Goal: Task Accomplishment & Management: Manage account settings

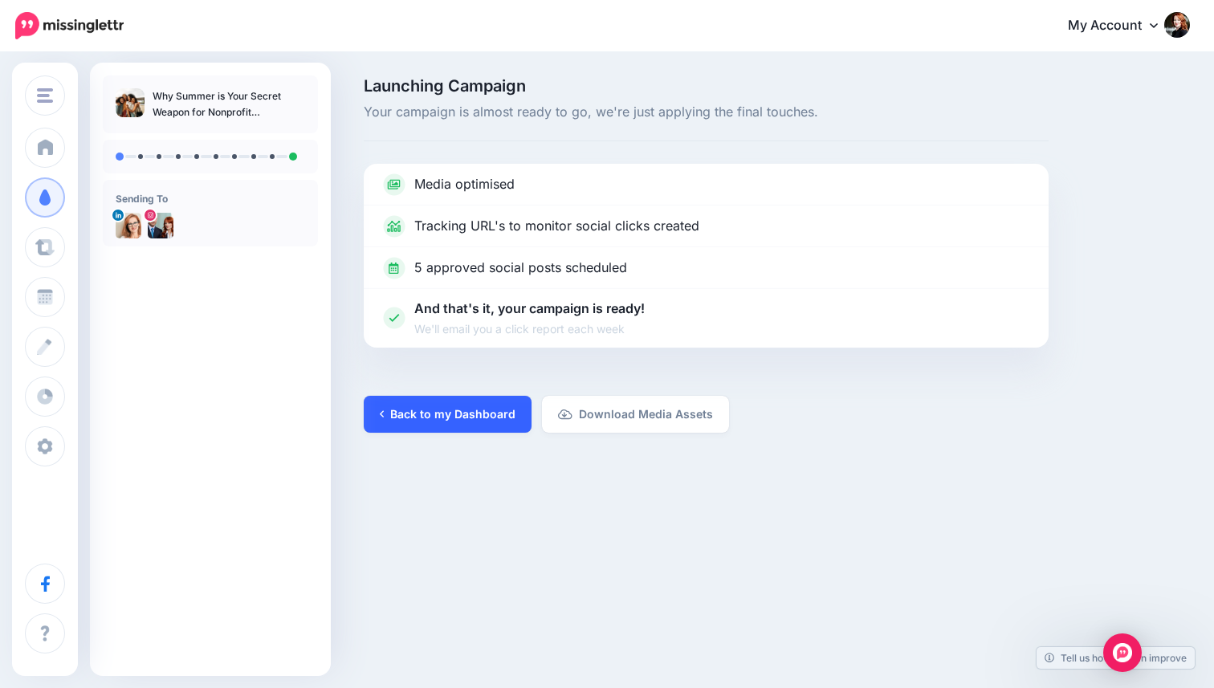
click at [422, 419] on link "Back to my Dashboard" at bounding box center [448, 414] width 168 height 37
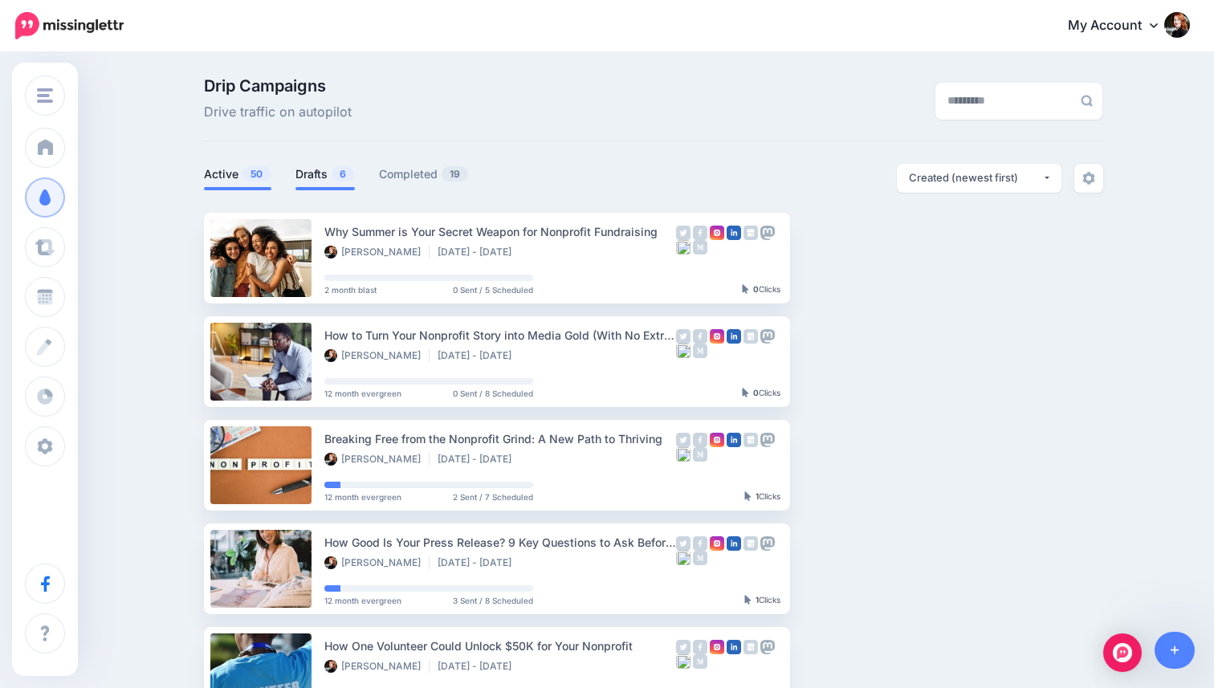
click at [344, 178] on span "6" at bounding box center [343, 173] width 22 height 15
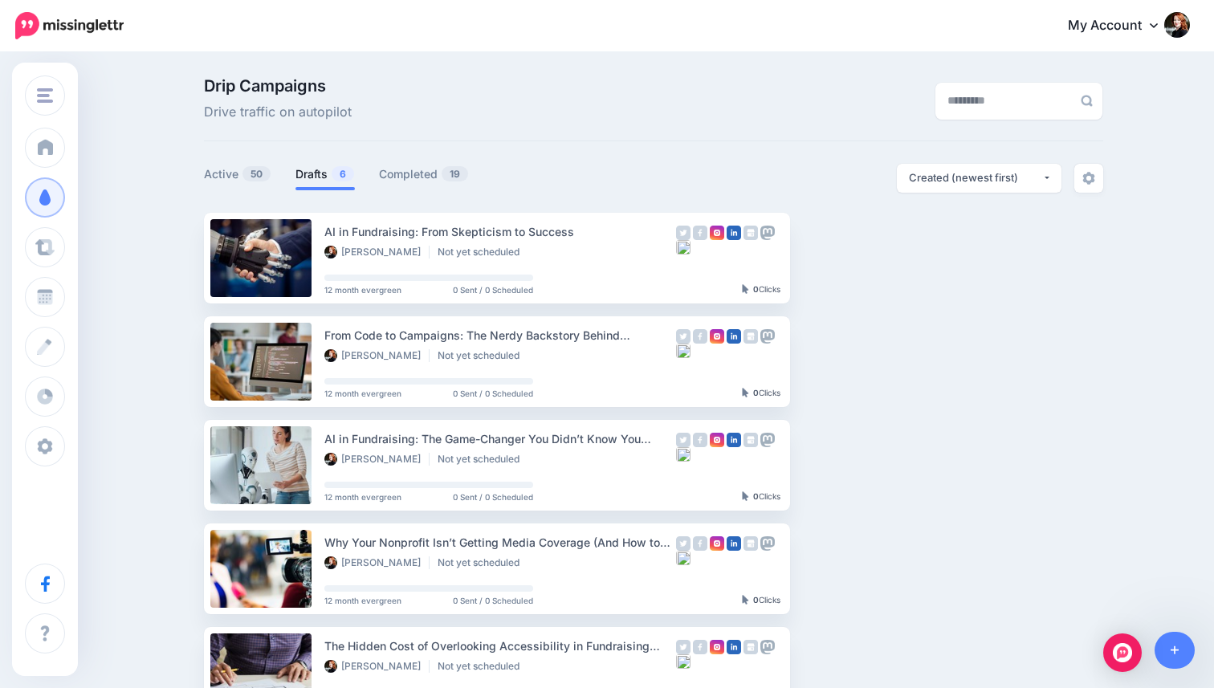
scroll to position [367, 0]
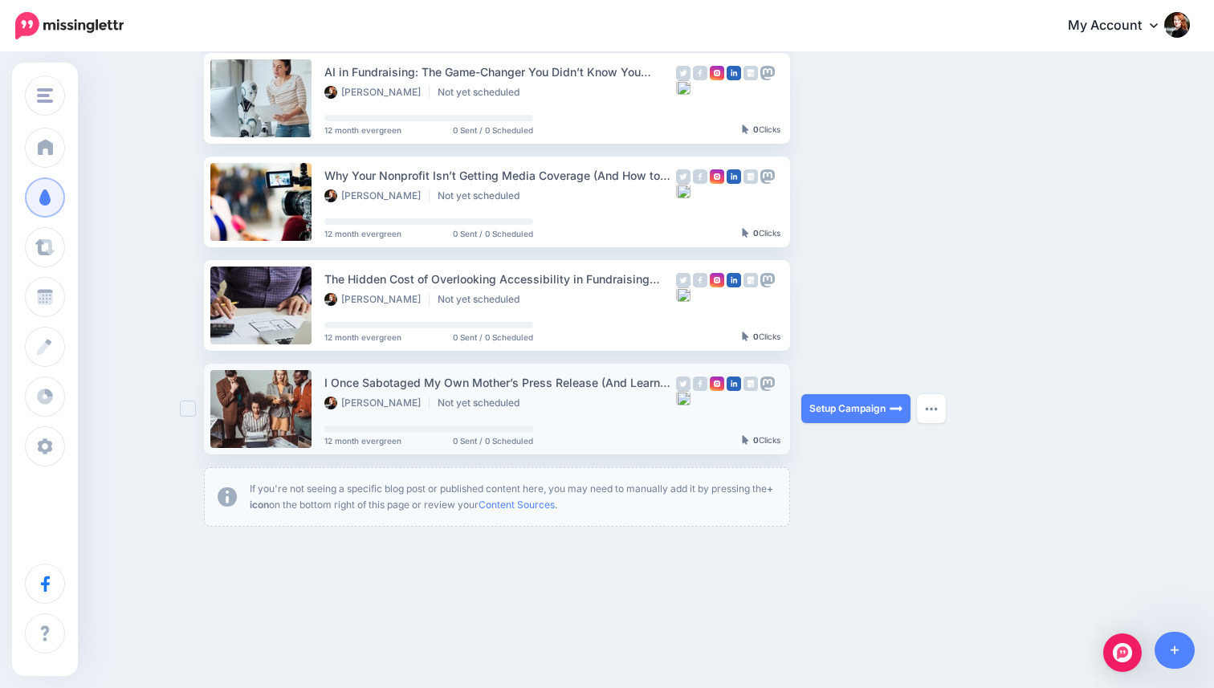
click at [217, 398] on link at bounding box center [260, 409] width 101 height 78
click at [276, 405] on link at bounding box center [260, 409] width 101 height 78
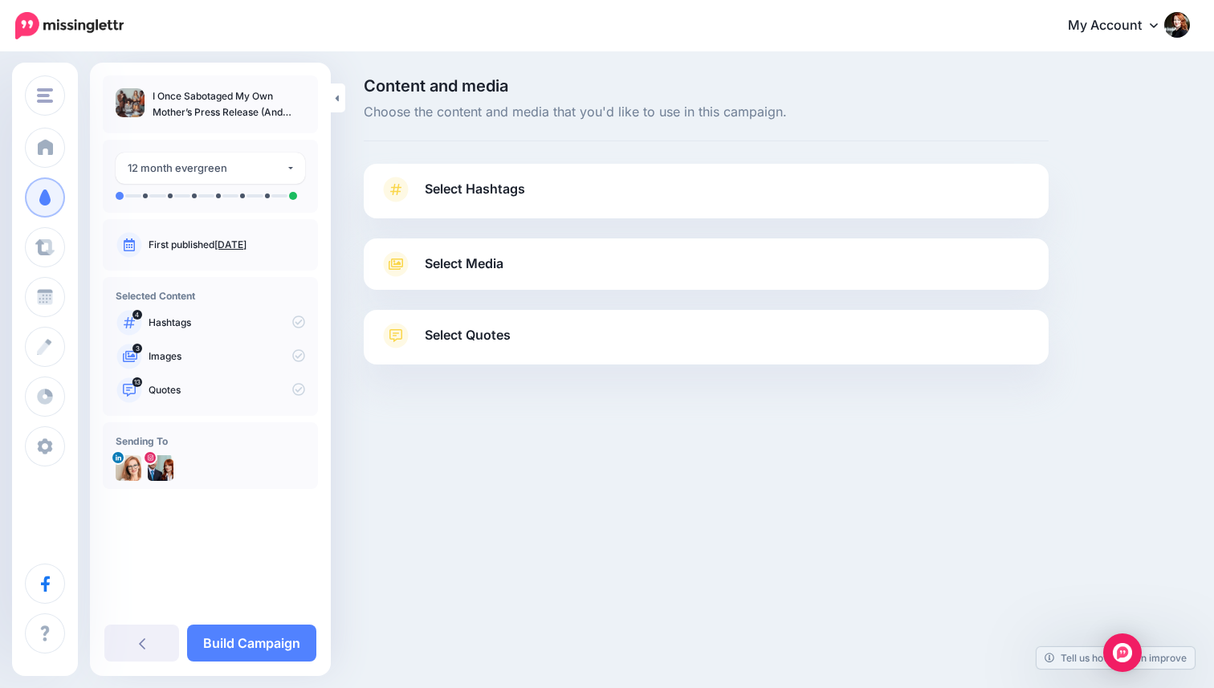
click at [190, 361] on p "Images" at bounding box center [227, 356] width 157 height 14
click at [157, 357] on p "Images" at bounding box center [227, 356] width 157 height 14
click at [516, 261] on link "Select Media" at bounding box center [706, 264] width 653 height 26
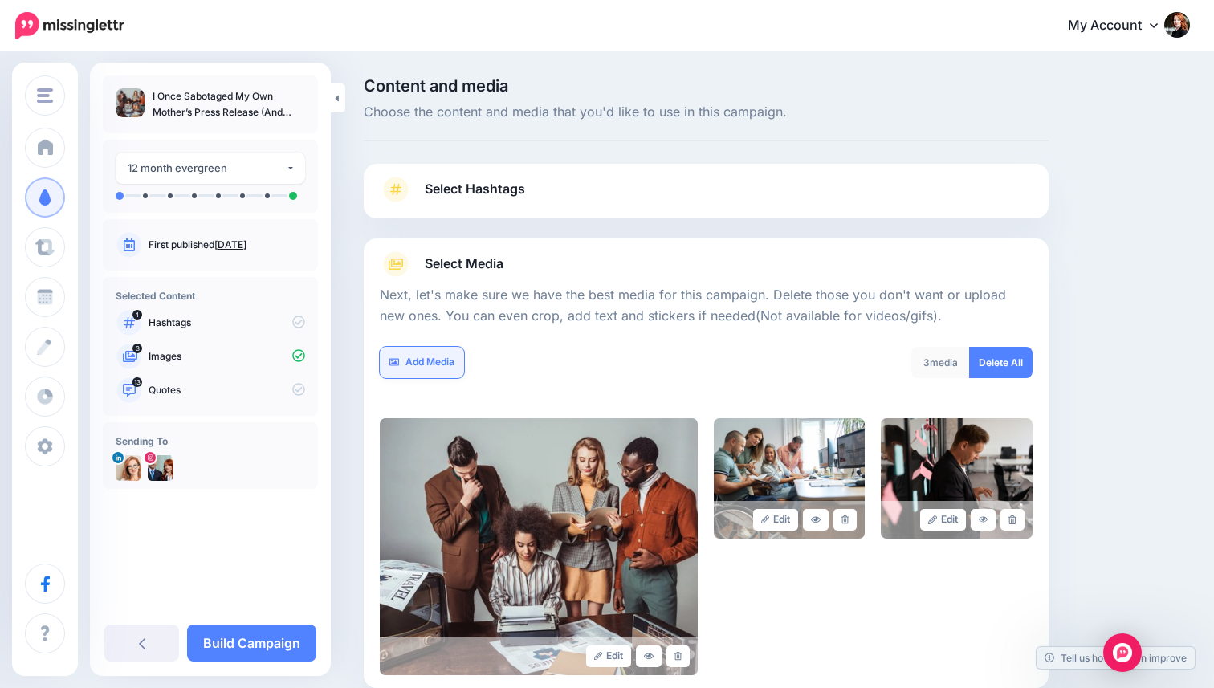
click at [430, 366] on link "Add Media" at bounding box center [422, 362] width 84 height 31
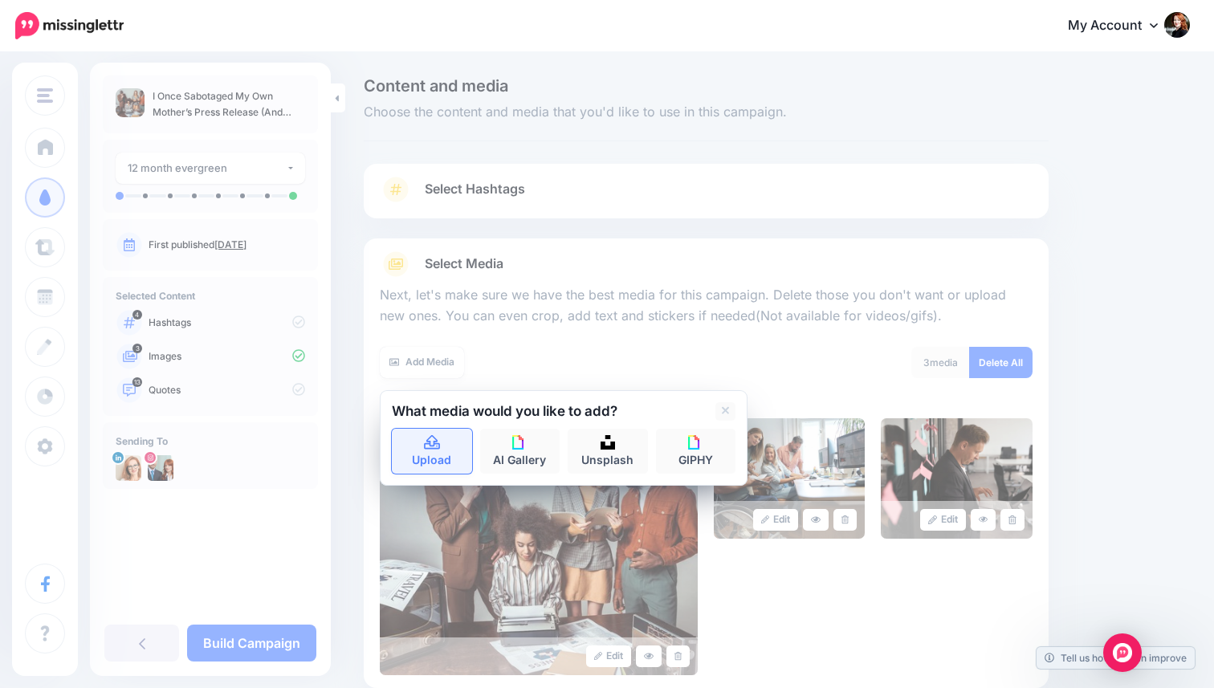
click at [452, 456] on link "Upload" at bounding box center [432, 451] width 80 height 45
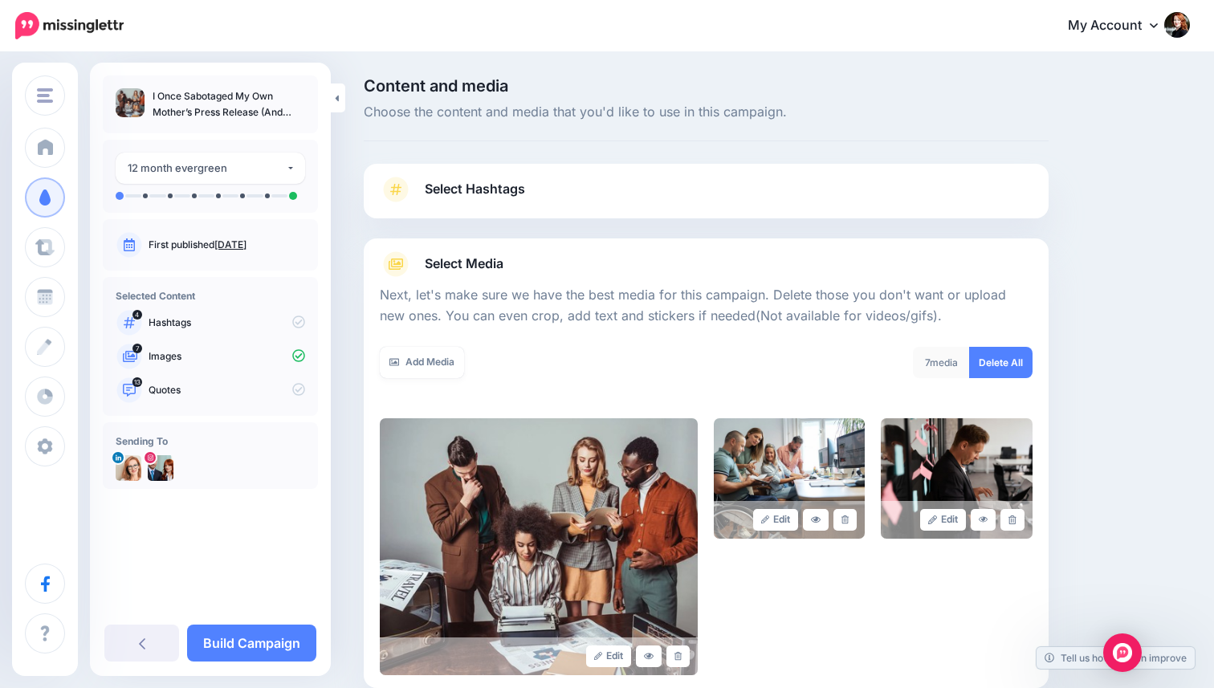
click at [276, 394] on p "Quotes" at bounding box center [227, 390] width 157 height 14
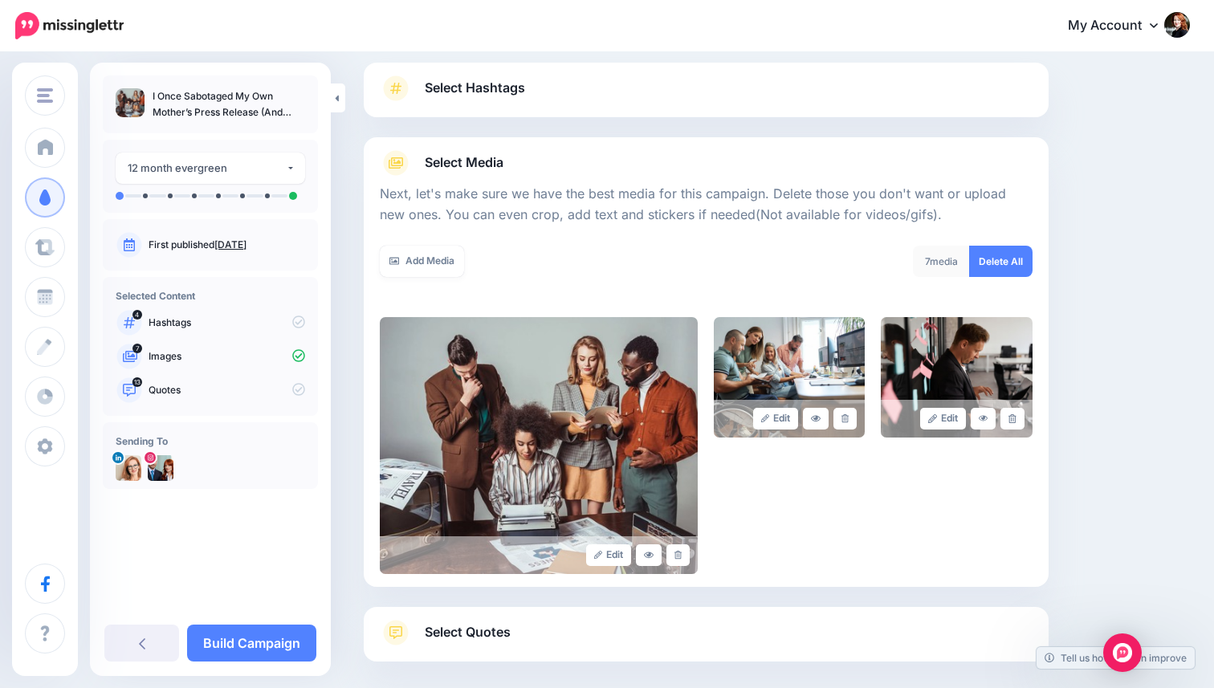
scroll to position [179, 0]
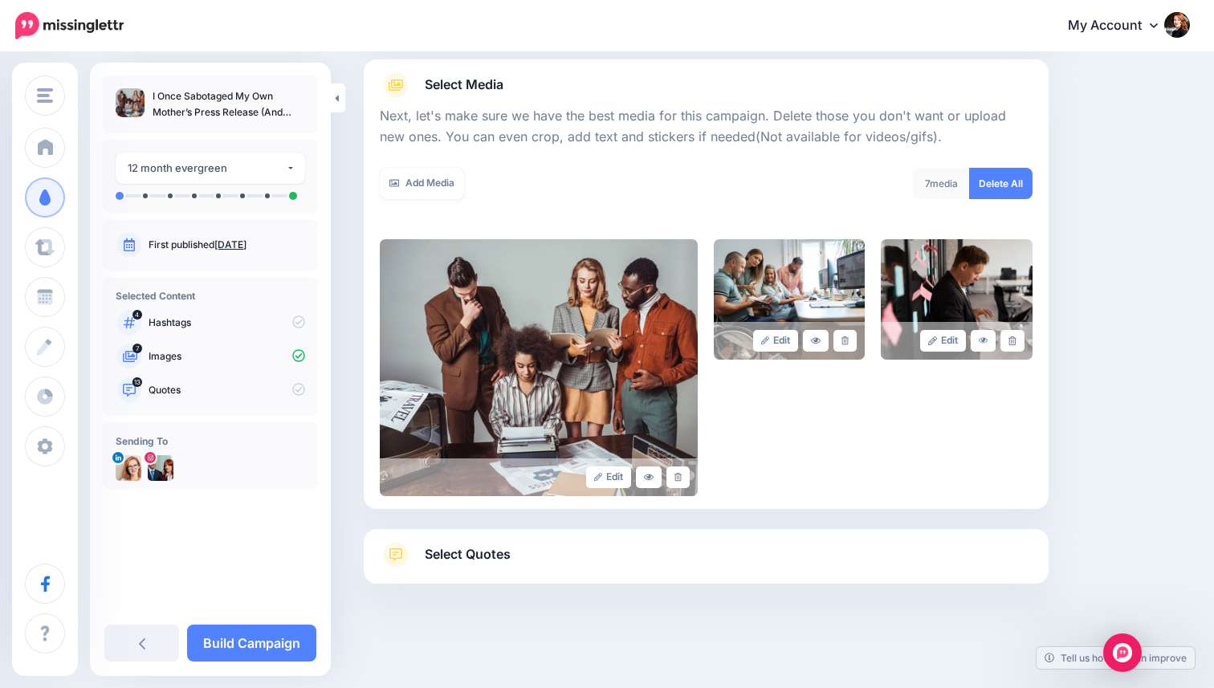
click at [508, 579] on link "Select Quotes" at bounding box center [706, 563] width 653 height 42
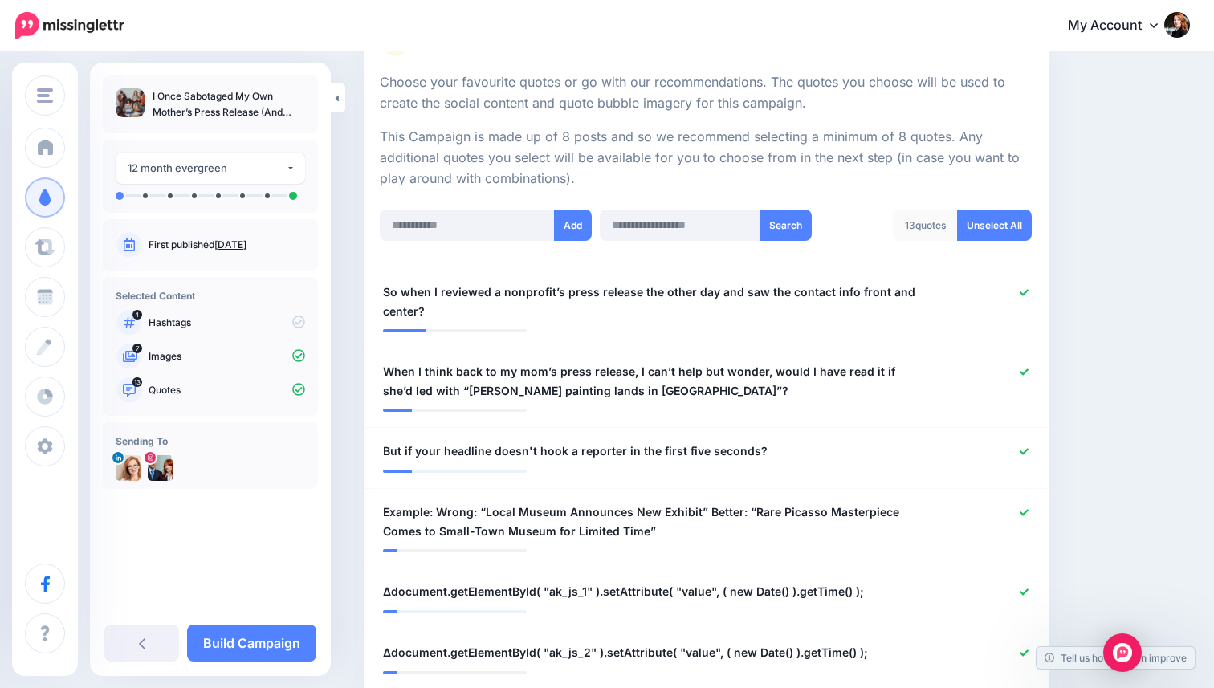
scroll to position [297, 0]
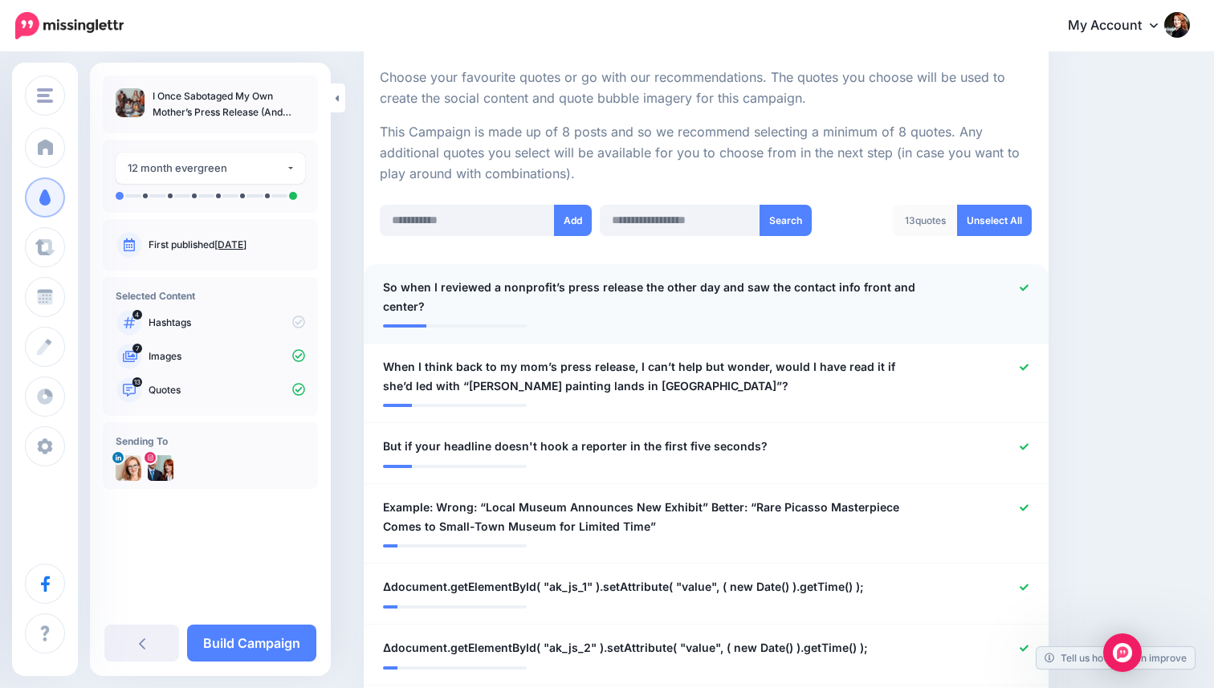
click at [1025, 284] on icon at bounding box center [1024, 288] width 9 height 9
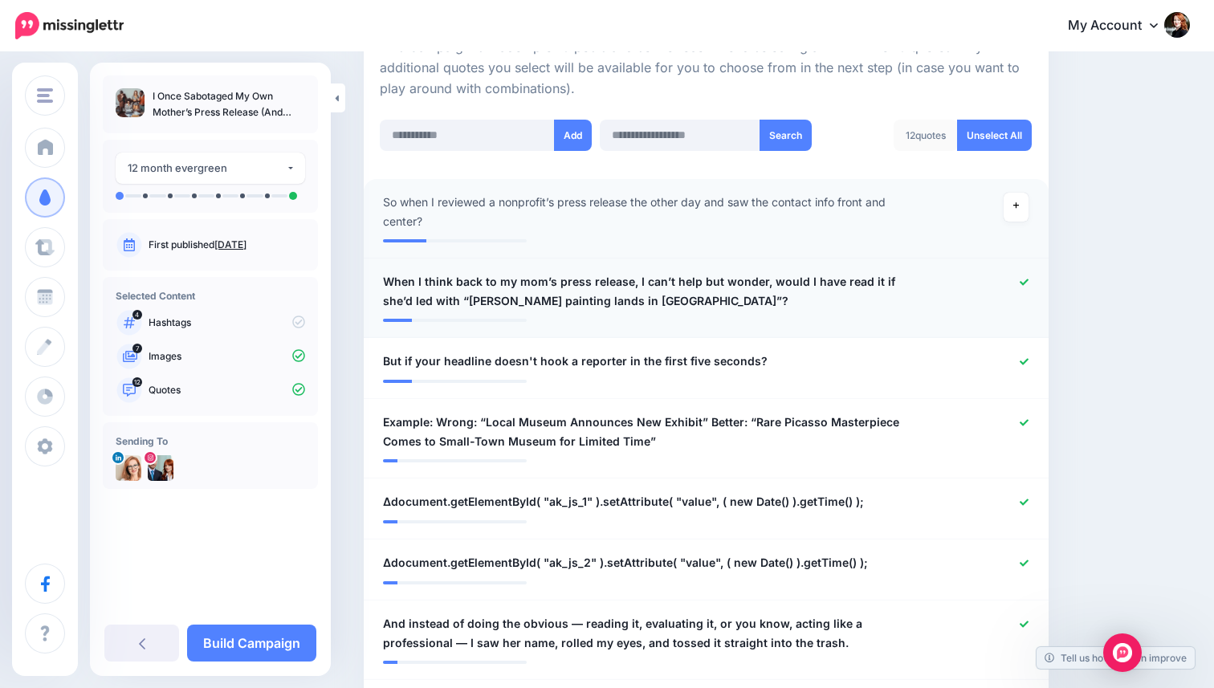
scroll to position [396, 0]
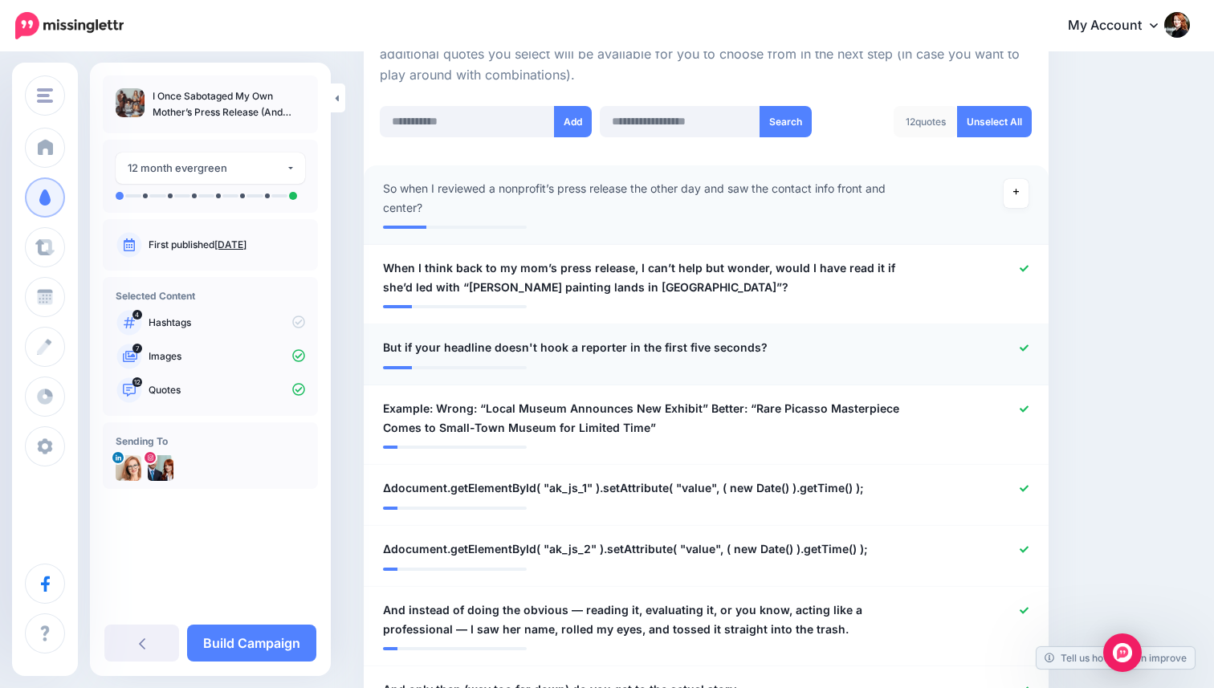
click at [404, 343] on span "But if your headline doesn't hook a reporter in the first five seconds?" at bounding box center [575, 347] width 385 height 19
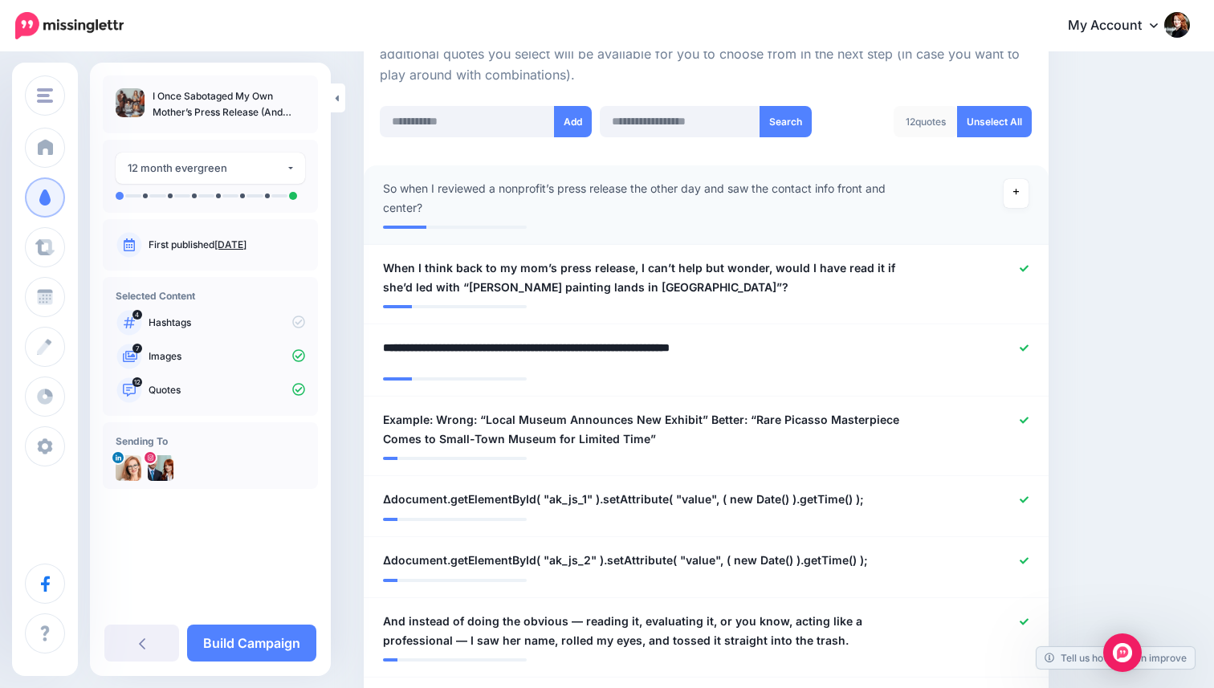
drag, startPoint x: 402, startPoint y: 349, endPoint x: 345, endPoint y: 349, distance: 57.8
type textarea "**********"
click at [712, 430] on span "Example: Wrong: “Local Museum Announces New Exhibit” Better: “Rare Picasso Mast…" at bounding box center [650, 429] width 534 height 39
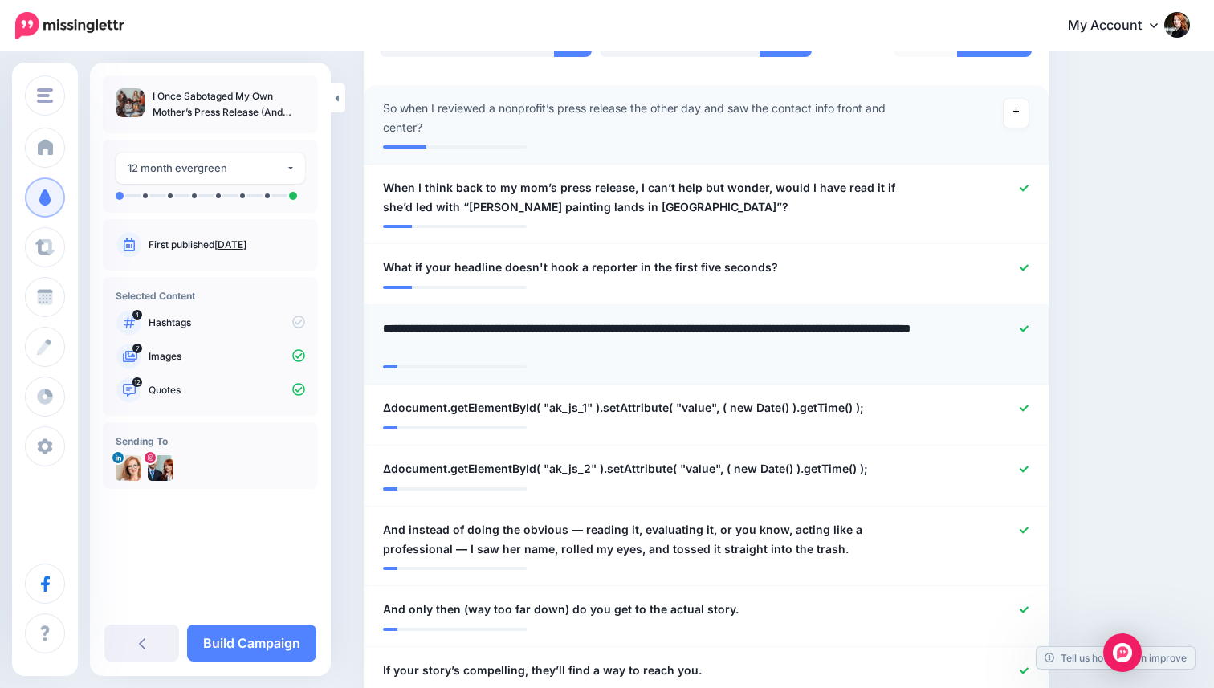
scroll to position [504, 0]
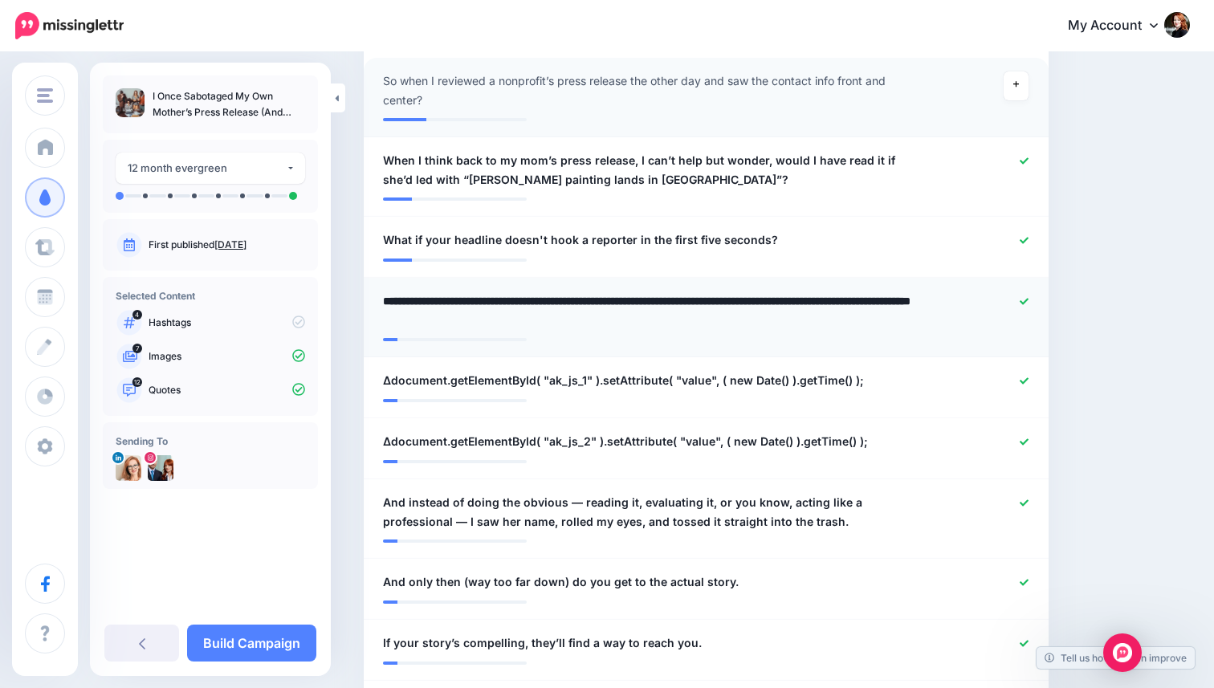
click at [1025, 301] on icon at bounding box center [1024, 301] width 9 height 6
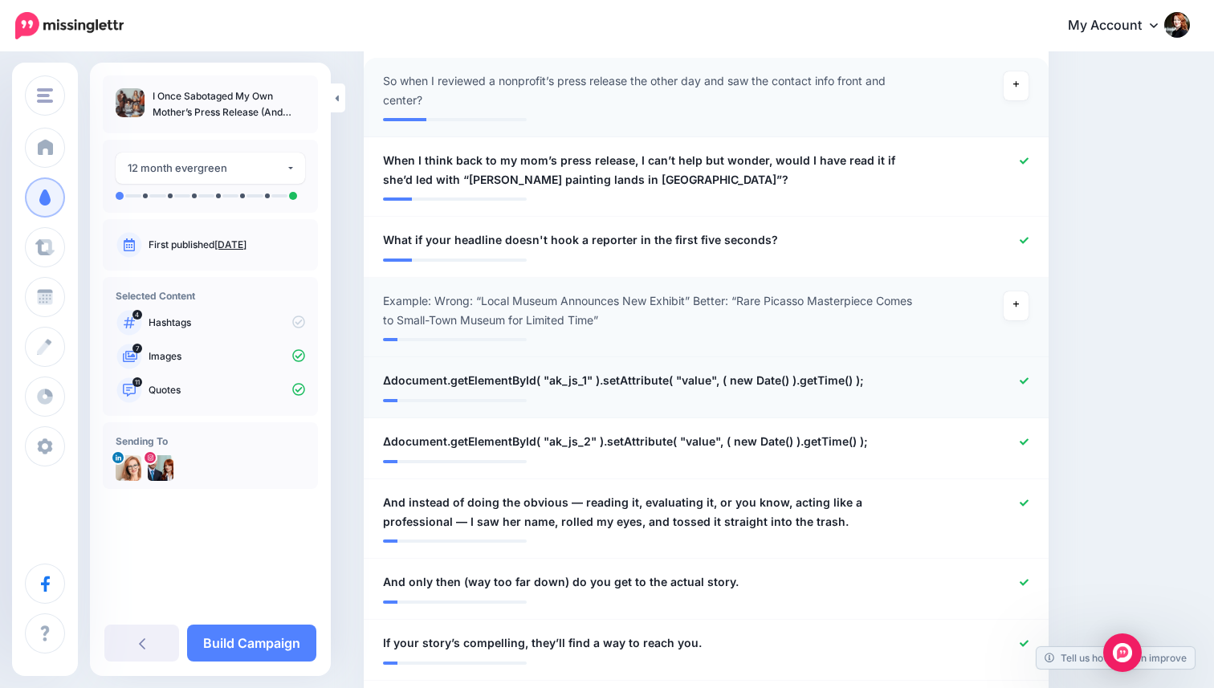
click at [1027, 379] on icon at bounding box center [1024, 380] width 9 height 6
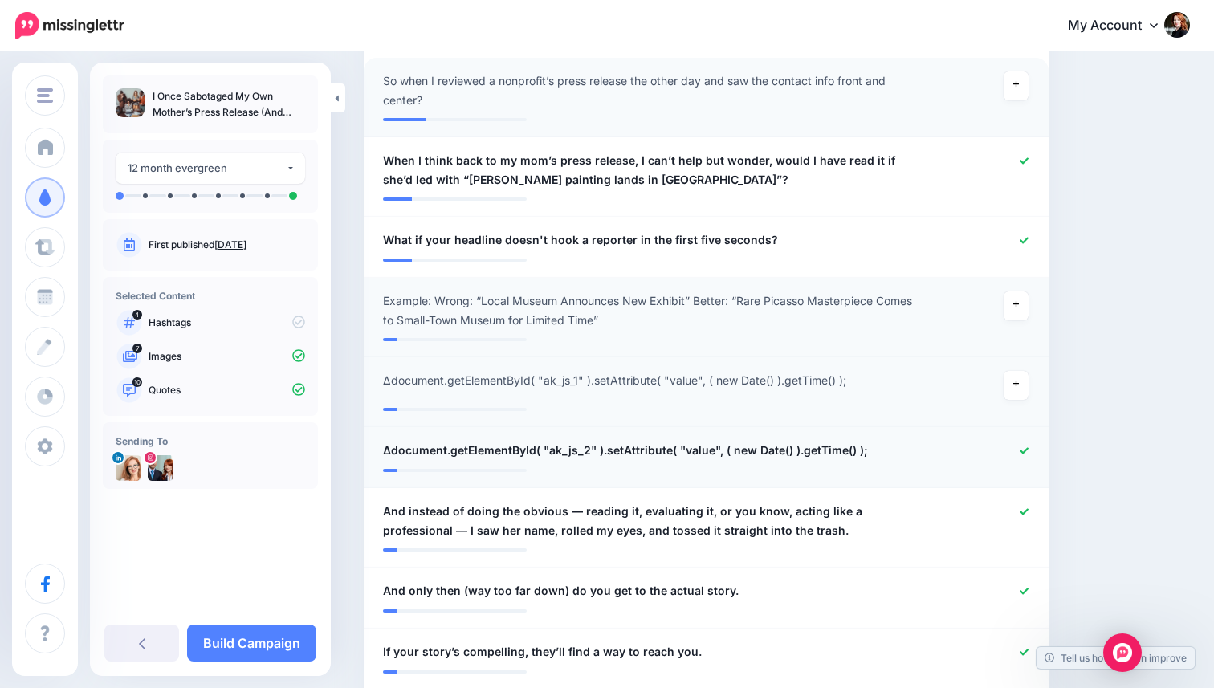
click at [1026, 451] on icon at bounding box center [1024, 450] width 9 height 6
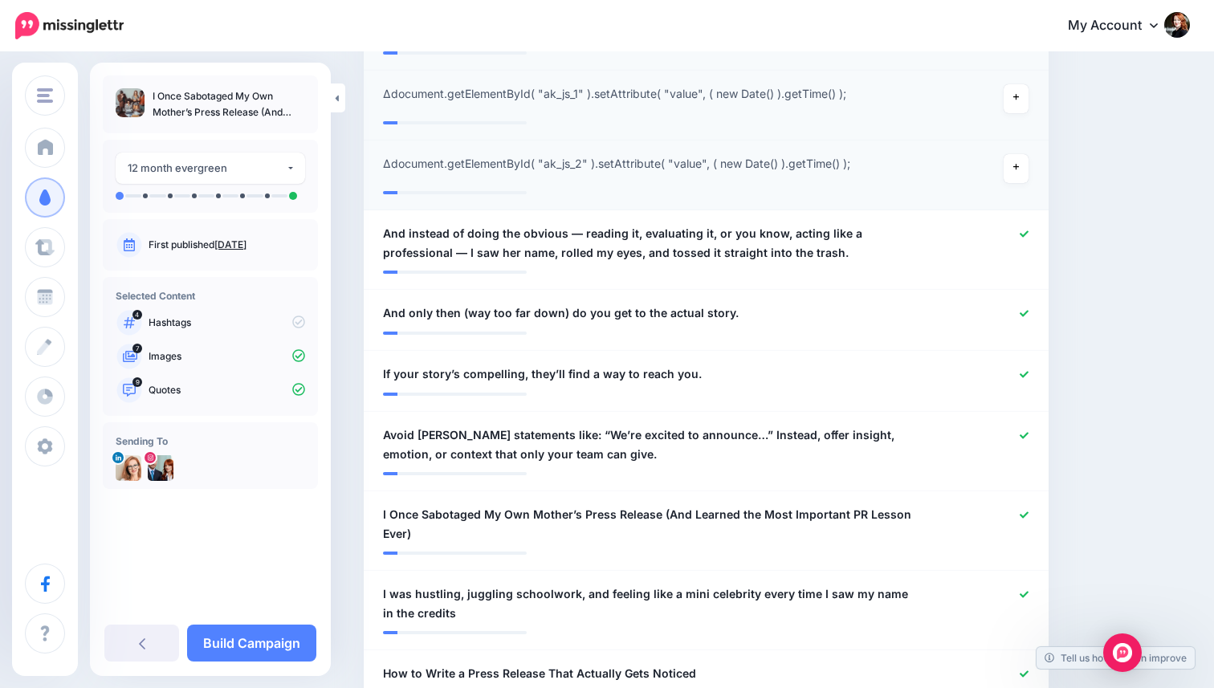
scroll to position [792, 0]
click at [1023, 311] on icon at bounding box center [1024, 312] width 9 height 9
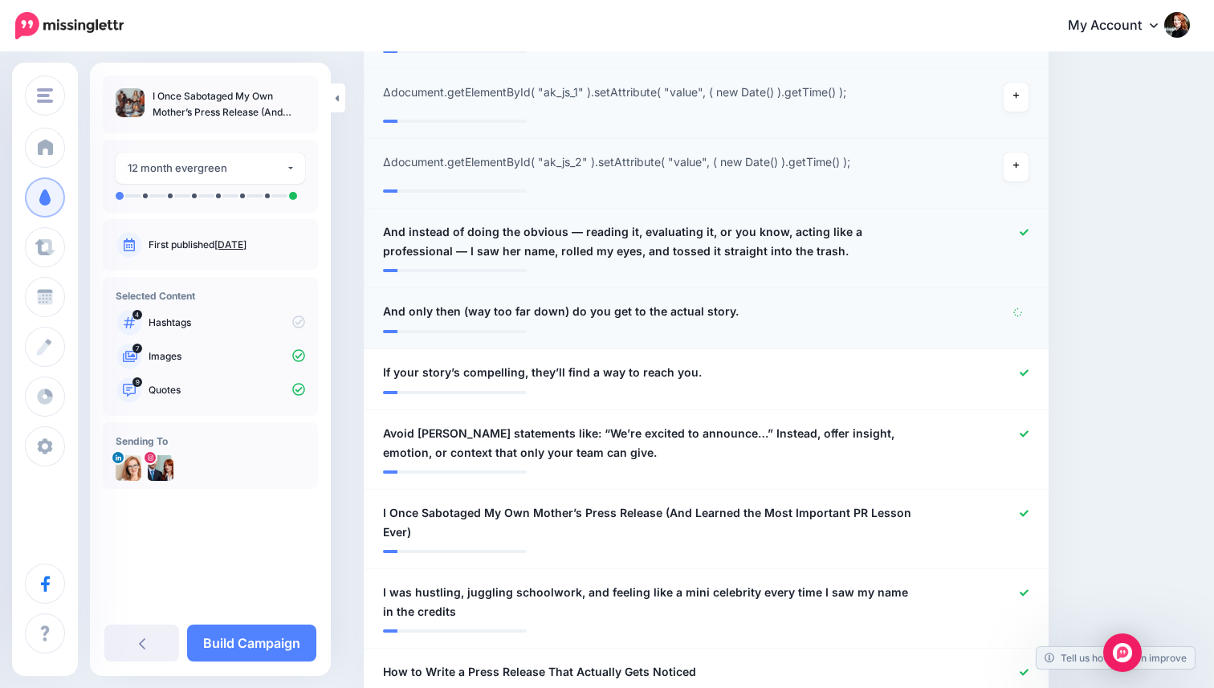
click at [1024, 231] on icon at bounding box center [1024, 232] width 9 height 9
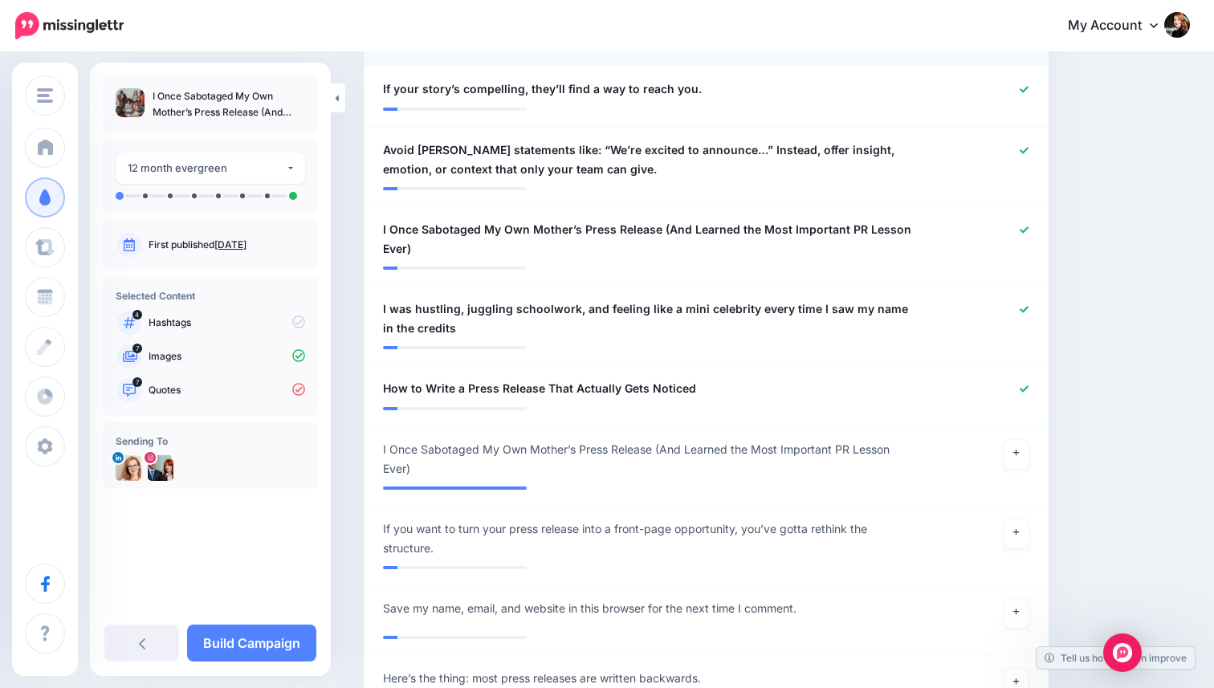
scroll to position [1086, 0]
click at [1027, 304] on icon at bounding box center [1024, 308] width 9 height 9
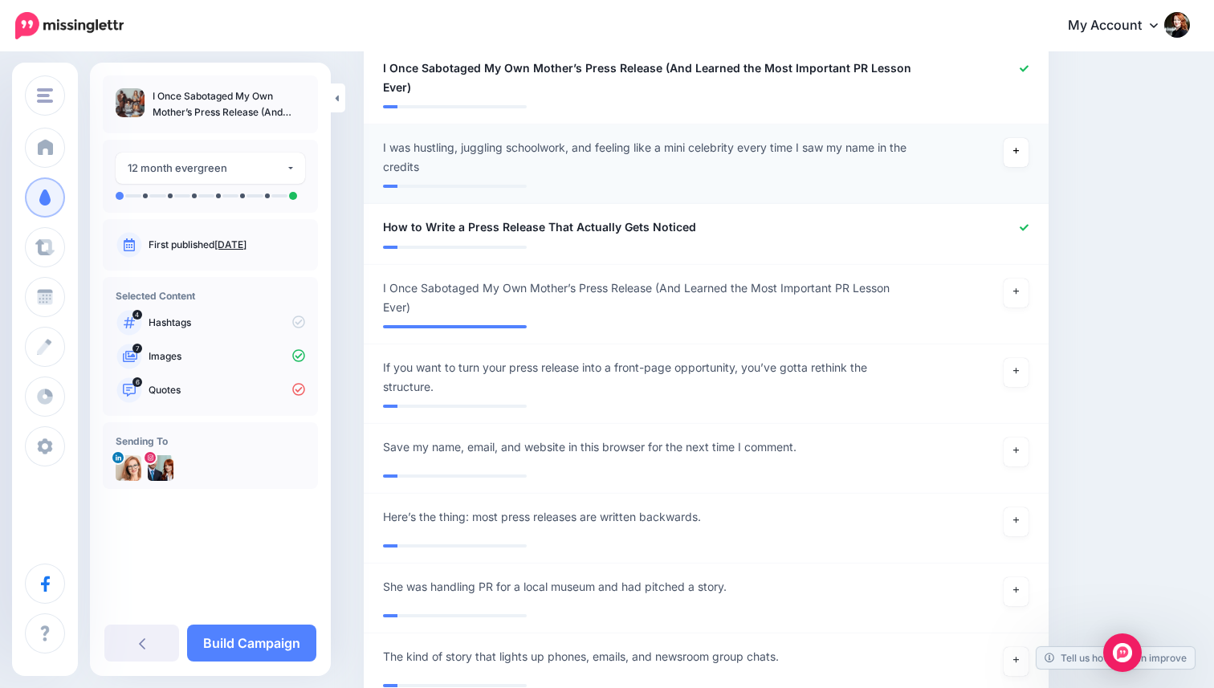
scroll to position [1248, 0]
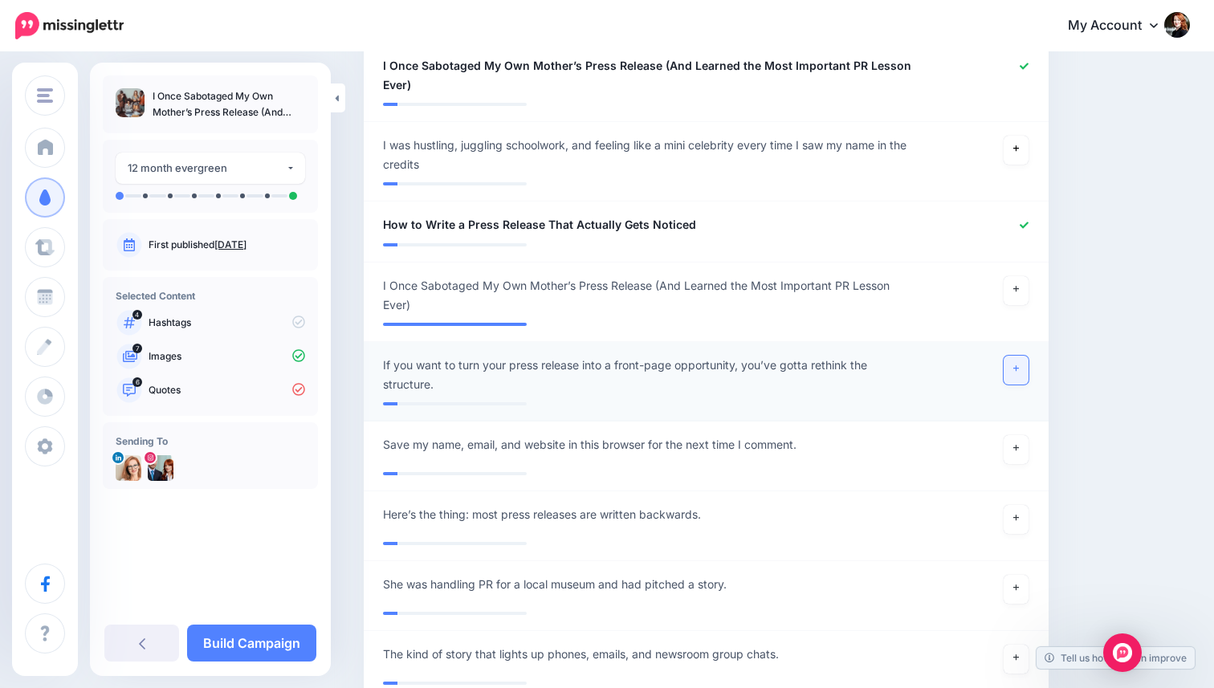
click at [1023, 371] on link at bounding box center [1017, 370] width 26 height 29
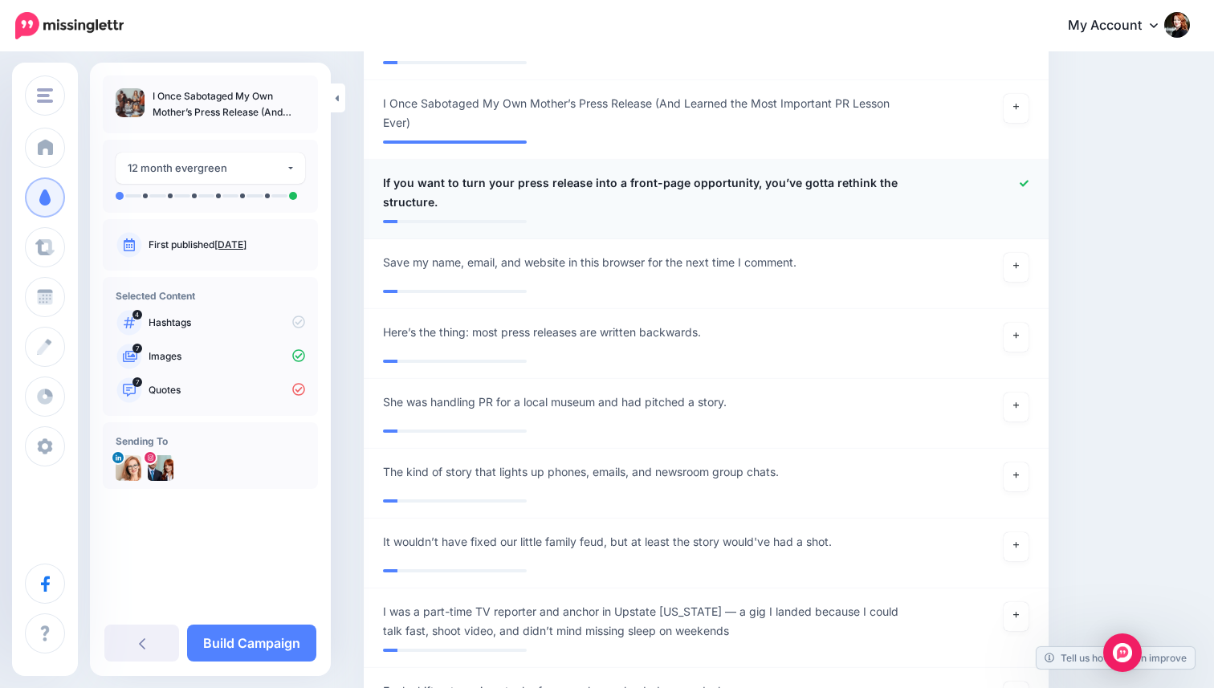
scroll to position [1434, 0]
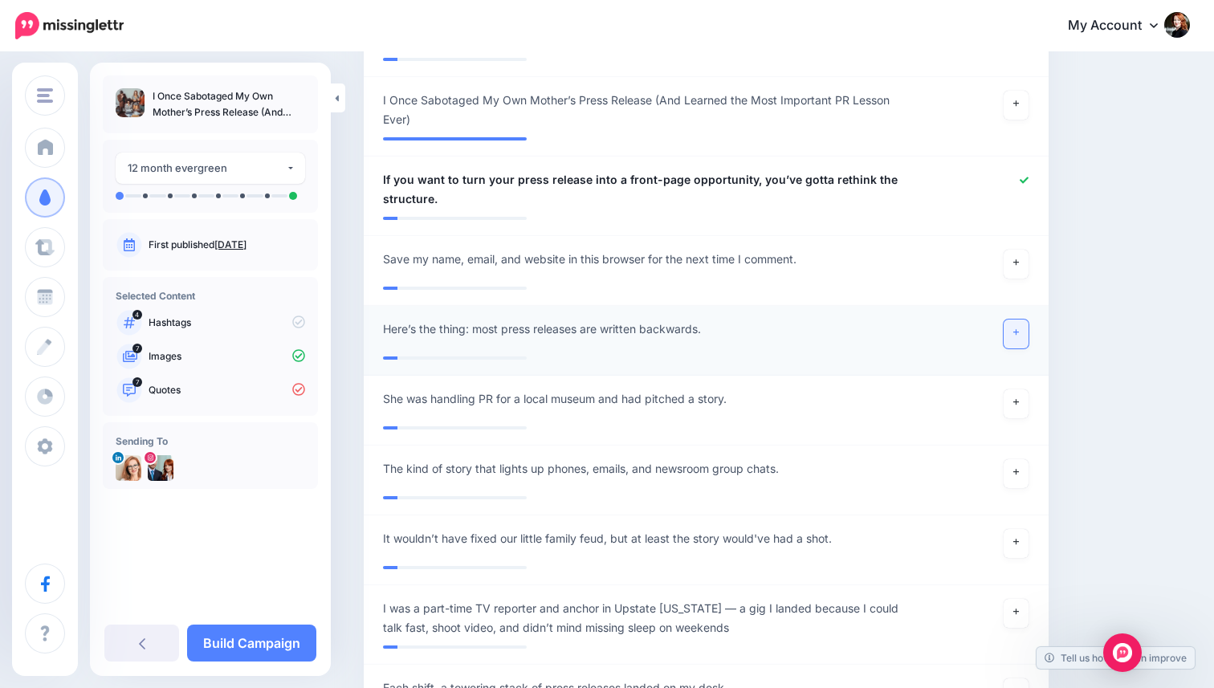
click at [1018, 345] on link at bounding box center [1017, 334] width 26 height 29
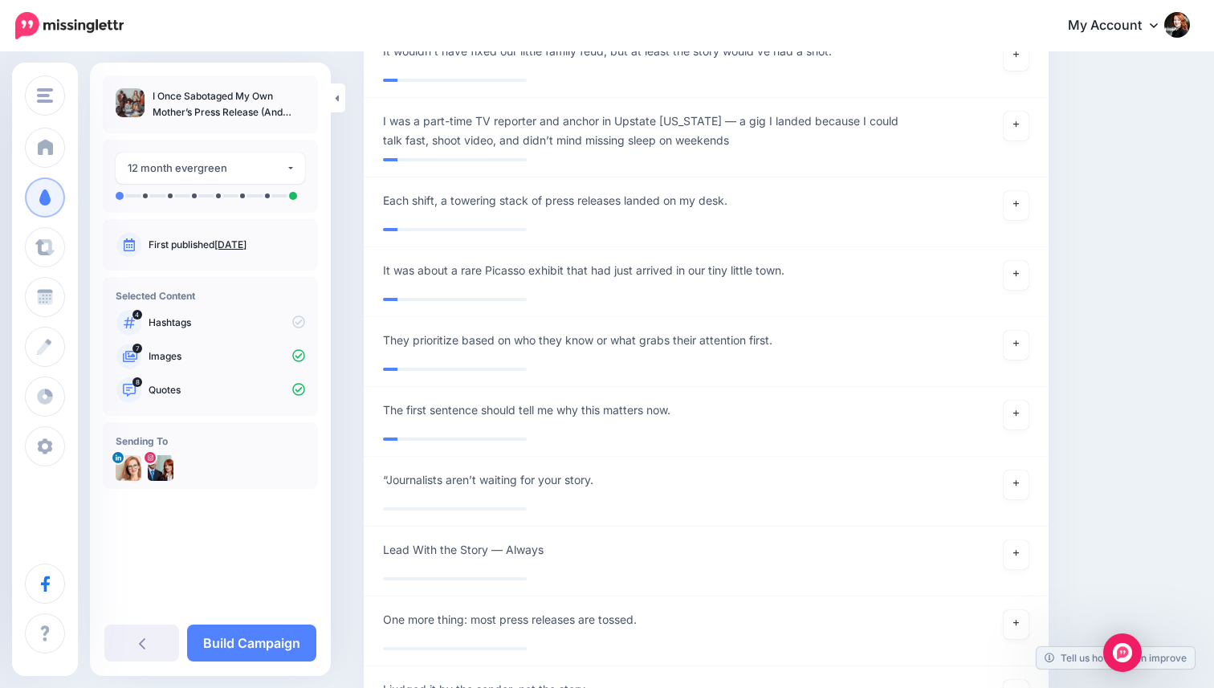
scroll to position [1916, 0]
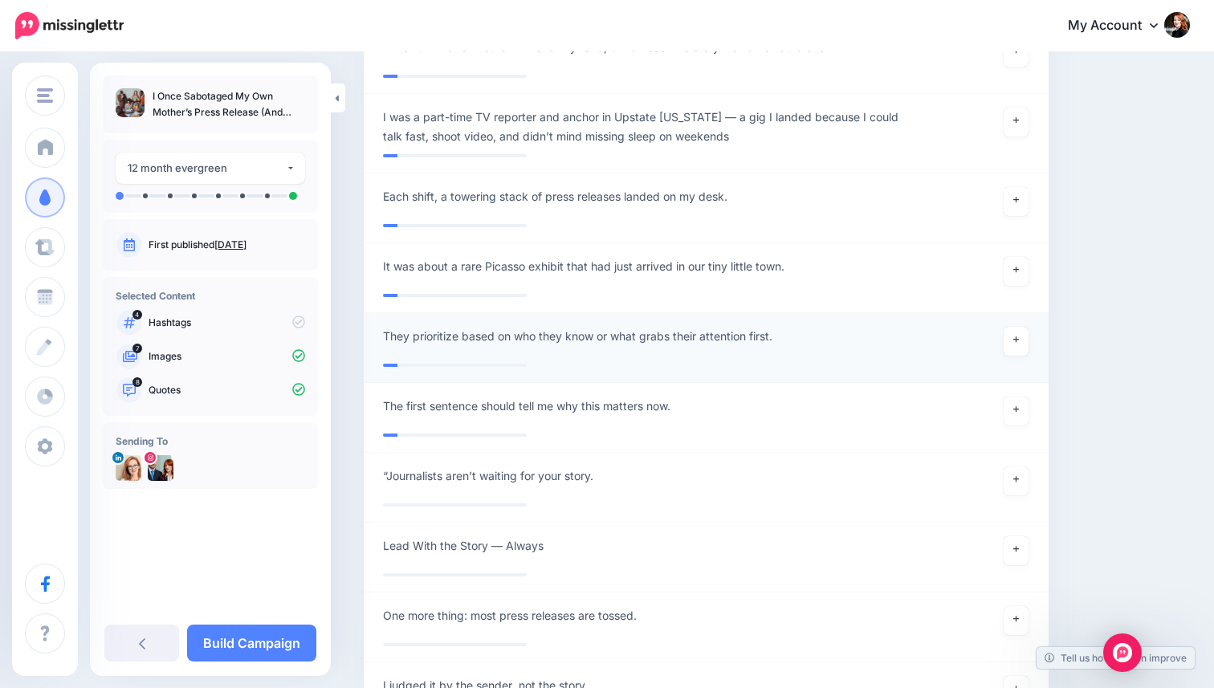
click at [430, 333] on span "They prioritize based on who they know or what grabs their attention first." at bounding box center [578, 336] width 390 height 19
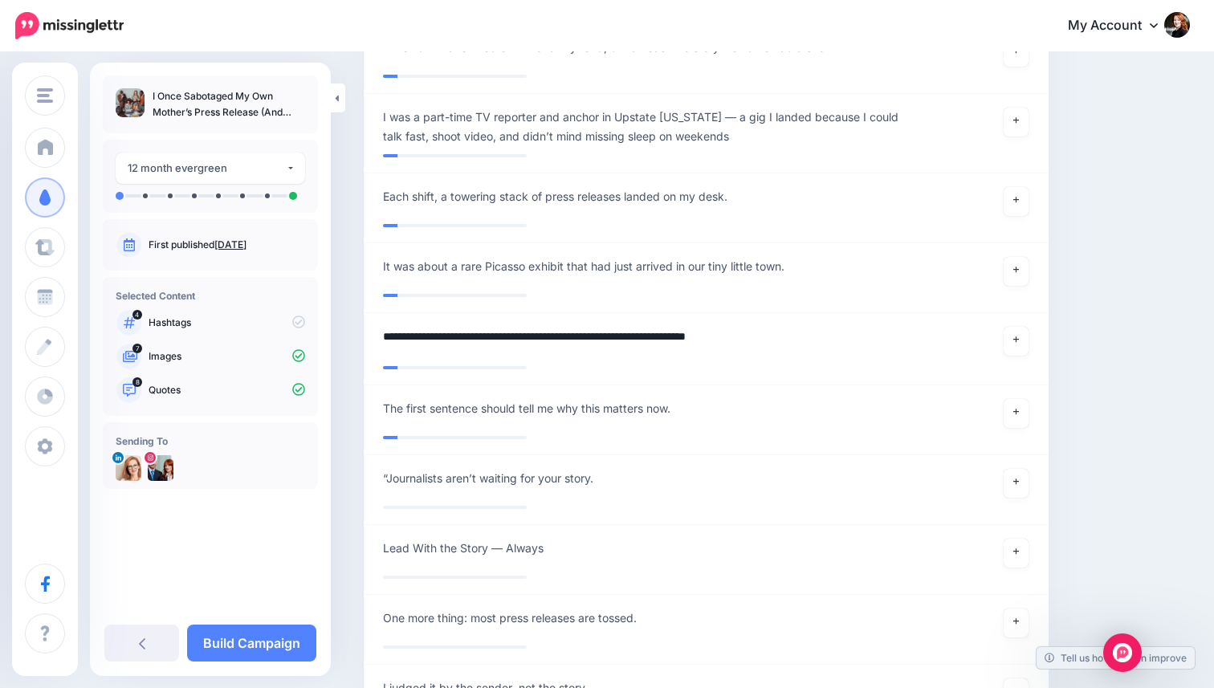
drag, startPoint x: 408, startPoint y: 337, endPoint x: 354, endPoint y: 325, distance: 55.0
type textarea "**********"
click at [535, 339] on textarea "**********" at bounding box center [650, 342] width 534 height 31
click at [280, 641] on link "Build Campaign" at bounding box center [251, 643] width 129 height 37
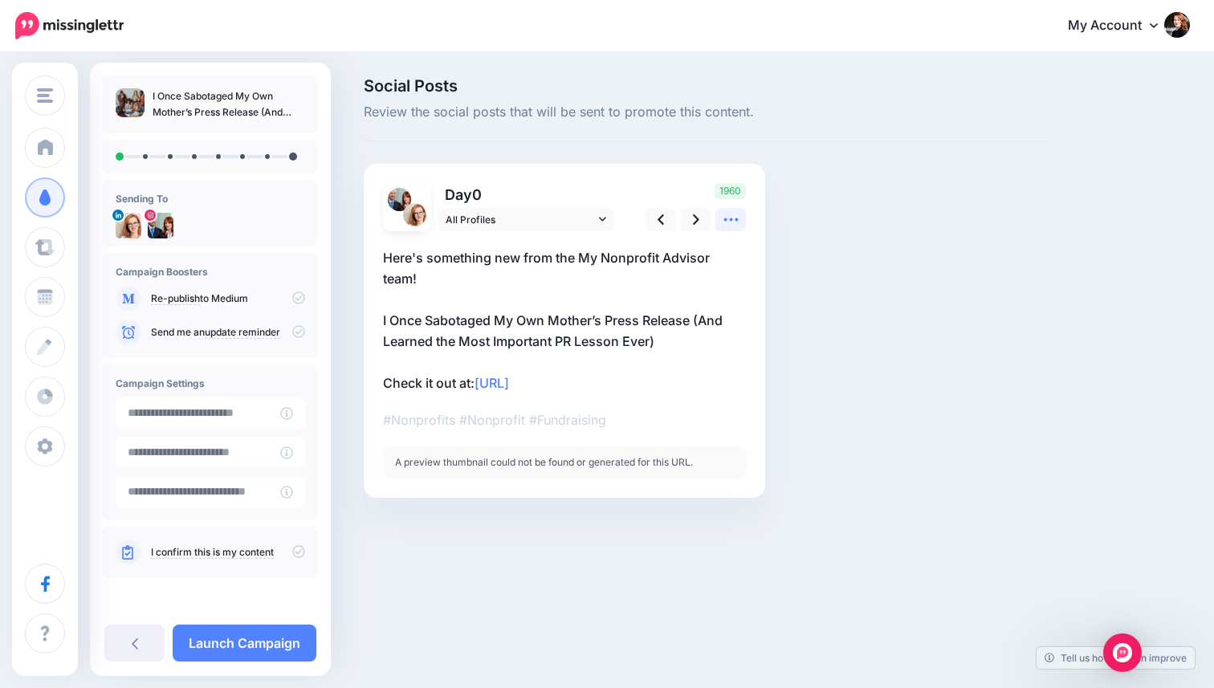
click at [740, 226] on link at bounding box center [731, 219] width 31 height 23
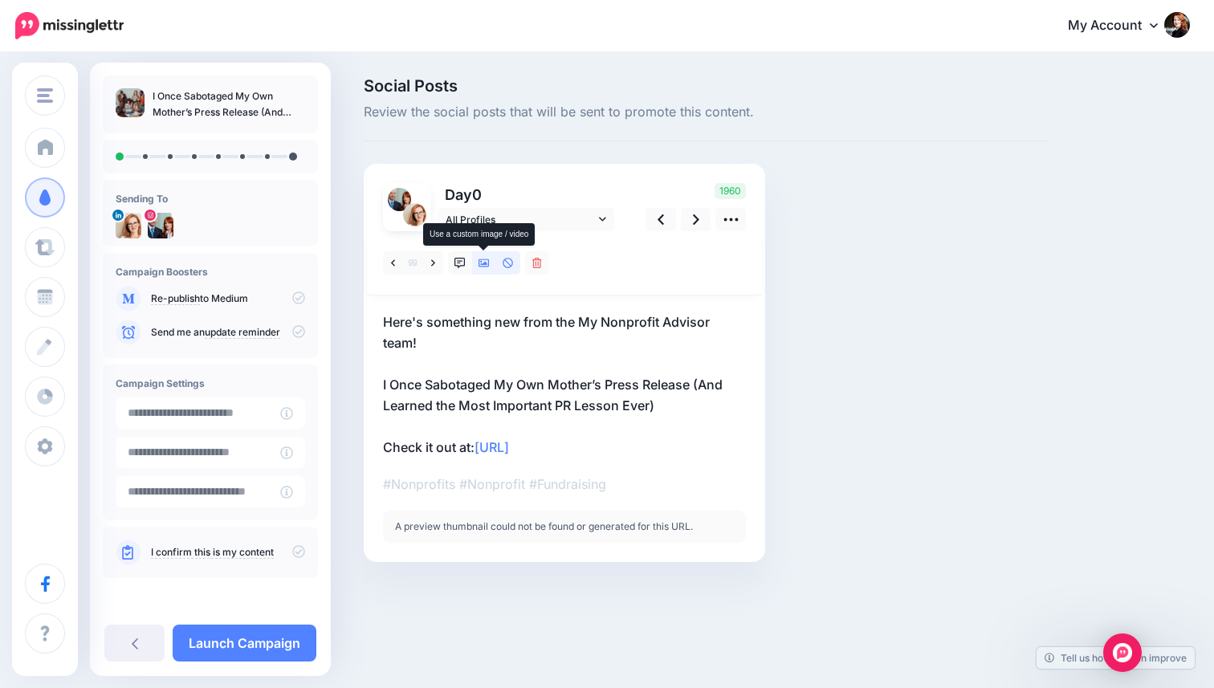
click at [487, 267] on icon at bounding box center [484, 263] width 11 height 8
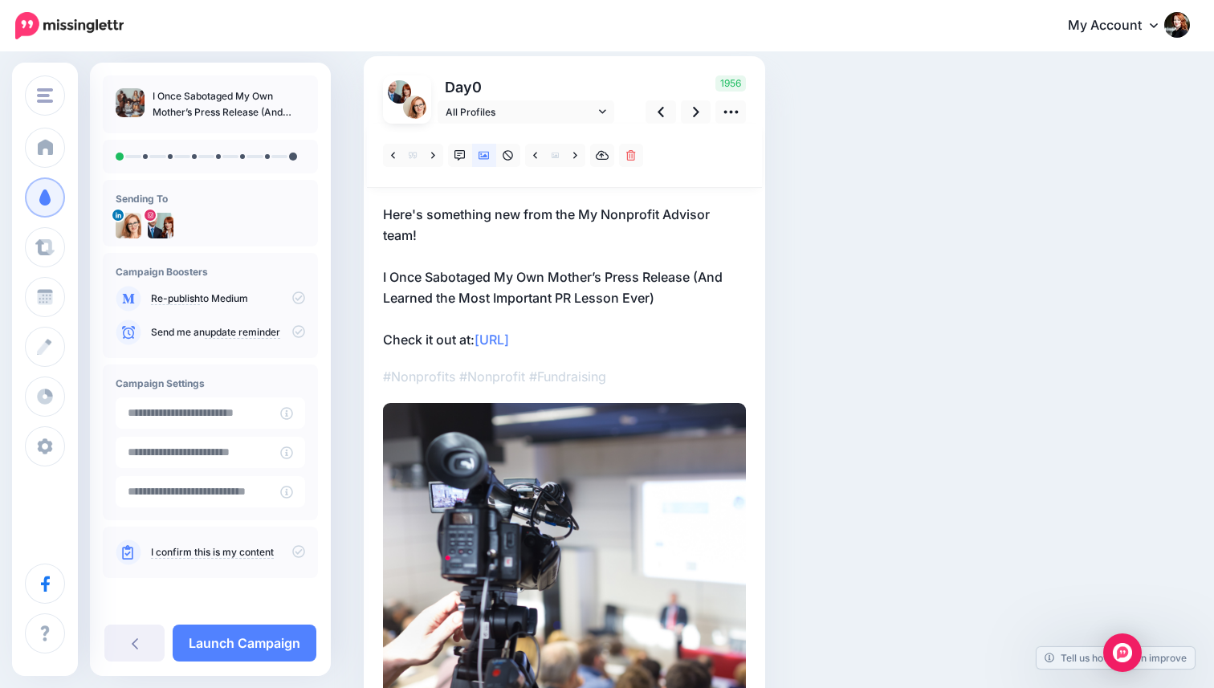
scroll to position [95, 0]
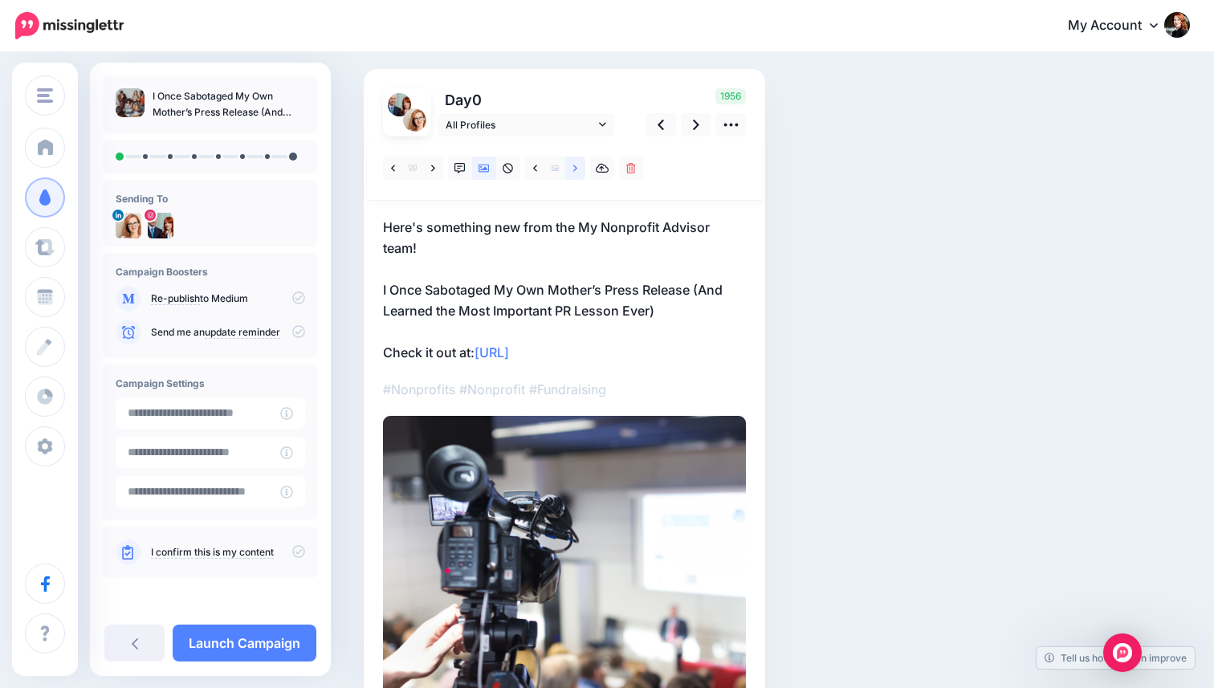
click at [581, 170] on link at bounding box center [575, 168] width 20 height 23
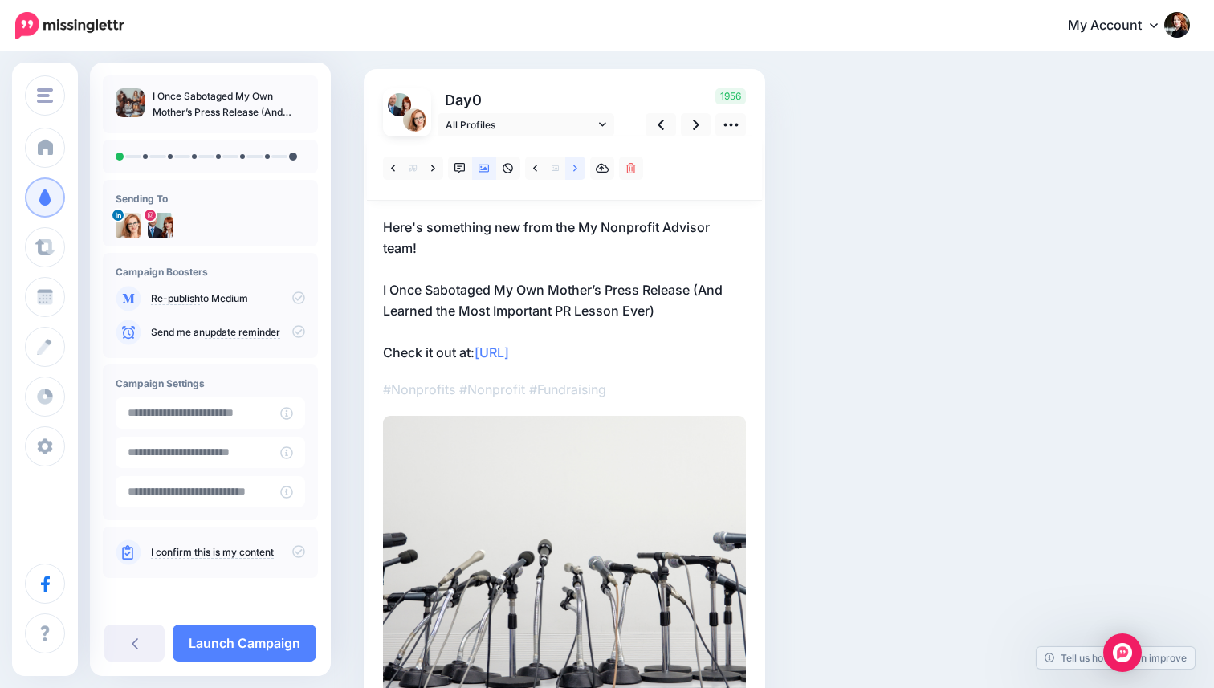
click at [581, 170] on link at bounding box center [575, 168] width 20 height 23
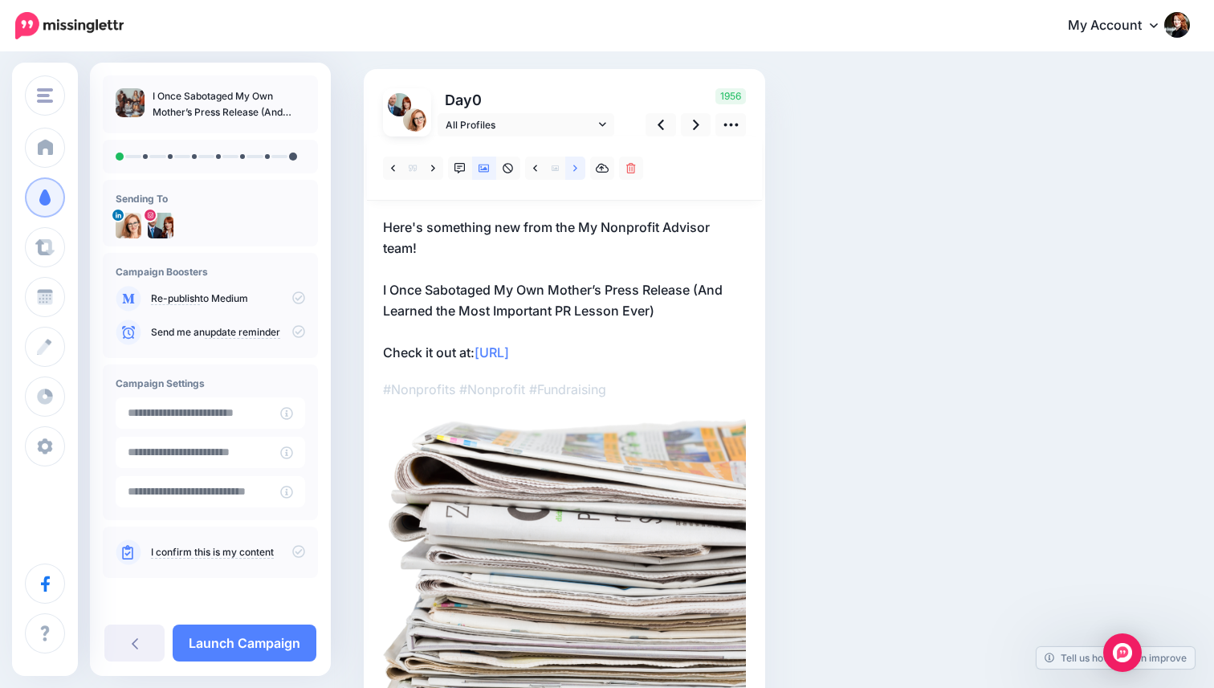
click at [581, 170] on link at bounding box center [575, 168] width 20 height 23
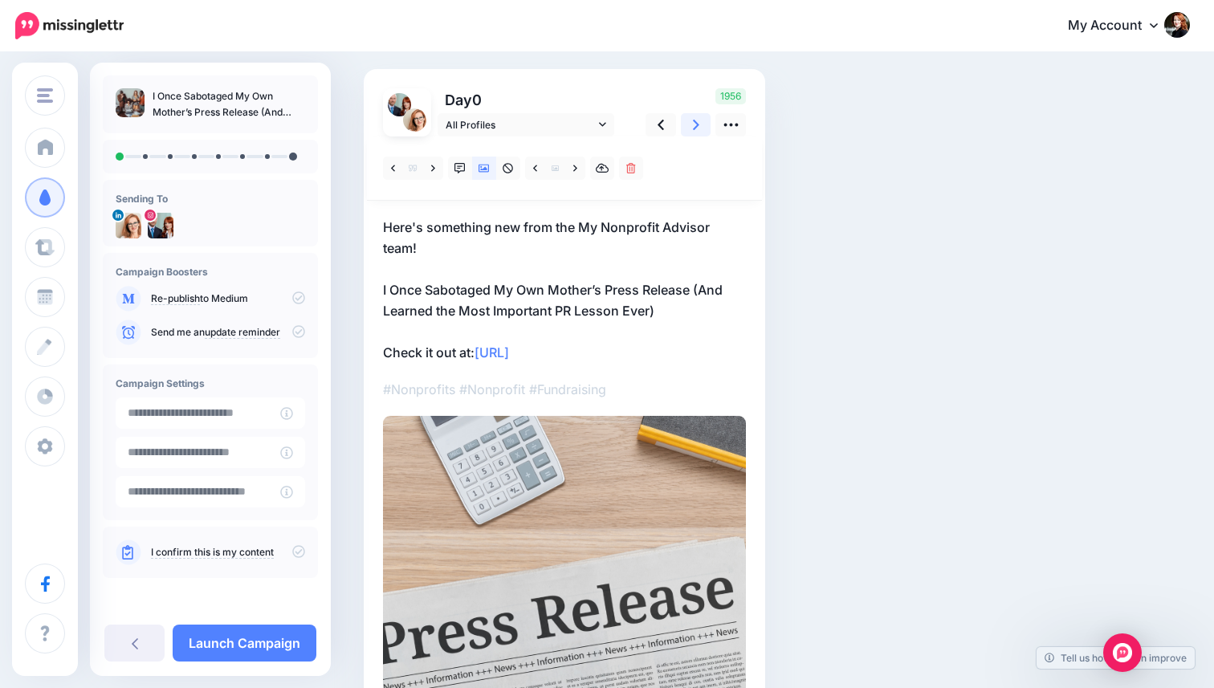
click at [693, 133] on link at bounding box center [696, 124] width 31 height 23
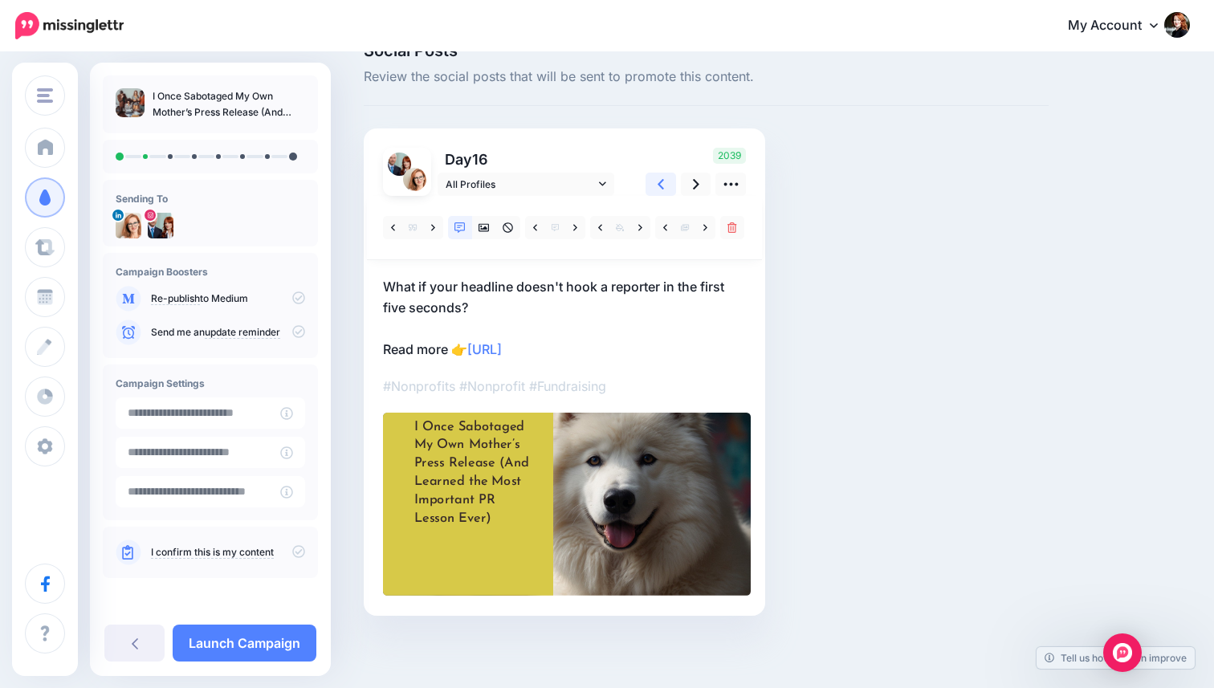
click at [655, 177] on link at bounding box center [661, 184] width 31 height 23
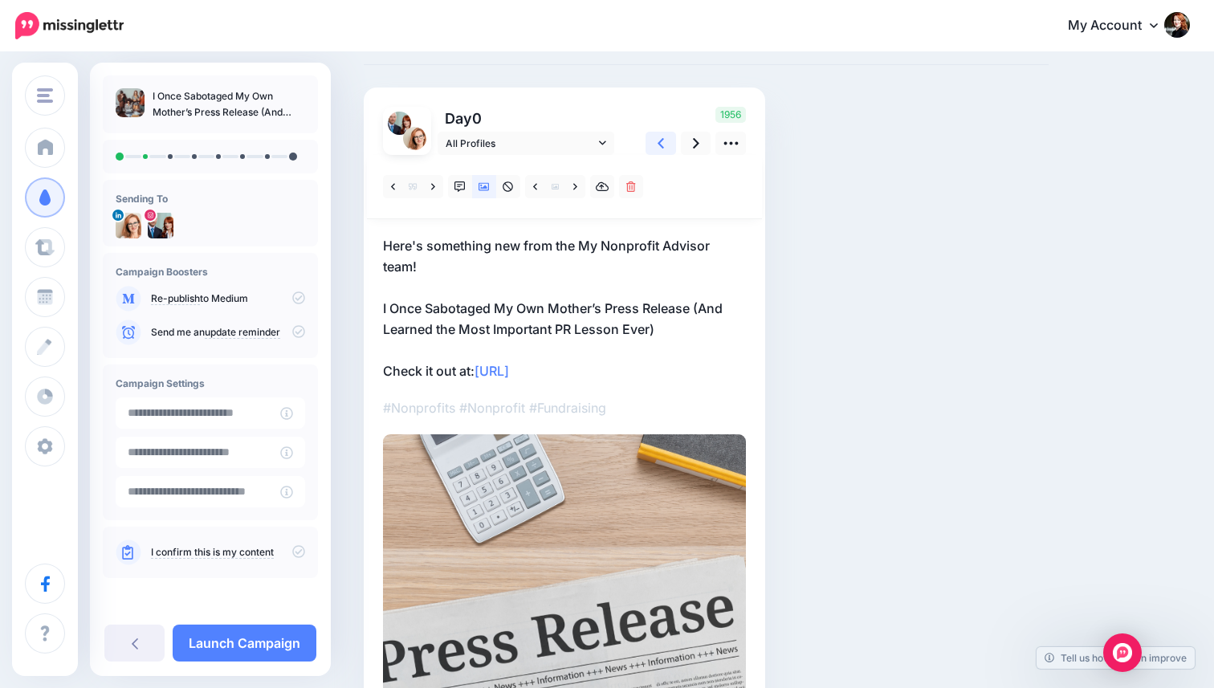
scroll to position [85, 0]
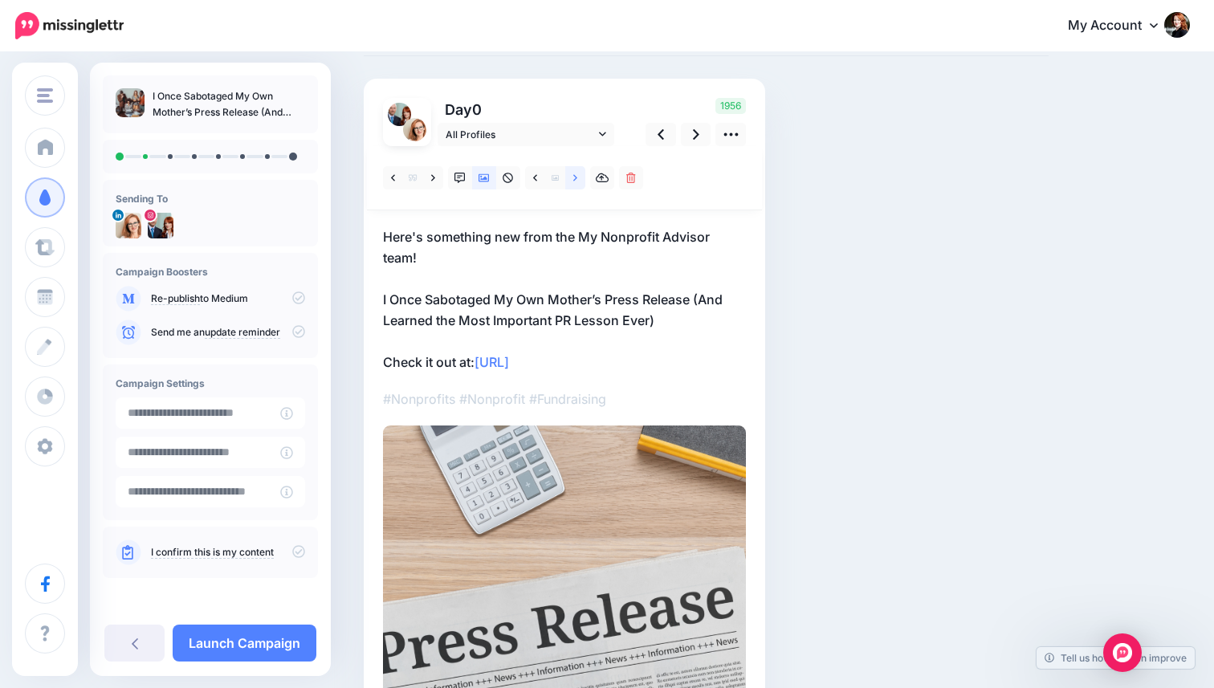
click at [573, 188] on link at bounding box center [575, 177] width 20 height 23
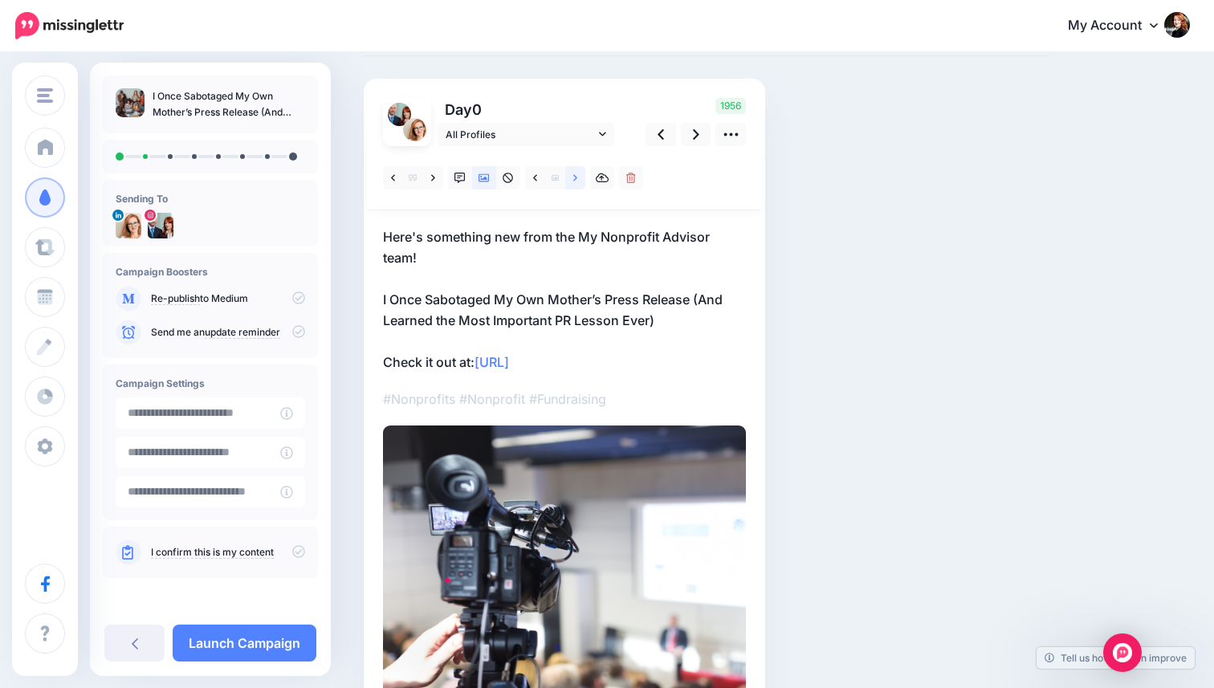
click at [577, 179] on icon at bounding box center [575, 178] width 4 height 11
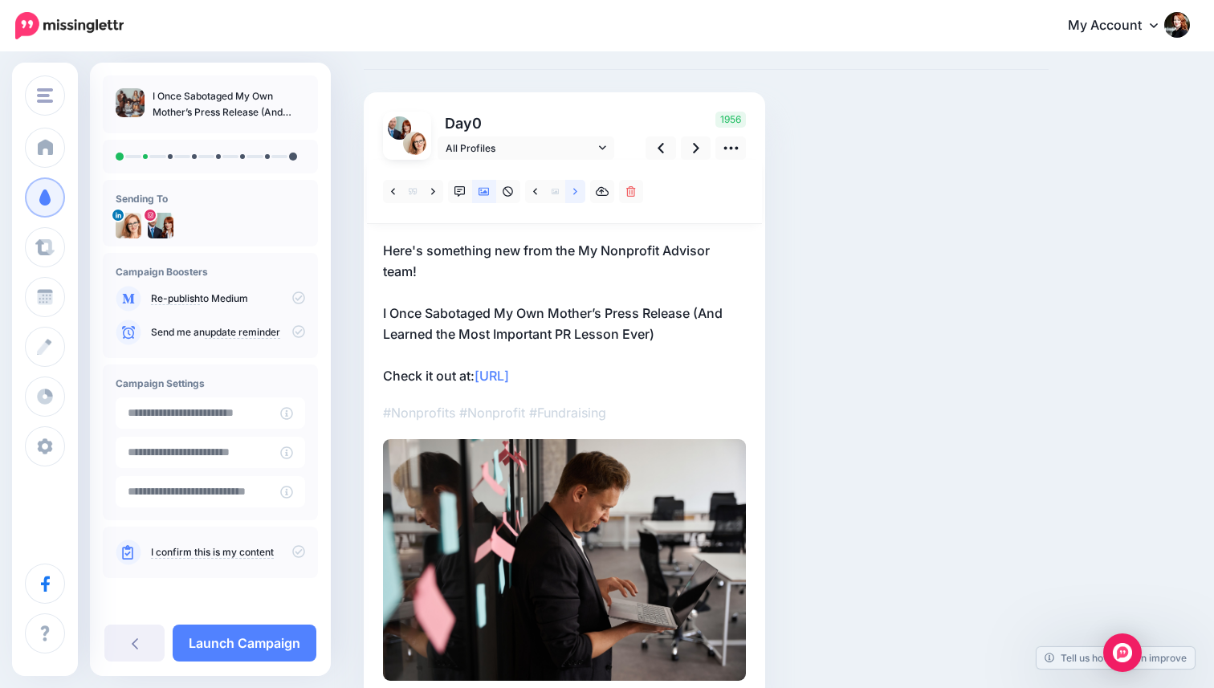
scroll to position [102, 0]
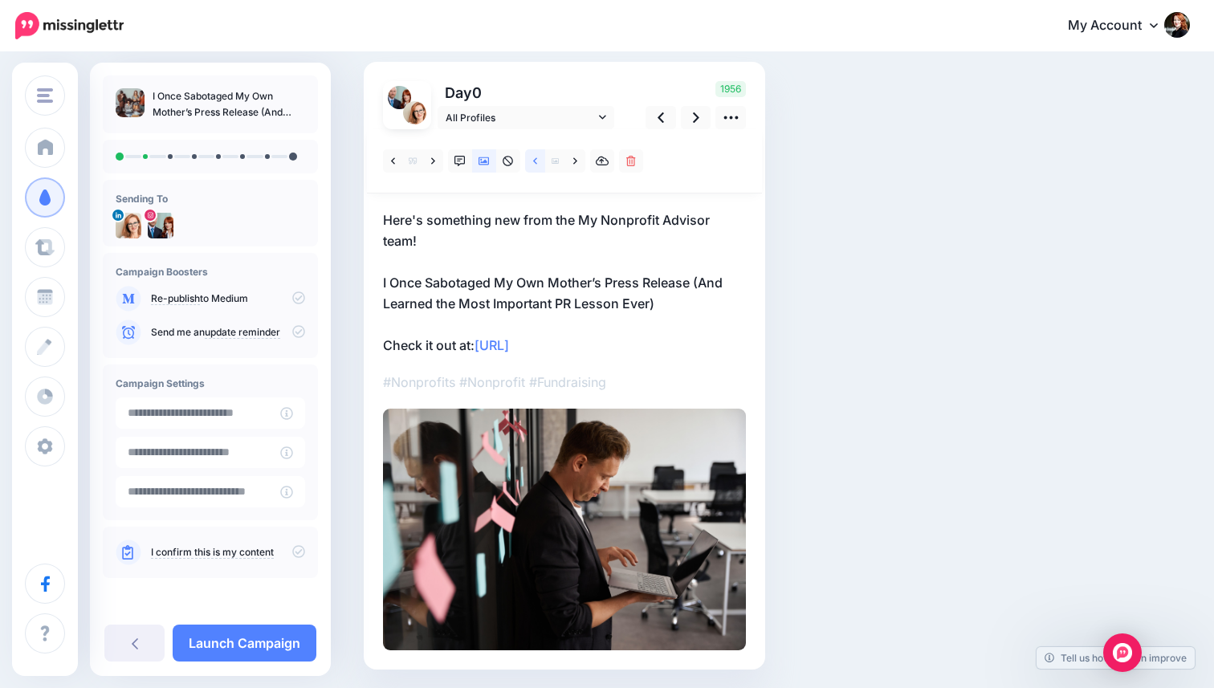
click at [528, 162] on link at bounding box center [535, 160] width 20 height 23
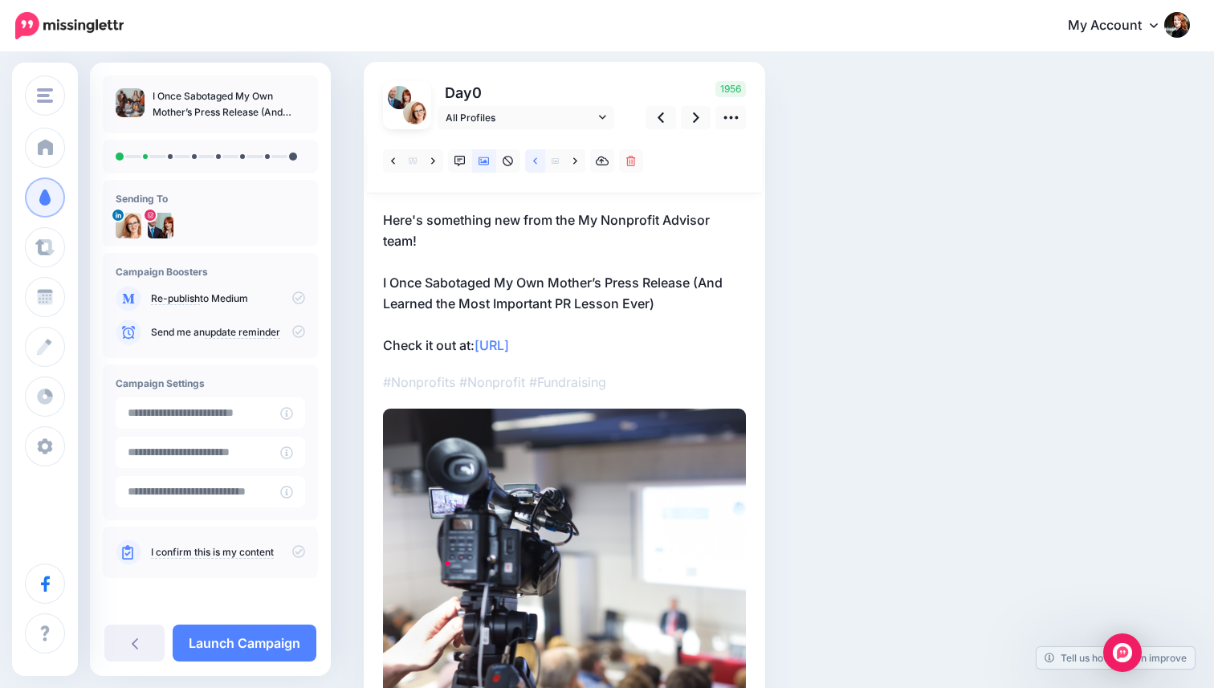
click at [528, 162] on link at bounding box center [535, 160] width 20 height 23
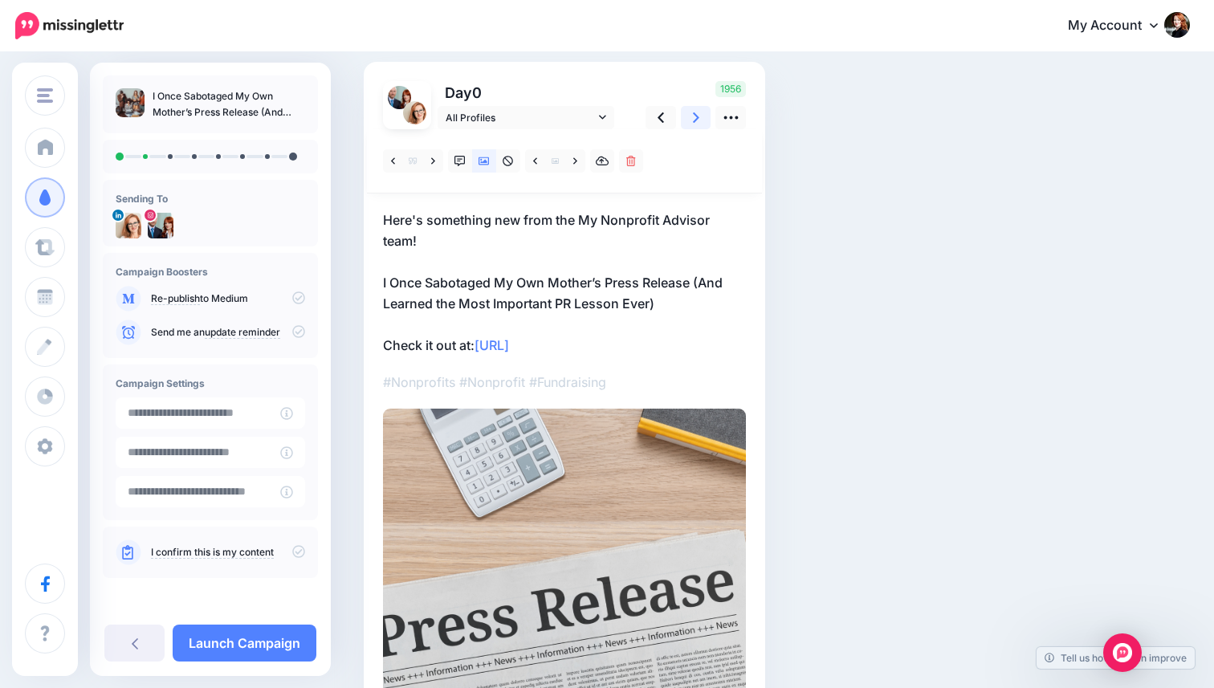
click at [684, 117] on link at bounding box center [696, 117] width 31 height 23
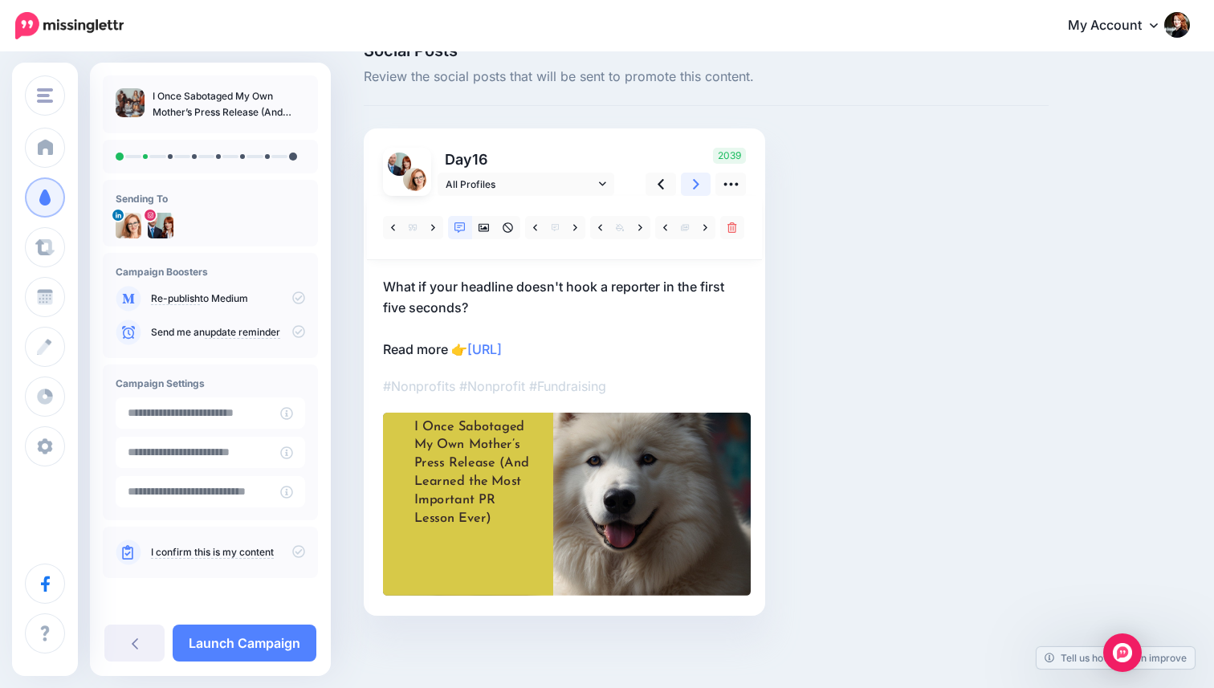
scroll to position [35, 0]
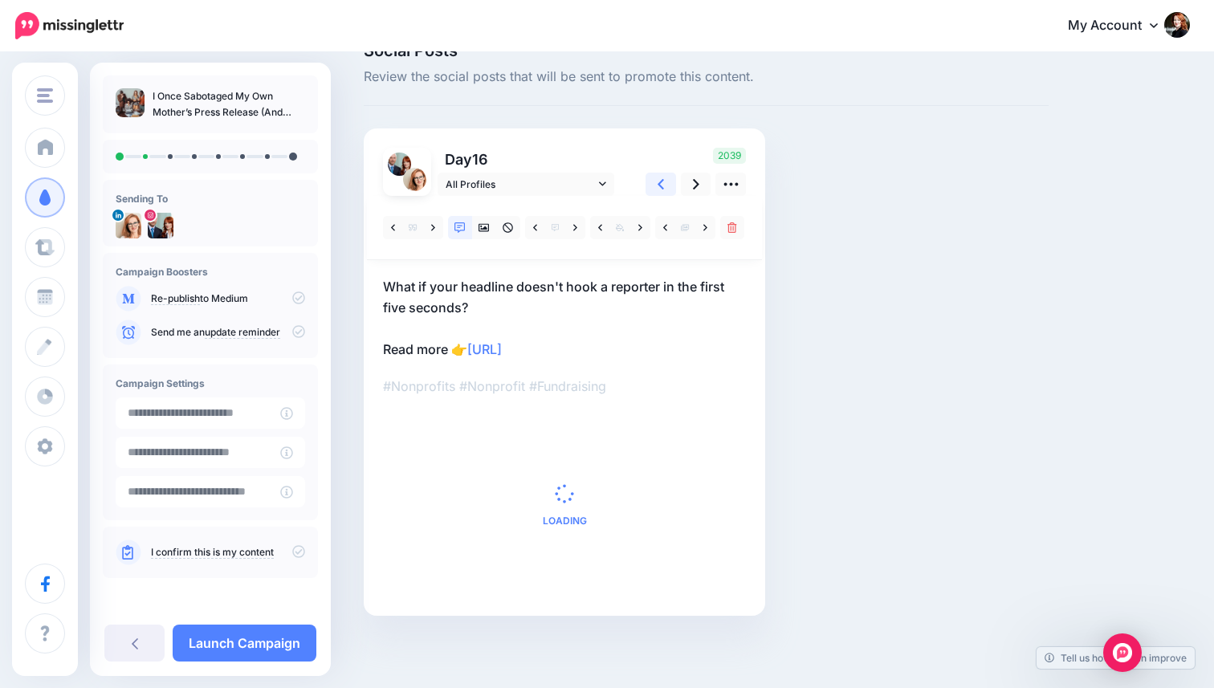
click at [663, 178] on icon at bounding box center [661, 184] width 6 height 17
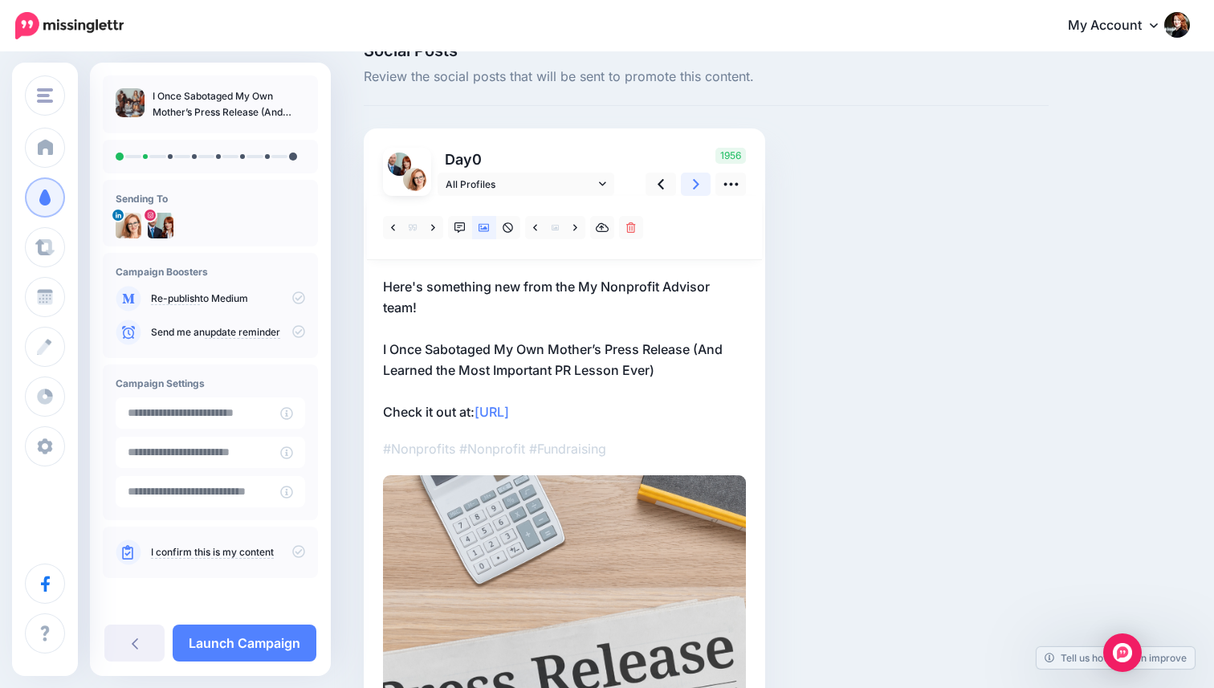
click at [689, 188] on link at bounding box center [696, 184] width 31 height 23
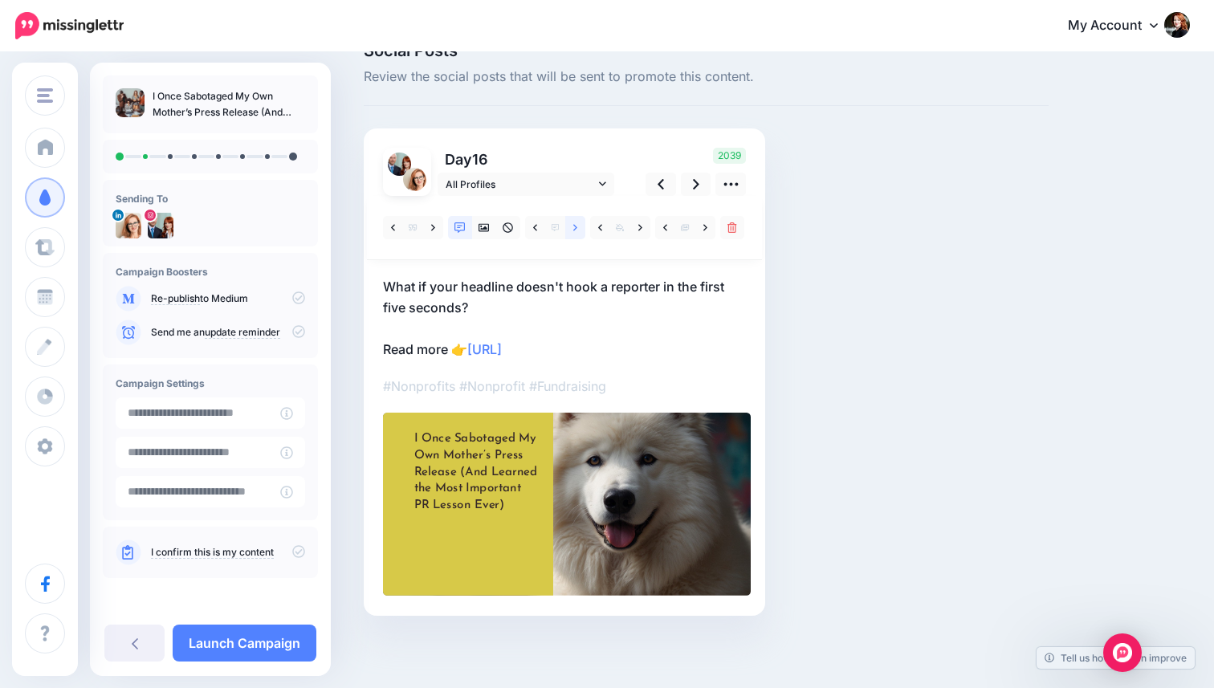
click at [568, 230] on link at bounding box center [575, 227] width 20 height 23
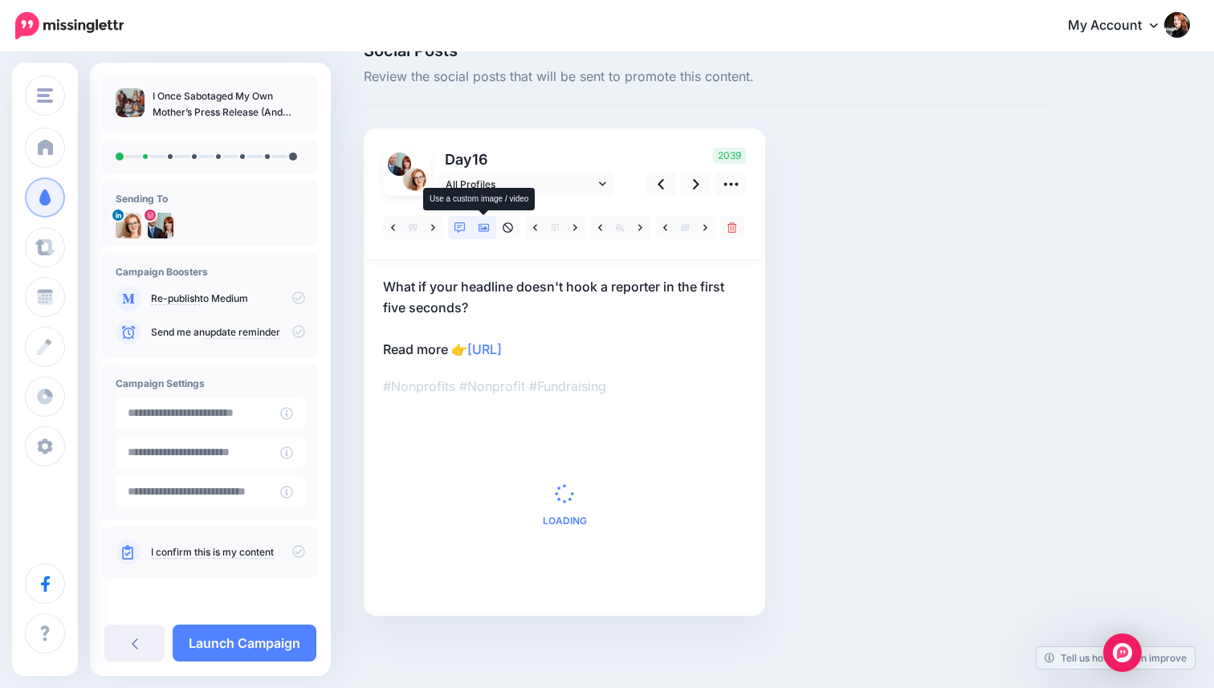
click at [479, 231] on icon at bounding box center [484, 228] width 11 height 8
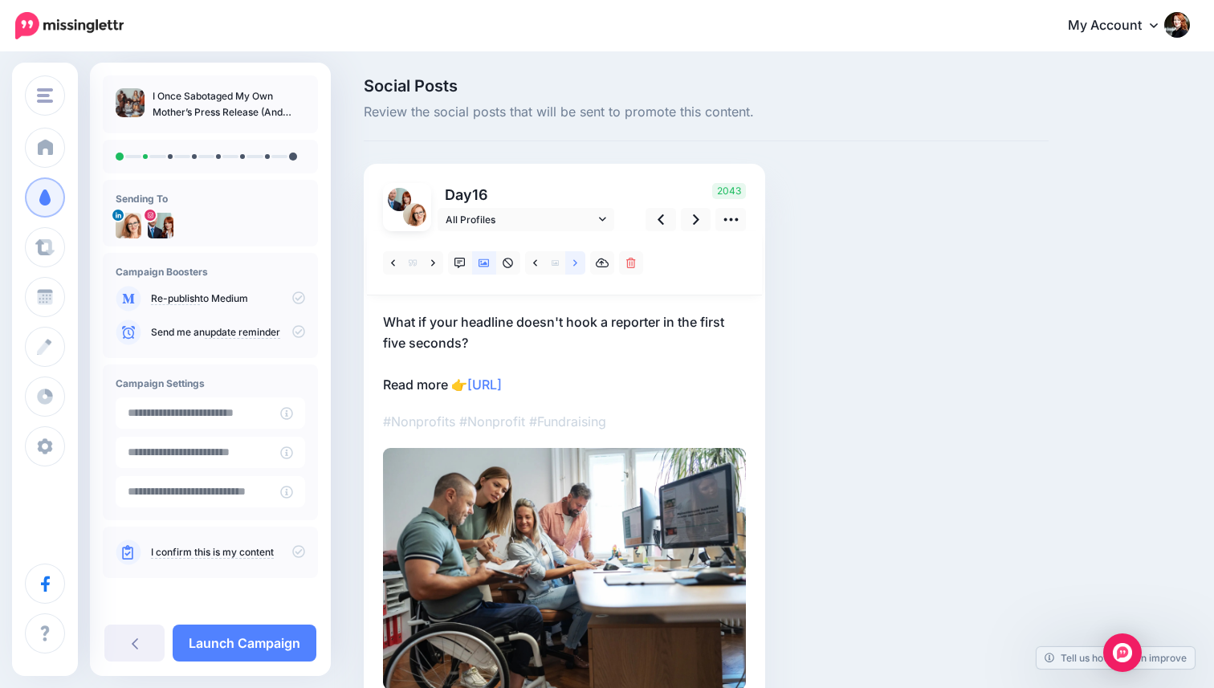
click at [577, 259] on icon at bounding box center [575, 263] width 4 height 11
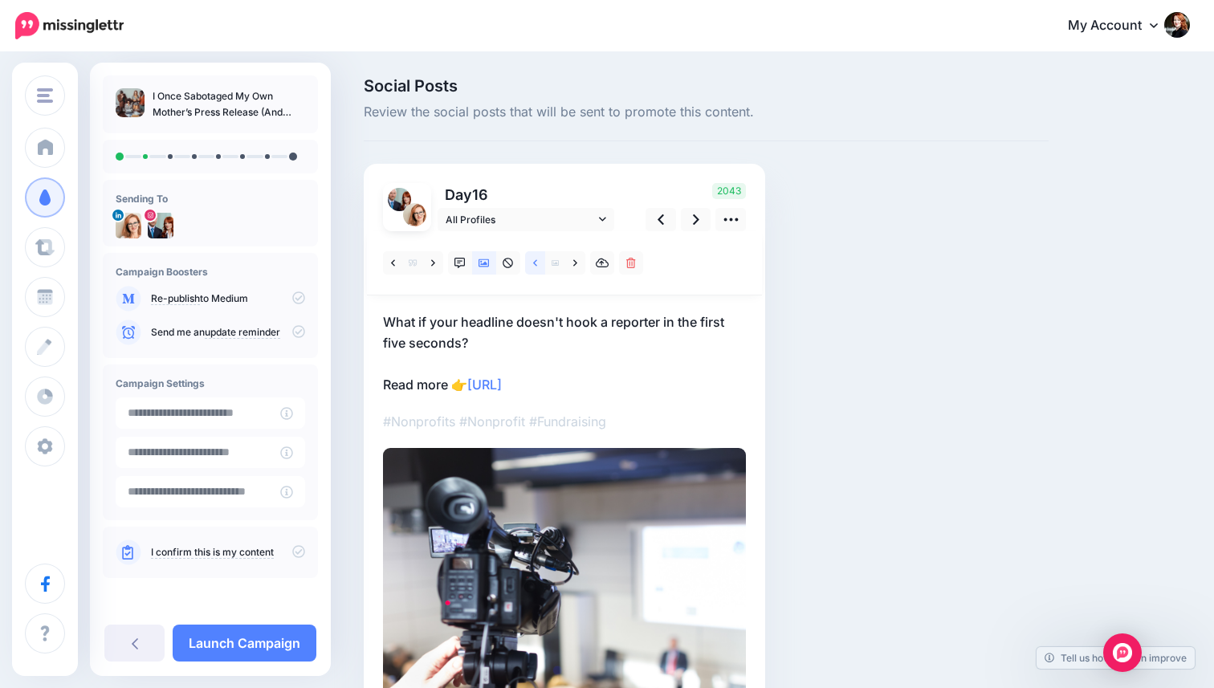
click at [544, 265] on link at bounding box center [535, 262] width 20 height 23
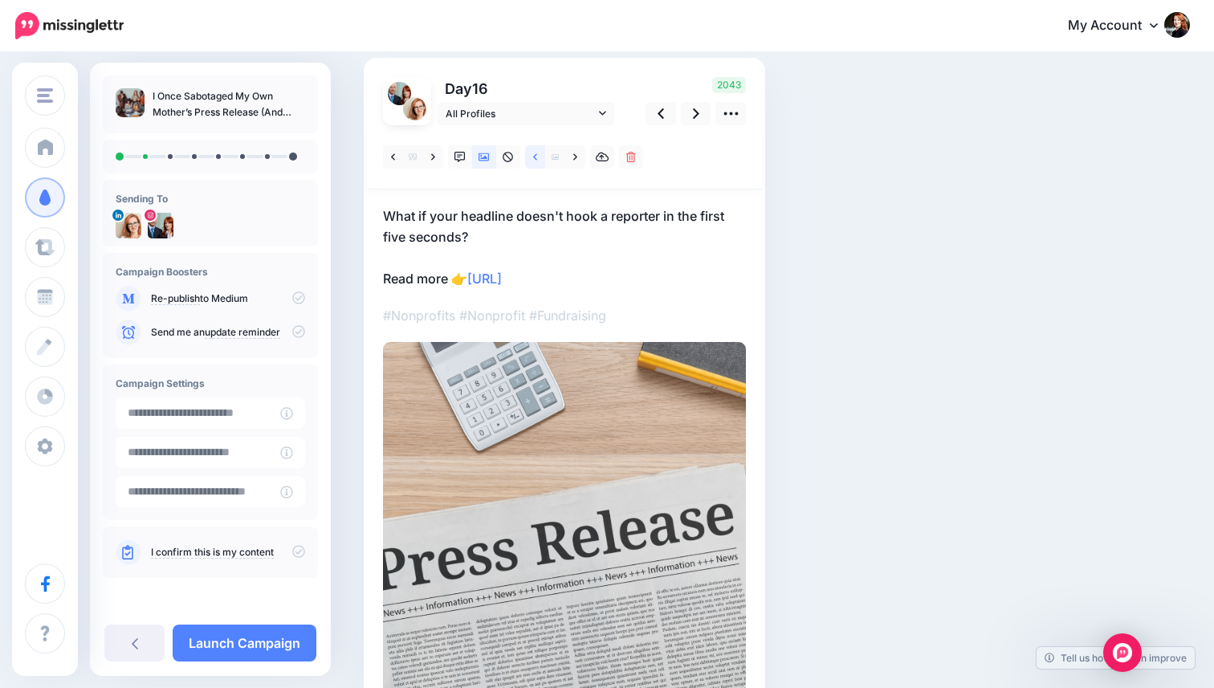
scroll to position [94, 0]
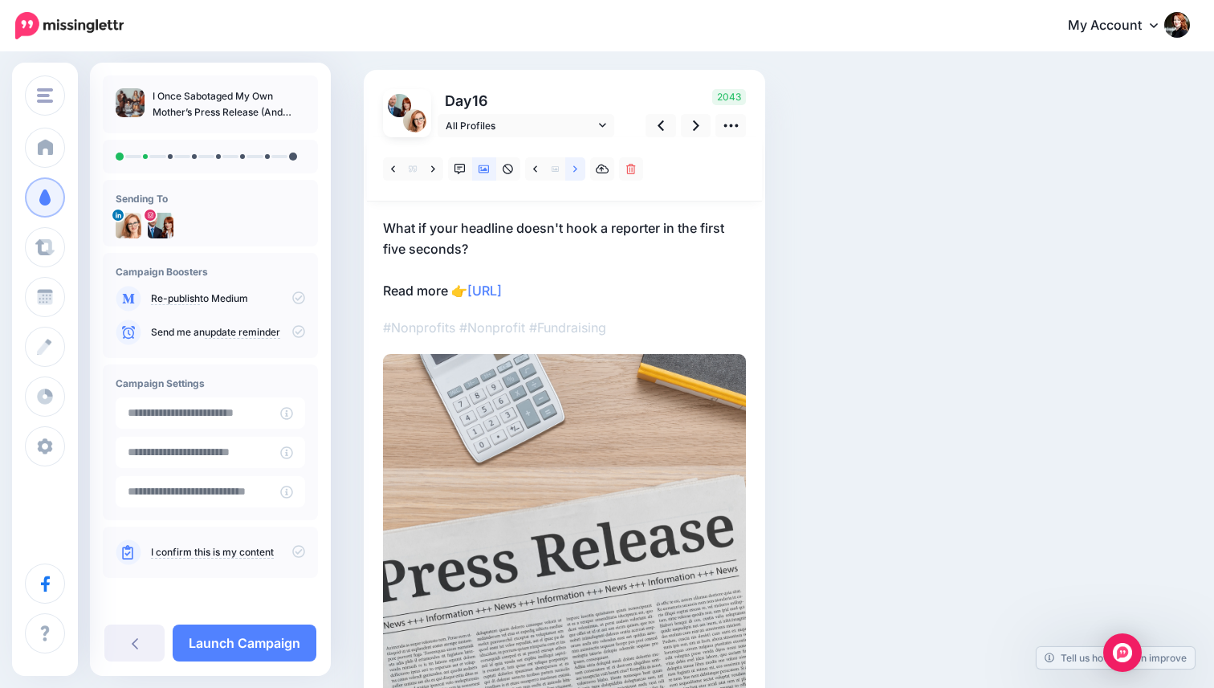
click at [573, 160] on link at bounding box center [575, 168] width 20 height 23
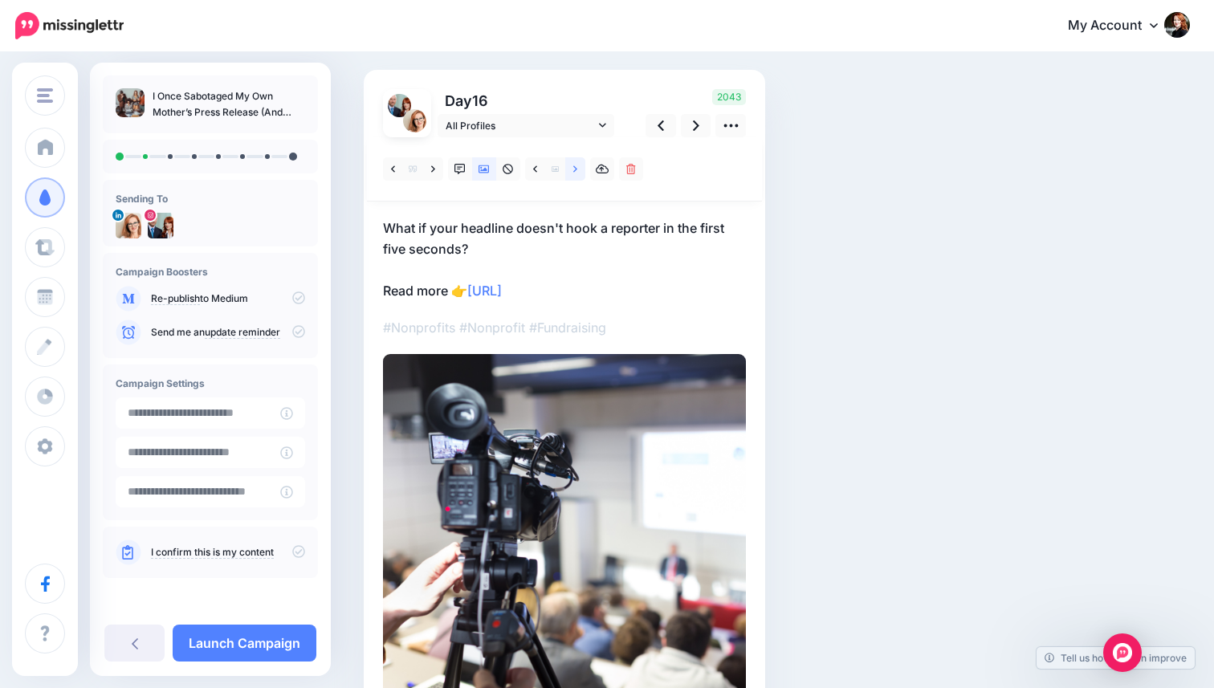
click at [573, 160] on link at bounding box center [575, 168] width 20 height 23
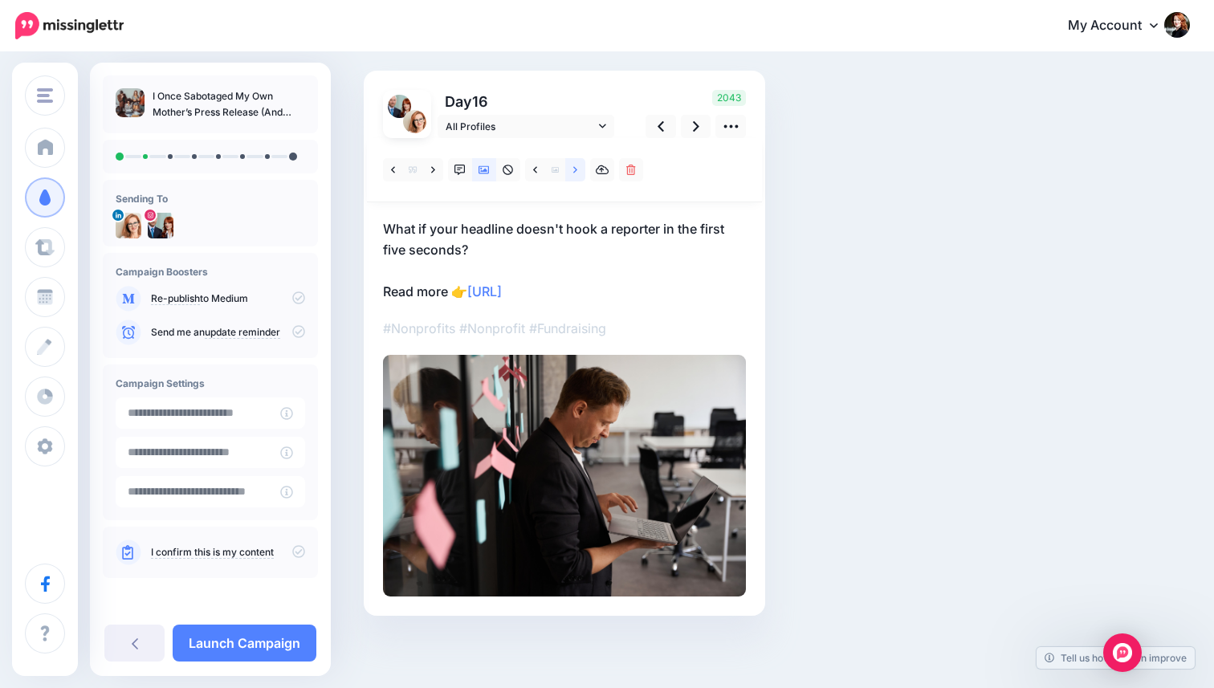
scroll to position [93, 0]
click at [696, 120] on icon at bounding box center [696, 126] width 6 height 17
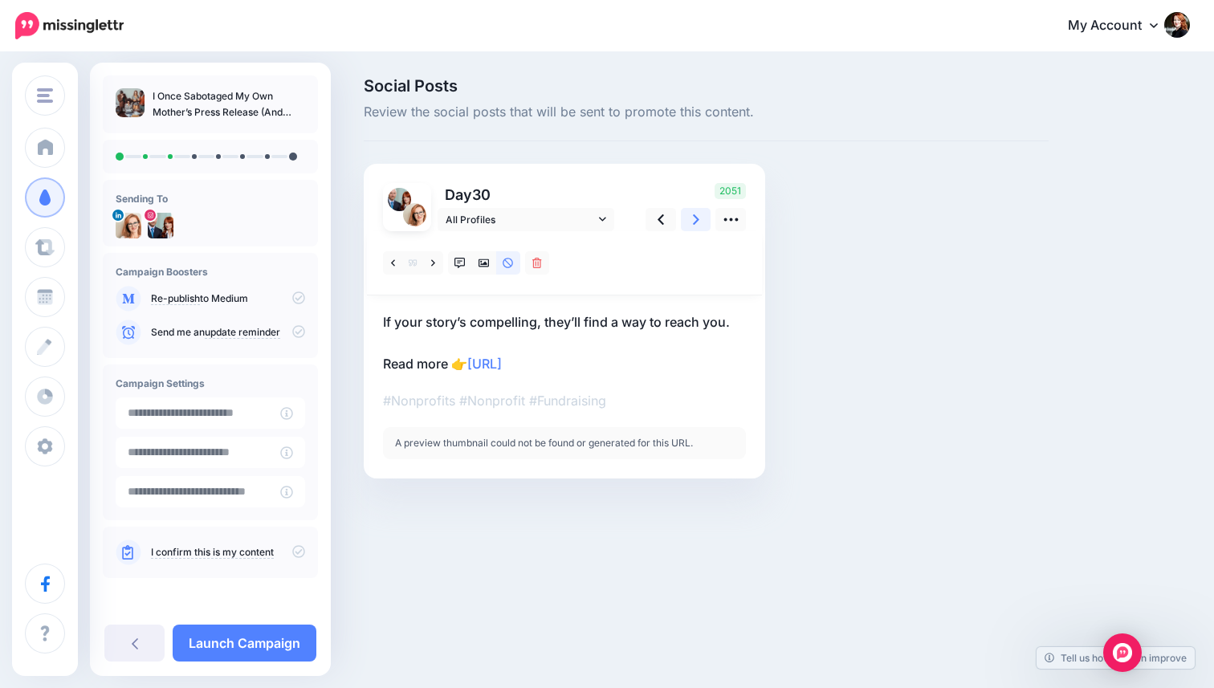
scroll to position [0, 0]
click at [467, 260] on link at bounding box center [460, 262] width 24 height 23
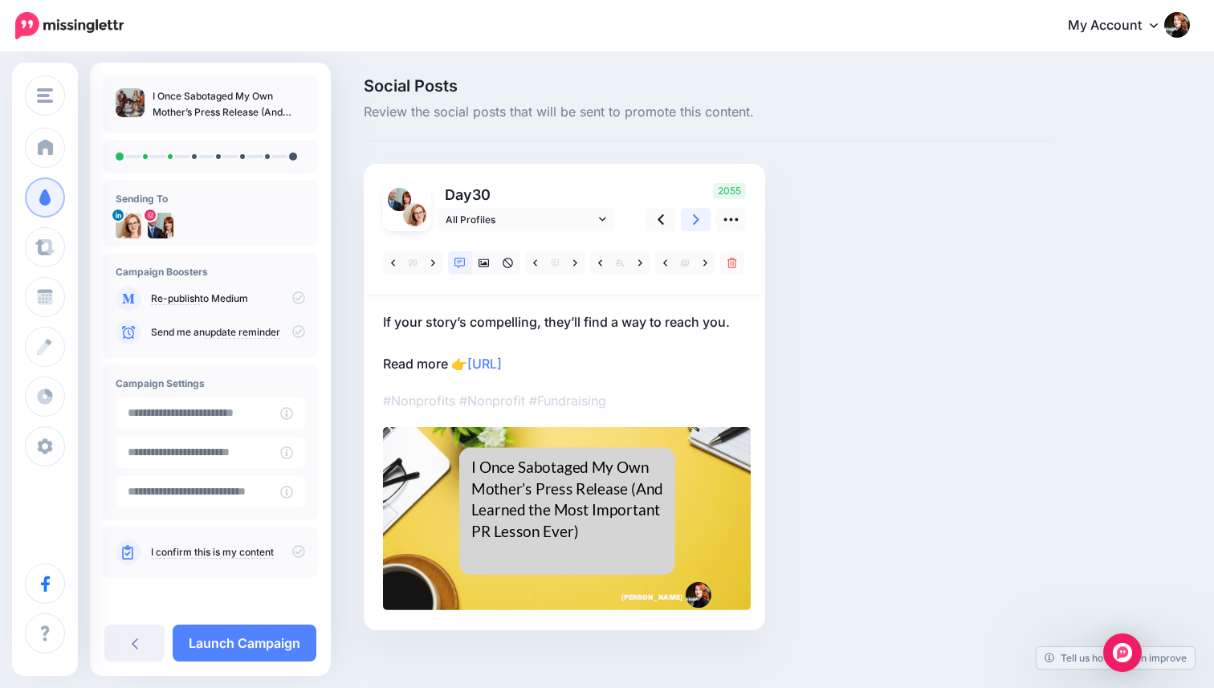
click at [690, 218] on link at bounding box center [696, 219] width 31 height 23
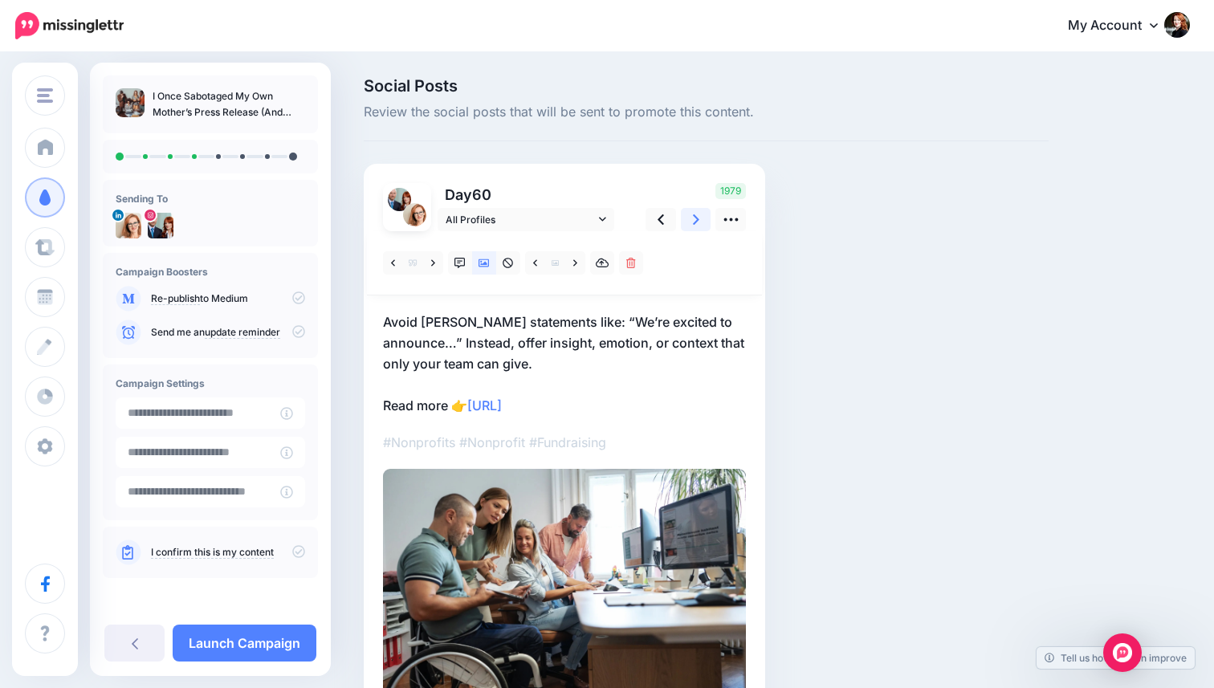
click at [690, 218] on link at bounding box center [696, 219] width 31 height 23
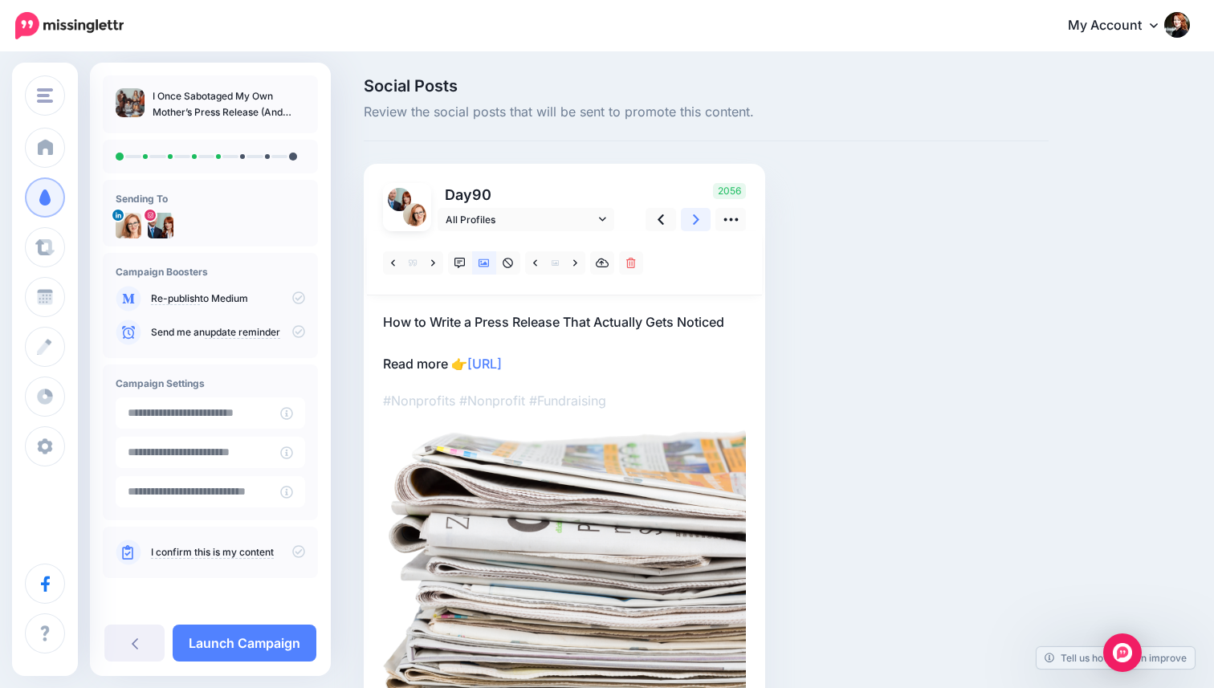
click at [690, 218] on link at bounding box center [696, 219] width 31 height 23
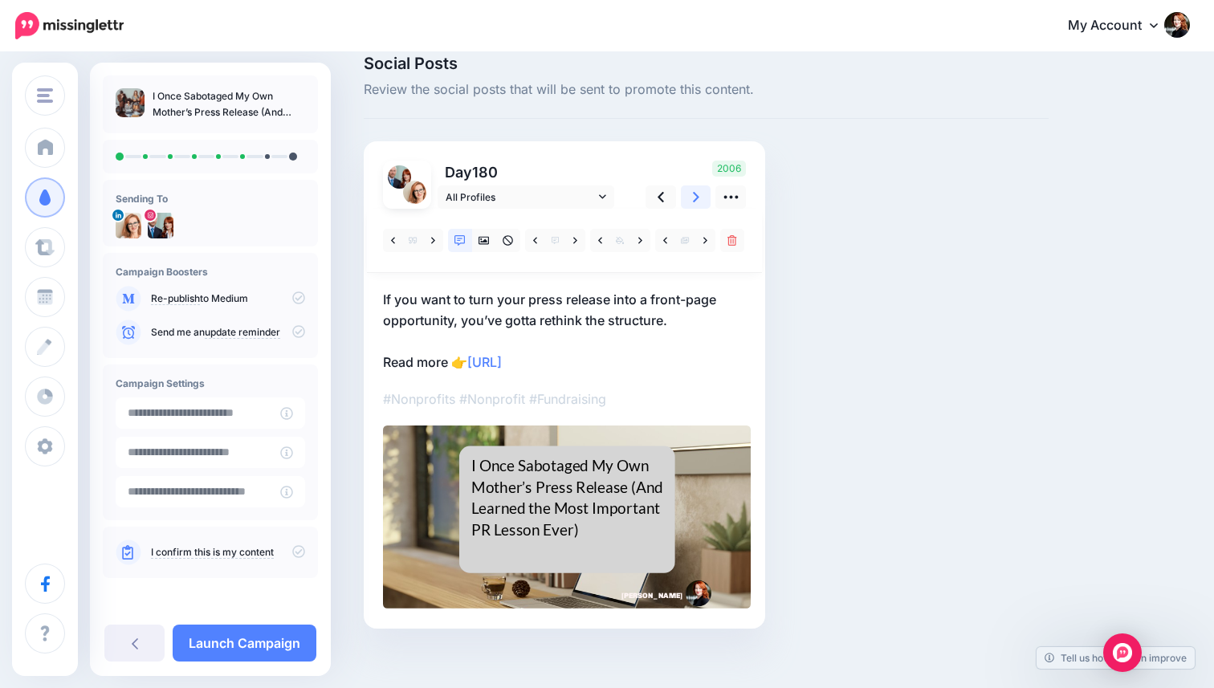
scroll to position [35, 0]
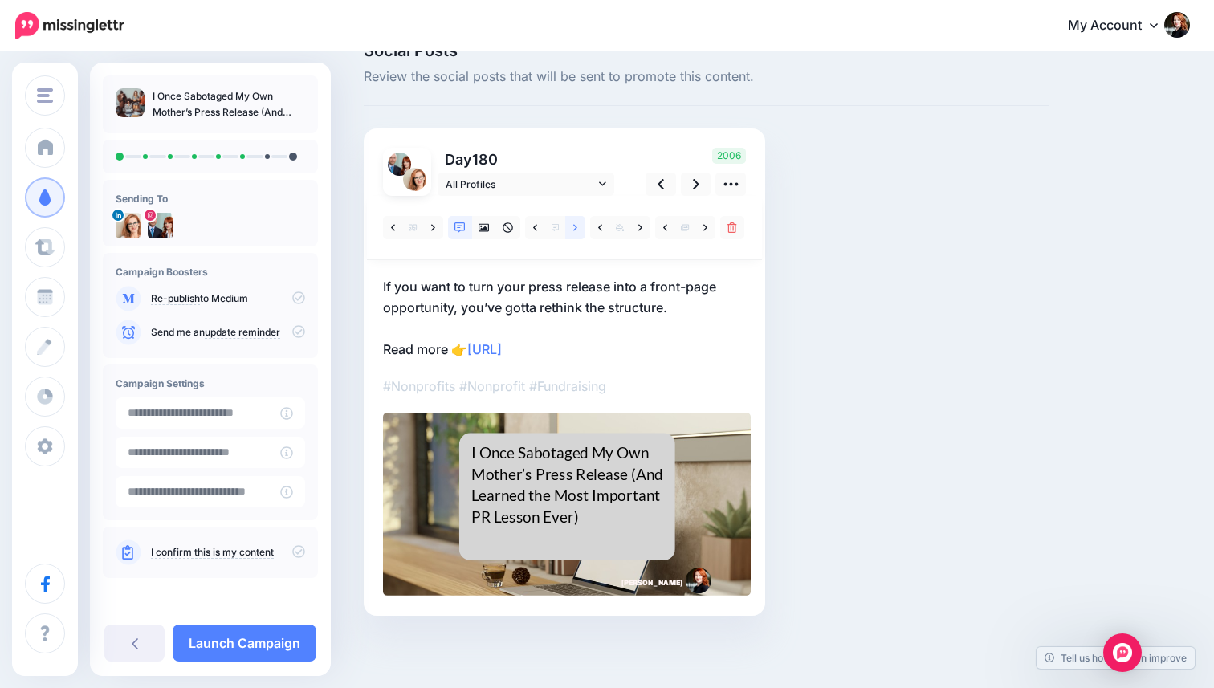
click at [581, 231] on link at bounding box center [575, 227] width 20 height 23
click at [693, 189] on icon at bounding box center [696, 184] width 6 height 17
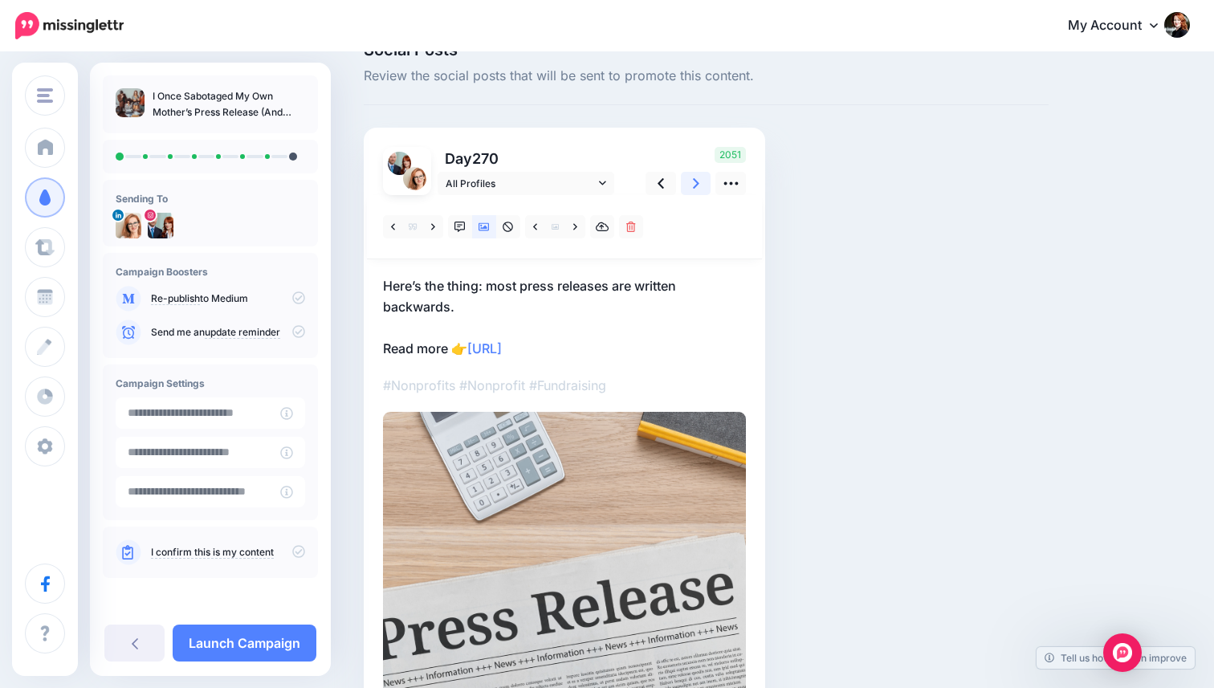
scroll to position [59, 0]
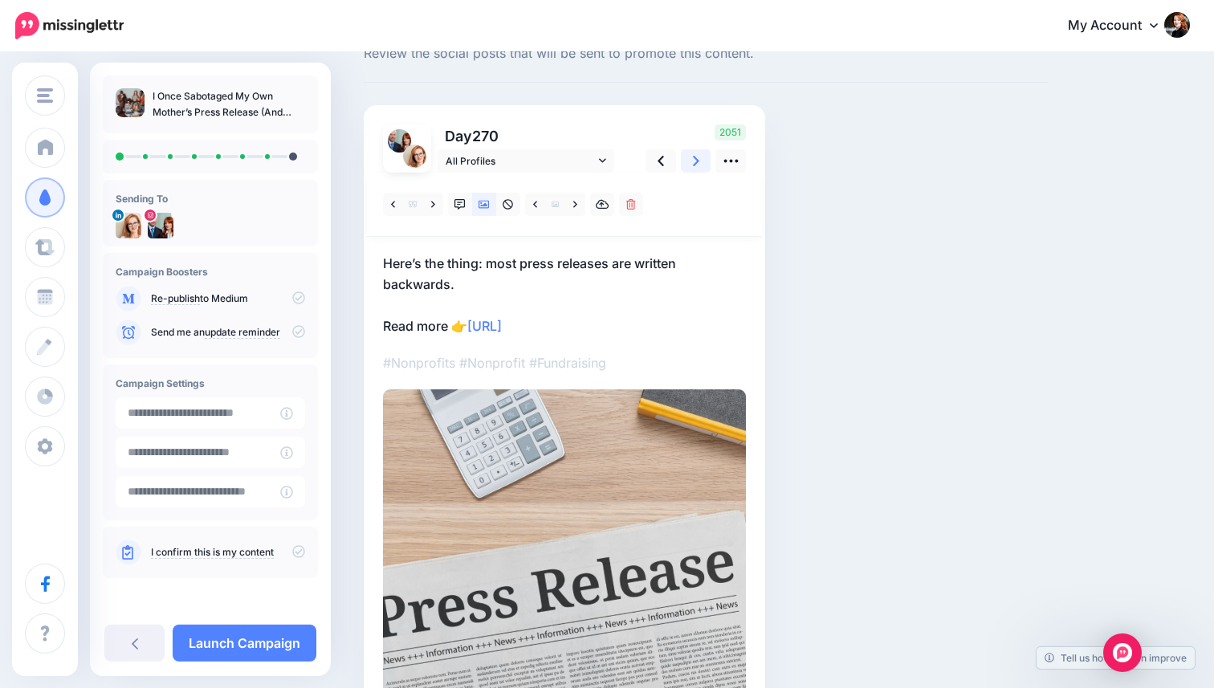
click at [696, 160] on icon at bounding box center [696, 161] width 6 height 10
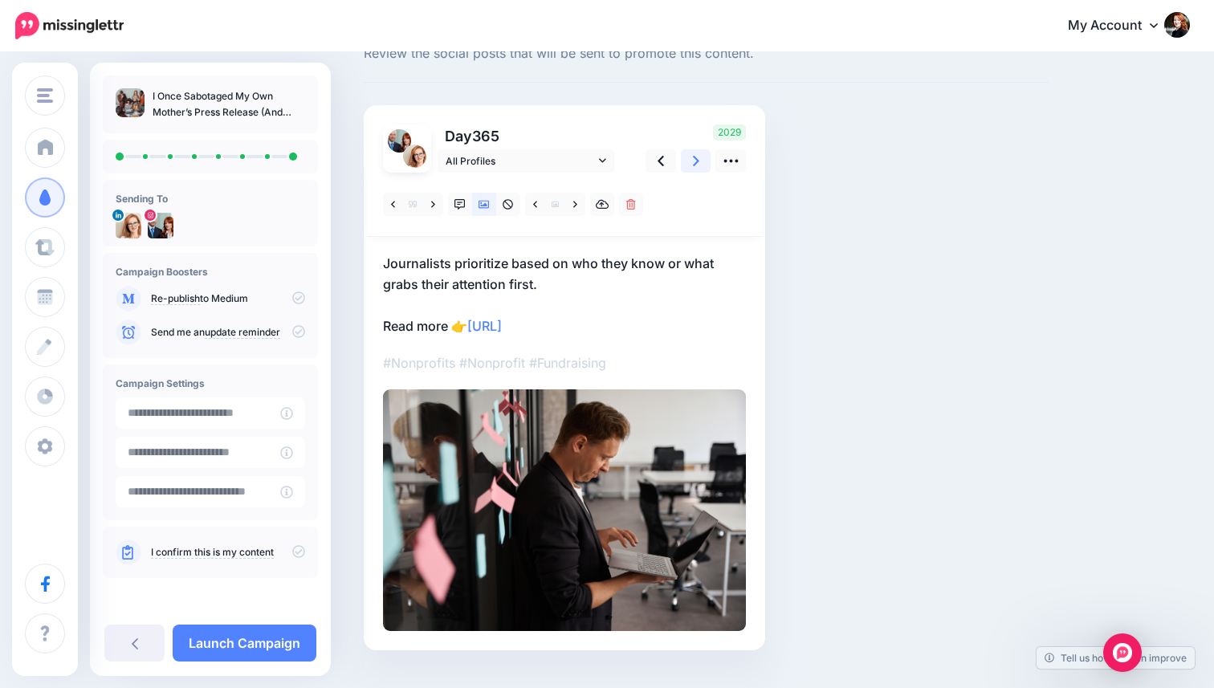
click at [696, 160] on icon at bounding box center [696, 161] width 6 height 10
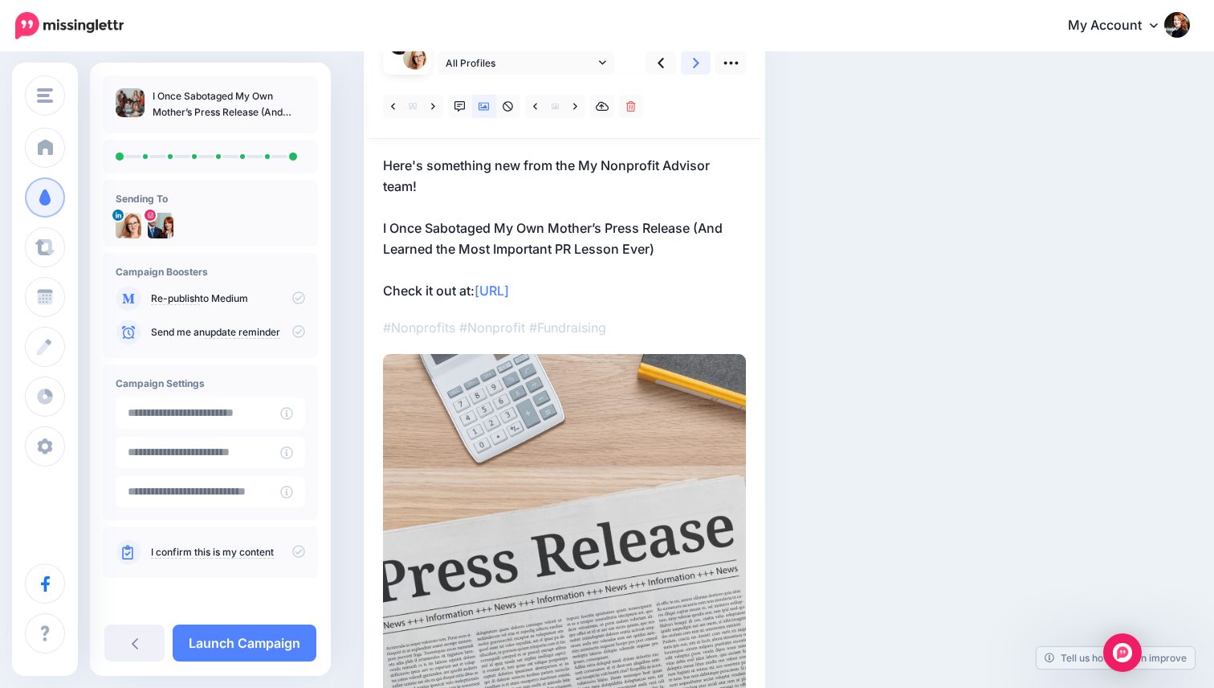
scroll to position [277, 0]
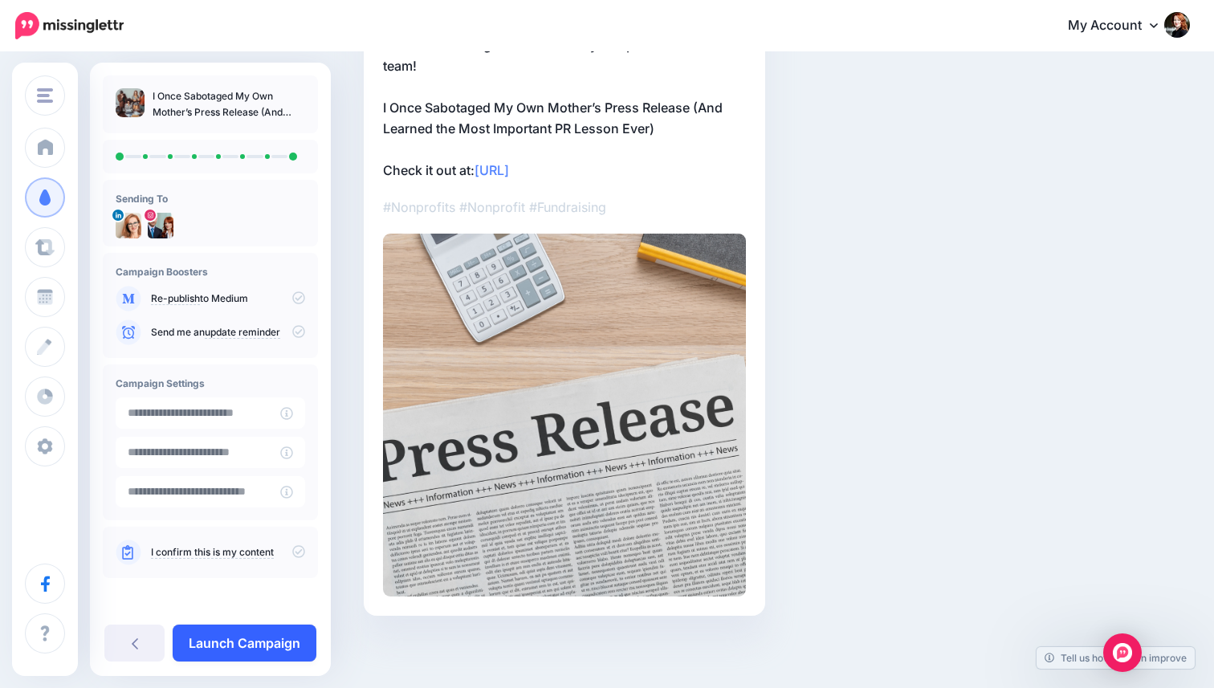
click at [296, 651] on link "Launch Campaign" at bounding box center [245, 643] width 144 height 37
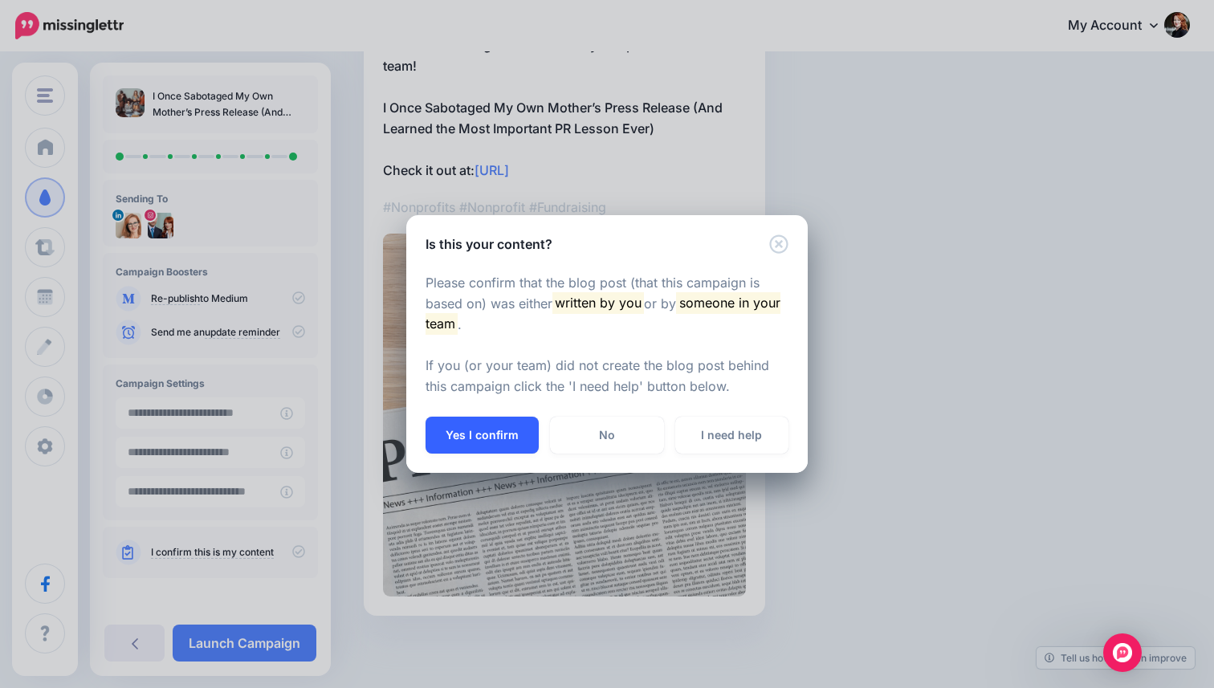
click at [477, 438] on button "Yes I confirm" at bounding box center [482, 435] width 113 height 37
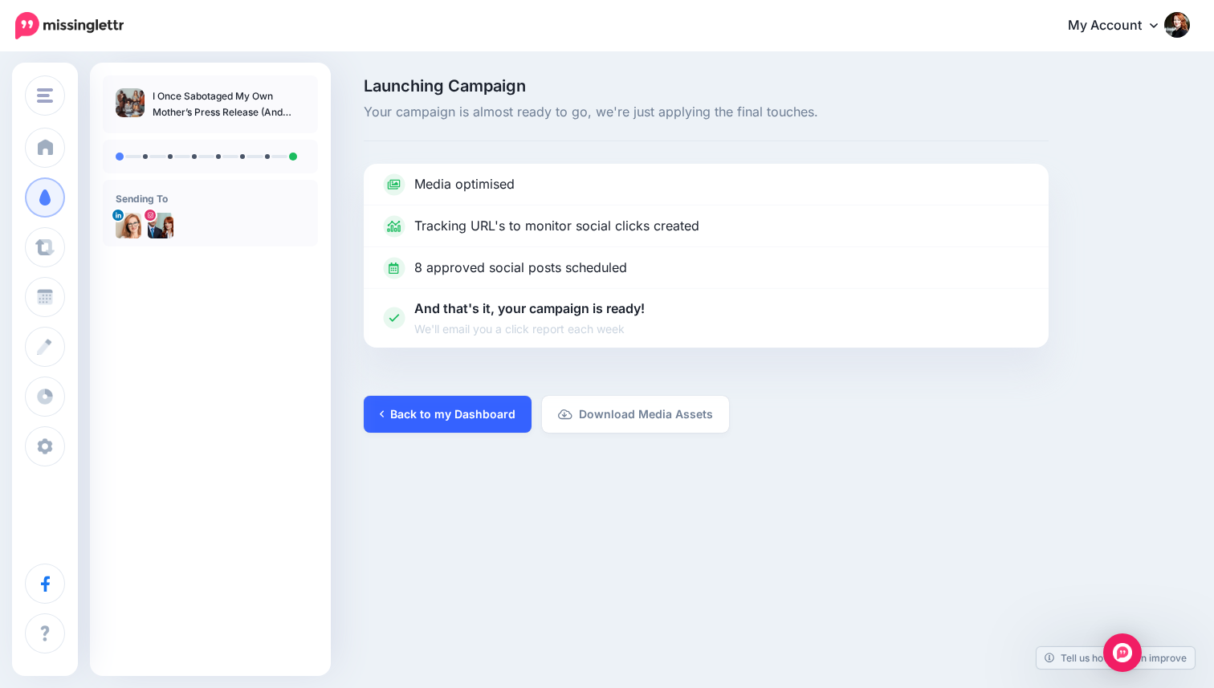
click at [493, 410] on link "Back to my Dashboard" at bounding box center [448, 414] width 168 height 37
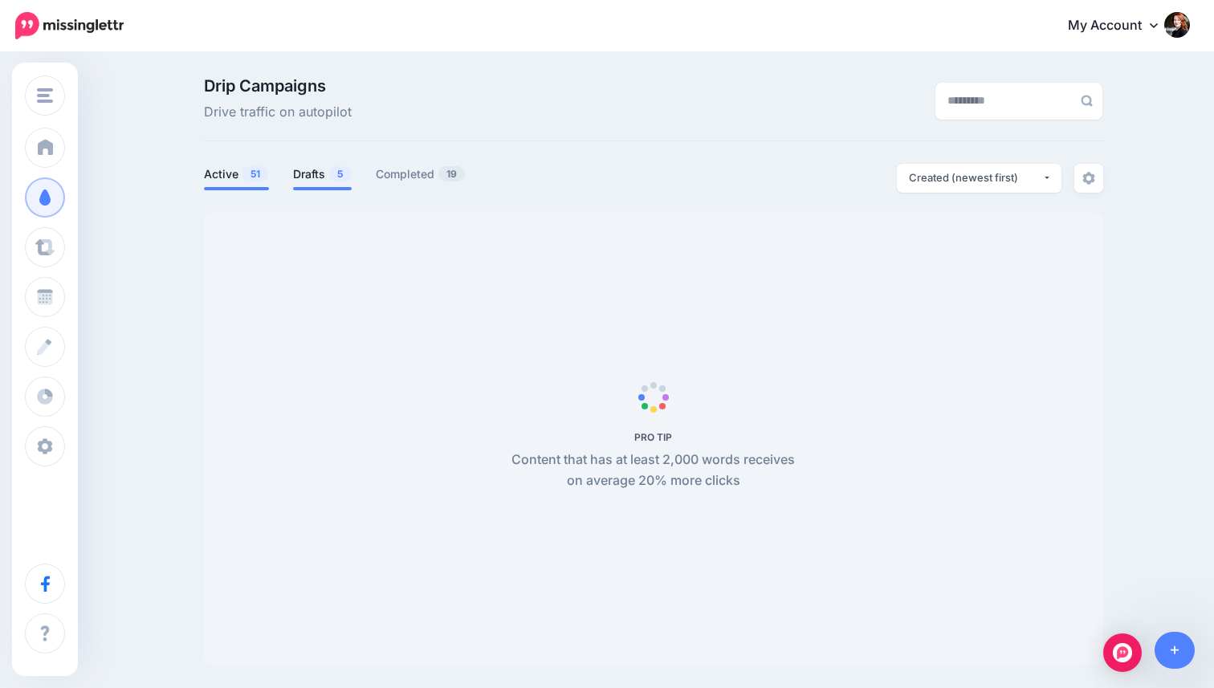
click at [311, 168] on link "Drafts 5" at bounding box center [322, 174] width 59 height 19
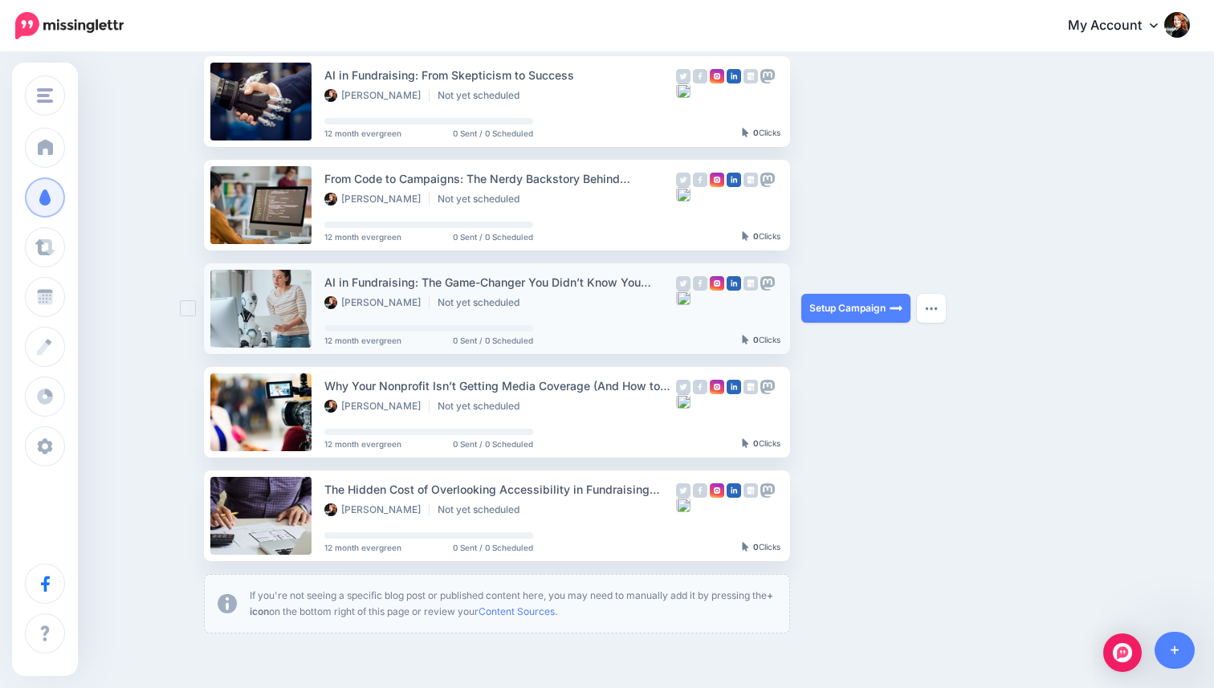
scroll to position [263, 0]
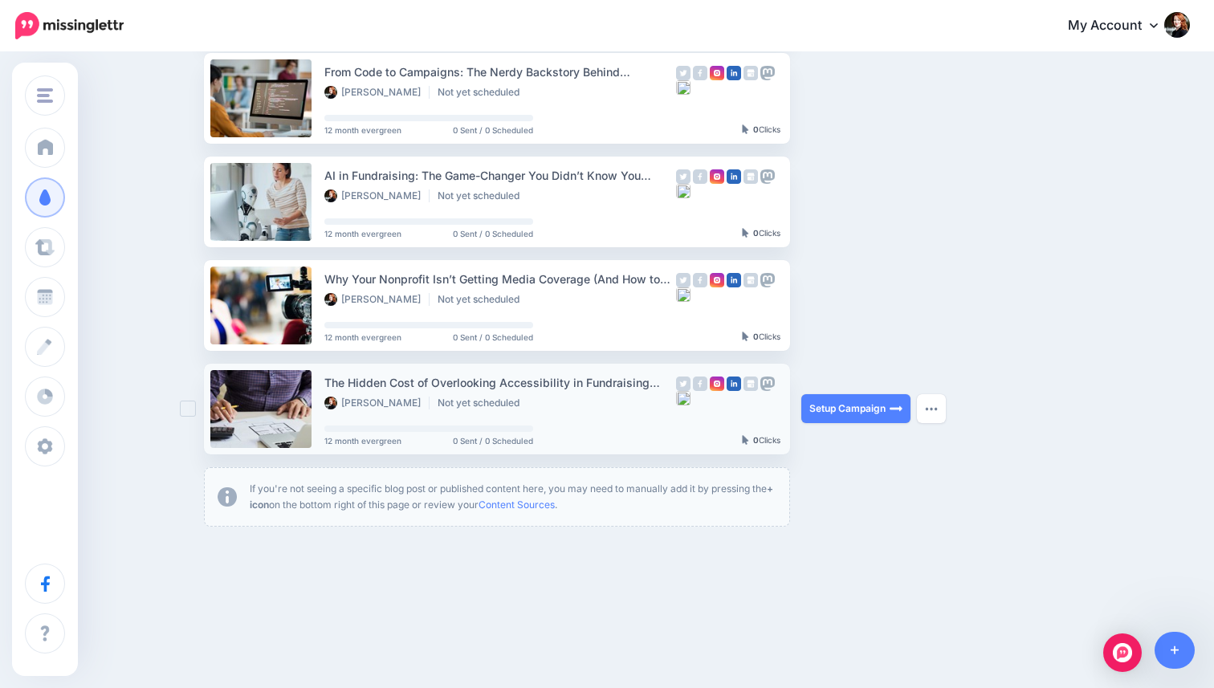
click at [469, 378] on div "The Hidden Cost of Overlooking Accessibility in Fundraising Campaigns" at bounding box center [500, 382] width 352 height 18
click at [245, 400] on link at bounding box center [260, 409] width 101 height 78
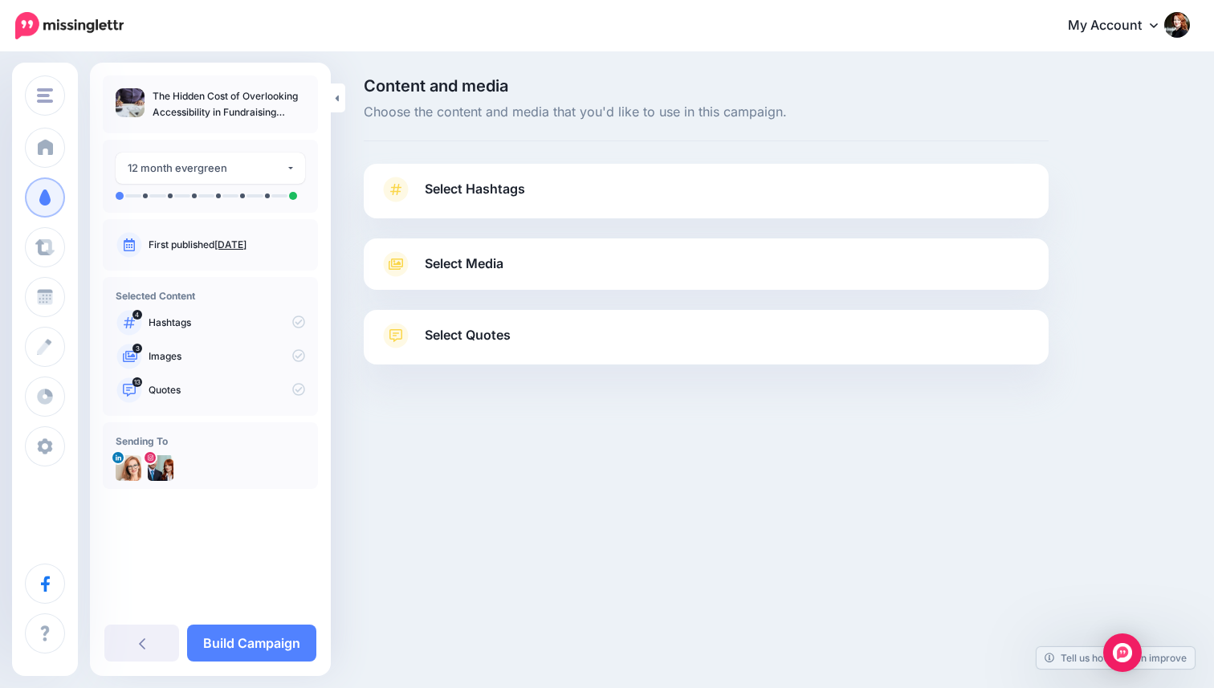
click at [464, 330] on span "Select Quotes" at bounding box center [468, 335] width 86 height 22
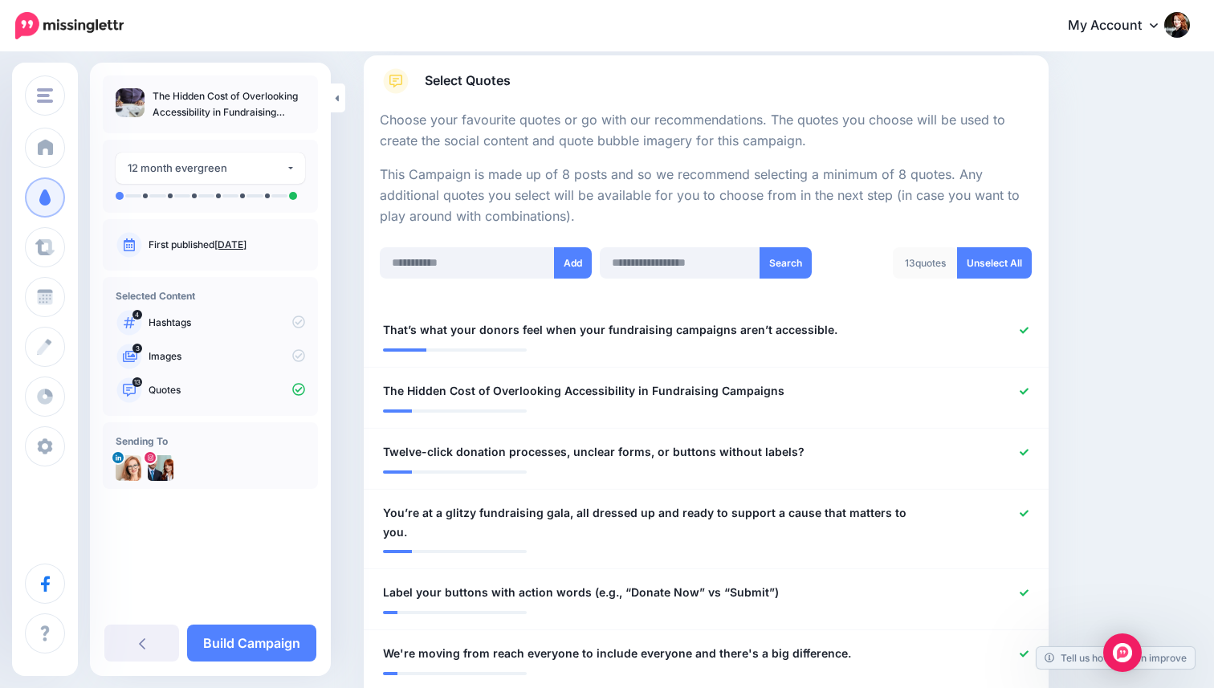
scroll to position [257, 0]
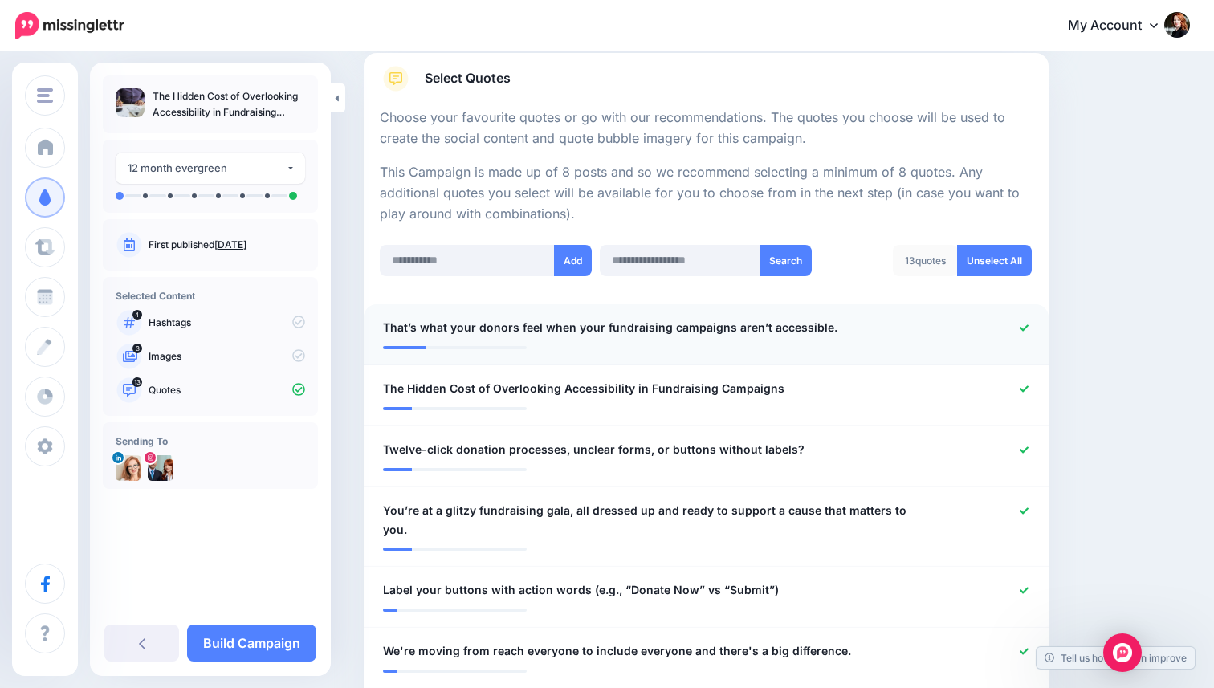
click at [1021, 329] on icon at bounding box center [1024, 328] width 9 height 9
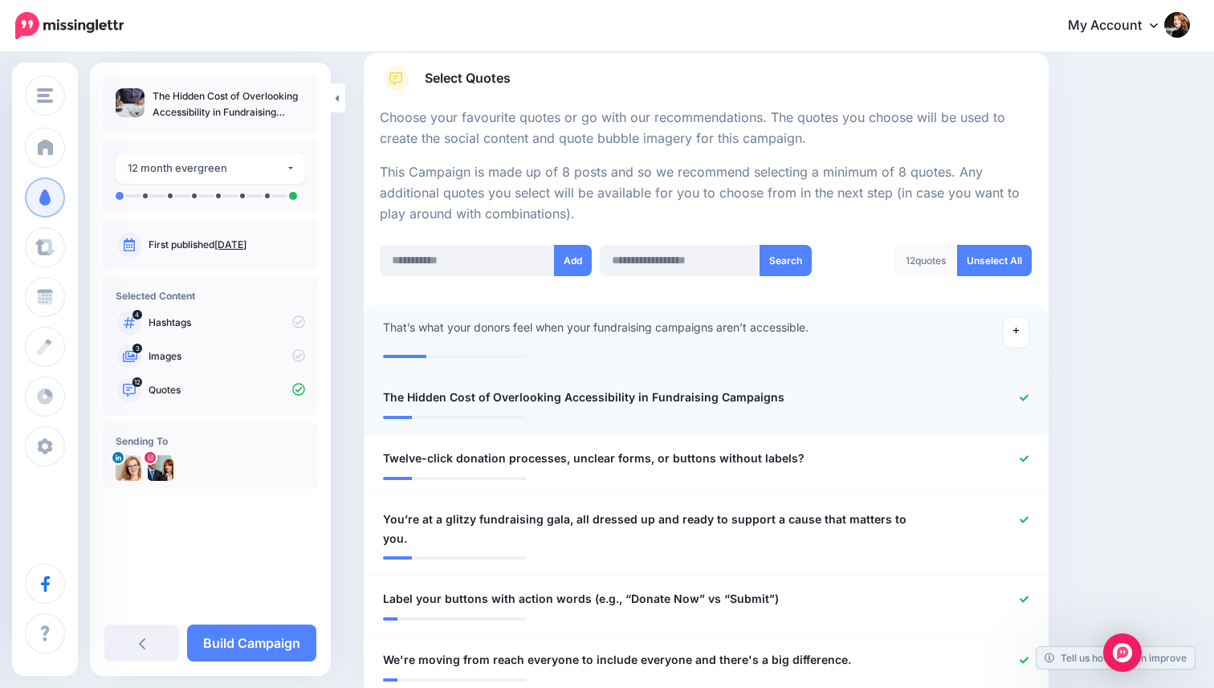
click at [1015, 376] on li "**********" at bounding box center [706, 404] width 685 height 61
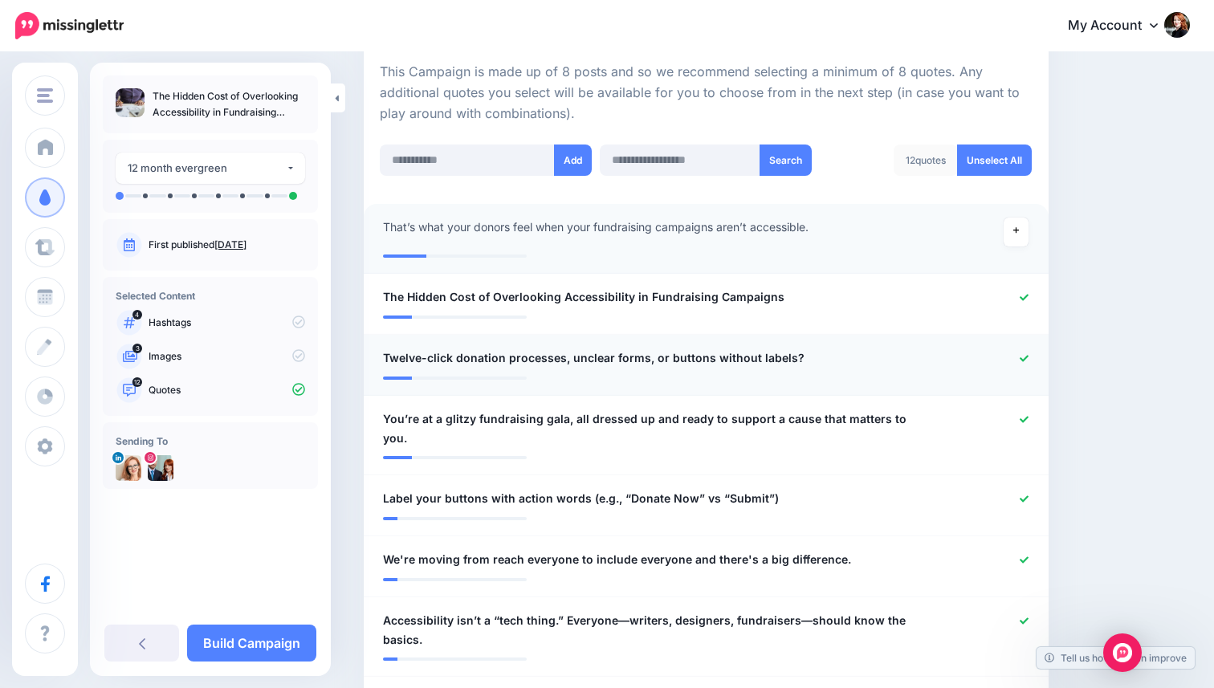
scroll to position [371, 0]
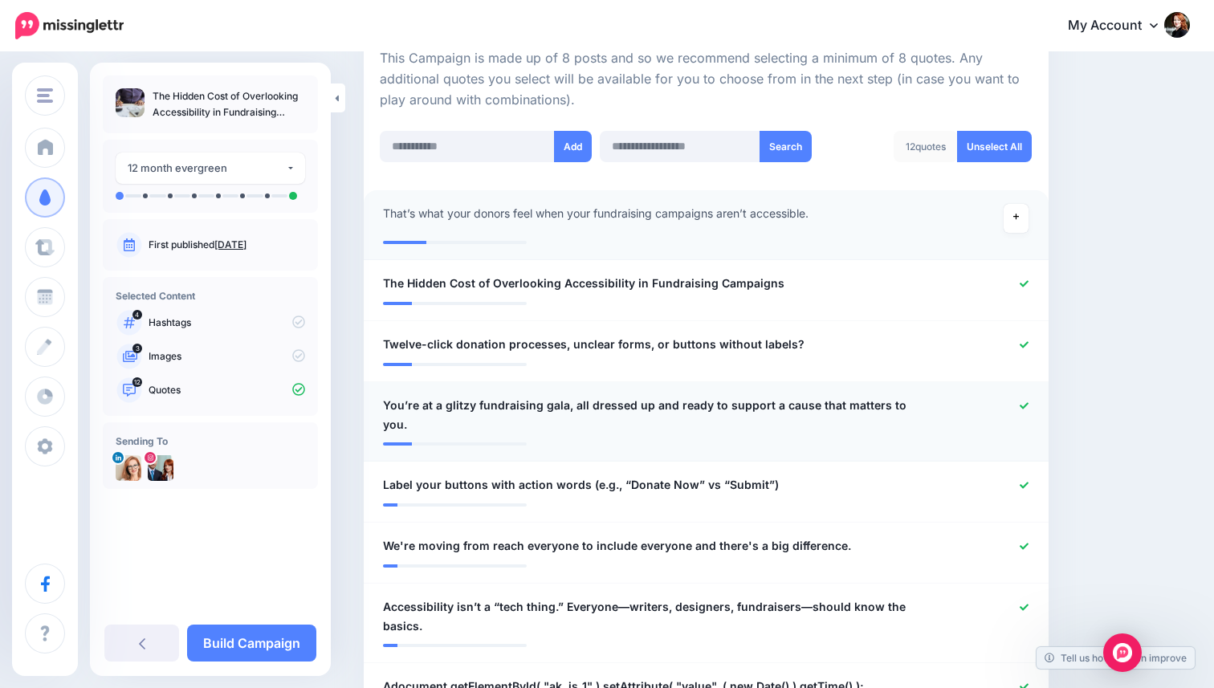
click at [1022, 402] on icon at bounding box center [1024, 406] width 9 height 9
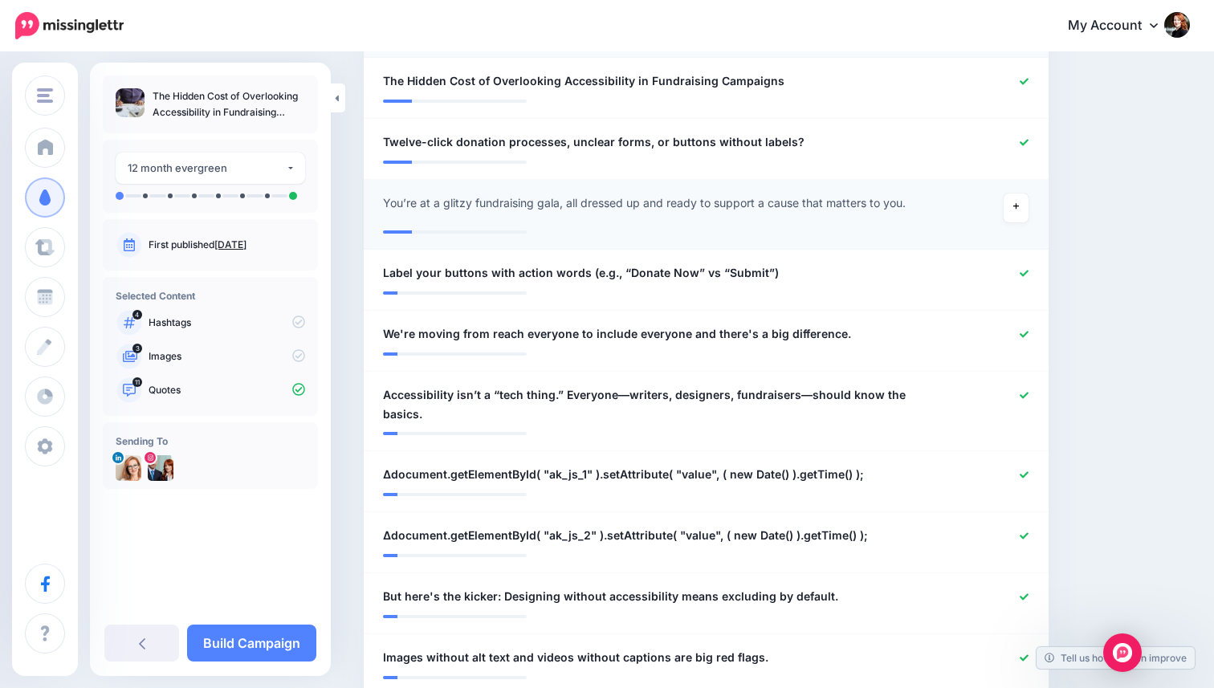
scroll to position [585, 0]
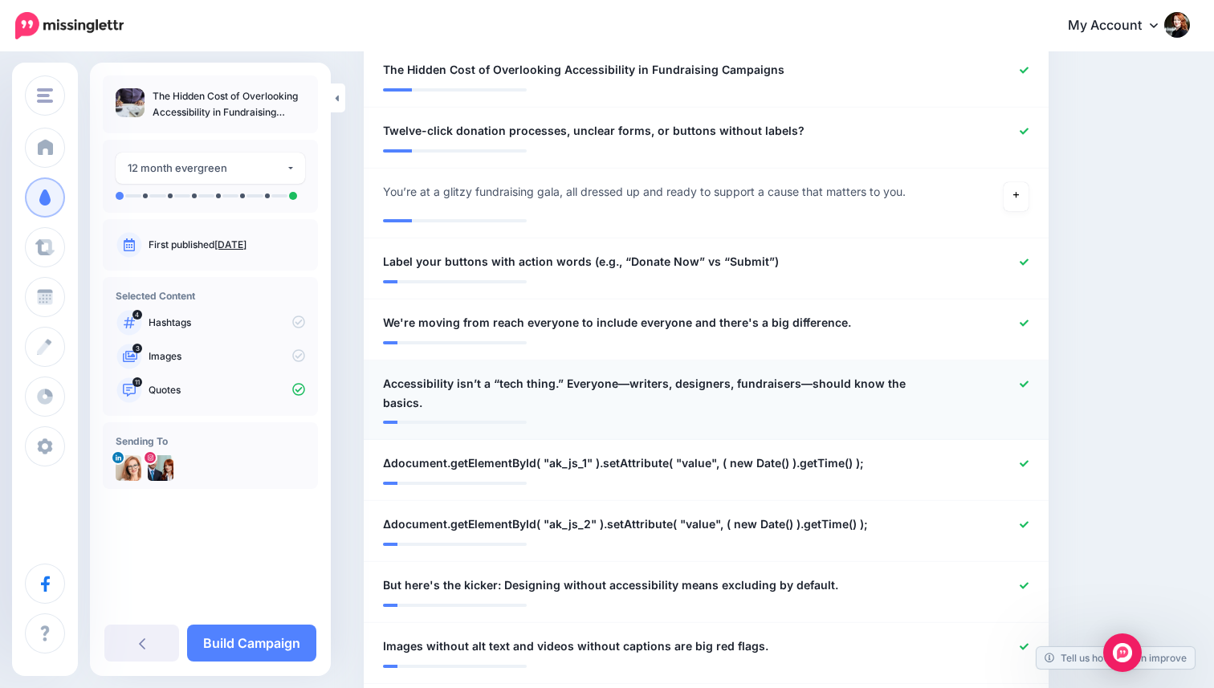
click at [1030, 383] on div at bounding box center [985, 393] width 112 height 39
click at [1022, 384] on icon at bounding box center [1024, 384] width 9 height 9
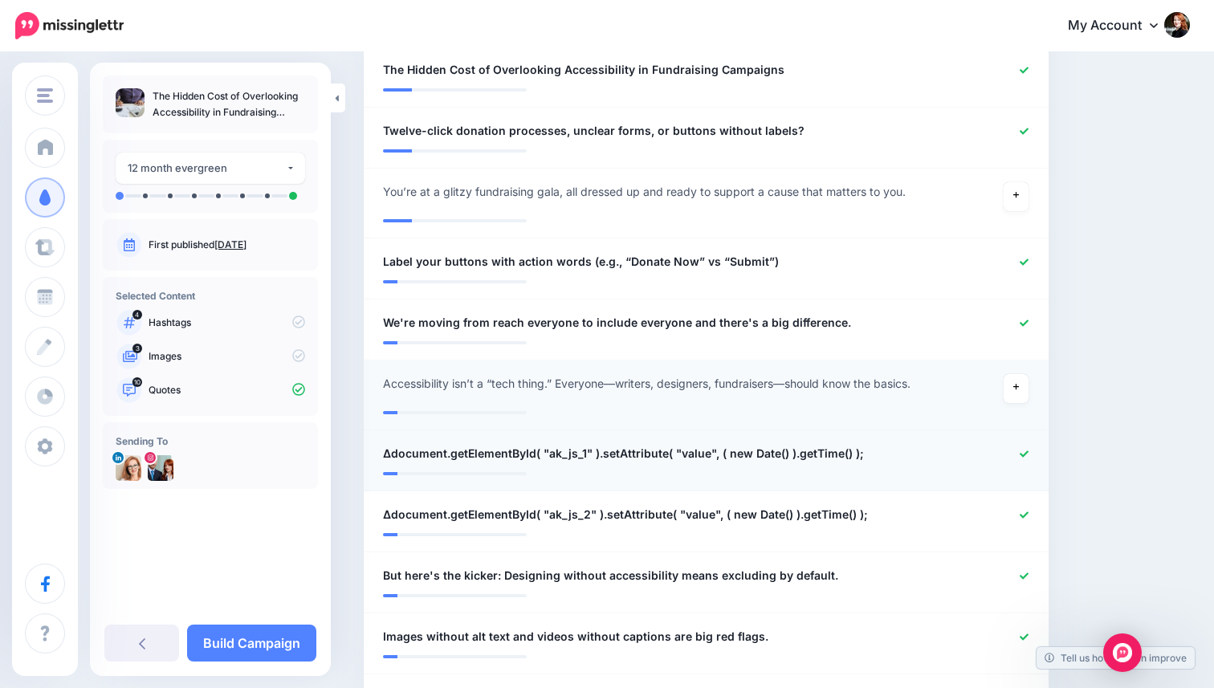
click at [1026, 458] on link at bounding box center [1024, 454] width 9 height 11
click at [1027, 520] on icon at bounding box center [1024, 515] width 9 height 9
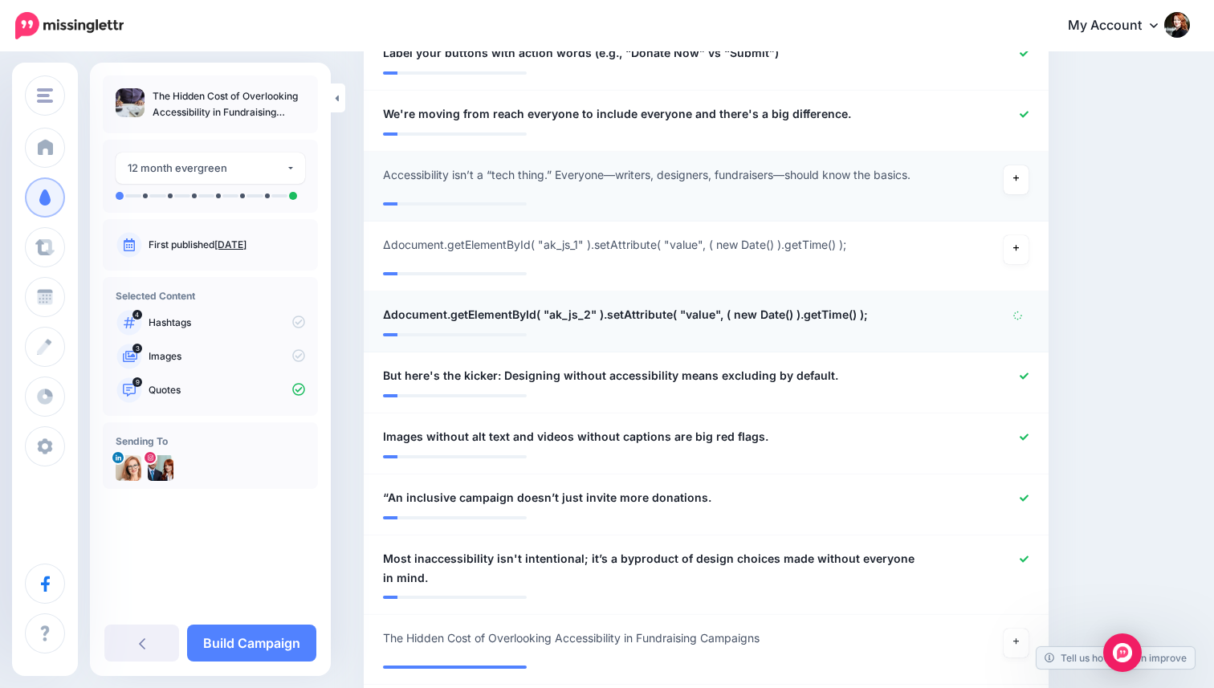
scroll to position [795, 0]
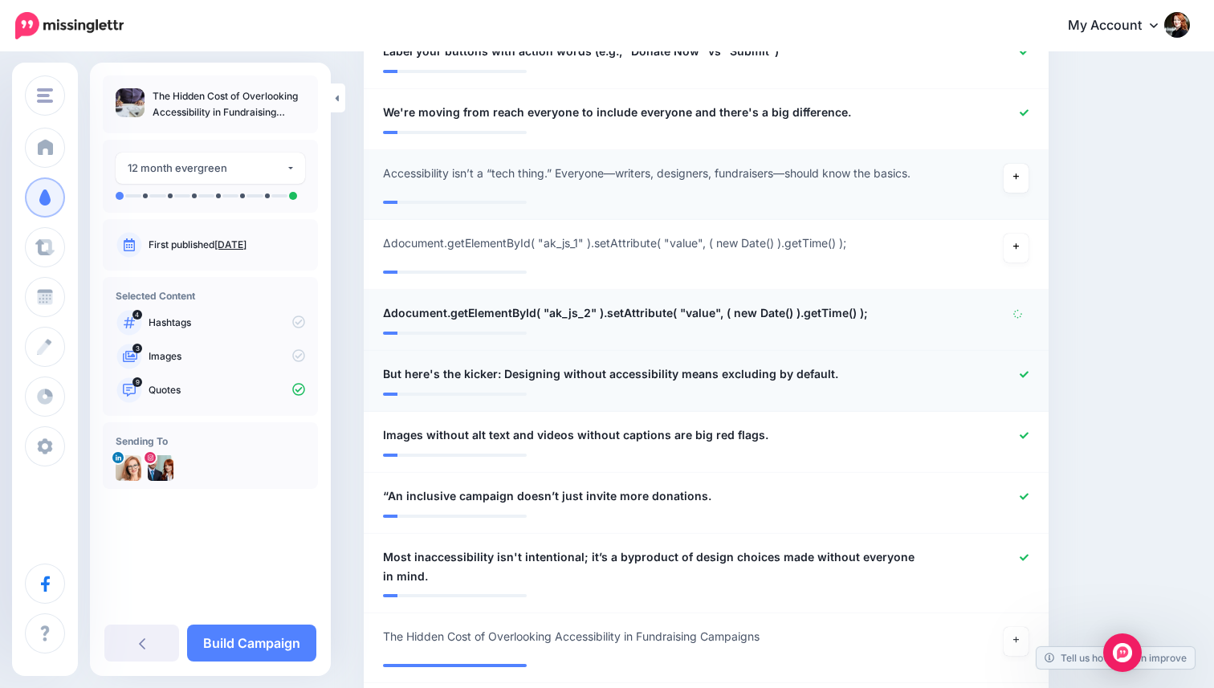
click at [409, 384] on span "But here's the kicker: Designing without accessibility means excluding by defau…" at bounding box center [610, 374] width 455 height 19
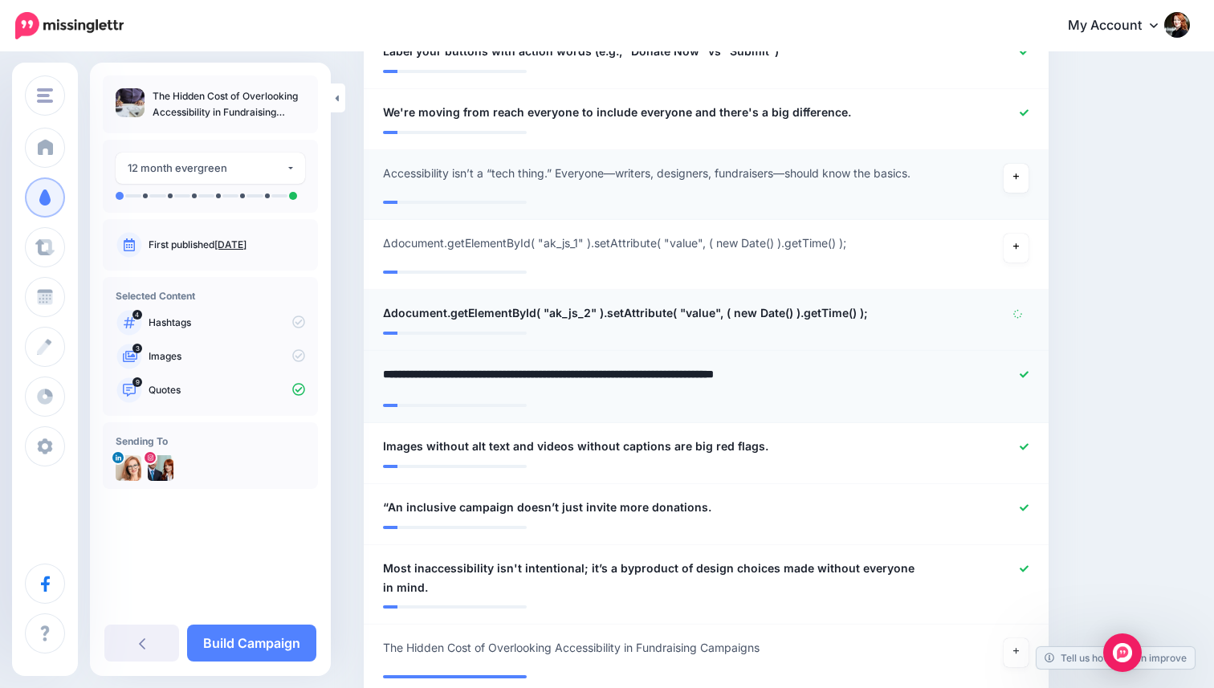
click at [409, 385] on textarea "**********" at bounding box center [650, 380] width 534 height 31
type textarea "**********"
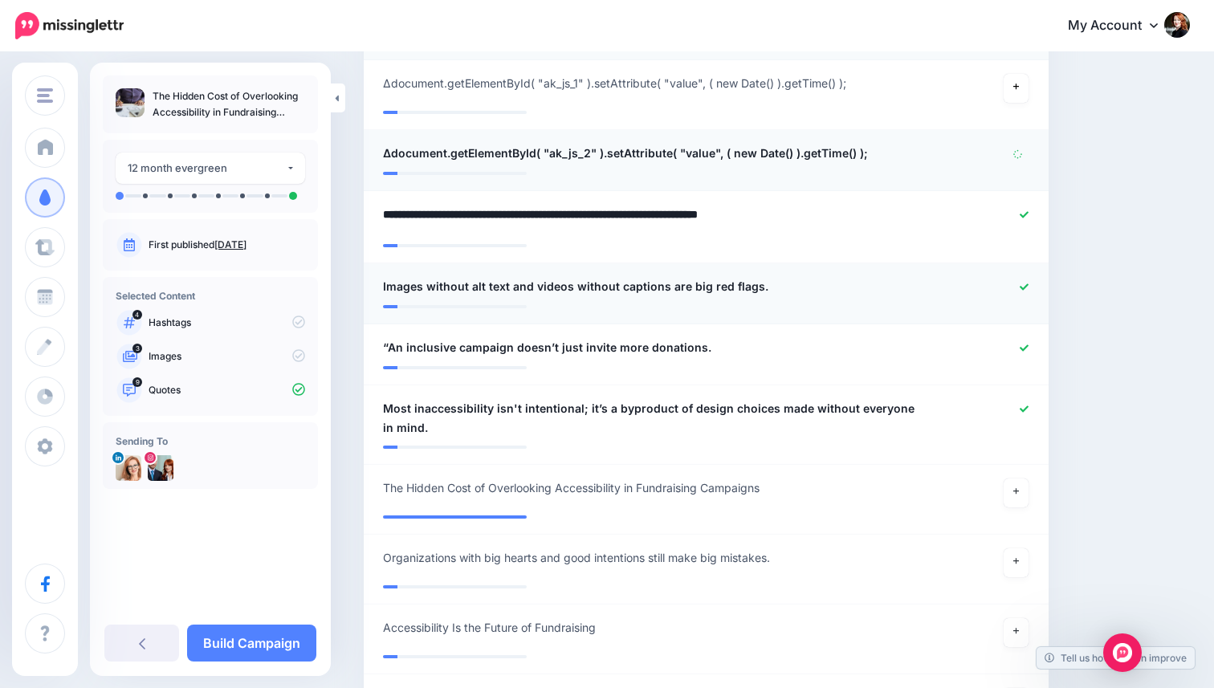
scroll to position [957, 0]
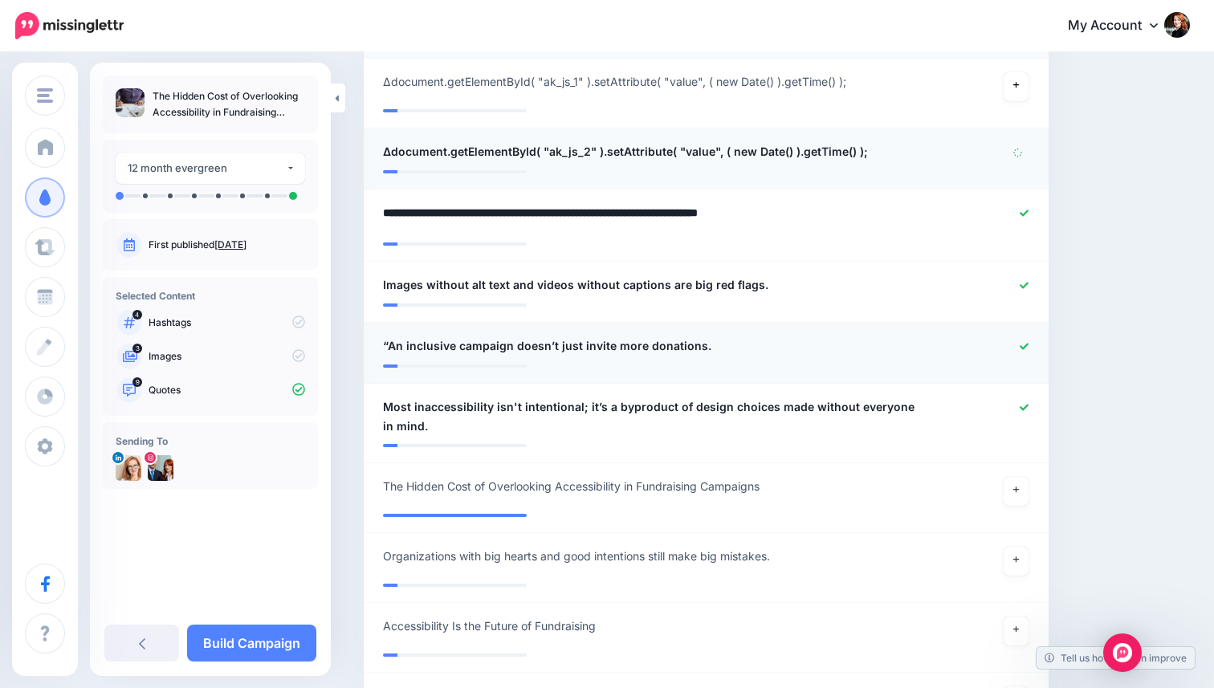
click at [392, 352] on span "“An inclusive campaign doesn’t just invite more donations." at bounding box center [547, 346] width 328 height 19
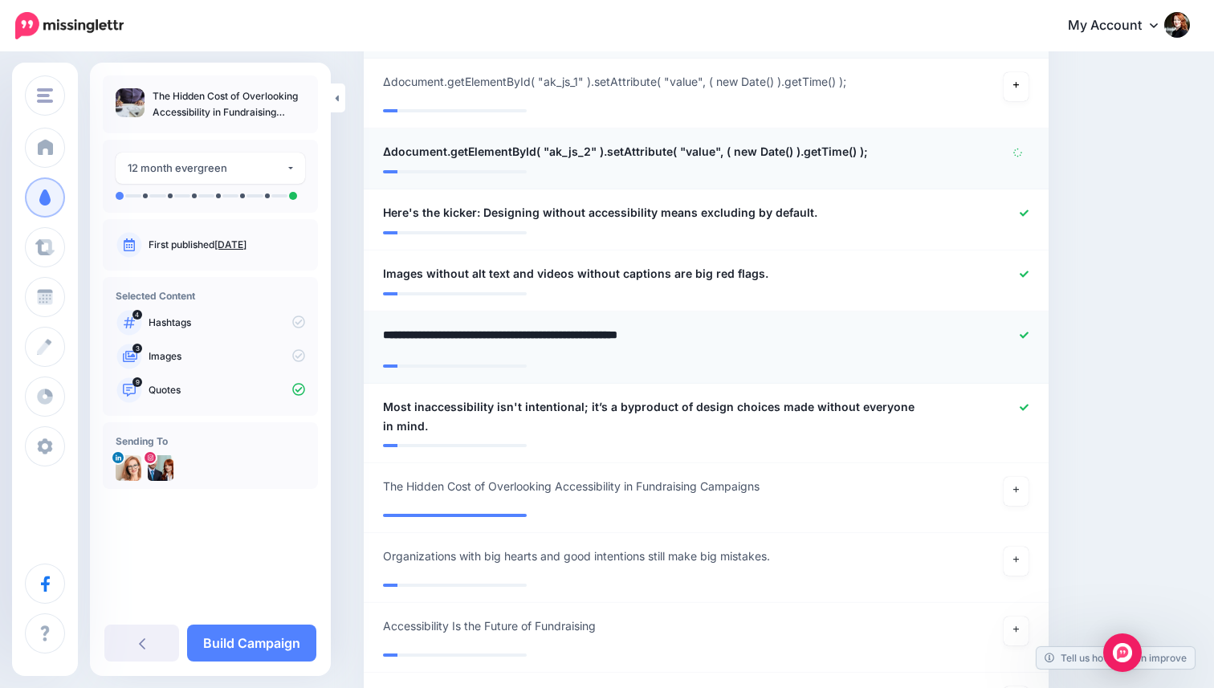
click at [389, 339] on textarea "**********" at bounding box center [650, 340] width 534 height 31
type textarea "**********"
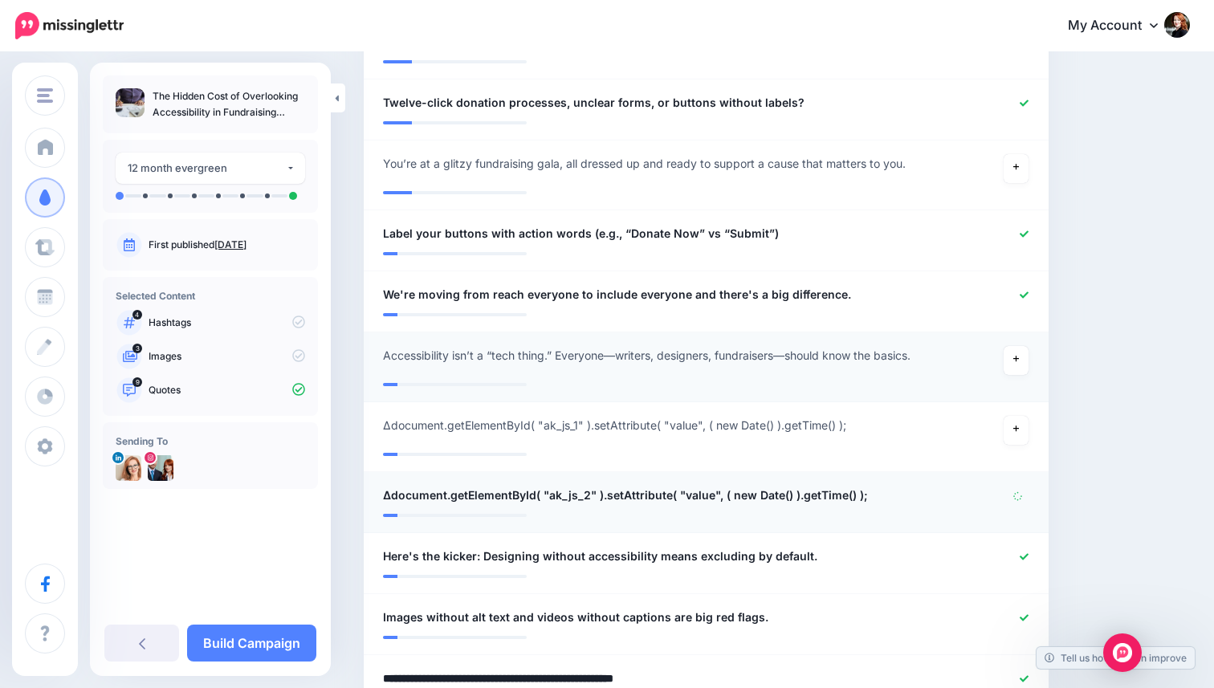
scroll to position [612, 0]
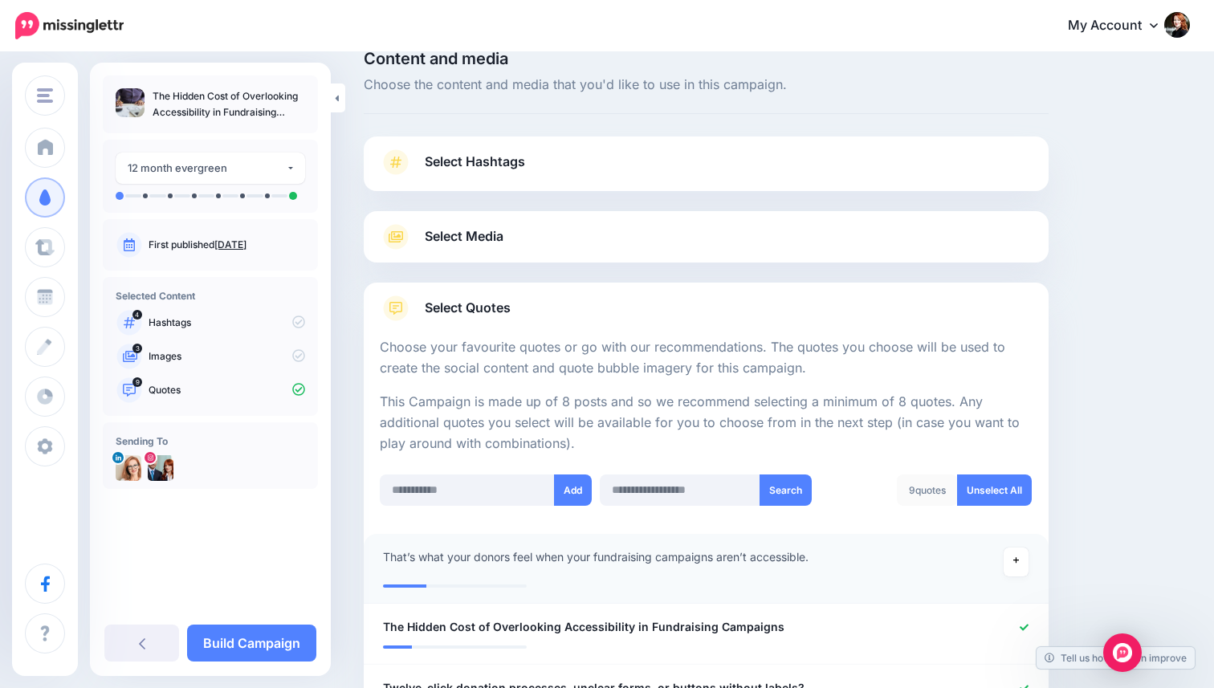
scroll to position [26, 0]
click at [552, 238] on link "Select Media" at bounding box center [706, 239] width 653 height 26
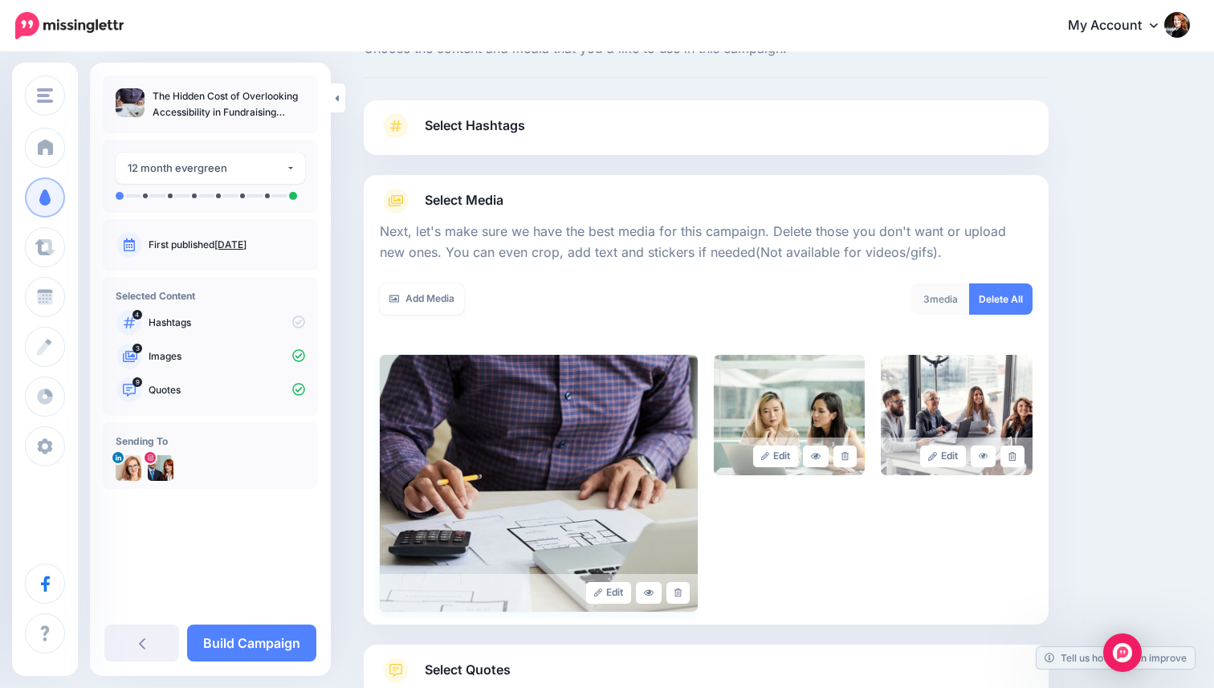
scroll to position [79, 0]
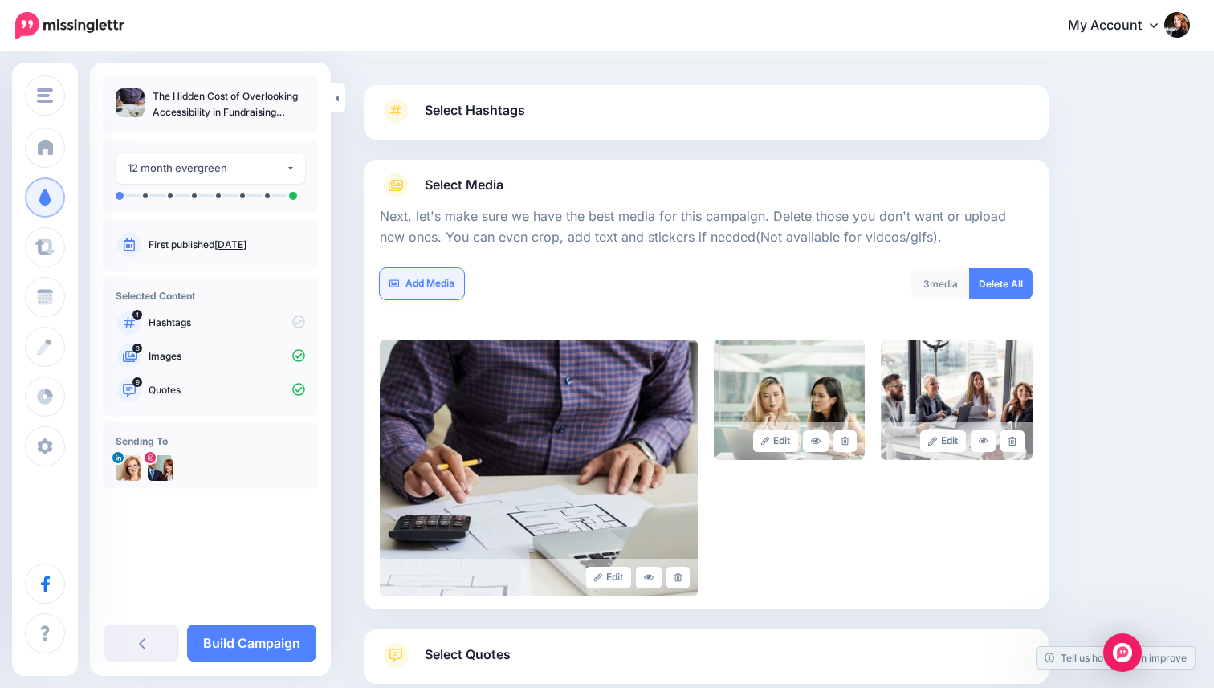
click at [433, 279] on link "Add Media" at bounding box center [422, 283] width 84 height 31
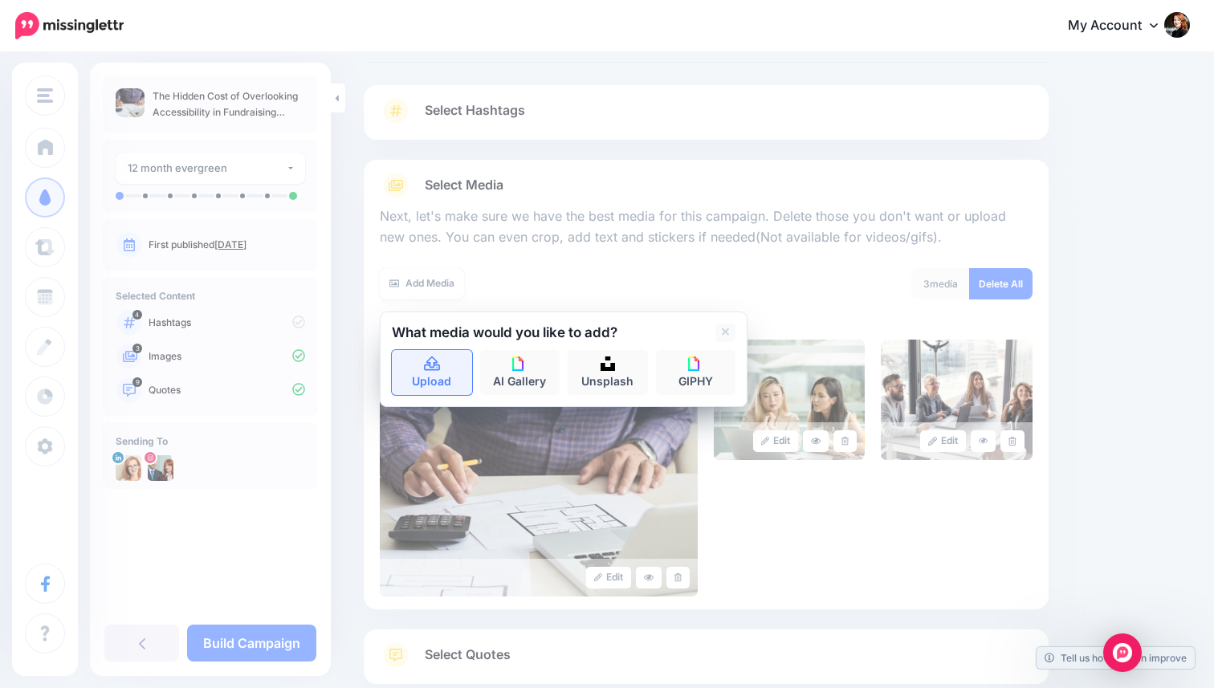
click at [427, 367] on icon at bounding box center [432, 364] width 18 height 14
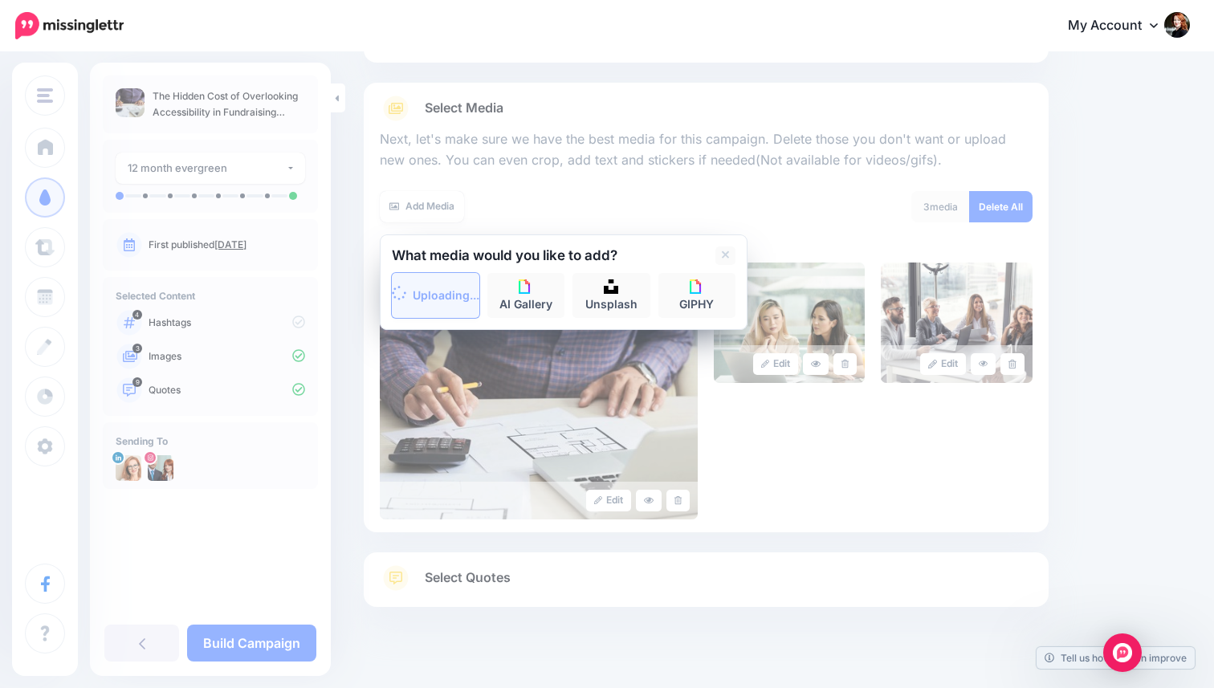
scroll to position [179, 0]
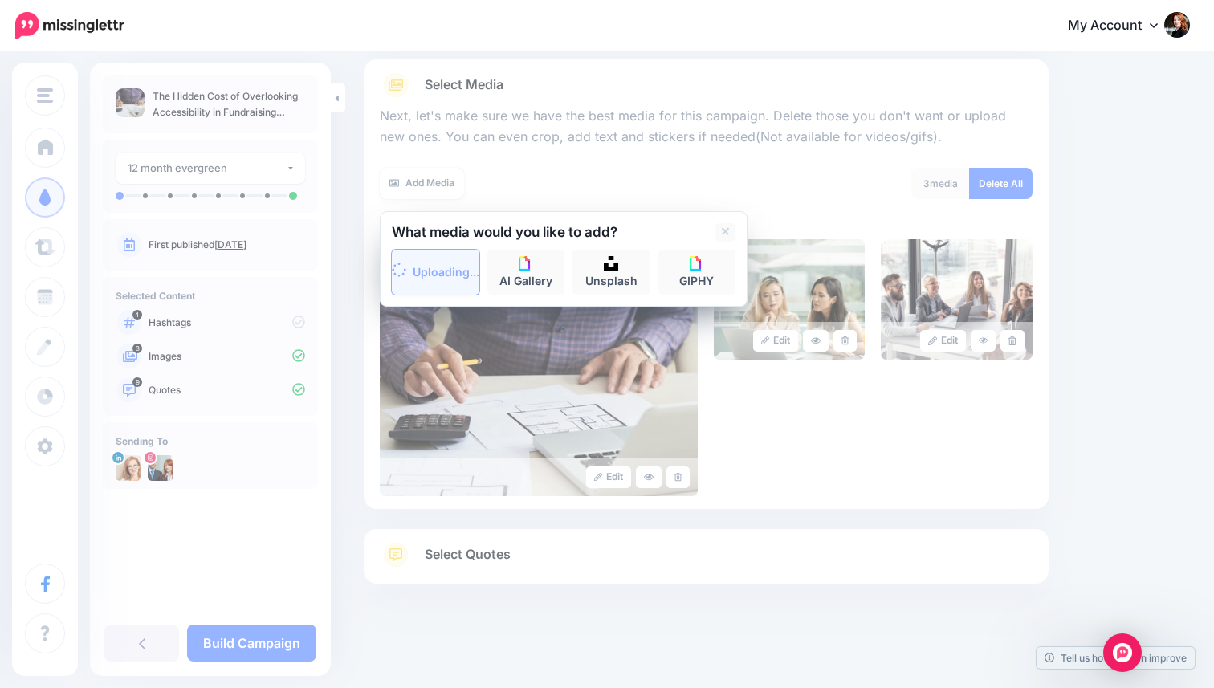
click at [660, 540] on div "Select Quotes Choose your favourite quotes or go with our recommendations. The …" at bounding box center [706, 556] width 685 height 55
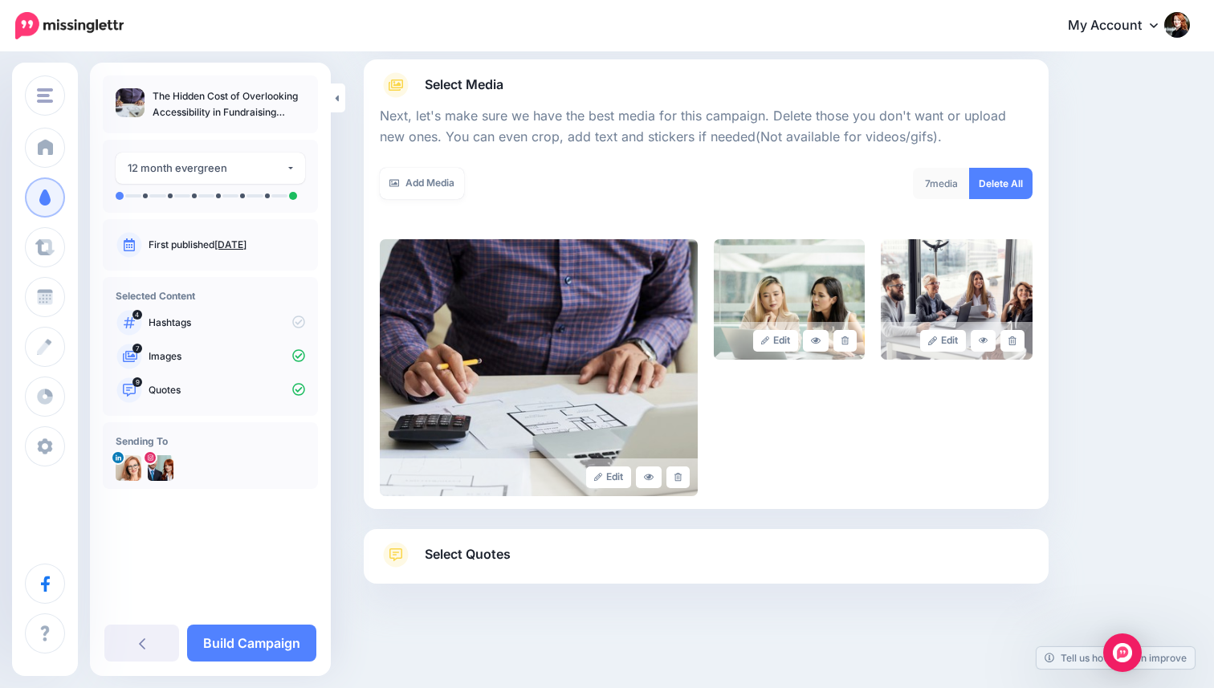
click at [660, 540] on div "Select Quotes Choose your favourite quotes or go with our recommendations. The …" at bounding box center [706, 556] width 685 height 55
click at [656, 556] on link "Select Quotes" at bounding box center [706, 563] width 653 height 42
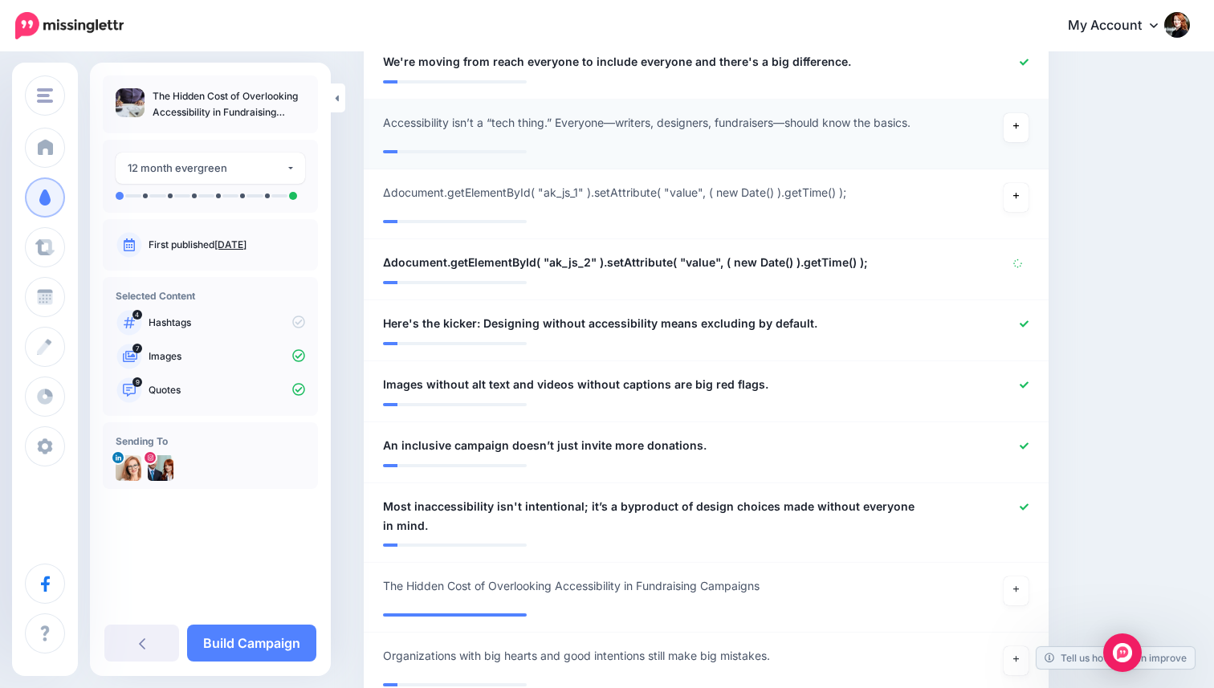
scroll to position [847, 0]
click at [1014, 269] on icon at bounding box center [1018, 262] width 13 height 13
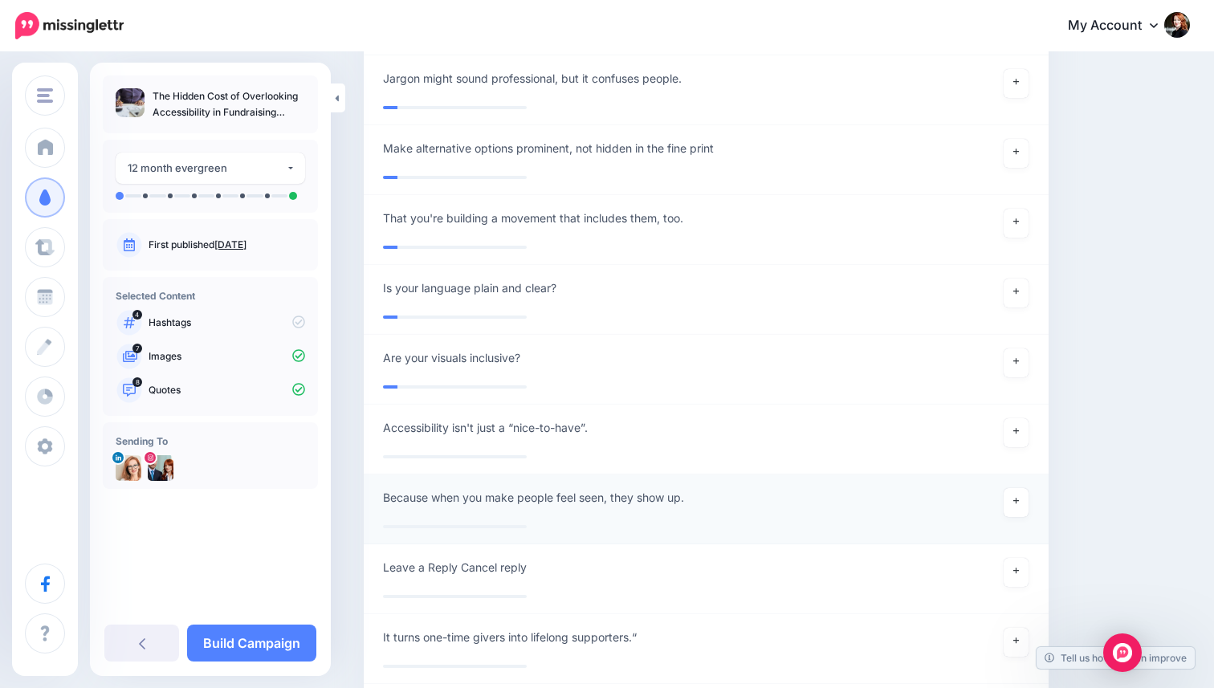
scroll to position [2458, 0]
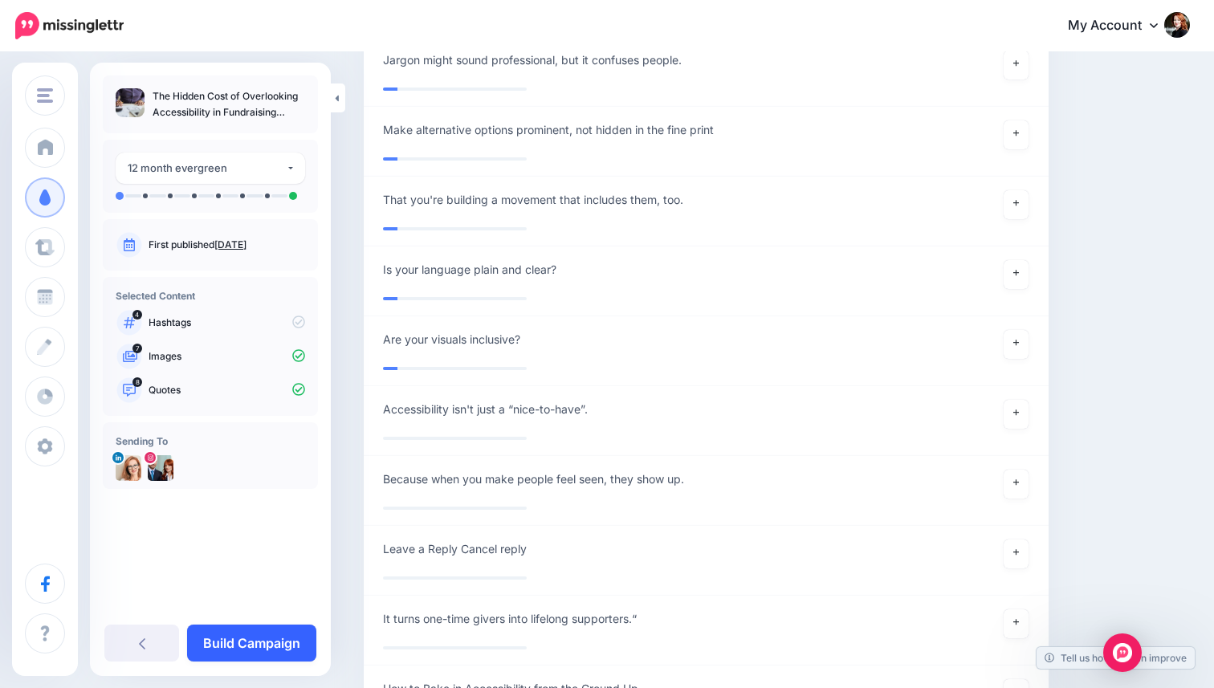
click at [299, 652] on link "Build Campaign" at bounding box center [251, 643] width 129 height 37
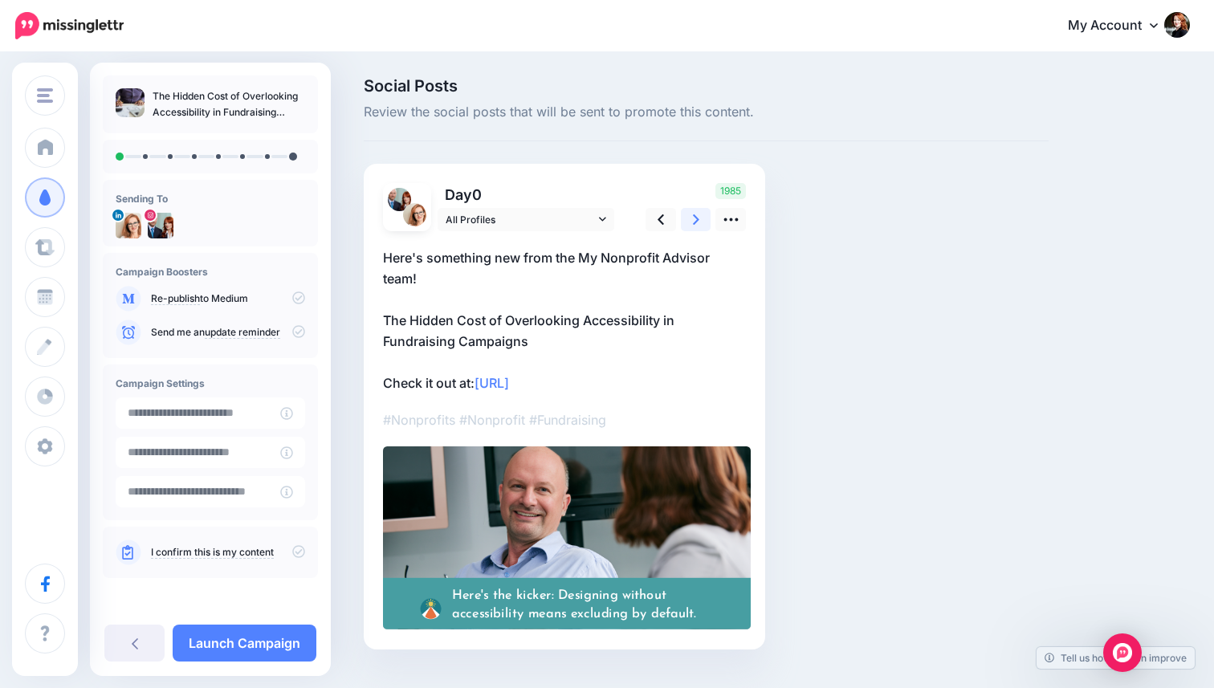
click at [698, 212] on icon at bounding box center [696, 219] width 6 height 17
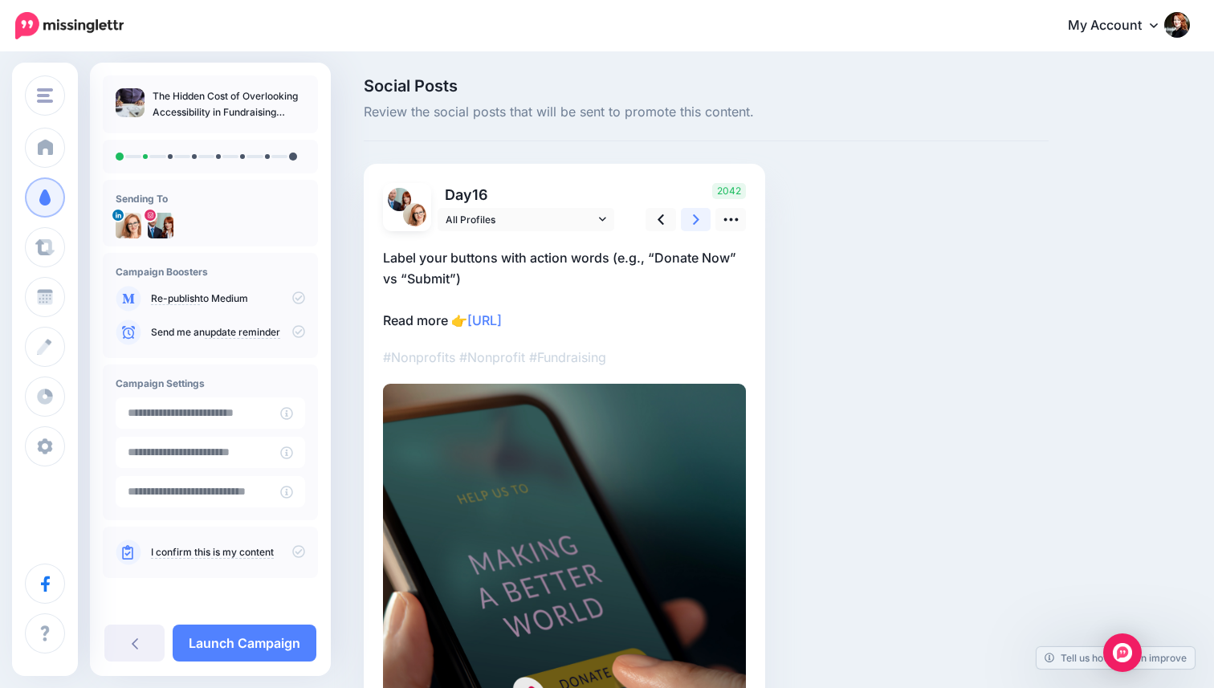
click at [698, 212] on icon at bounding box center [696, 219] width 6 height 17
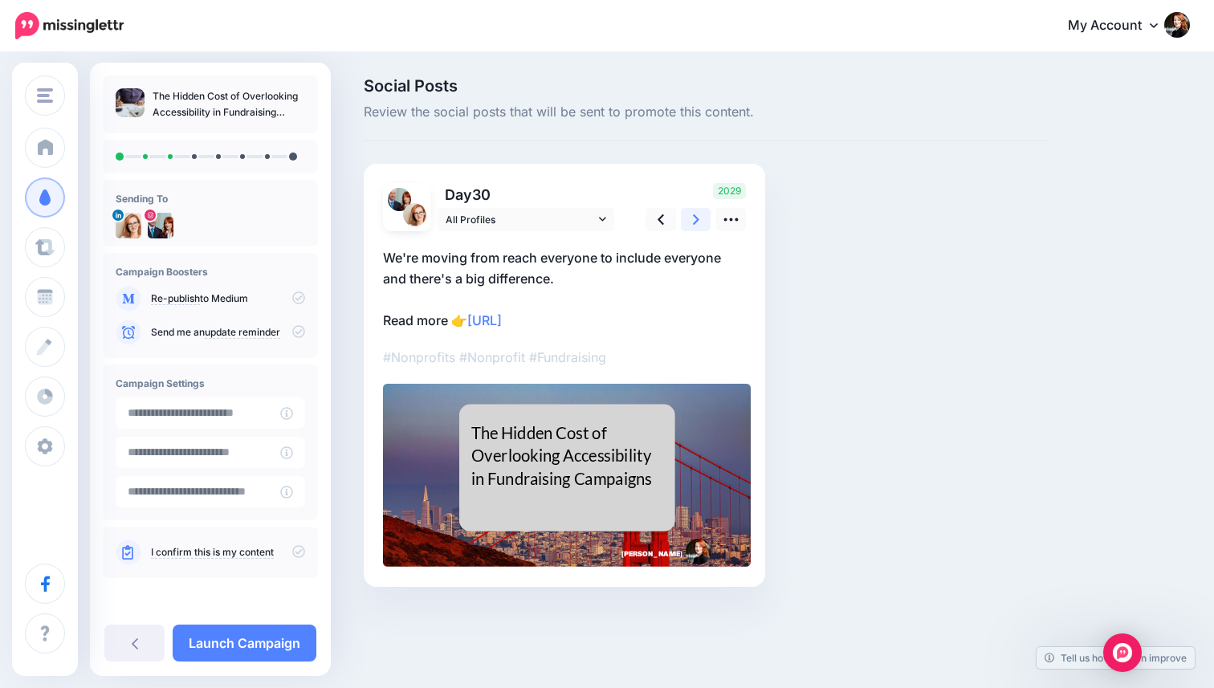
click at [700, 221] on link at bounding box center [696, 219] width 31 height 23
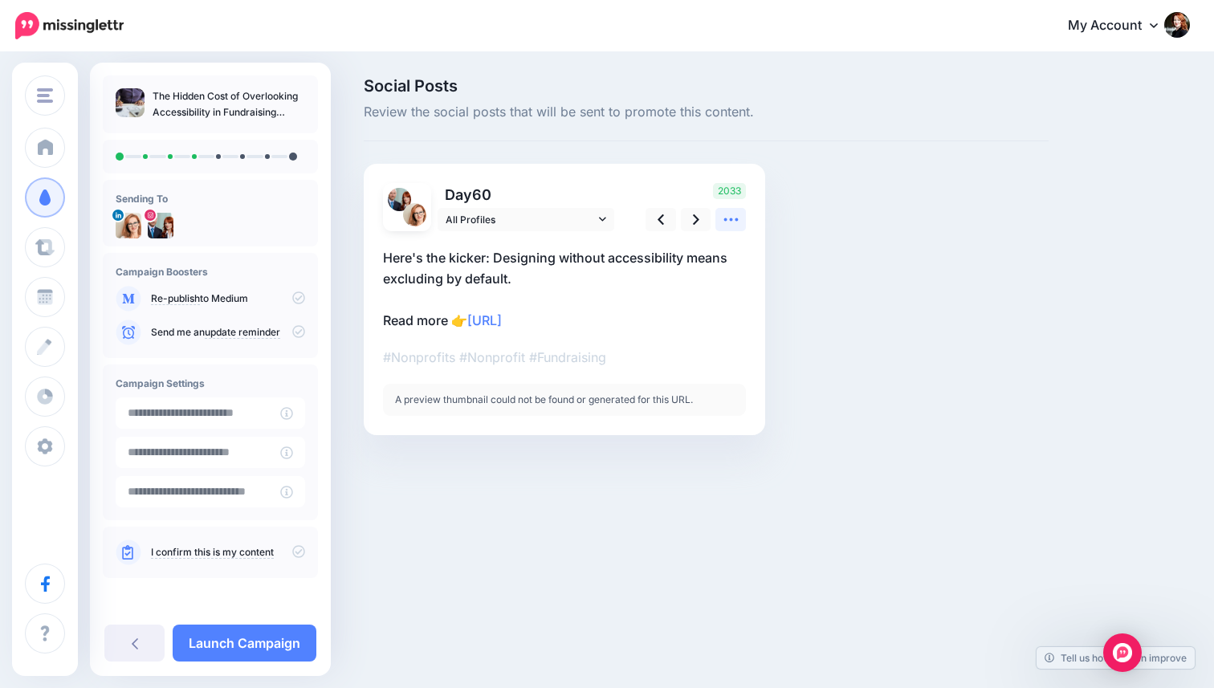
click at [732, 218] on icon at bounding box center [731, 219] width 17 height 17
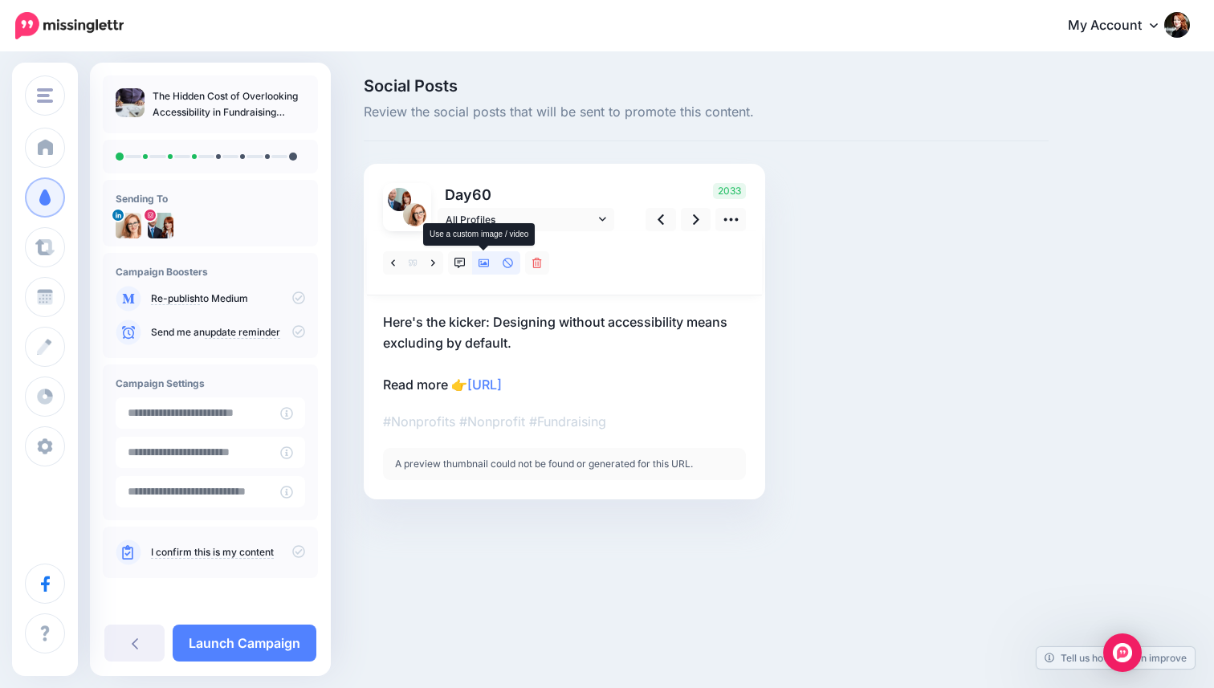
click at [482, 265] on icon at bounding box center [484, 263] width 11 height 11
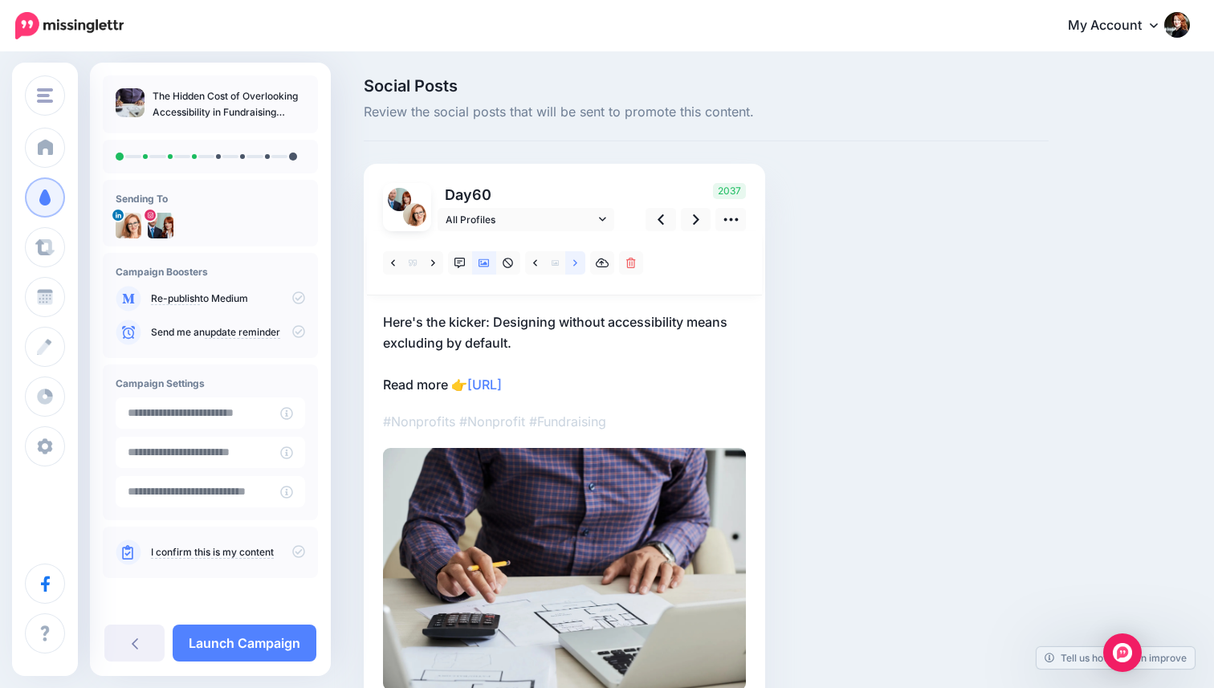
click at [570, 261] on link at bounding box center [575, 262] width 20 height 23
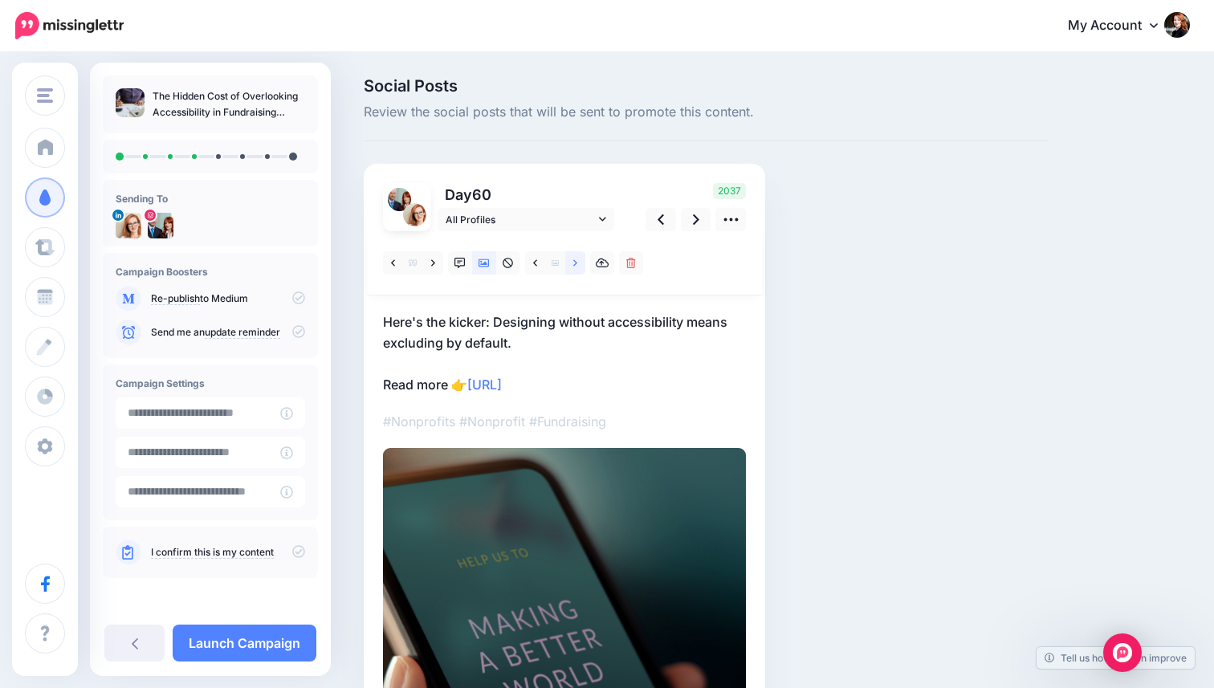
click at [570, 261] on link at bounding box center [575, 262] width 20 height 23
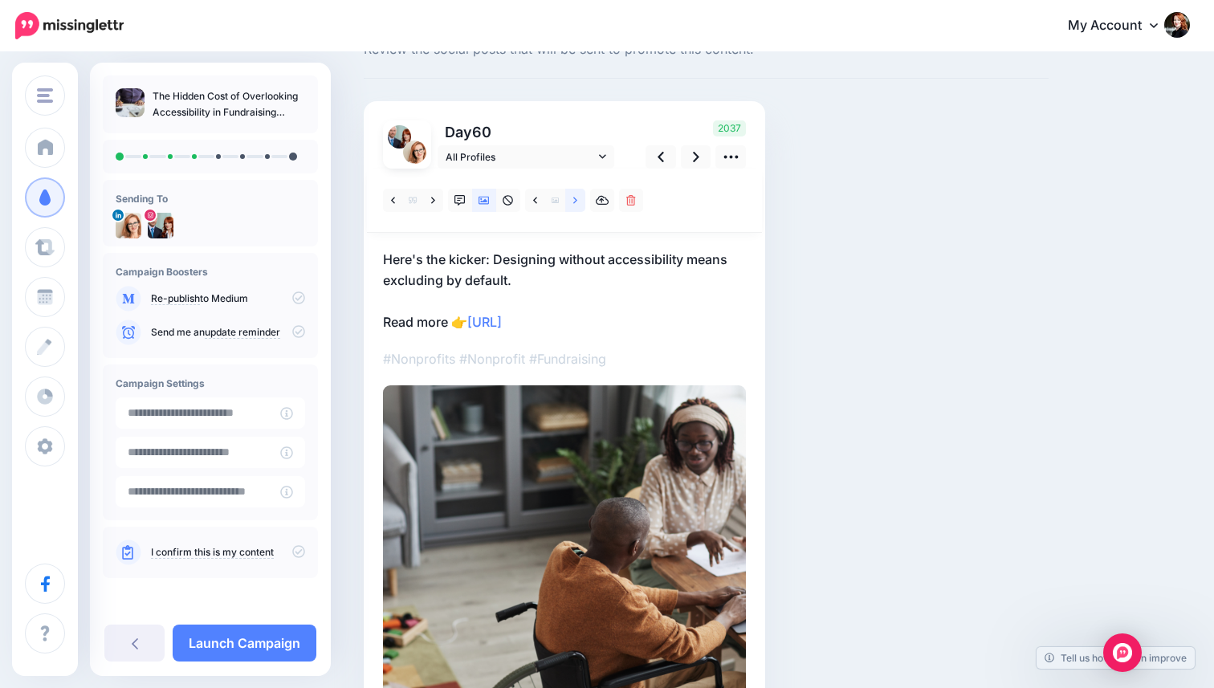
scroll to position [64, 0]
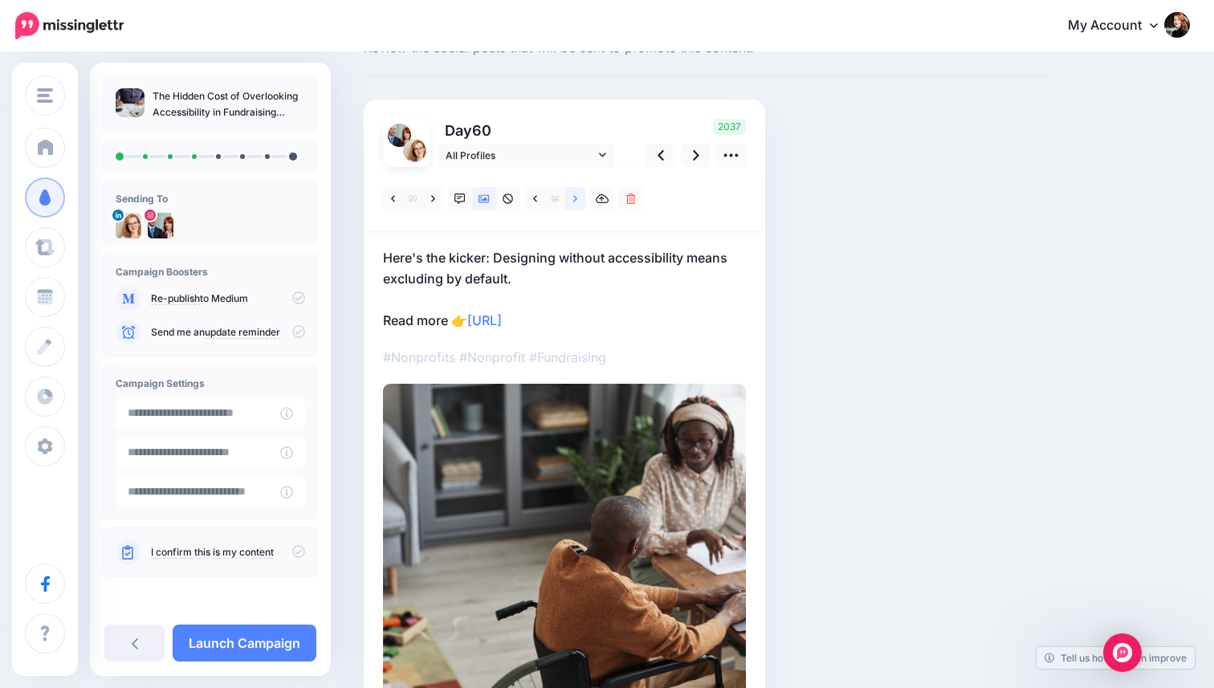
click at [576, 198] on icon at bounding box center [575, 198] width 4 height 6
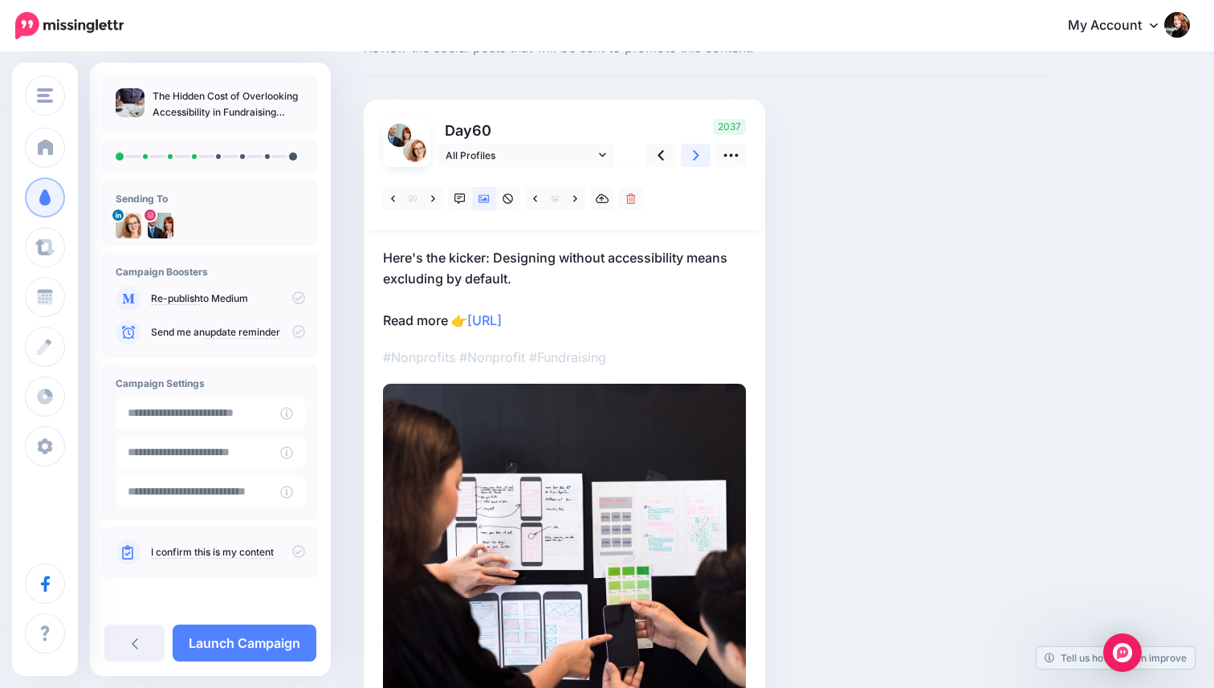
click at [699, 148] on icon at bounding box center [696, 155] width 6 height 17
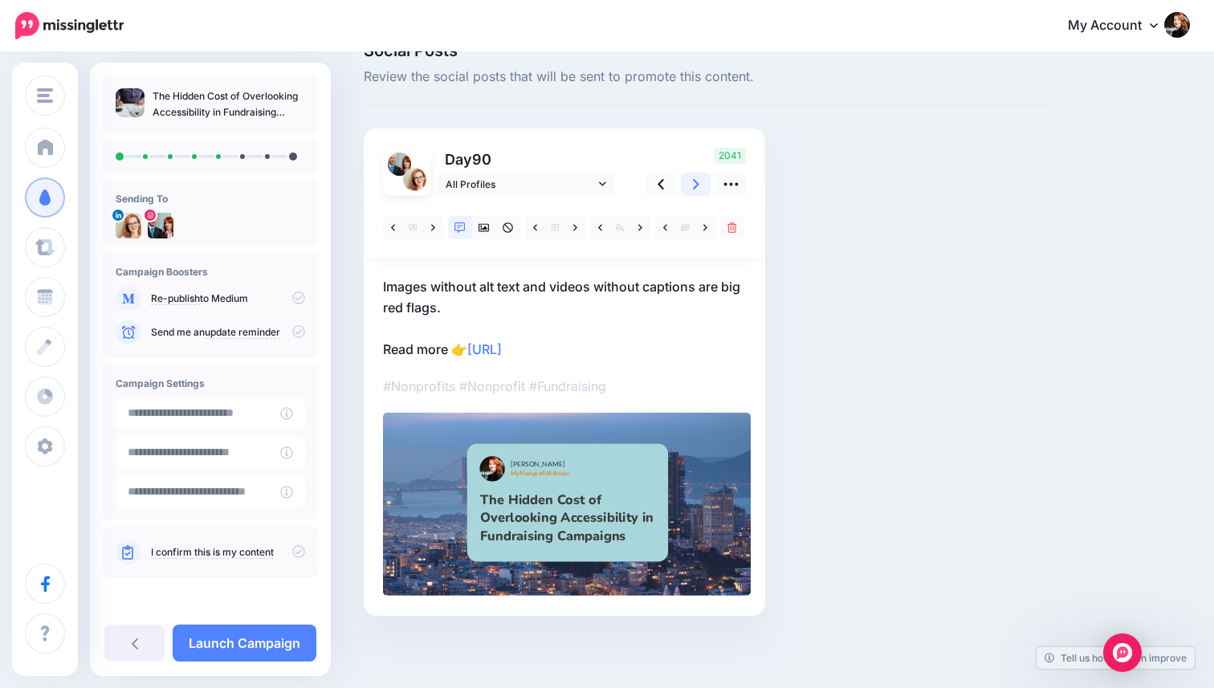
click at [696, 189] on icon at bounding box center [696, 184] width 6 height 17
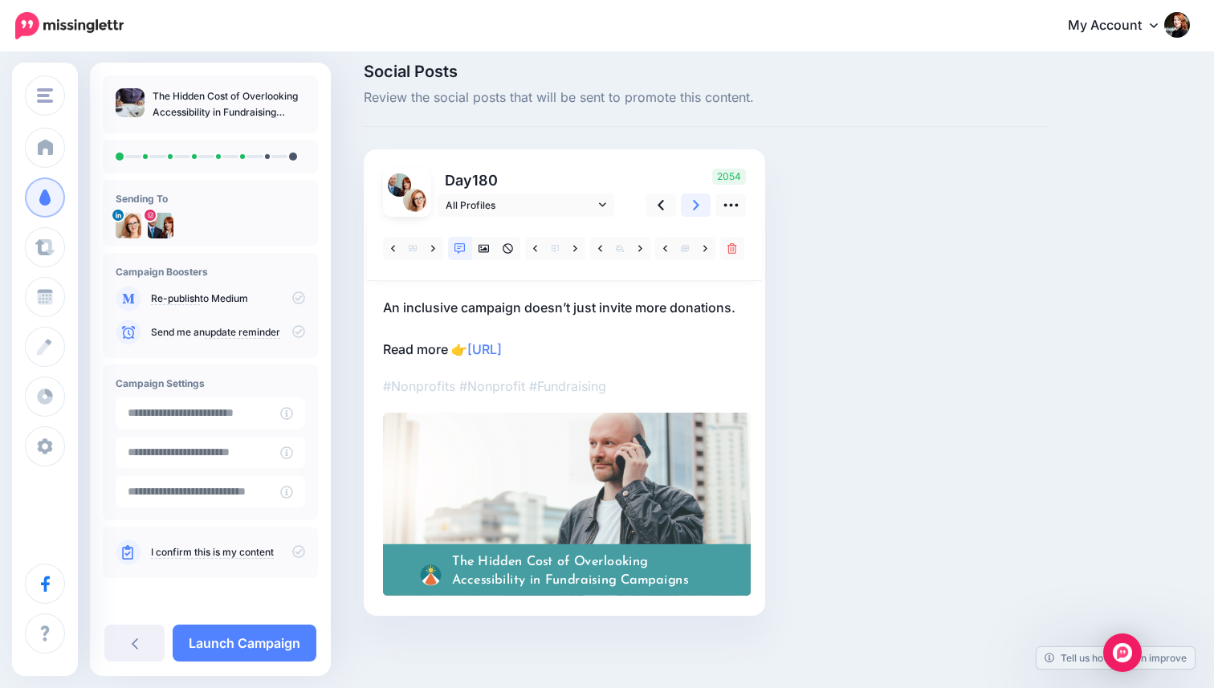
click at [695, 200] on icon at bounding box center [696, 205] width 6 height 17
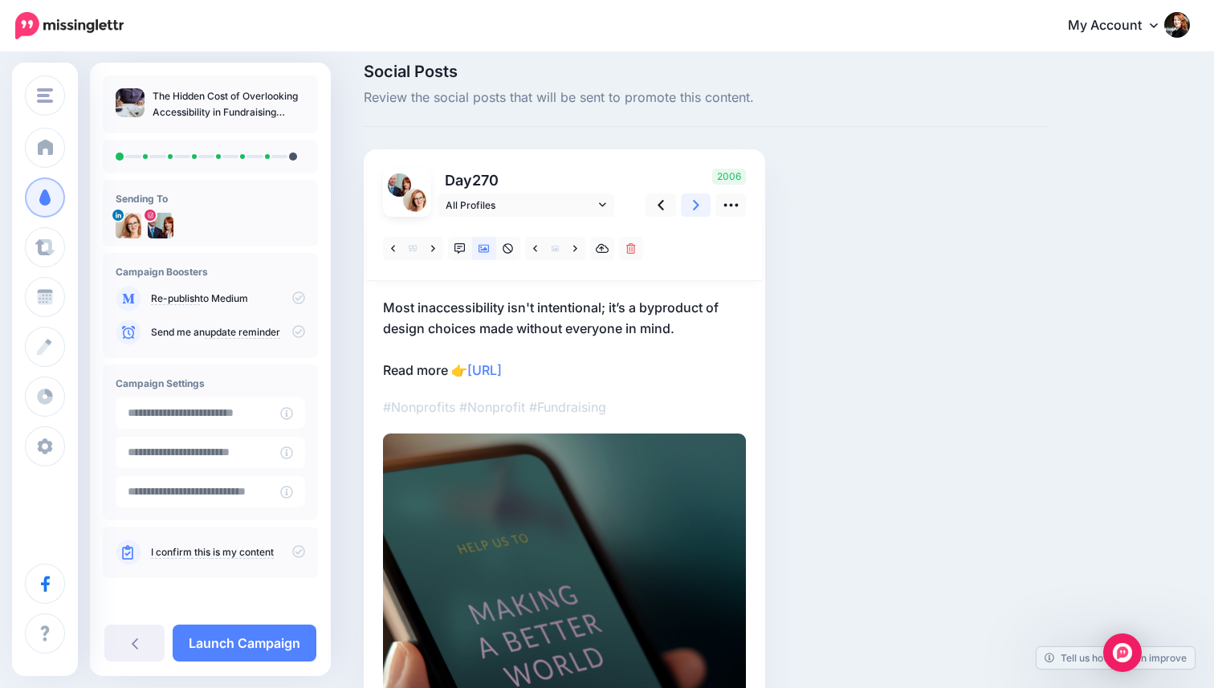
scroll to position [0, 0]
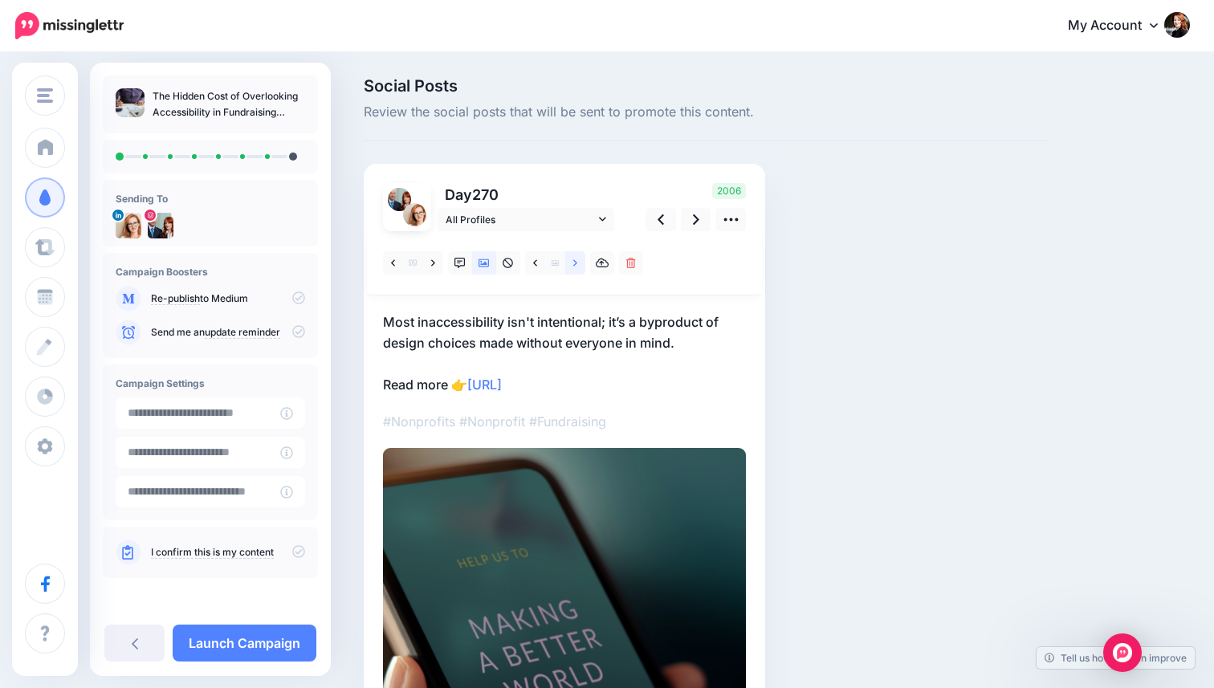
click at [574, 263] on icon at bounding box center [575, 263] width 4 height 11
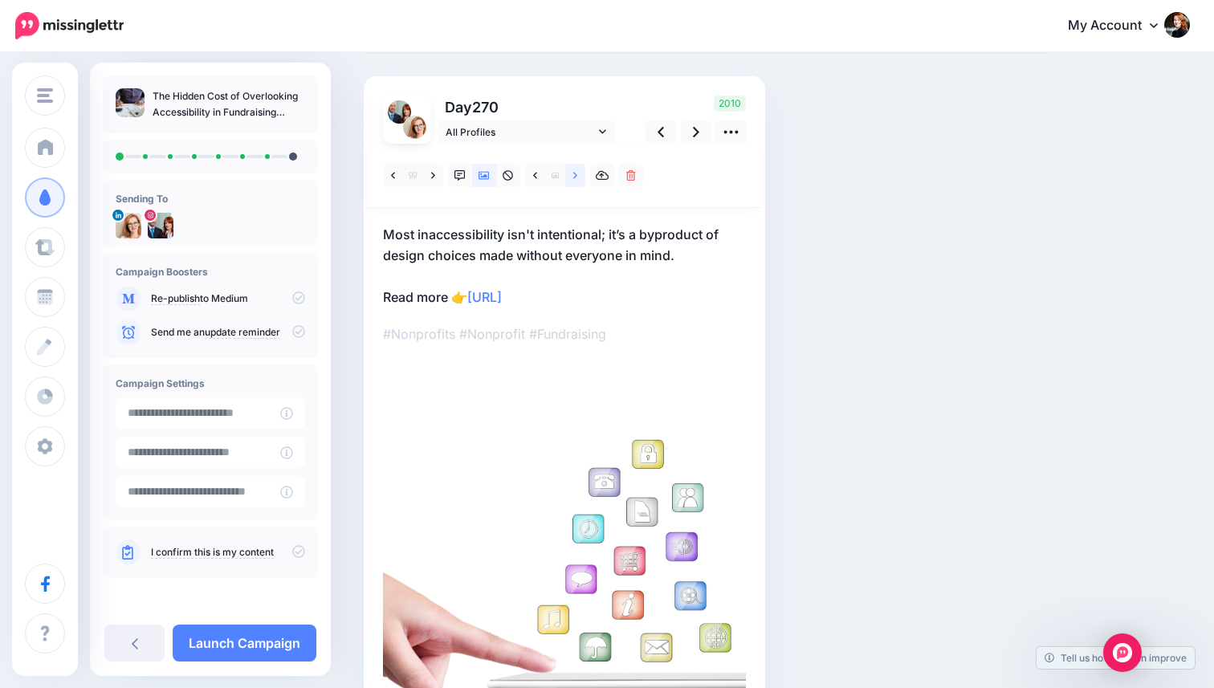
scroll to position [89, 0]
click at [694, 128] on icon at bounding box center [696, 130] width 6 height 10
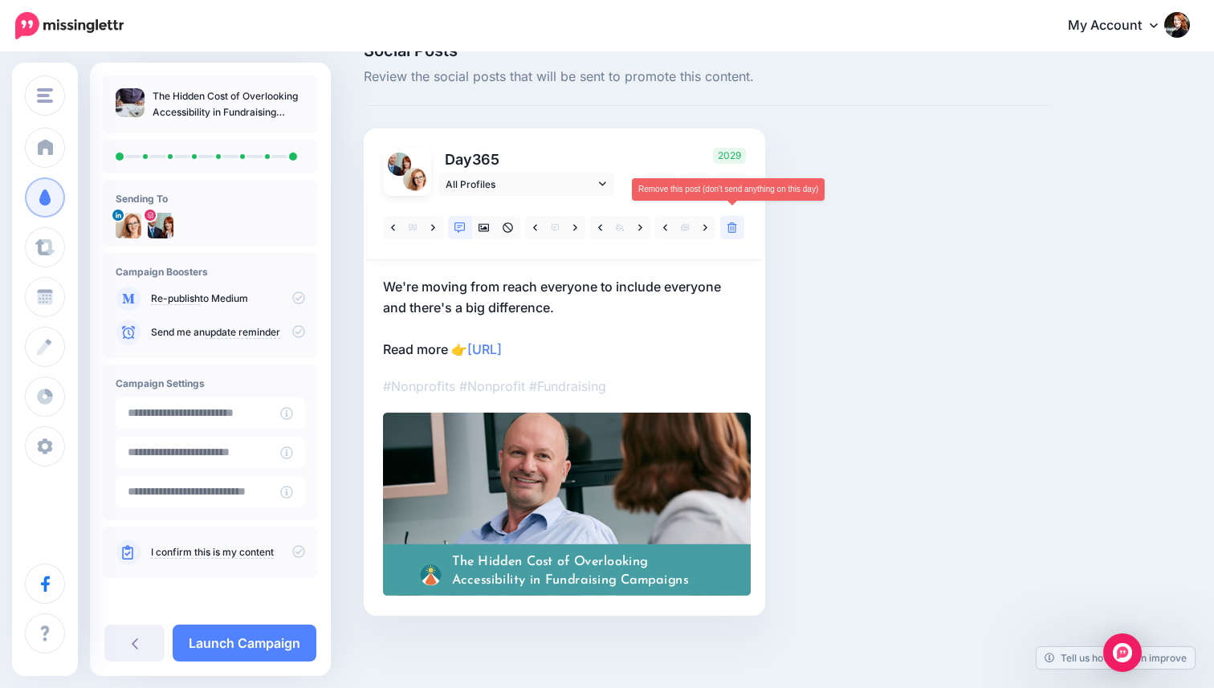
click at [738, 226] on link at bounding box center [732, 227] width 24 height 23
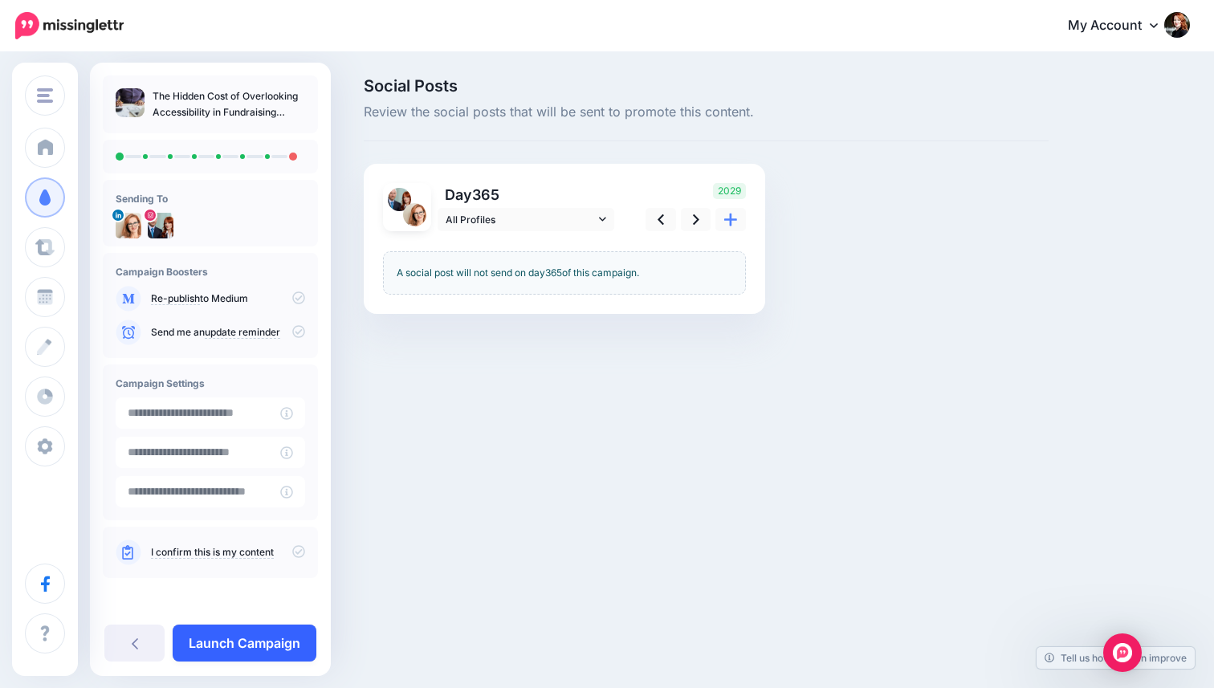
click at [247, 651] on link "Launch Campaign" at bounding box center [245, 643] width 144 height 37
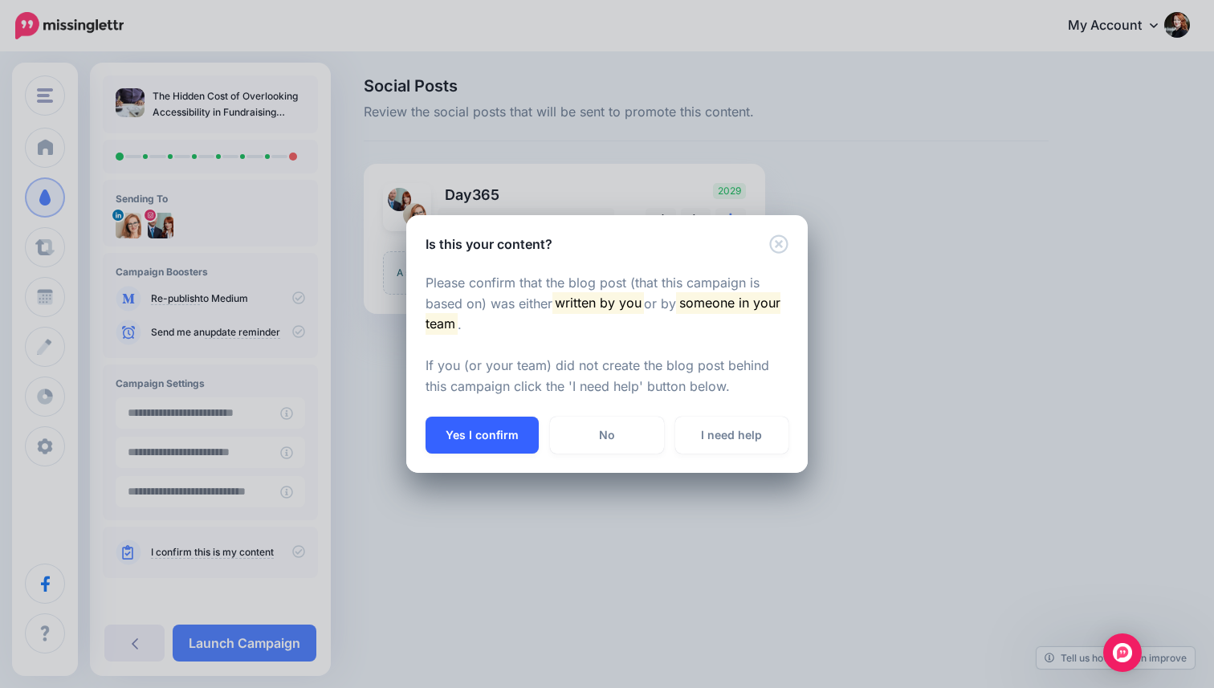
click at [475, 443] on button "Yes I confirm" at bounding box center [482, 435] width 113 height 37
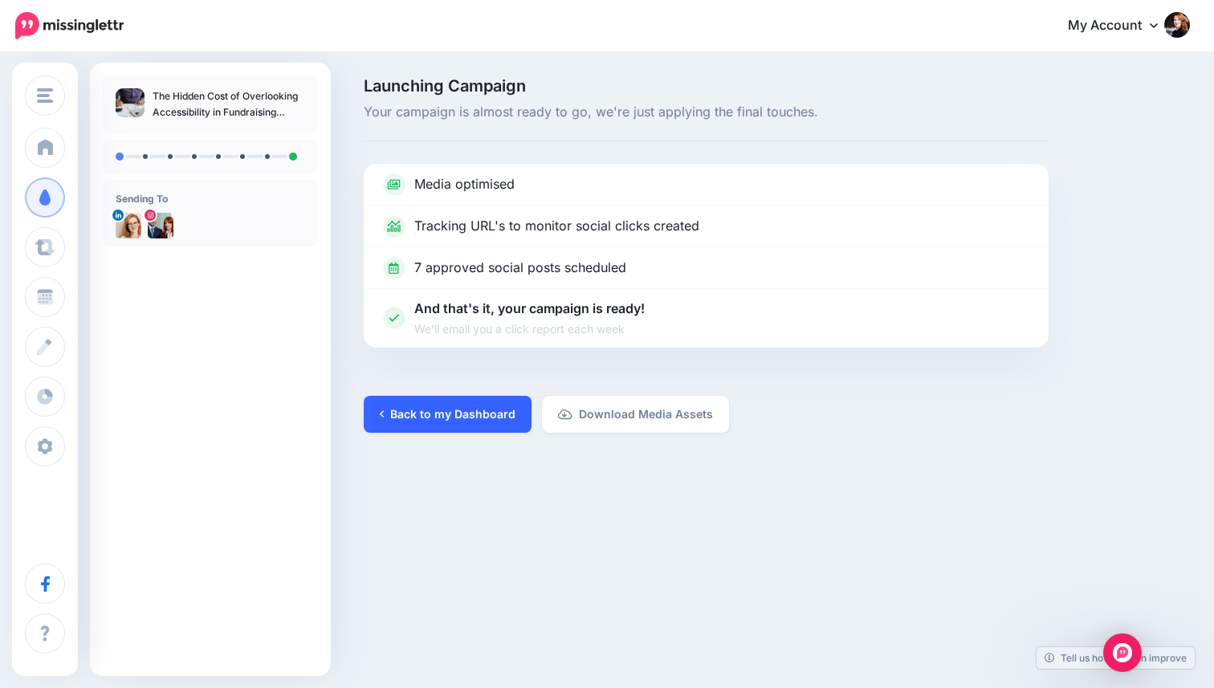
click at [472, 418] on link "Back to my Dashboard" at bounding box center [448, 414] width 168 height 37
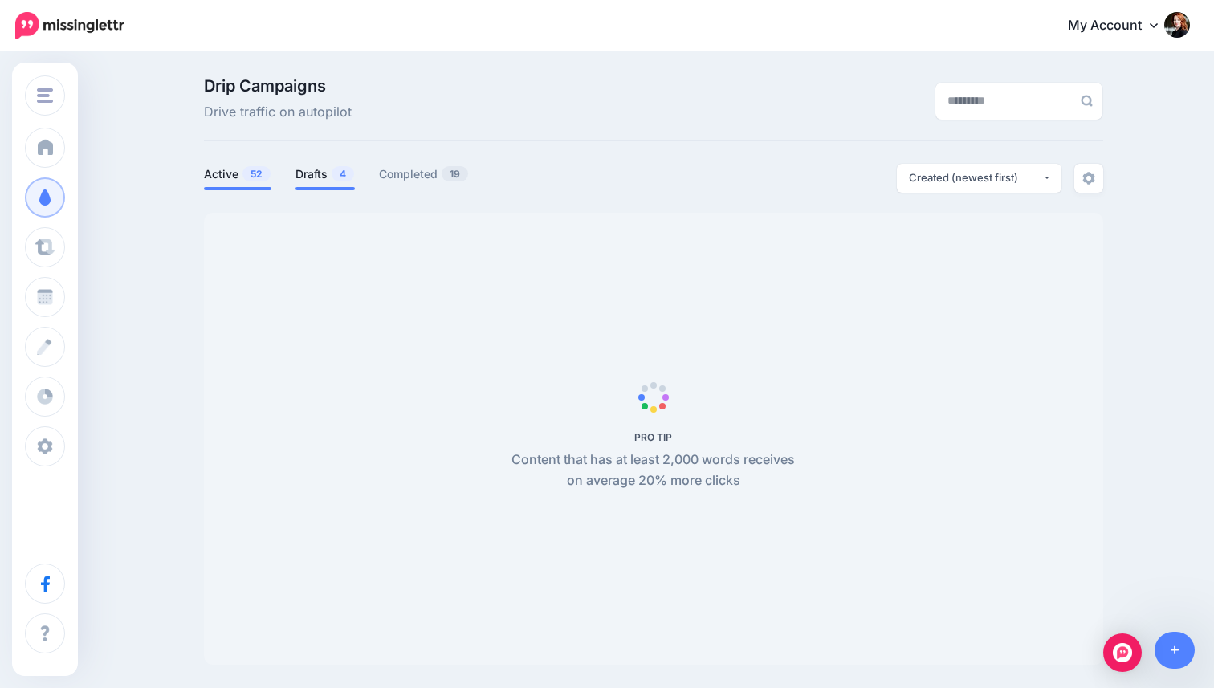
click at [330, 176] on link "Drafts 4" at bounding box center [325, 174] width 59 height 19
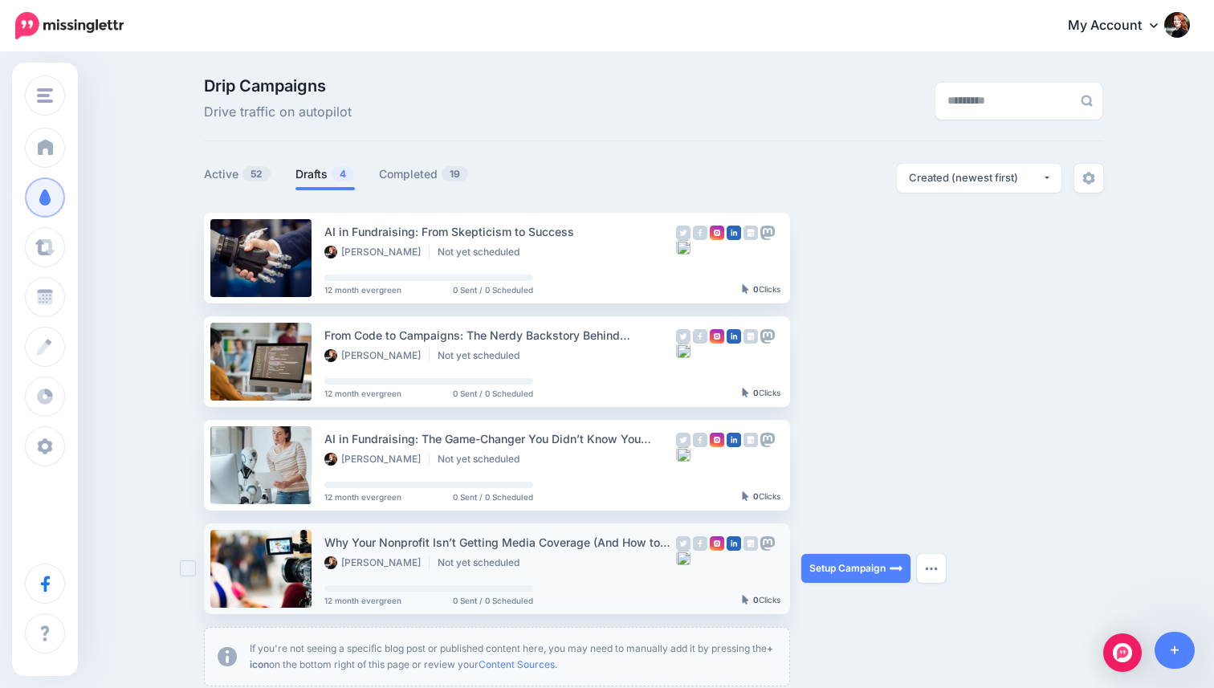
click at [251, 586] on link at bounding box center [260, 569] width 101 height 78
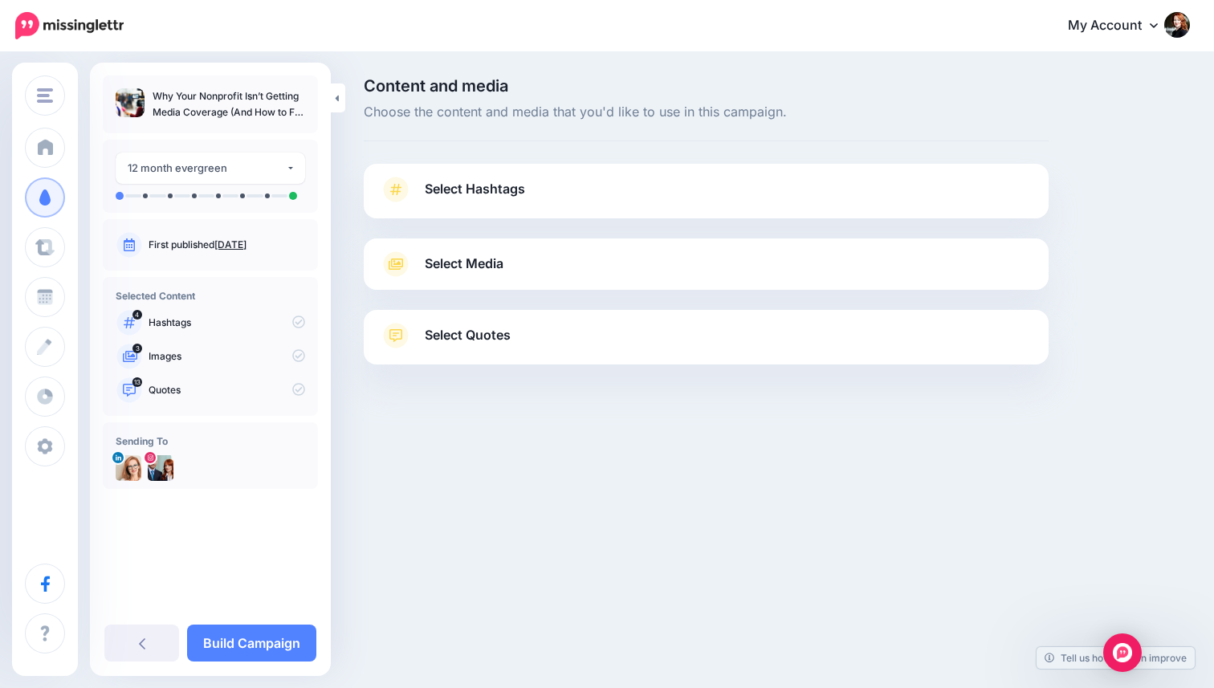
click at [473, 268] on span "Select Media" at bounding box center [464, 264] width 79 height 22
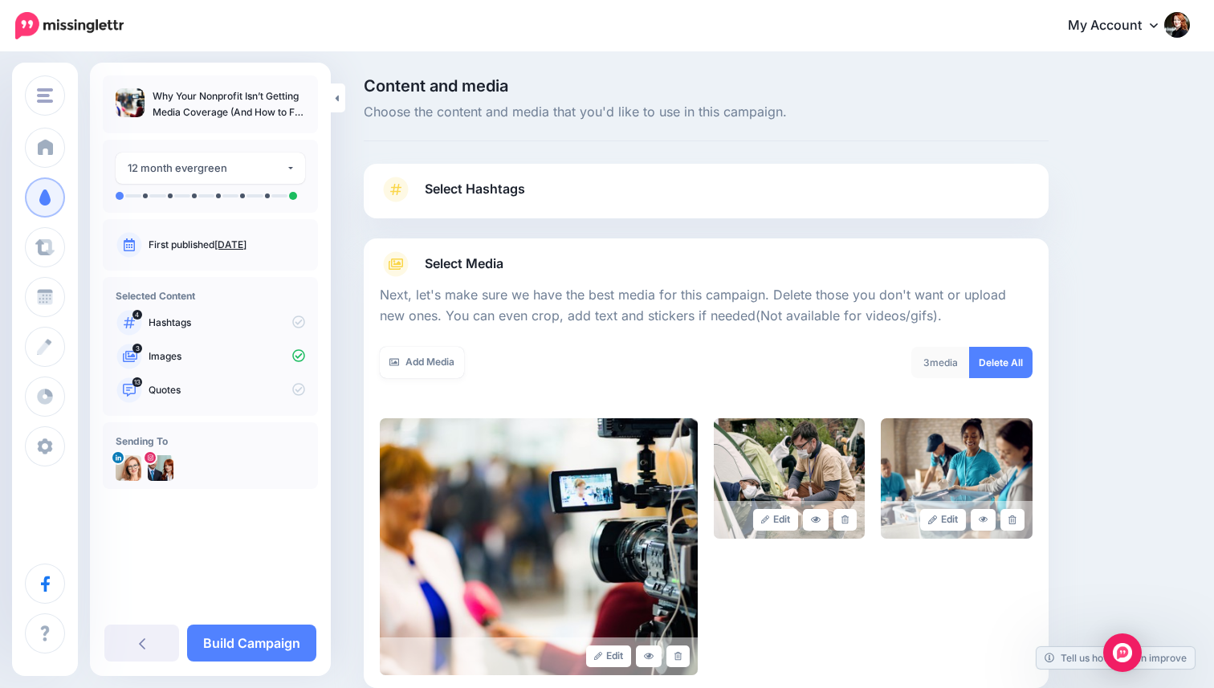
click at [504, 195] on span "Select Hashtags" at bounding box center [475, 189] width 100 height 22
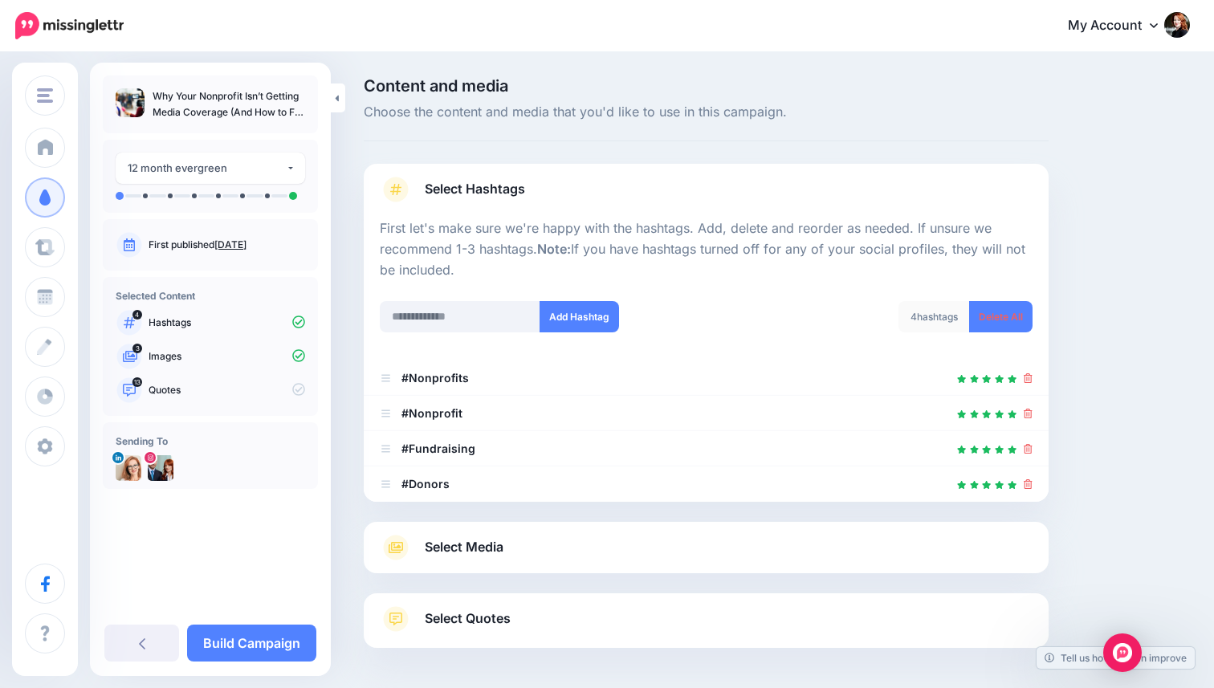
click at [468, 565] on div "Select Media Next, let's make sure we have the best media for this campaign. De…" at bounding box center [706, 547] width 685 height 51
click at [561, 310] on button "Add Hashtag" at bounding box center [580, 316] width 80 height 31
click at [518, 315] on input "text" at bounding box center [460, 316] width 161 height 31
type input "*"
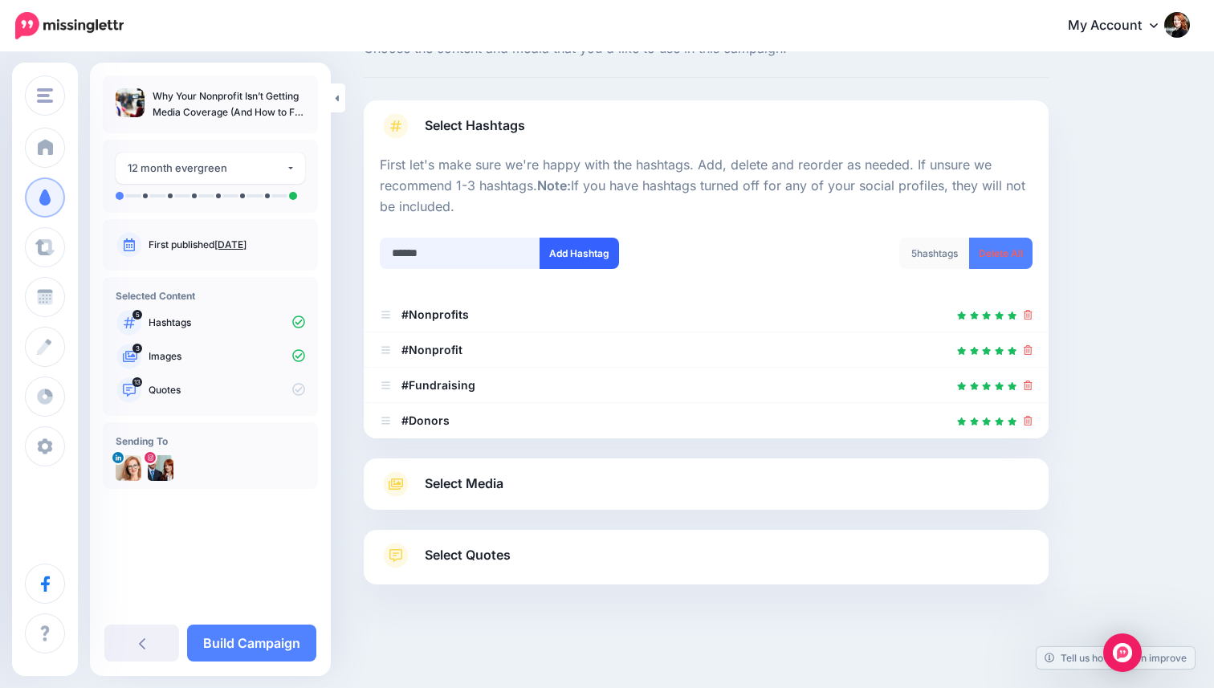
type input "******"
click at [581, 263] on button "Add Hashtag" at bounding box center [580, 253] width 80 height 31
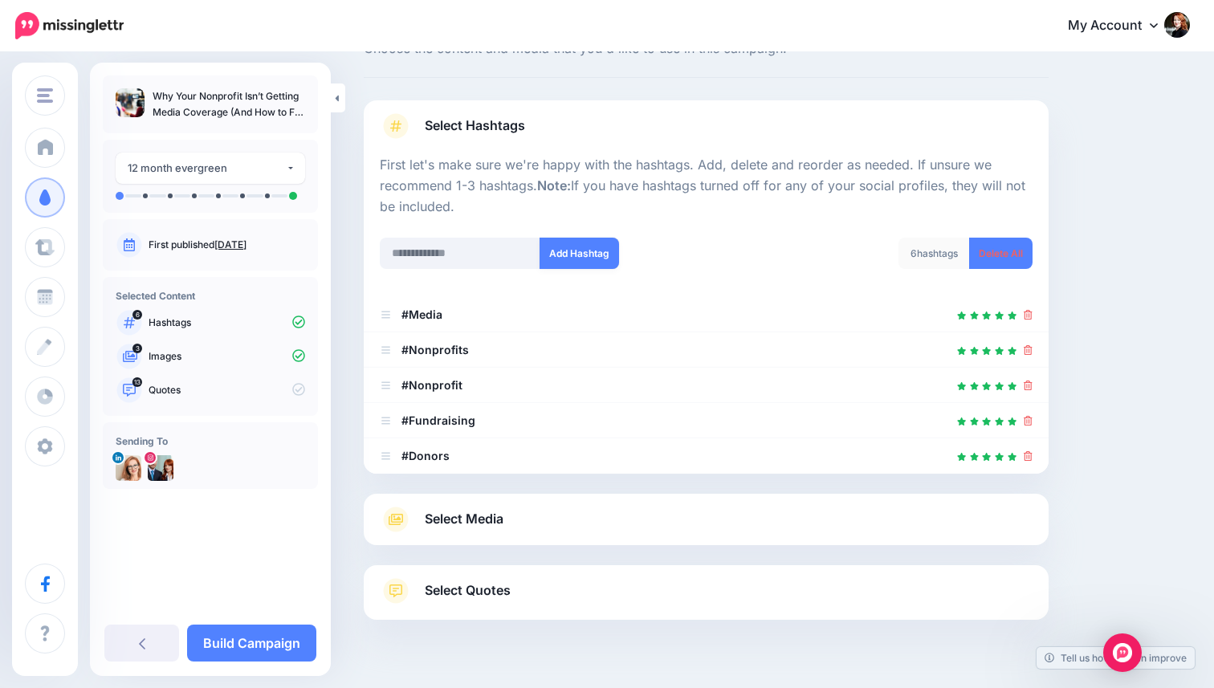
scroll to position [99, 0]
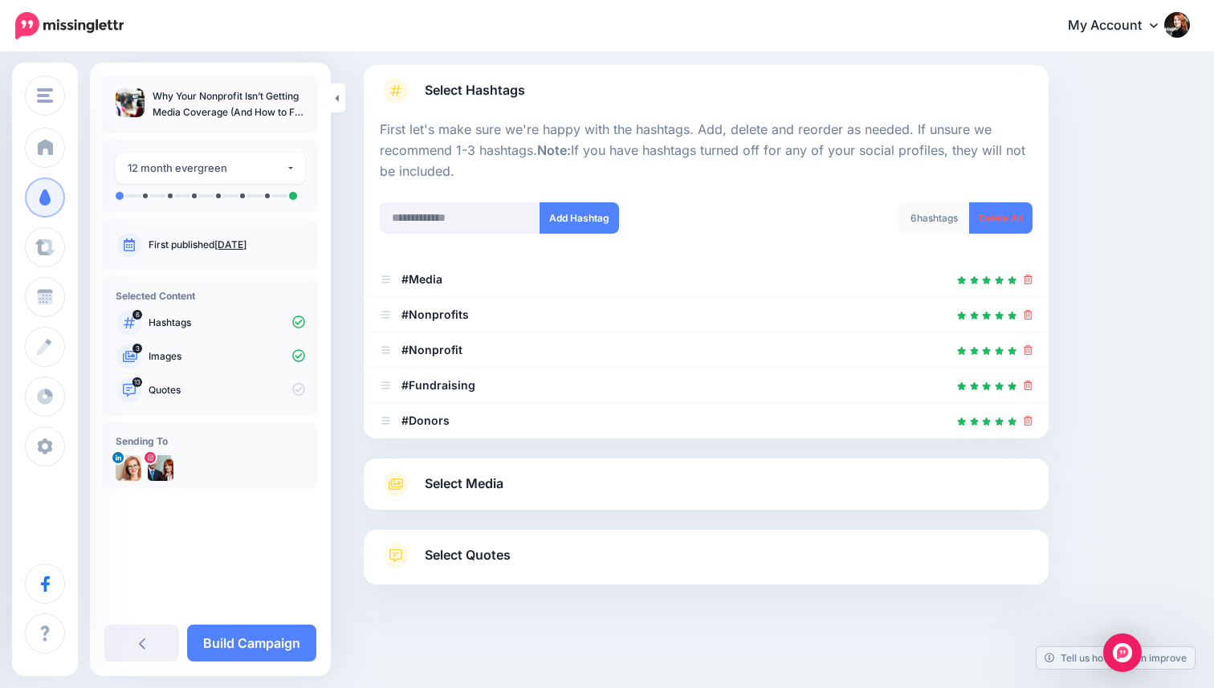
click at [572, 488] on link "Select Media" at bounding box center [706, 484] width 653 height 26
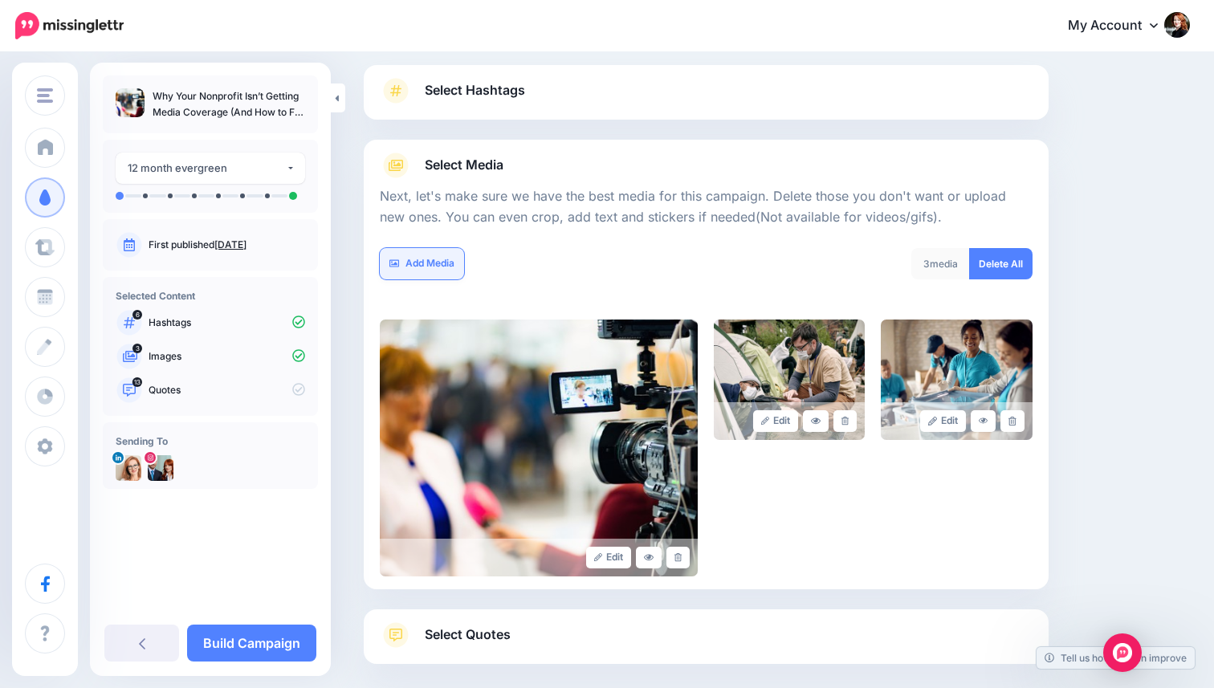
click at [435, 270] on link "Add Media" at bounding box center [422, 263] width 84 height 31
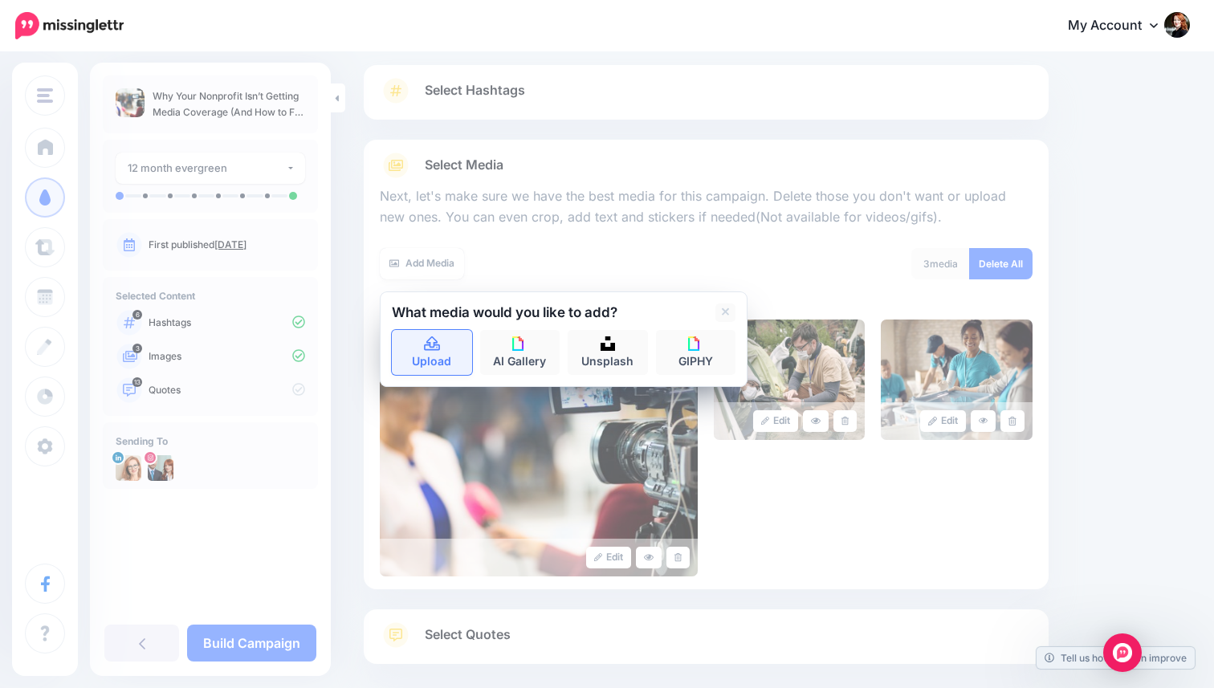
click at [441, 340] on link "Upload" at bounding box center [432, 352] width 80 height 45
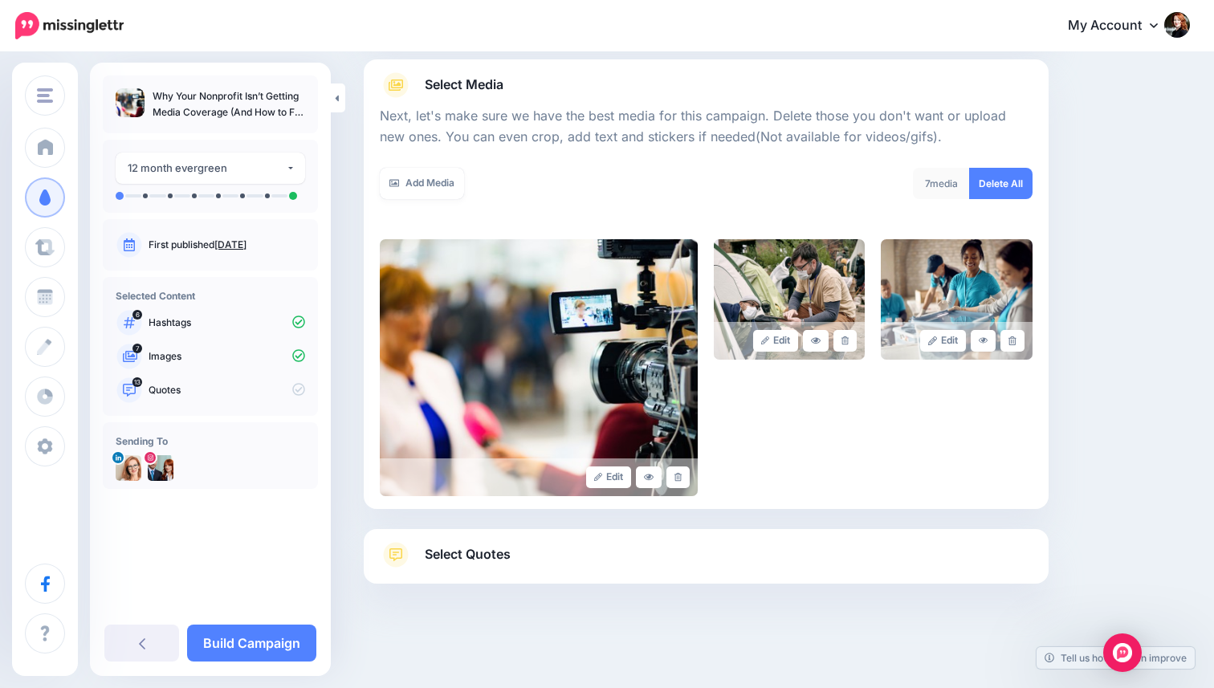
click at [752, 542] on link "Select Quotes" at bounding box center [706, 563] width 653 height 42
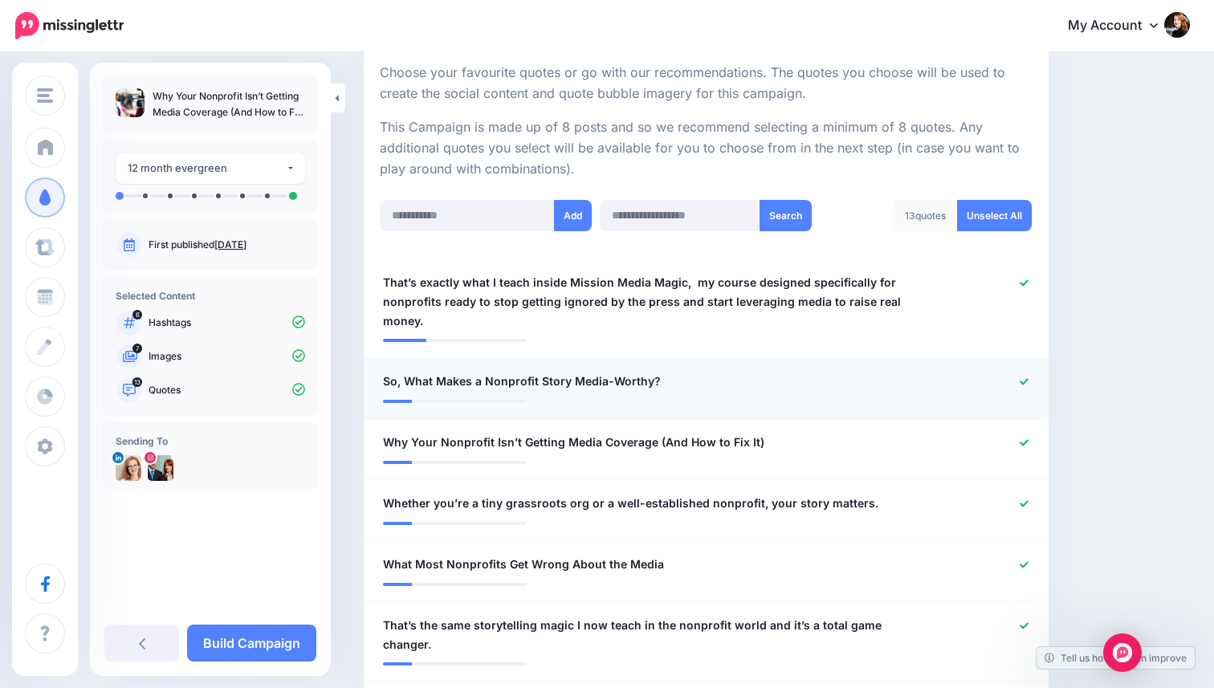
scroll to position [303, 0]
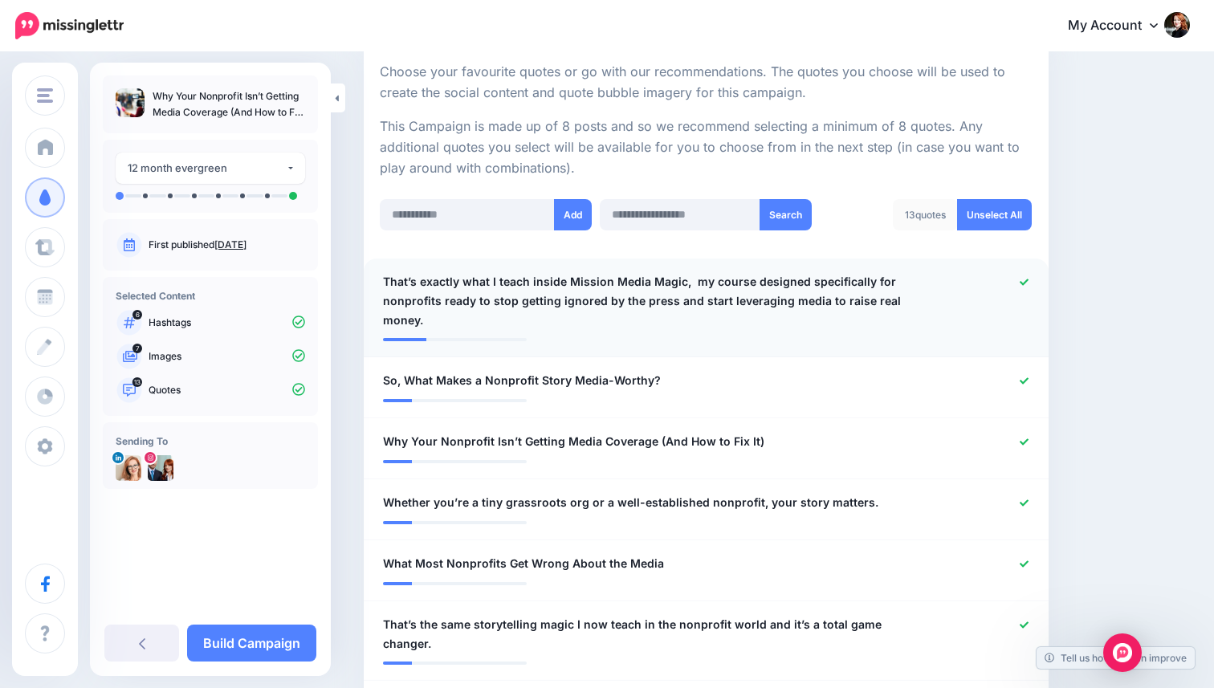
click at [753, 282] on span "That’s exactly what I teach inside Mission Media Magic, my course designed spec…" at bounding box center [650, 301] width 534 height 58
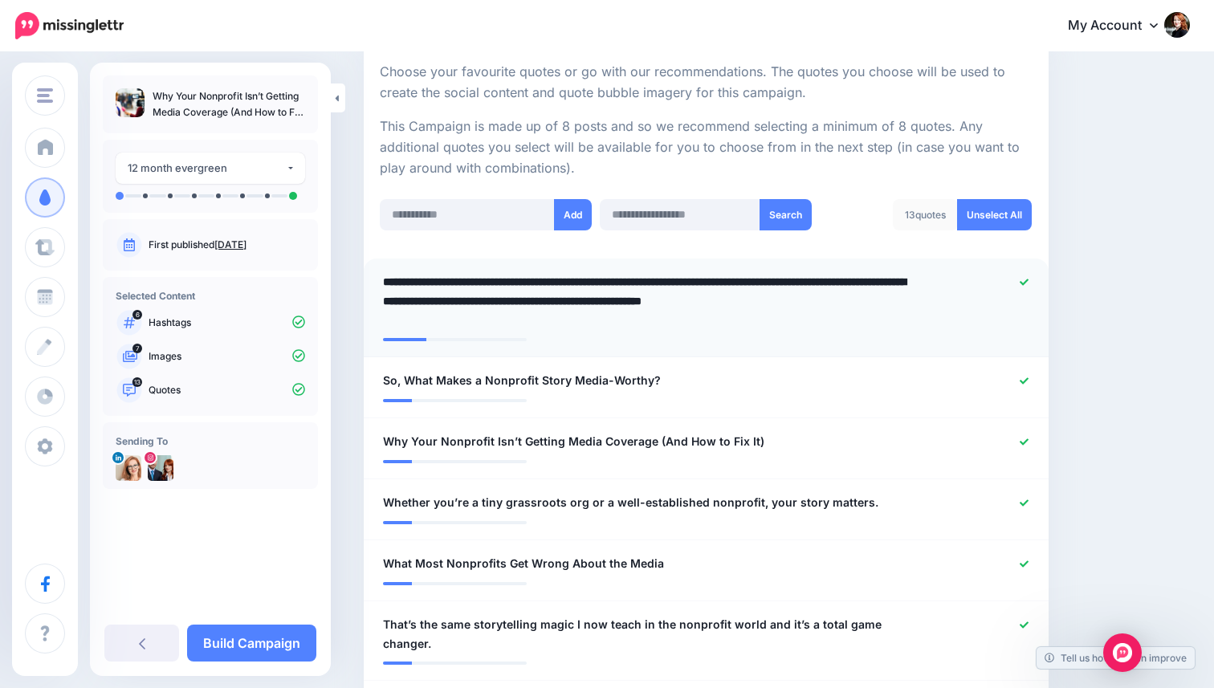
click at [749, 283] on textarea "**********" at bounding box center [650, 301] width 534 height 58
type textarea "**********"
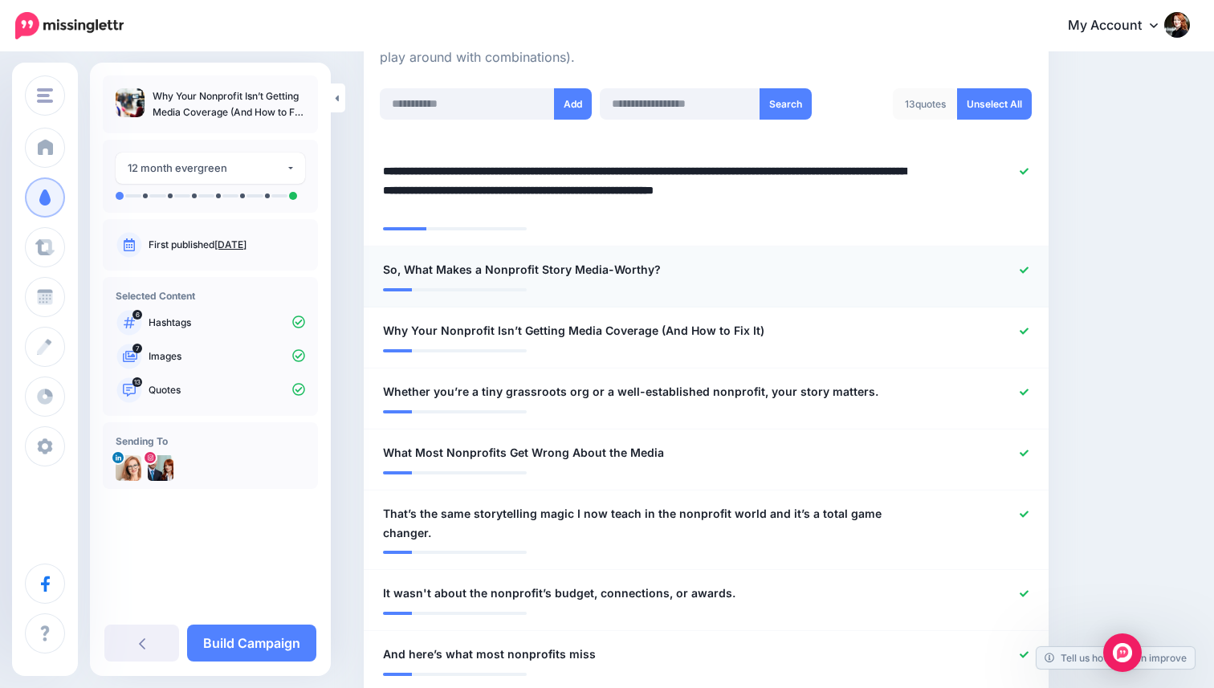
scroll to position [417, 0]
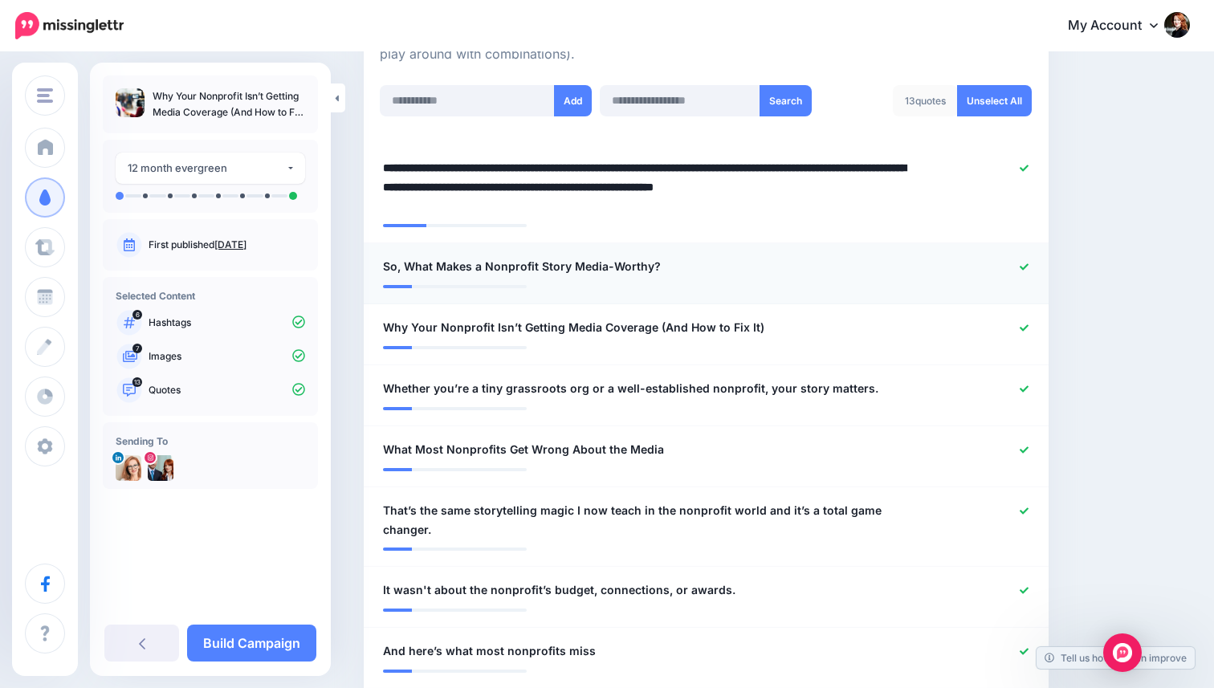
click at [407, 263] on span "So, What Makes a Nonprofit Story Media-Worthy?" at bounding box center [522, 266] width 278 height 19
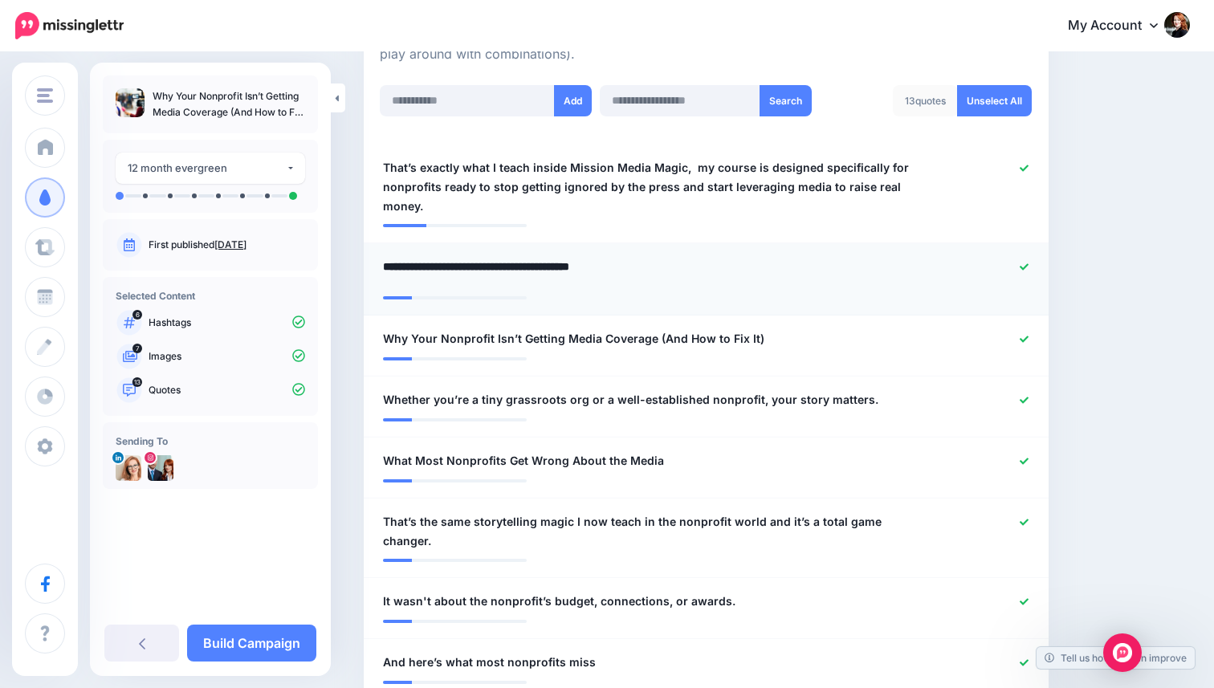
click at [414, 265] on textarea "**********" at bounding box center [650, 272] width 534 height 31
click at [444, 263] on textarea "**********" at bounding box center [650, 272] width 534 height 31
click at [492, 268] on textarea "**********" at bounding box center [650, 272] width 534 height 31
click at [537, 271] on textarea "**********" at bounding box center [650, 272] width 534 height 31
click at [570, 266] on textarea "**********" at bounding box center [650, 272] width 534 height 31
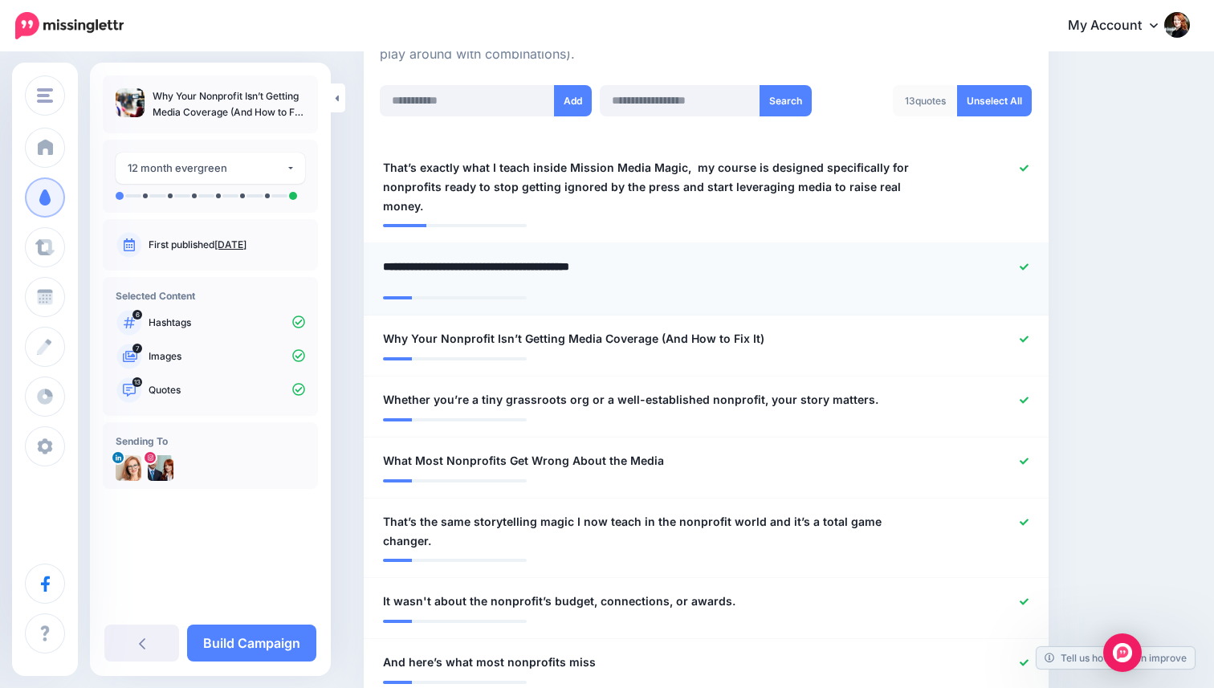
click at [616, 268] on textarea "**********" at bounding box center [650, 272] width 534 height 31
type textarea "**********"
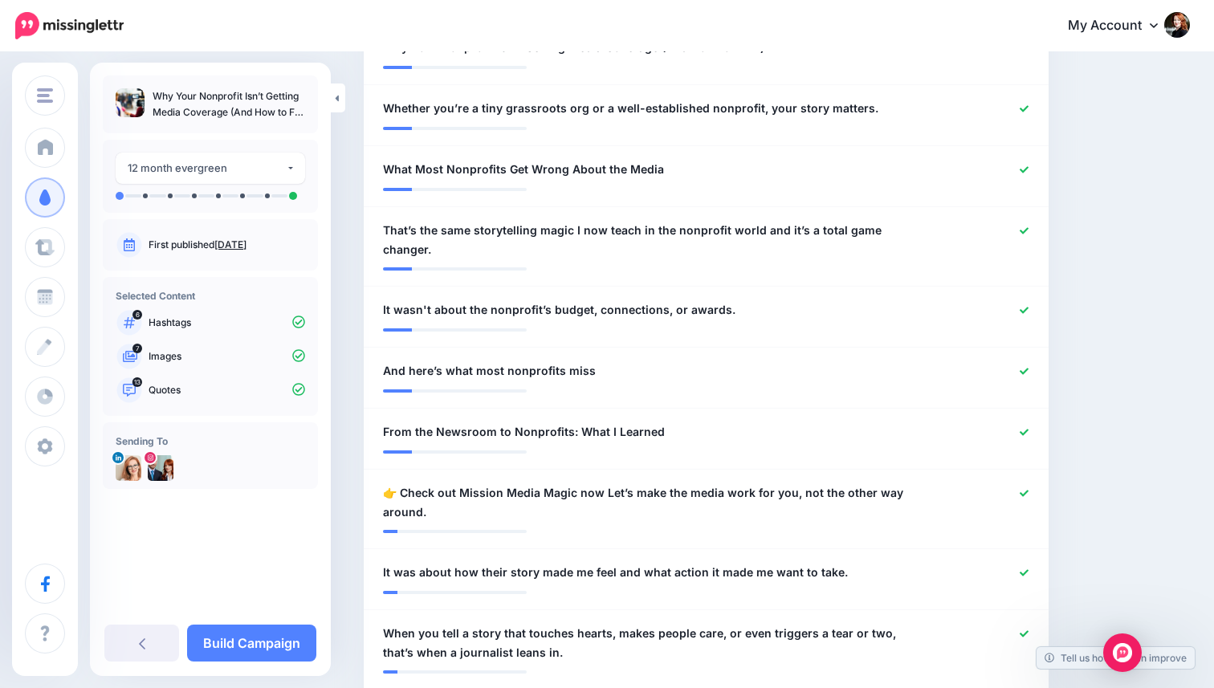
scroll to position [709, 0]
click at [1026, 227] on icon at bounding box center [1024, 229] width 9 height 6
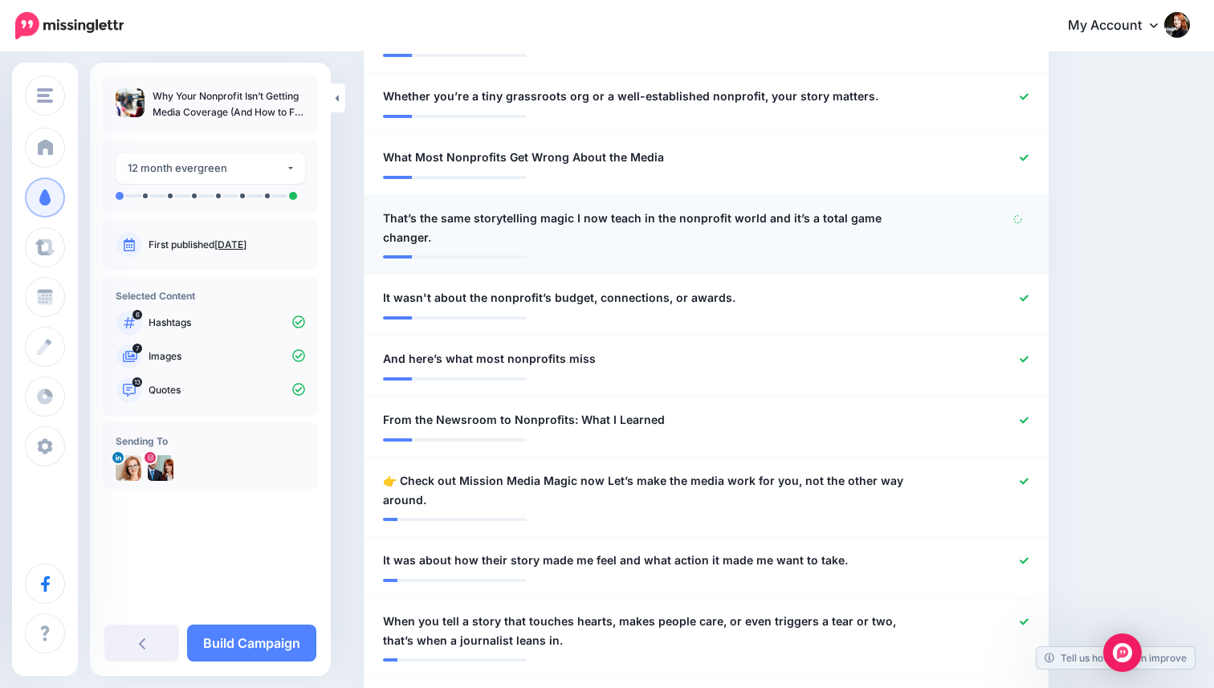
scroll to position [698, 0]
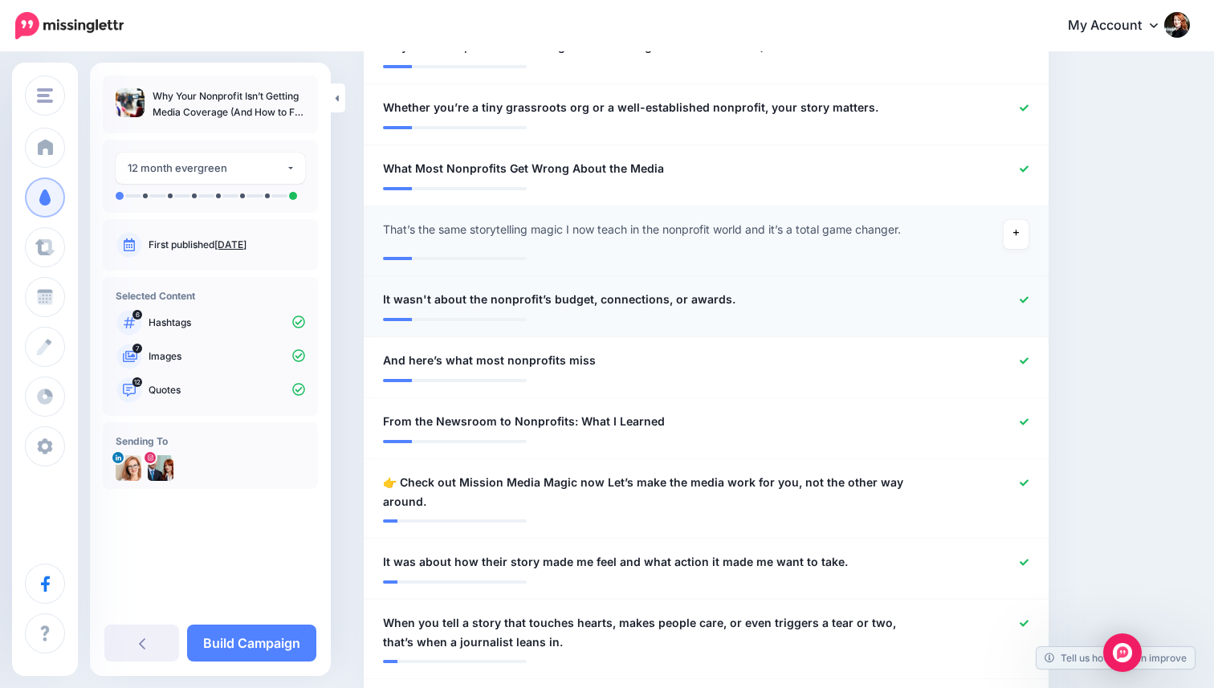
click at [1025, 298] on icon at bounding box center [1024, 300] width 9 height 9
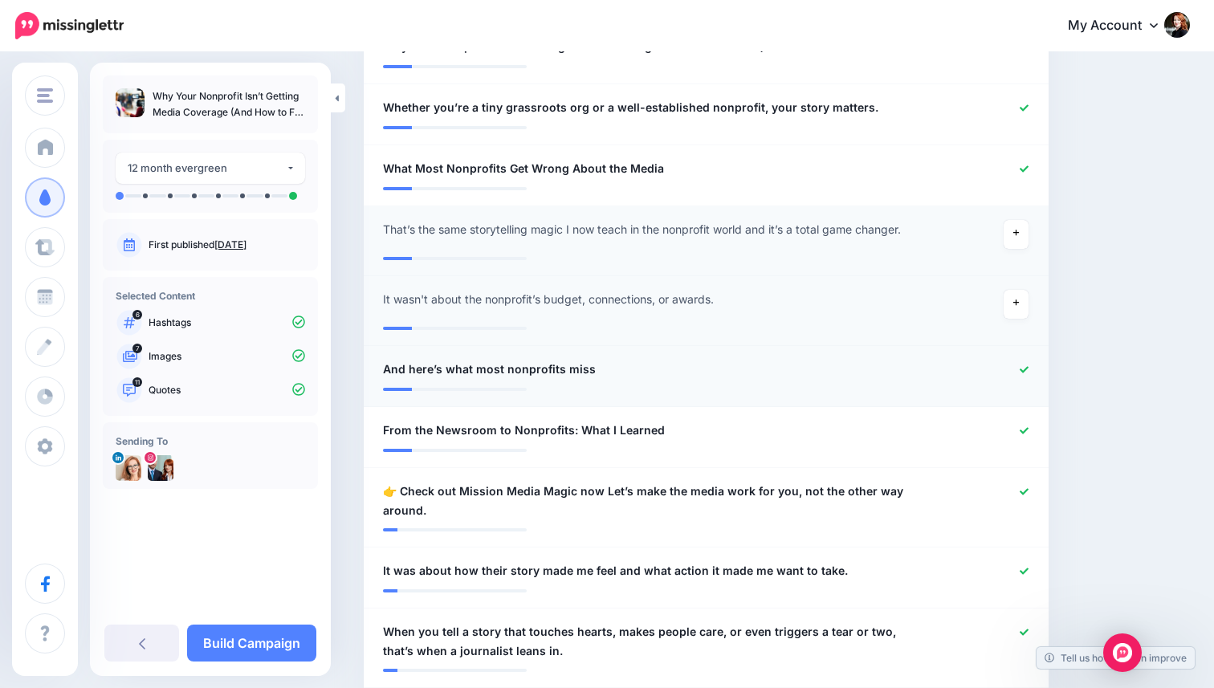
click at [1022, 367] on icon at bounding box center [1024, 369] width 9 height 9
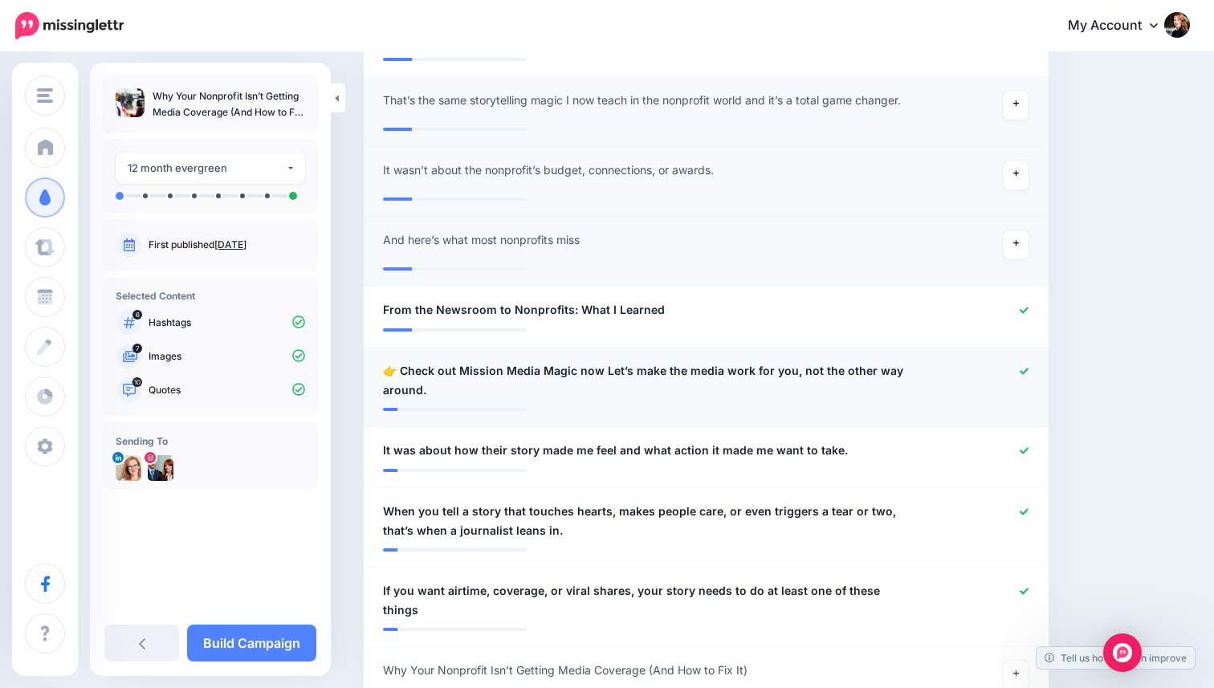
scroll to position [828, 0]
click at [402, 371] on span "👉 Check out Mission Media Magic now Let’s make the media work for you, not the …" at bounding box center [650, 380] width 534 height 39
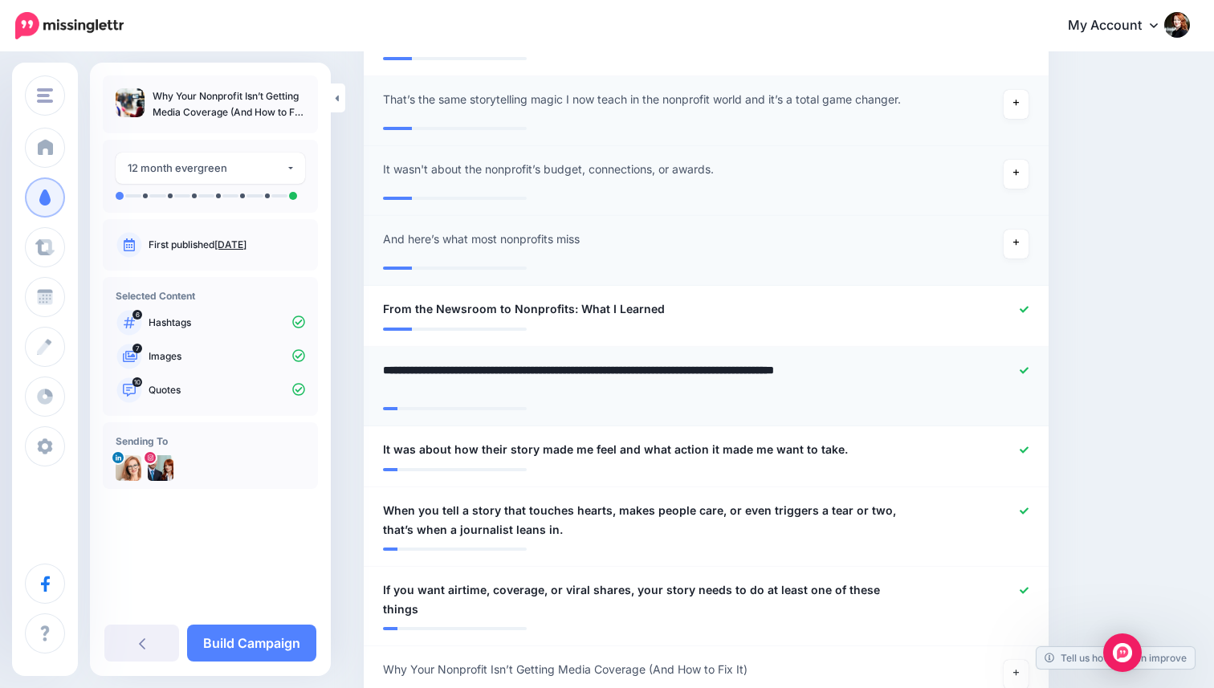
click at [398, 371] on textarea "**********" at bounding box center [650, 380] width 534 height 39
type textarea "**********"
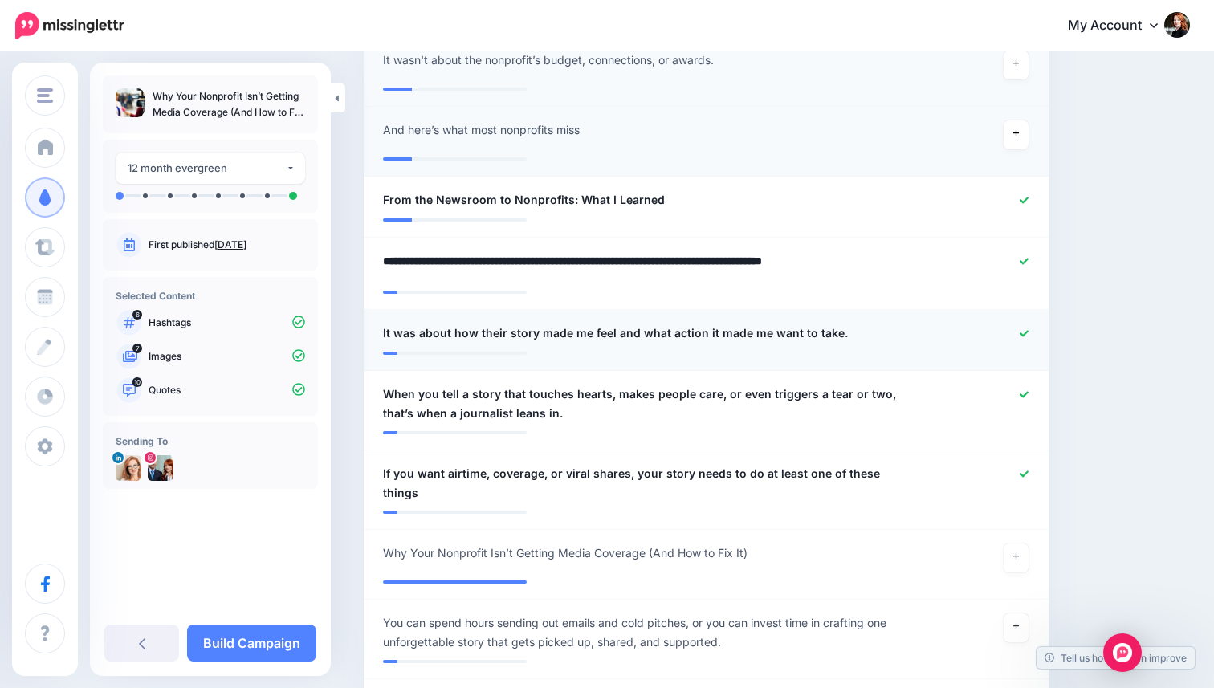
scroll to position [949, 0]
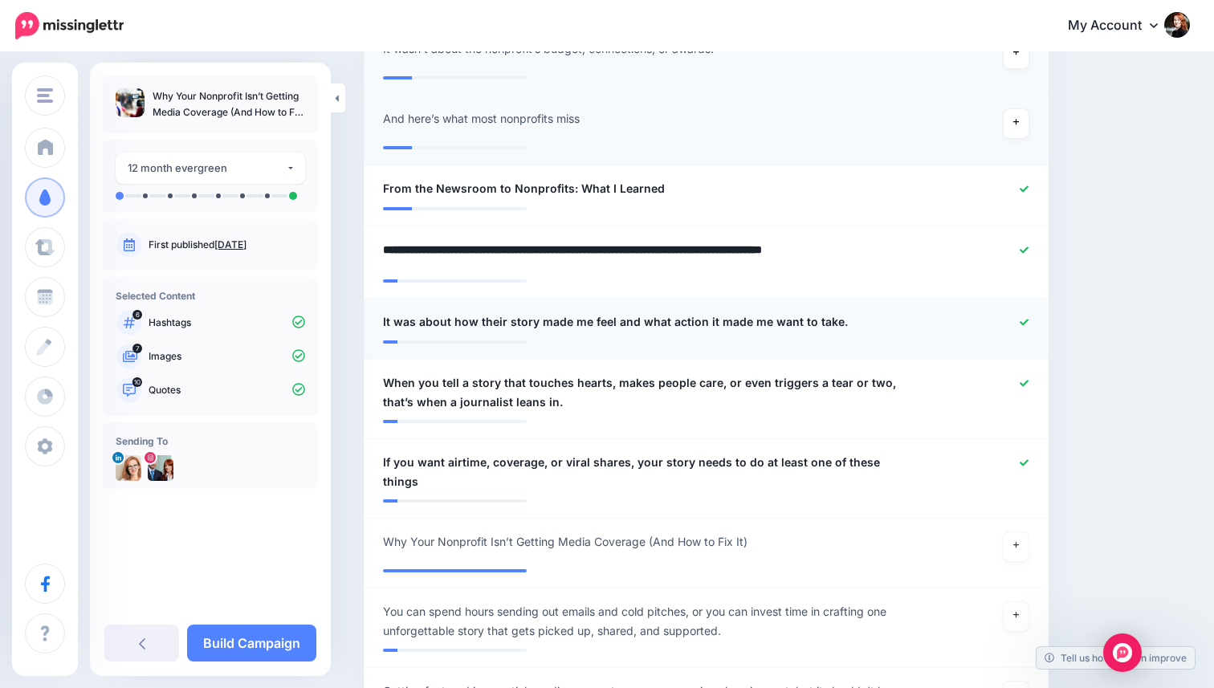
click at [1023, 317] on div at bounding box center [985, 322] width 112 height 20
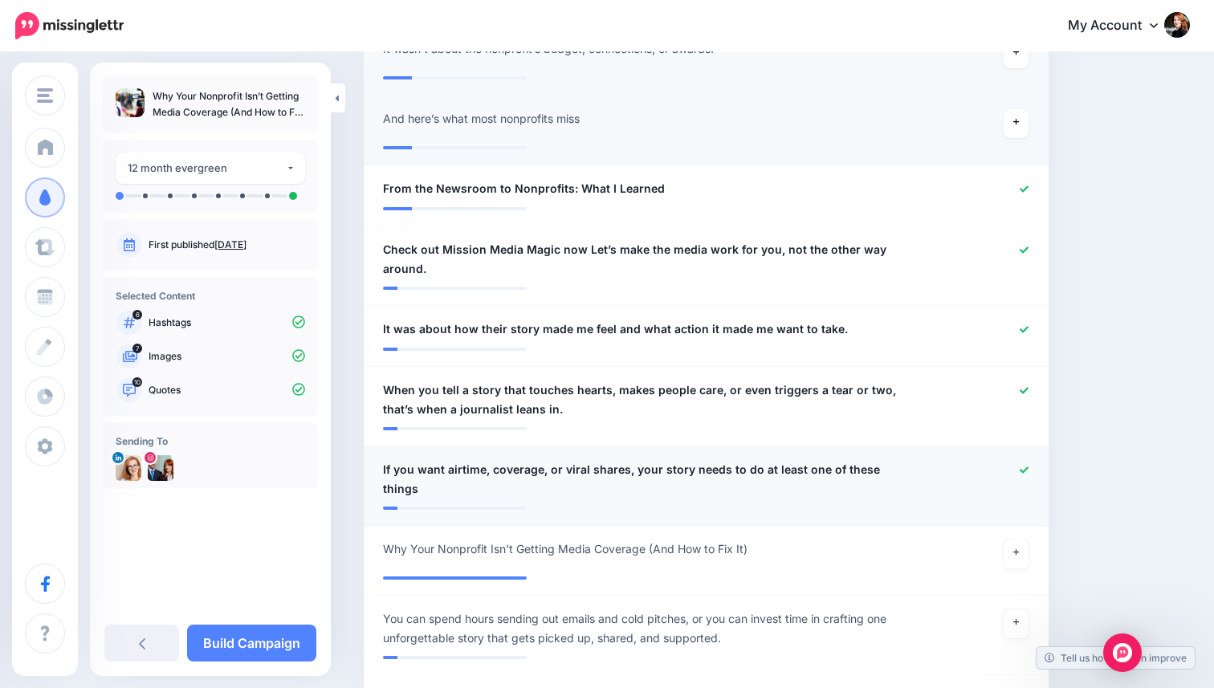
click at [912, 460] on div "**********" at bounding box center [650, 479] width 558 height 39
click at [896, 460] on span "If you want airtime, coverage, or viral shares, your story needs to do at least…" at bounding box center [650, 479] width 534 height 39
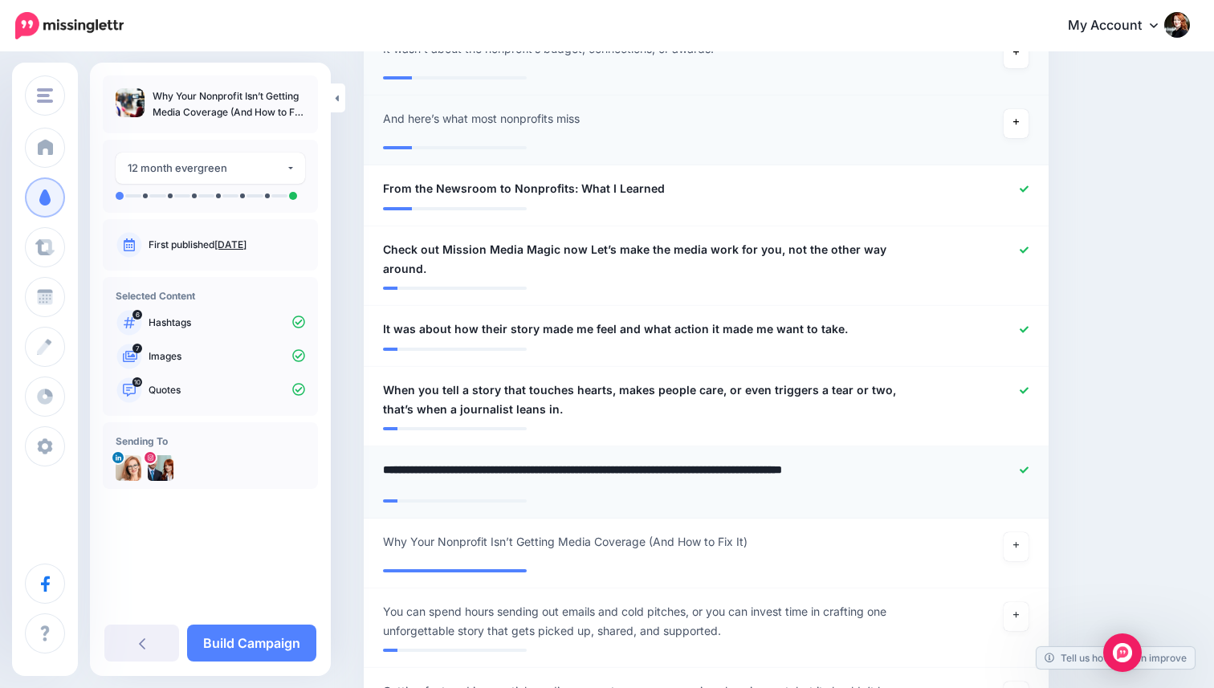
click at [908, 460] on textarea "**********" at bounding box center [650, 475] width 534 height 31
type textarea "**********"
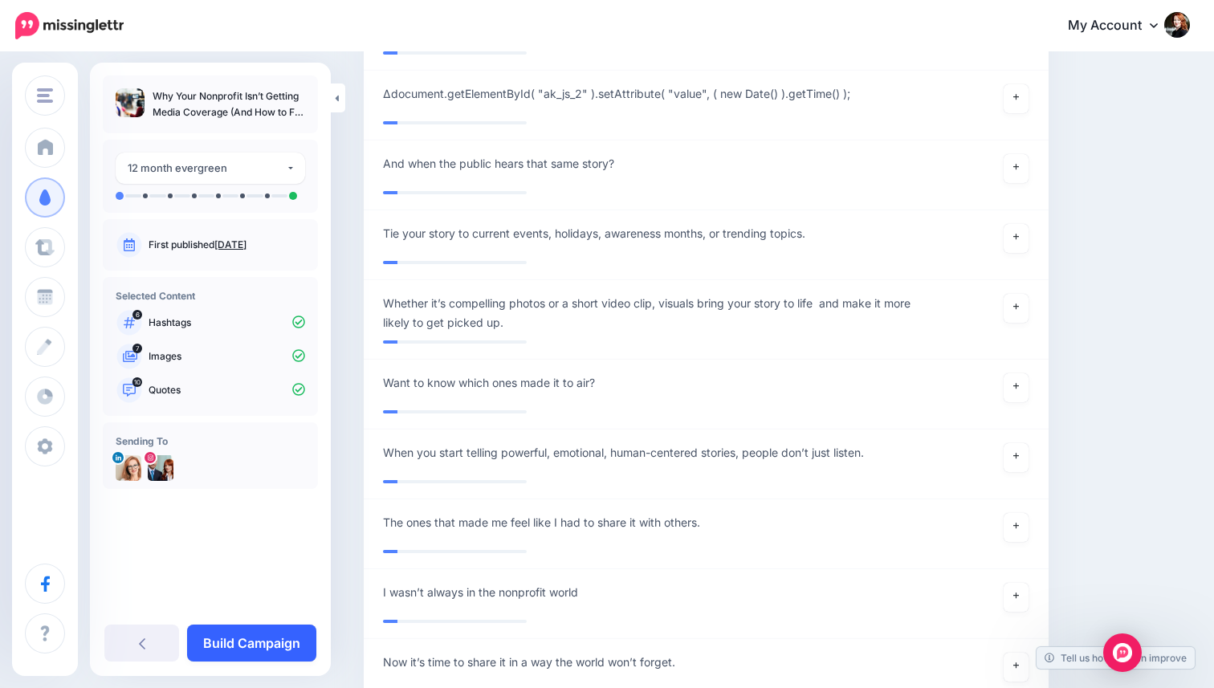
click at [273, 638] on link "Build Campaign" at bounding box center [251, 643] width 129 height 37
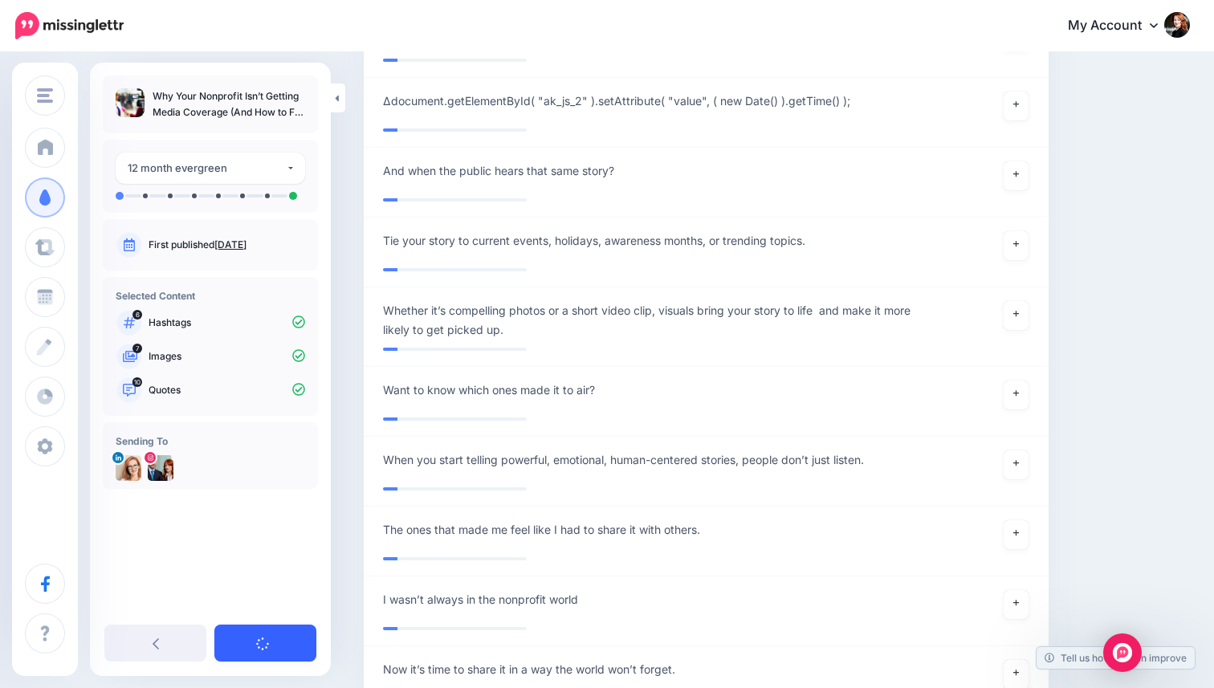
scroll to position [1824, 0]
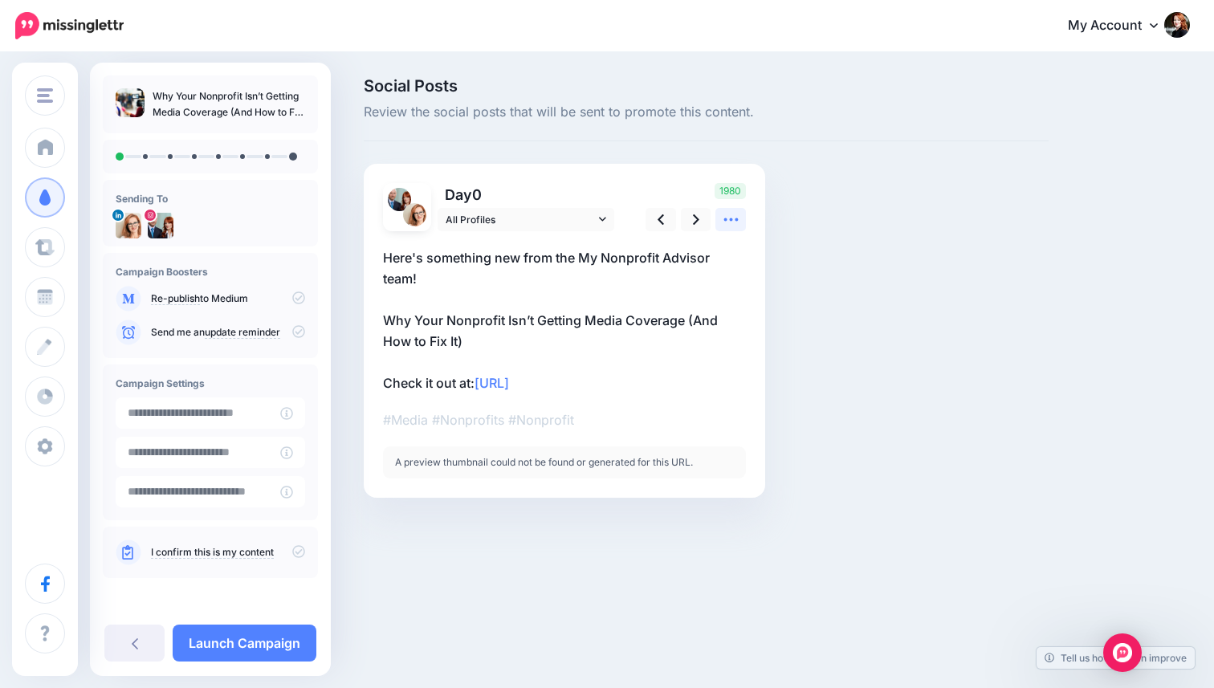
click at [723, 217] on icon at bounding box center [731, 219] width 17 height 17
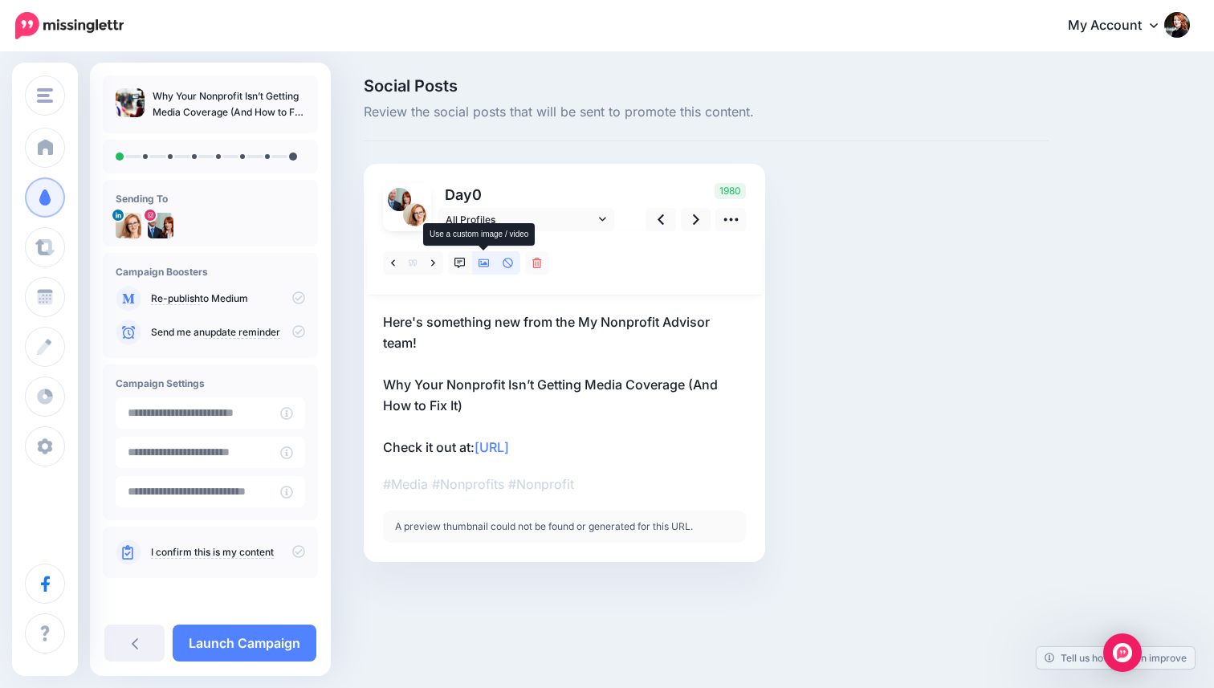
click at [484, 267] on icon at bounding box center [484, 263] width 11 height 11
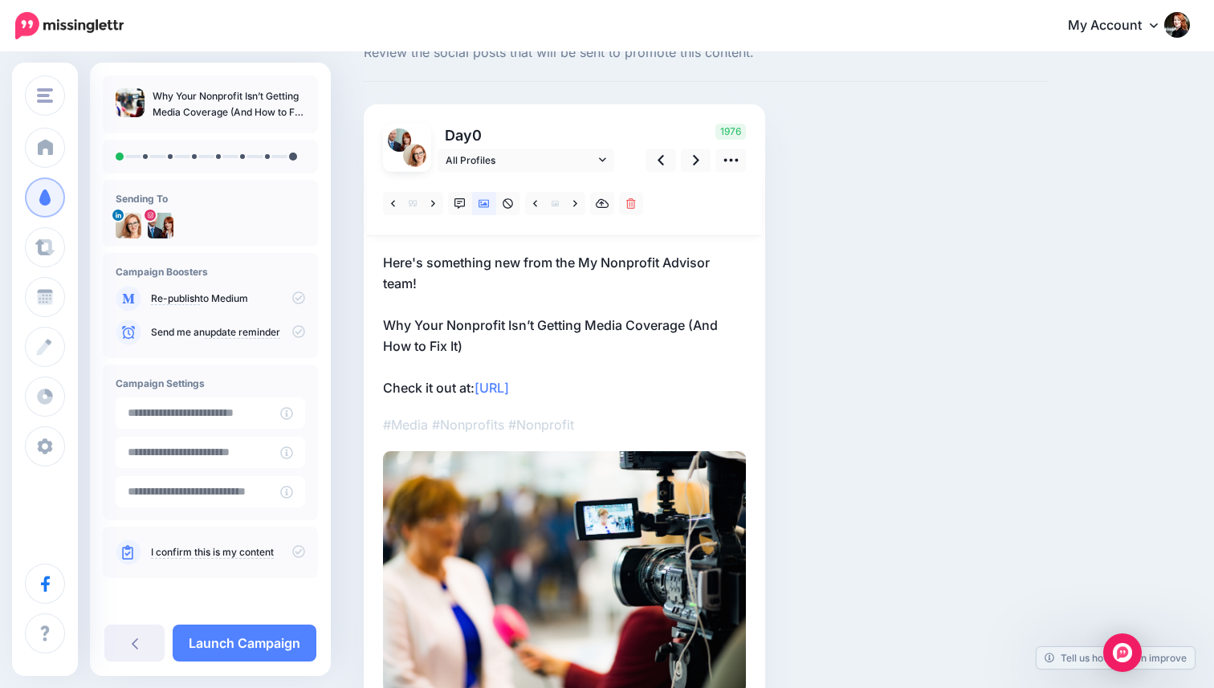
scroll to position [71, 0]
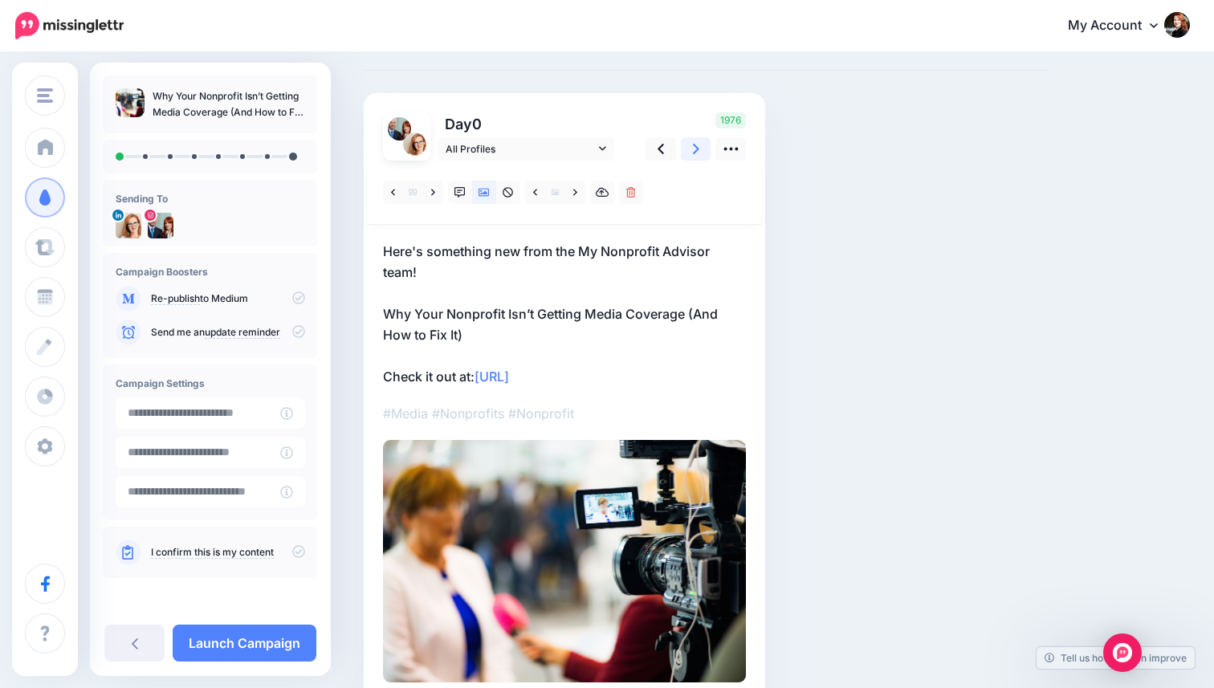
click at [699, 145] on link at bounding box center [696, 148] width 31 height 23
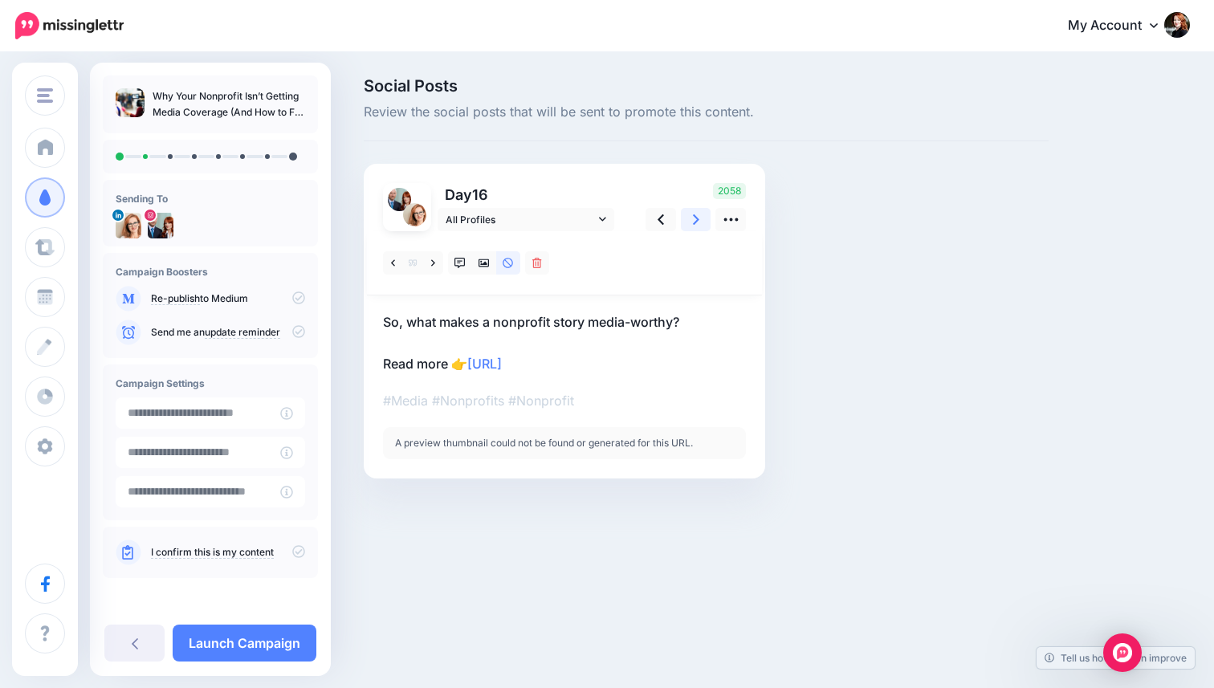
scroll to position [0, 0]
click at [488, 266] on icon at bounding box center [484, 263] width 11 height 11
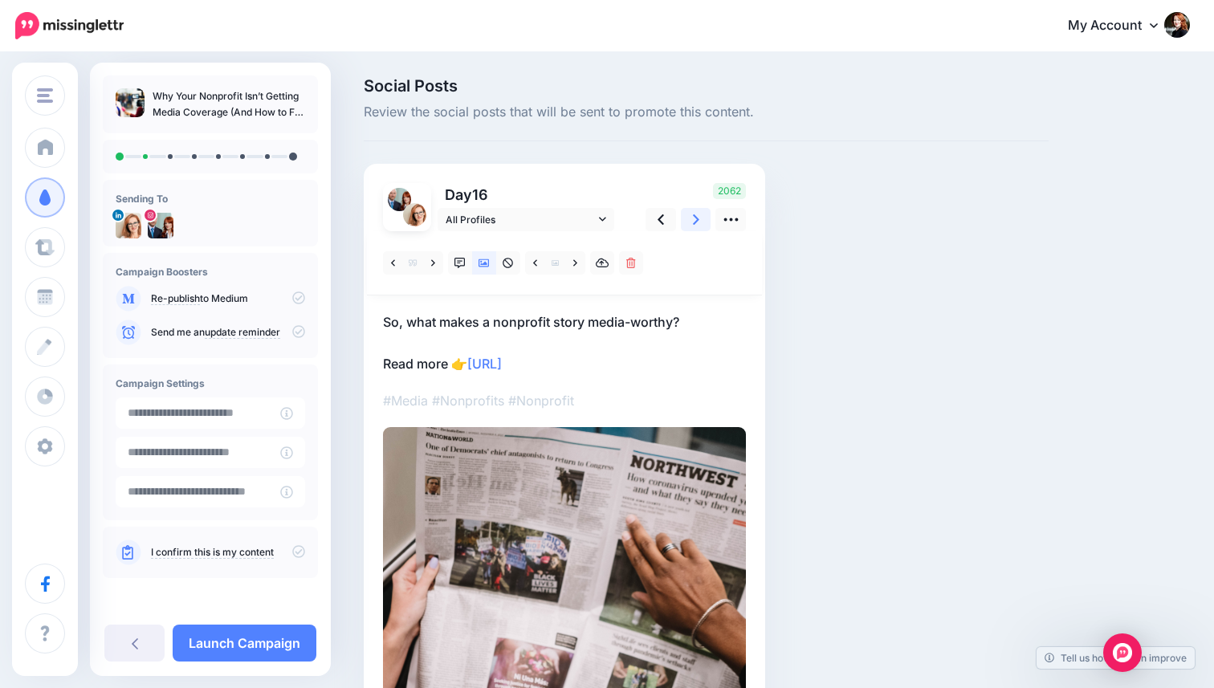
click at [692, 221] on link at bounding box center [696, 219] width 31 height 23
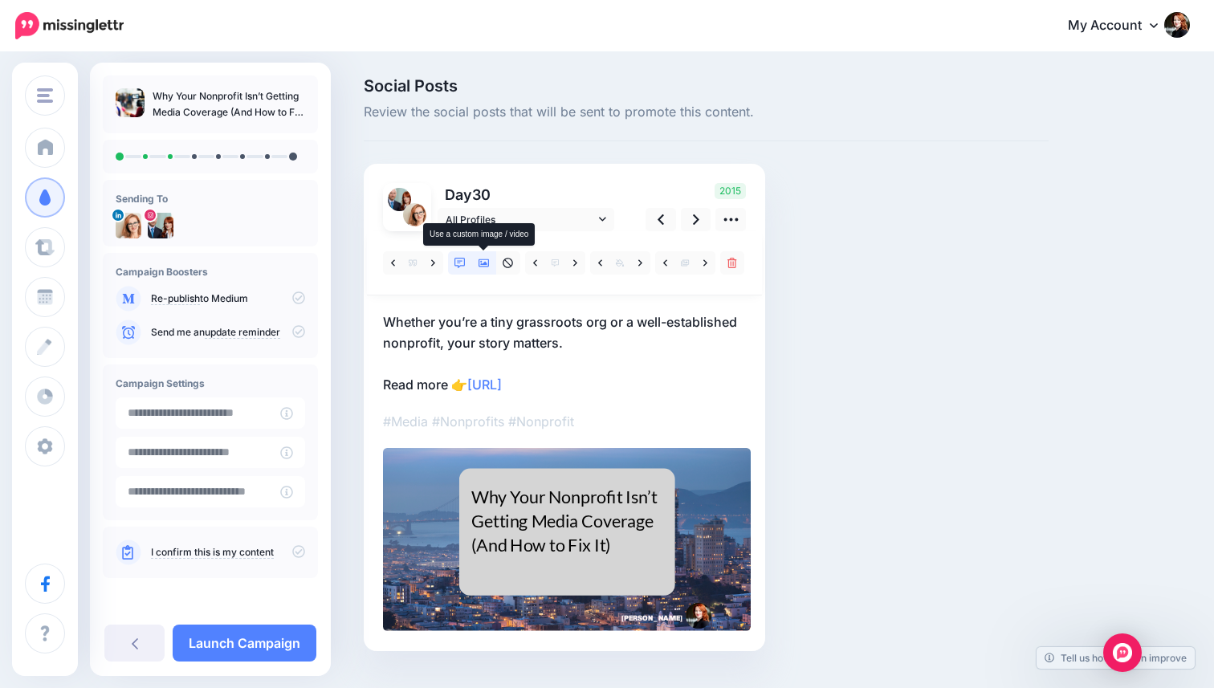
click at [484, 270] on link at bounding box center [484, 262] width 24 height 23
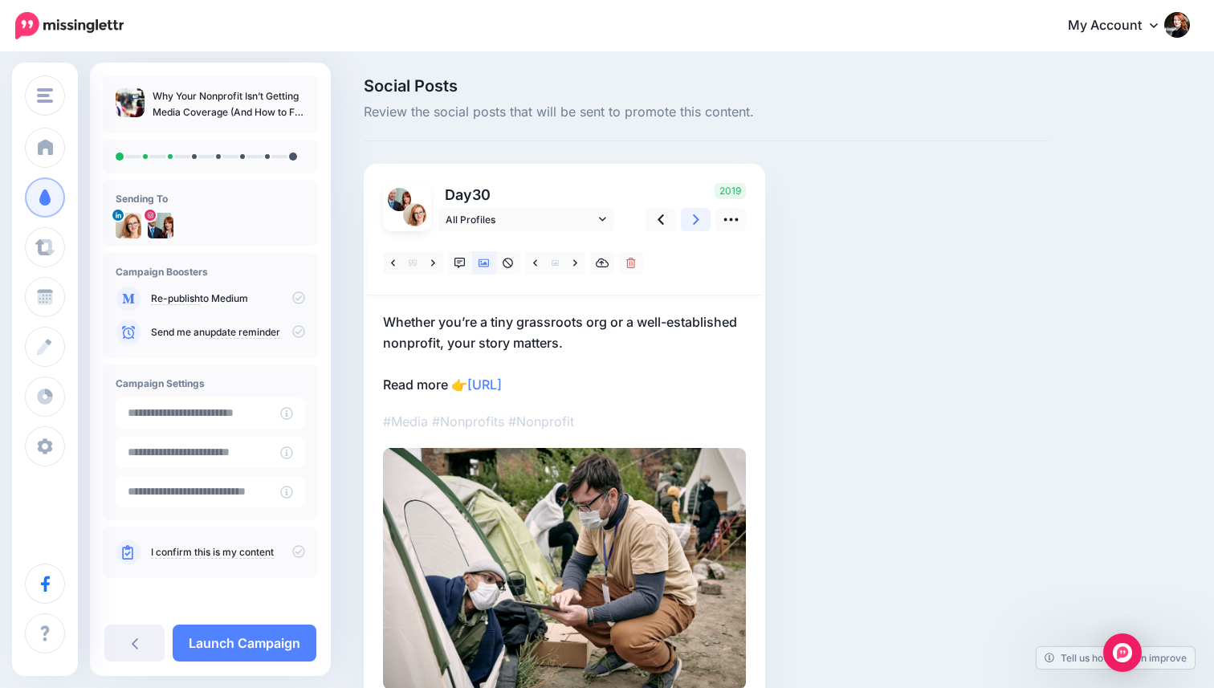
click at [693, 226] on icon at bounding box center [696, 219] width 6 height 17
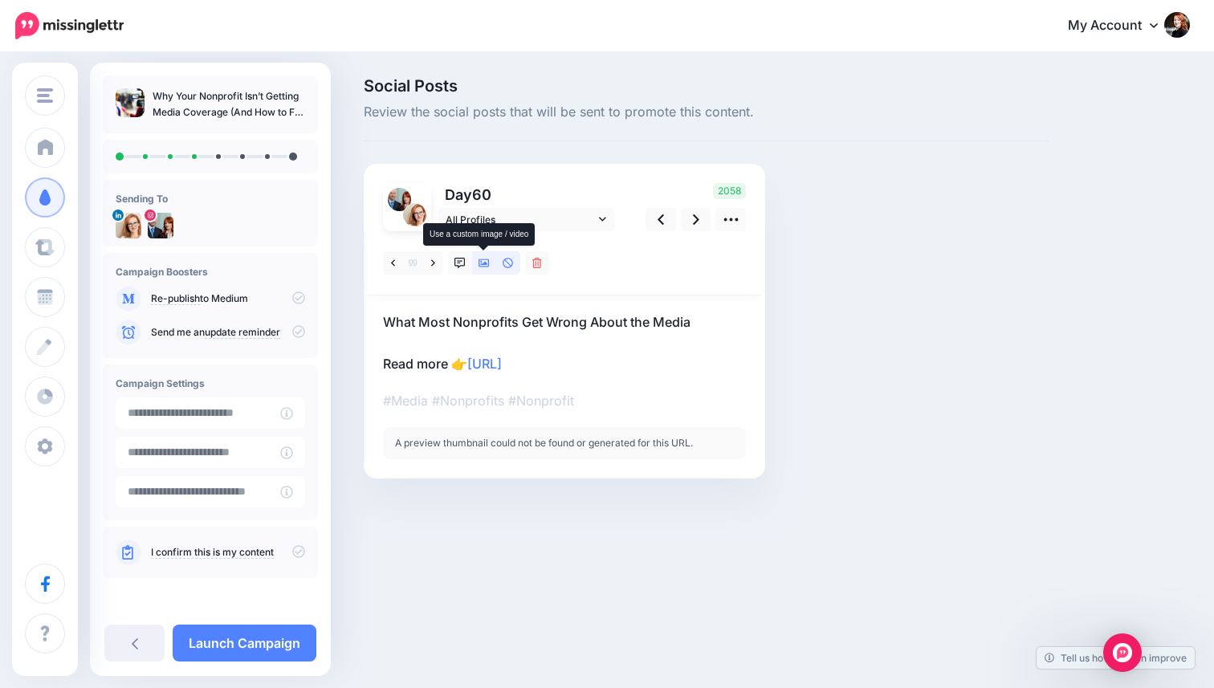
click at [491, 259] on link at bounding box center [484, 262] width 24 height 23
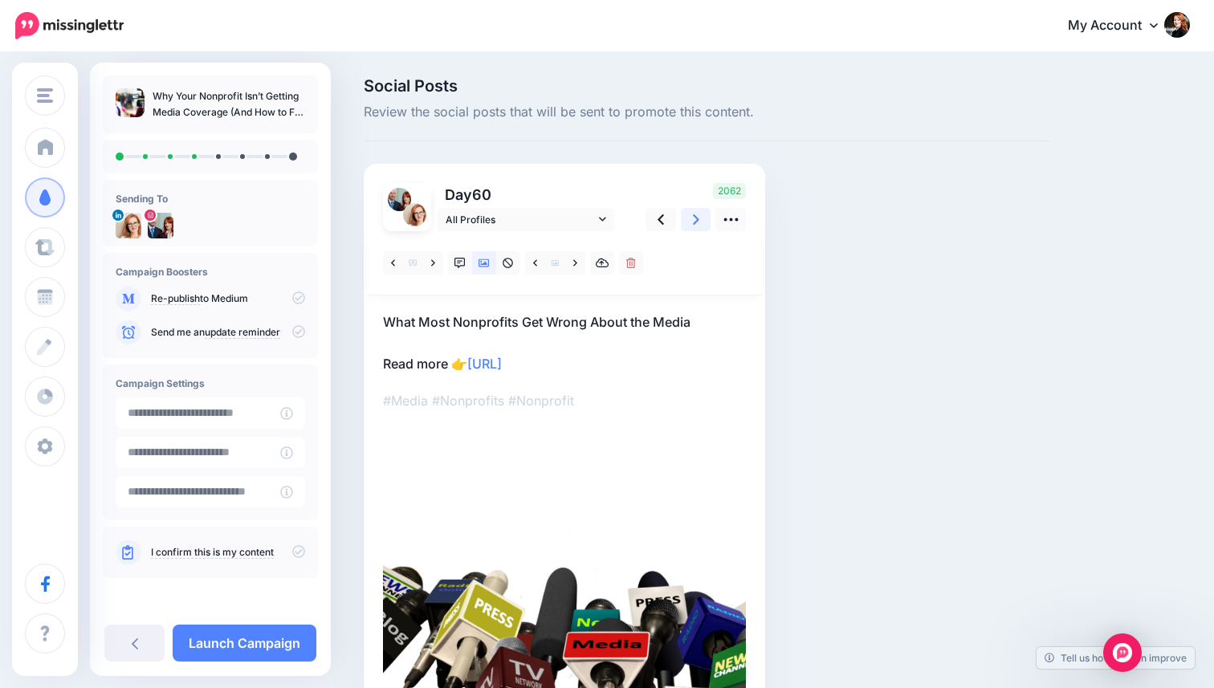
click at [697, 215] on icon at bounding box center [696, 219] width 6 height 17
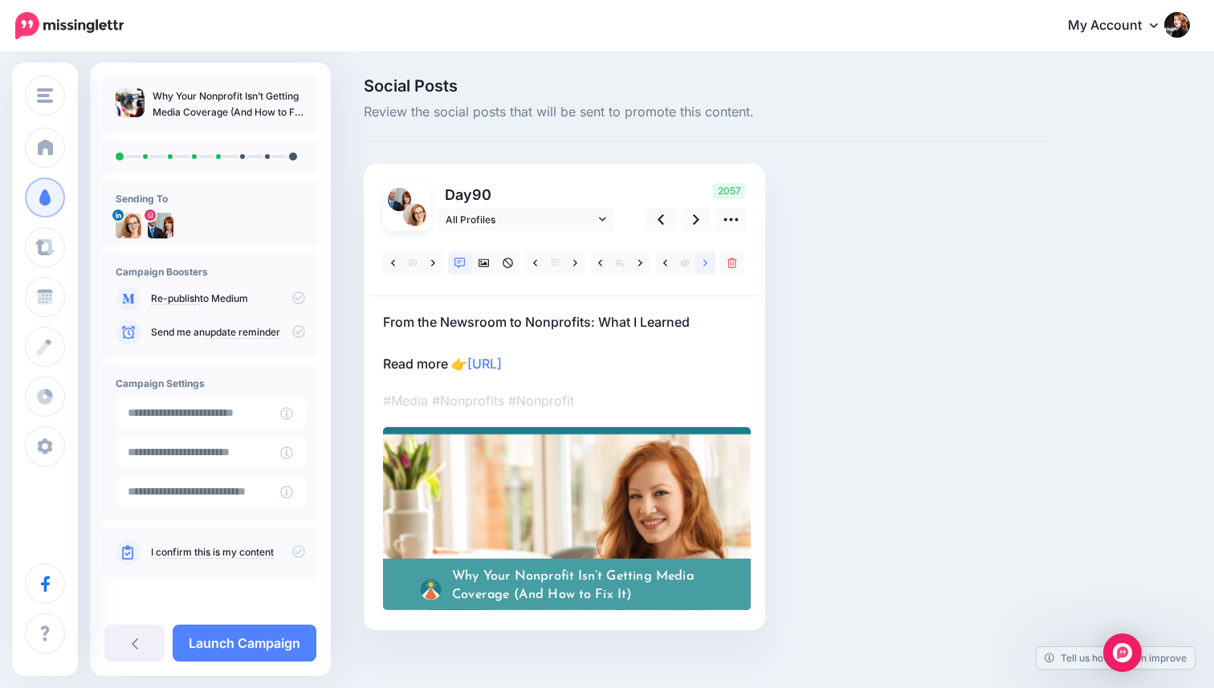
click at [700, 263] on link at bounding box center [706, 262] width 20 height 23
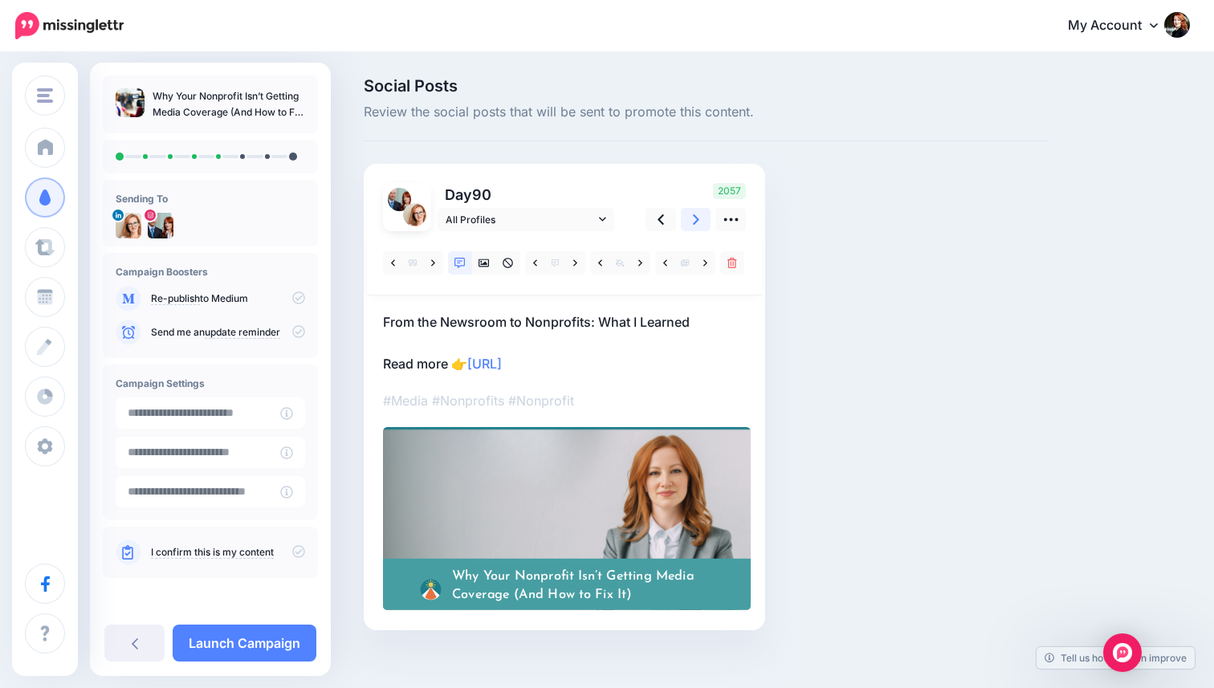
click at [691, 222] on link at bounding box center [696, 219] width 31 height 23
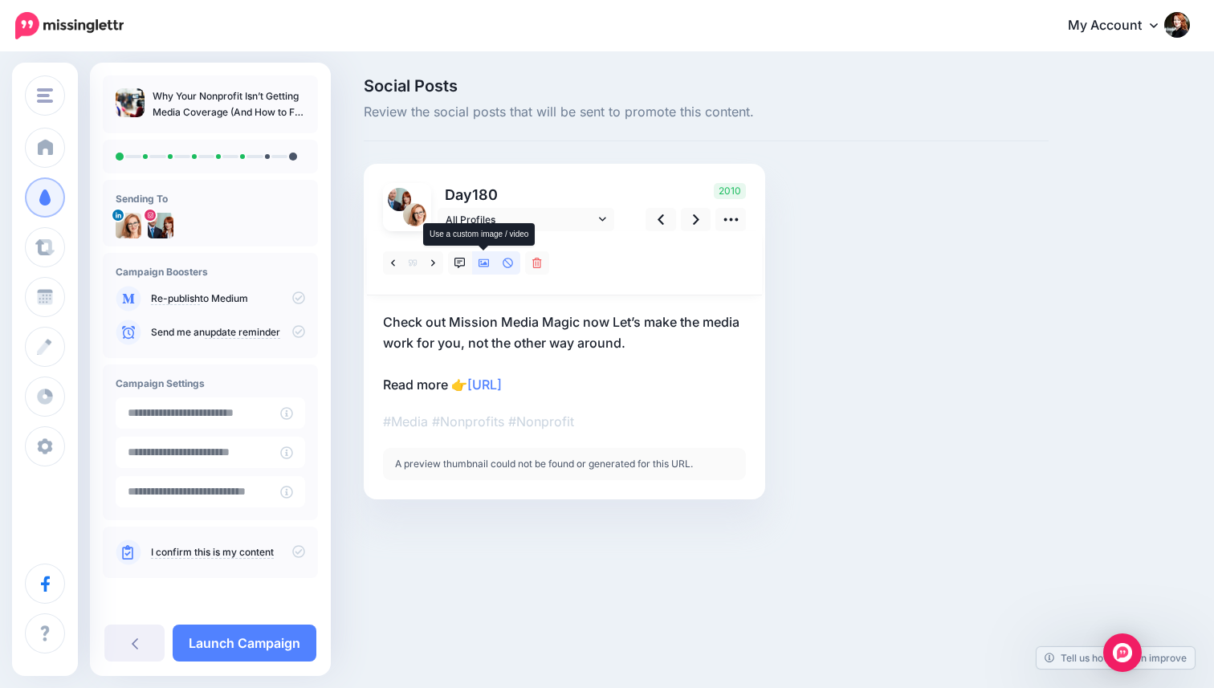
click at [482, 267] on icon at bounding box center [484, 263] width 11 height 11
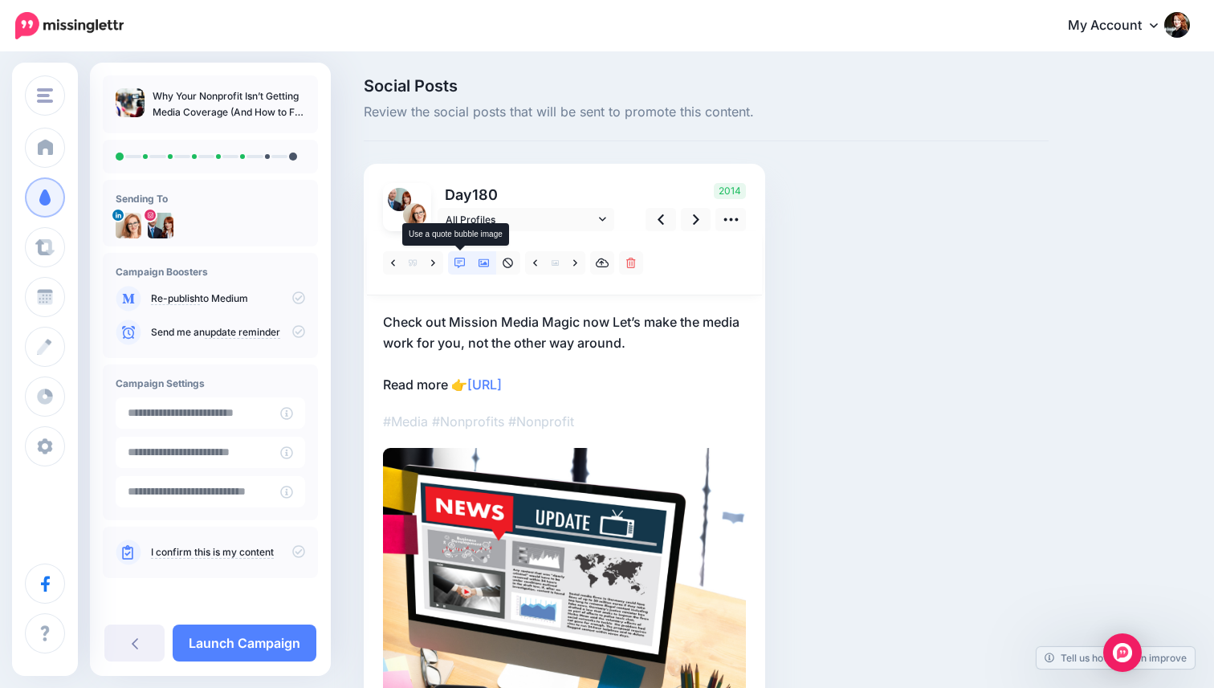
click at [459, 265] on icon at bounding box center [460, 263] width 11 height 11
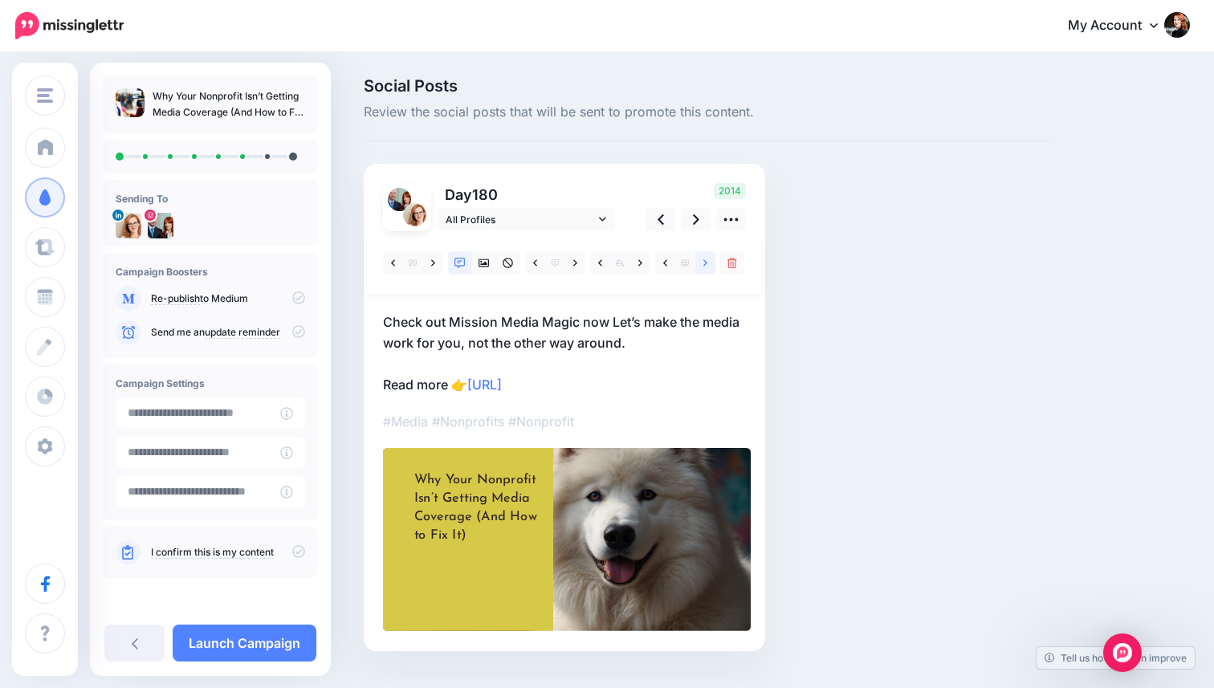
click at [696, 265] on link at bounding box center [706, 262] width 20 height 23
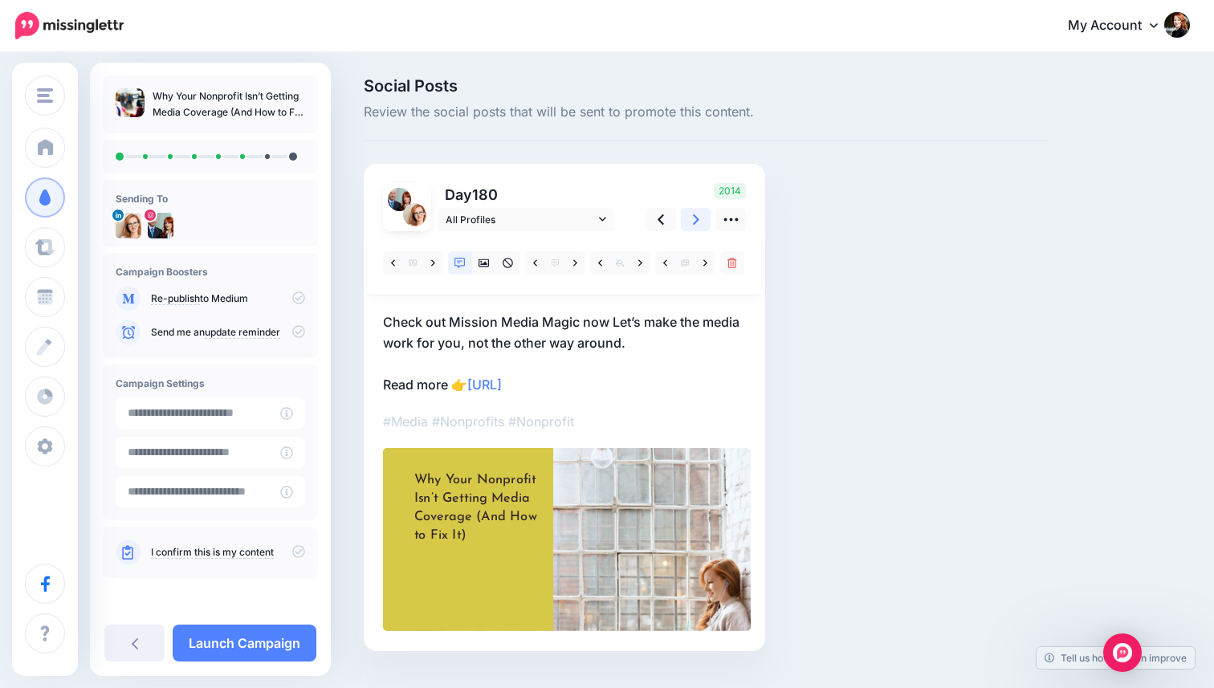
click at [704, 213] on link at bounding box center [696, 219] width 31 height 23
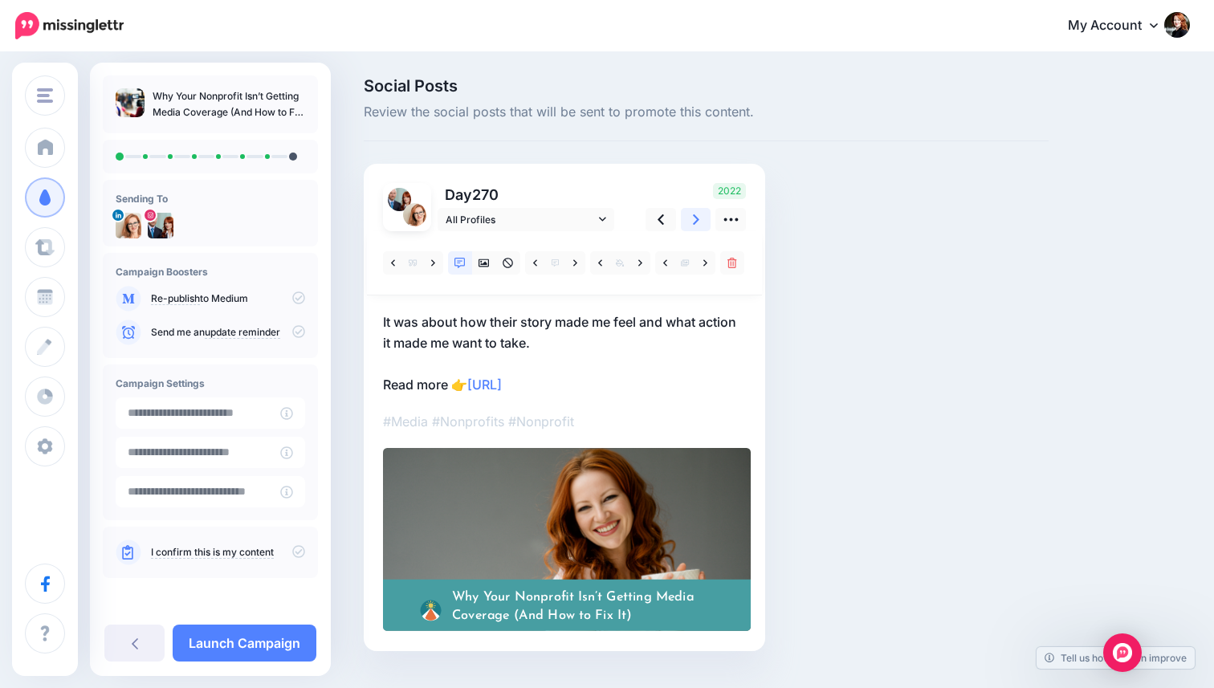
click at [704, 213] on link at bounding box center [696, 219] width 31 height 23
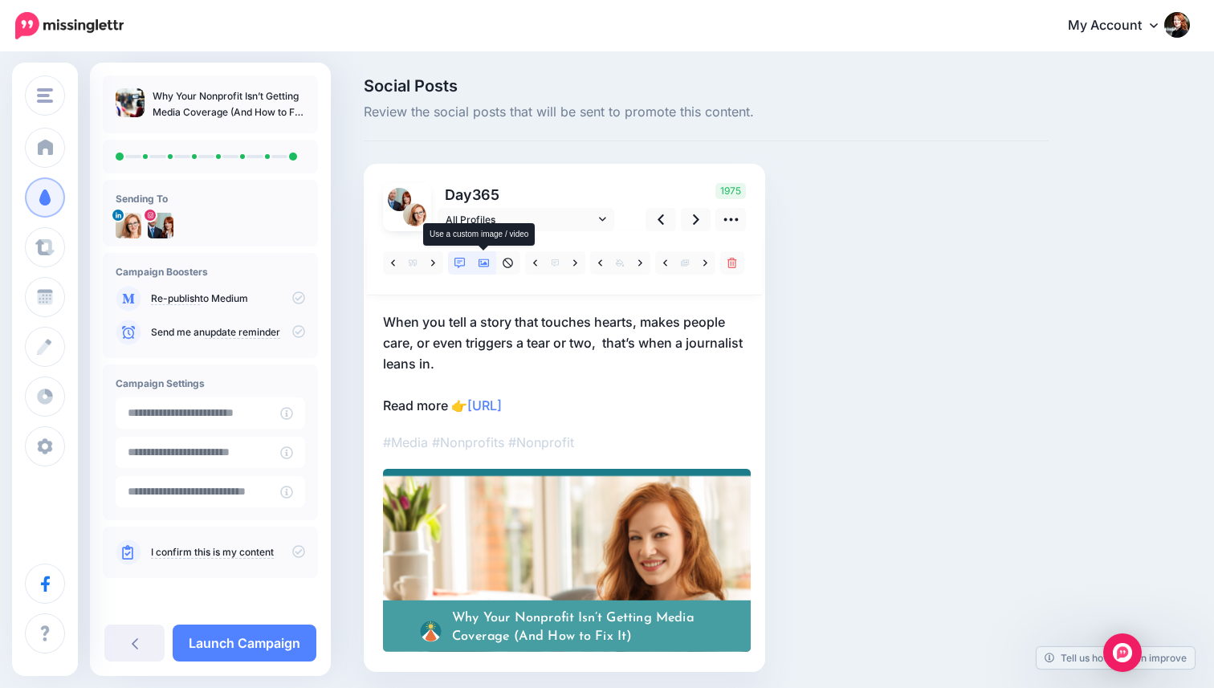
click at [479, 258] on icon at bounding box center [484, 263] width 11 height 11
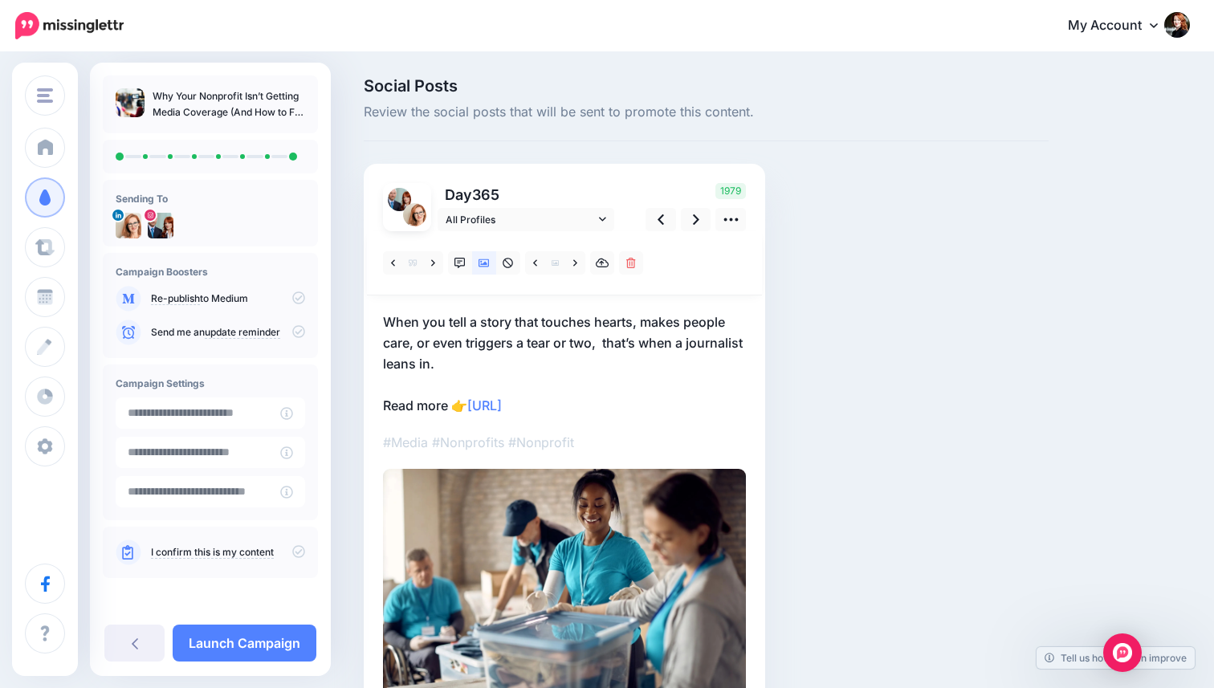
scroll to position [114, 0]
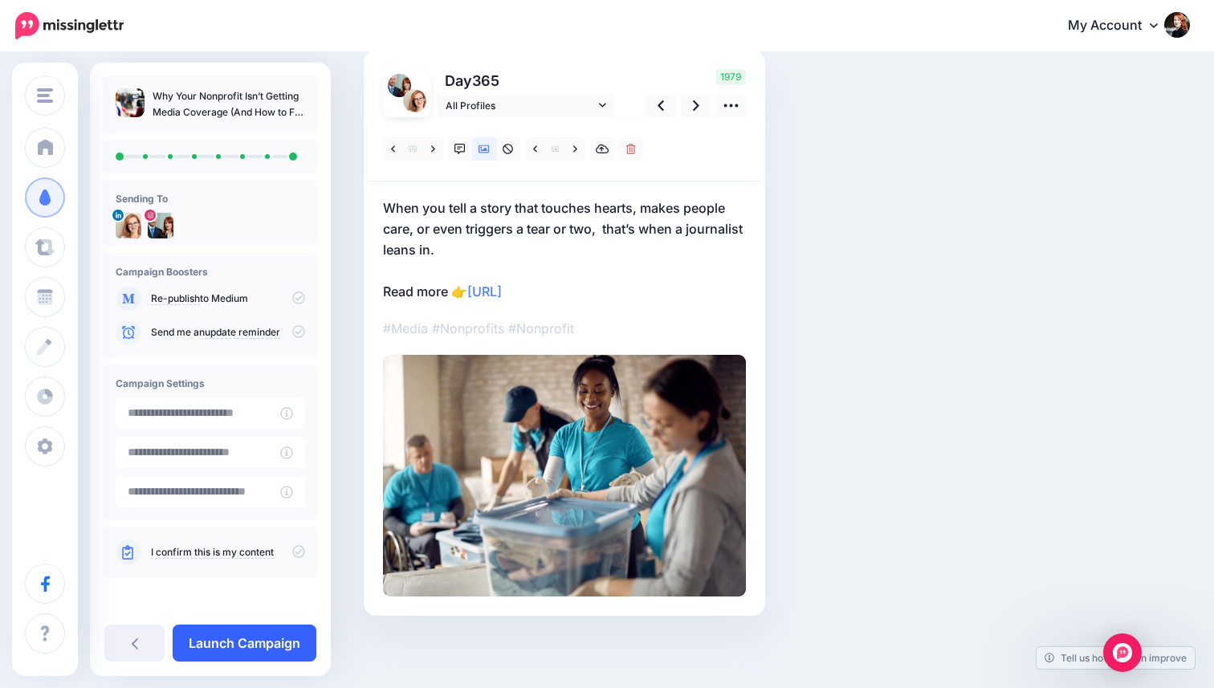
click at [283, 647] on link "Launch Campaign" at bounding box center [245, 643] width 144 height 37
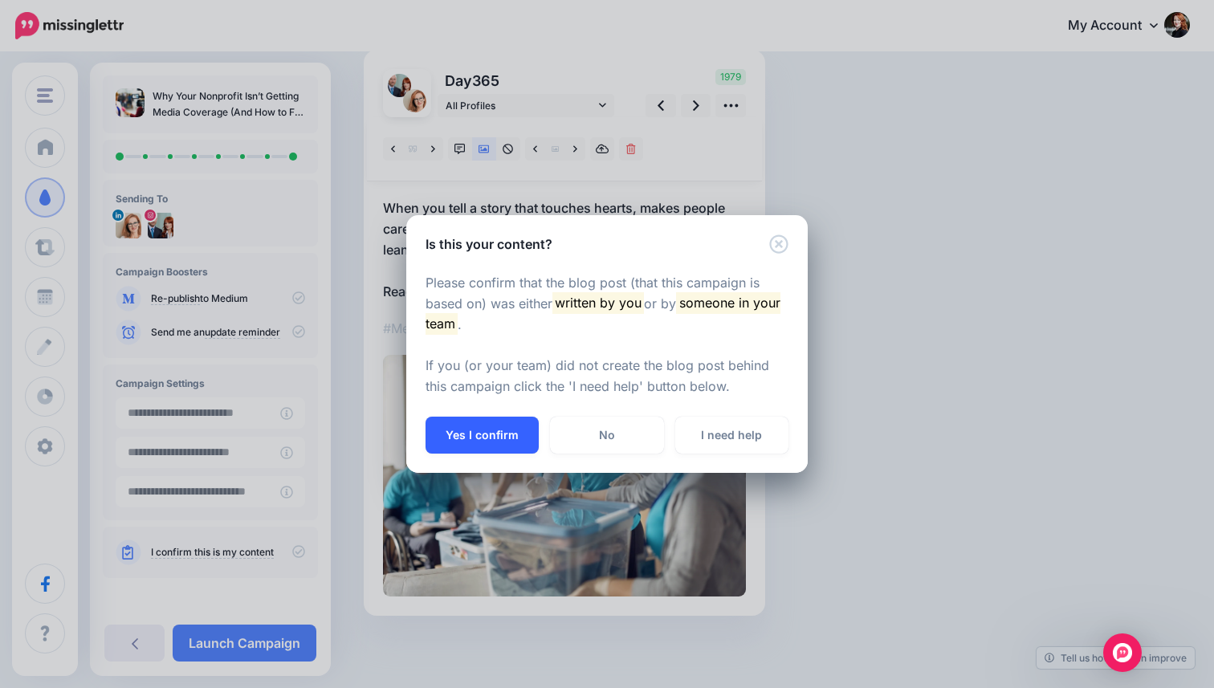
click at [480, 435] on button "Yes I confirm" at bounding box center [482, 435] width 113 height 37
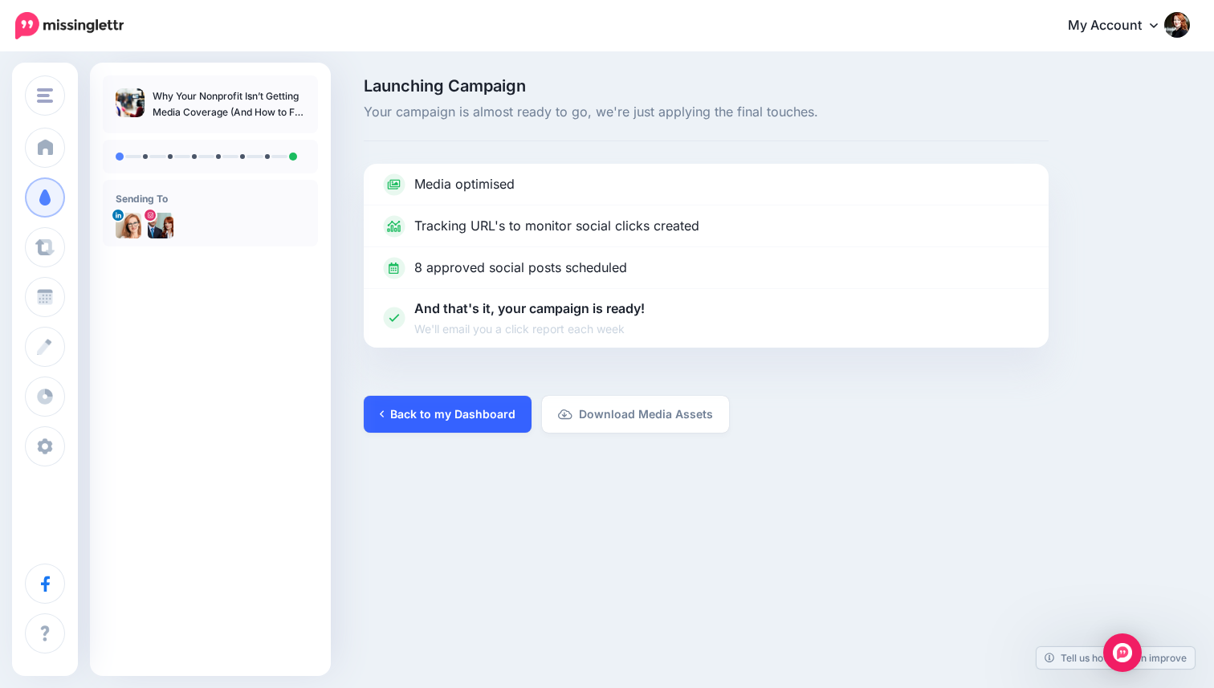
click at [451, 398] on link "Back to my Dashboard" at bounding box center [448, 414] width 168 height 37
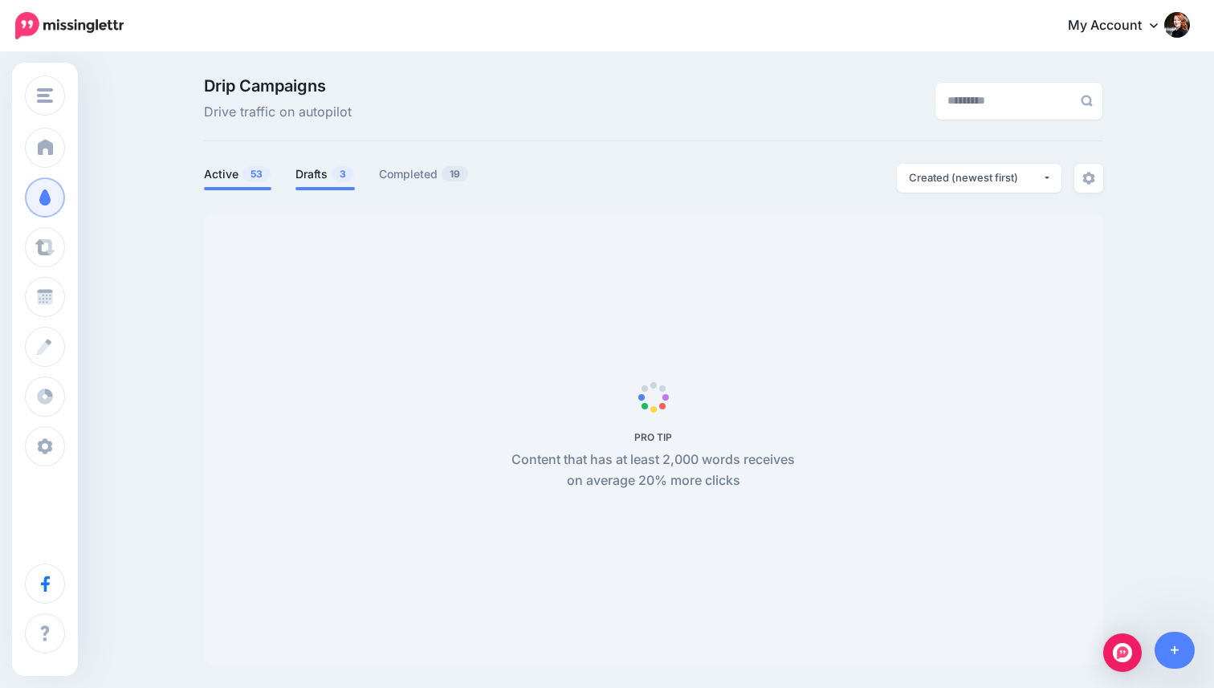
click at [328, 180] on link "Drafts 3" at bounding box center [325, 174] width 59 height 19
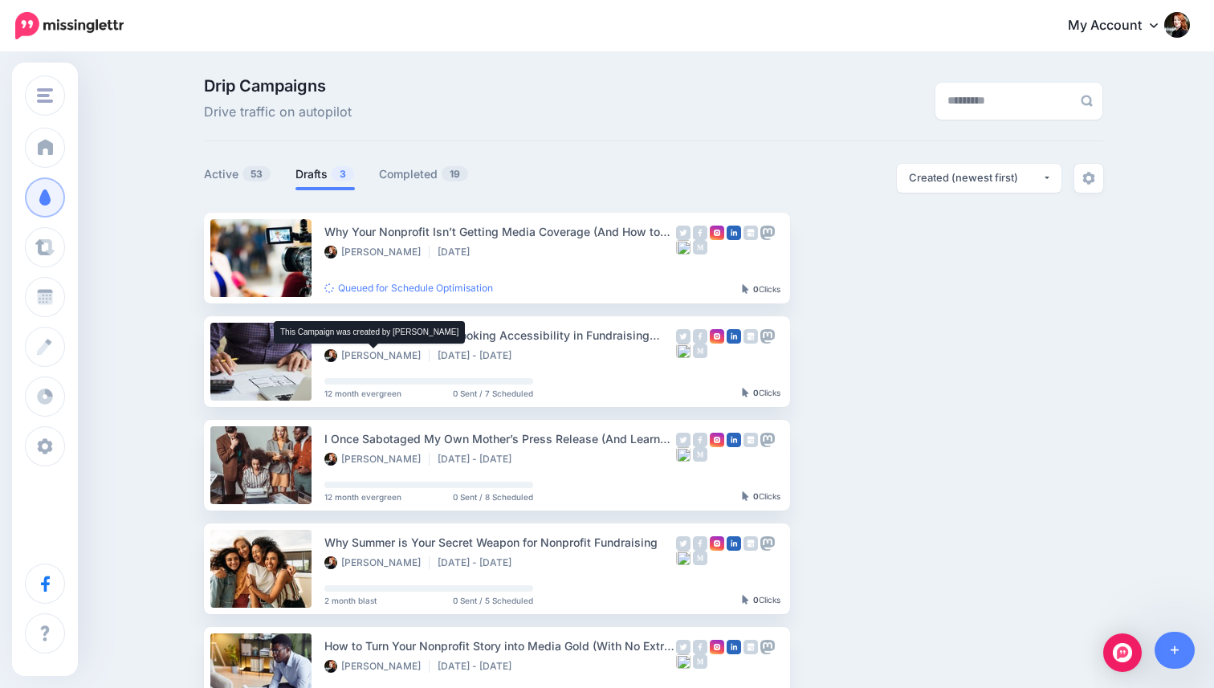
click at [323, 176] on link "Drafts 3" at bounding box center [325, 174] width 59 height 19
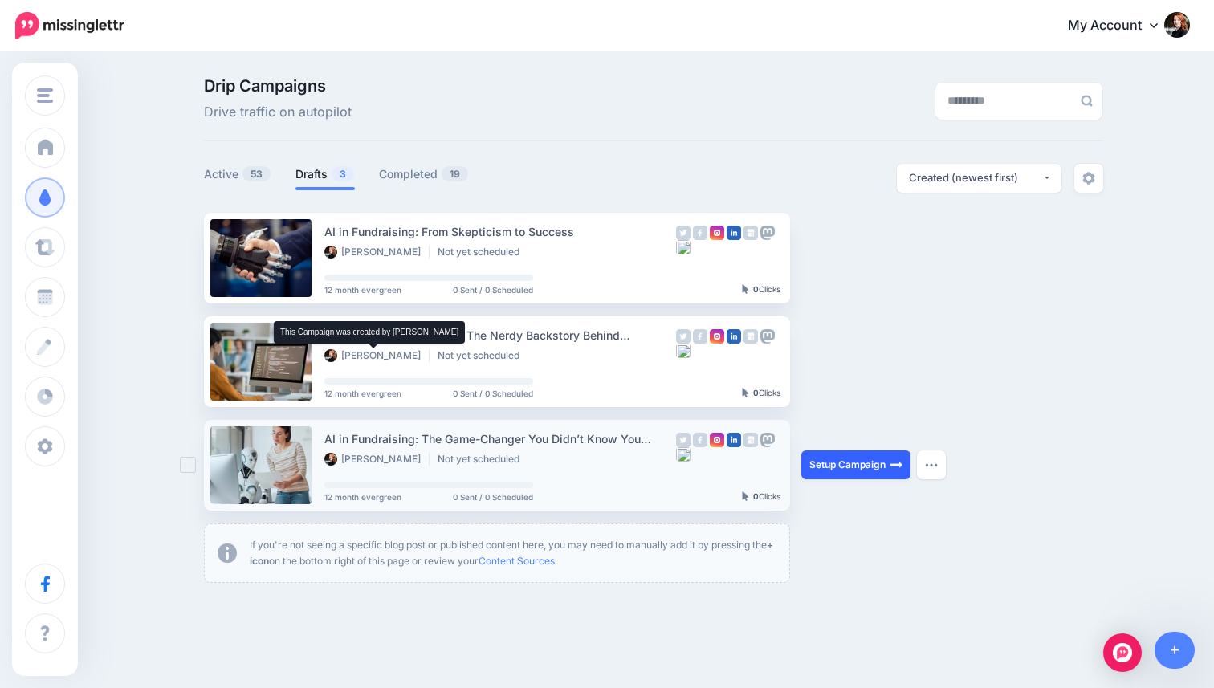
click at [815, 470] on link "Setup Campaign" at bounding box center [856, 465] width 109 height 29
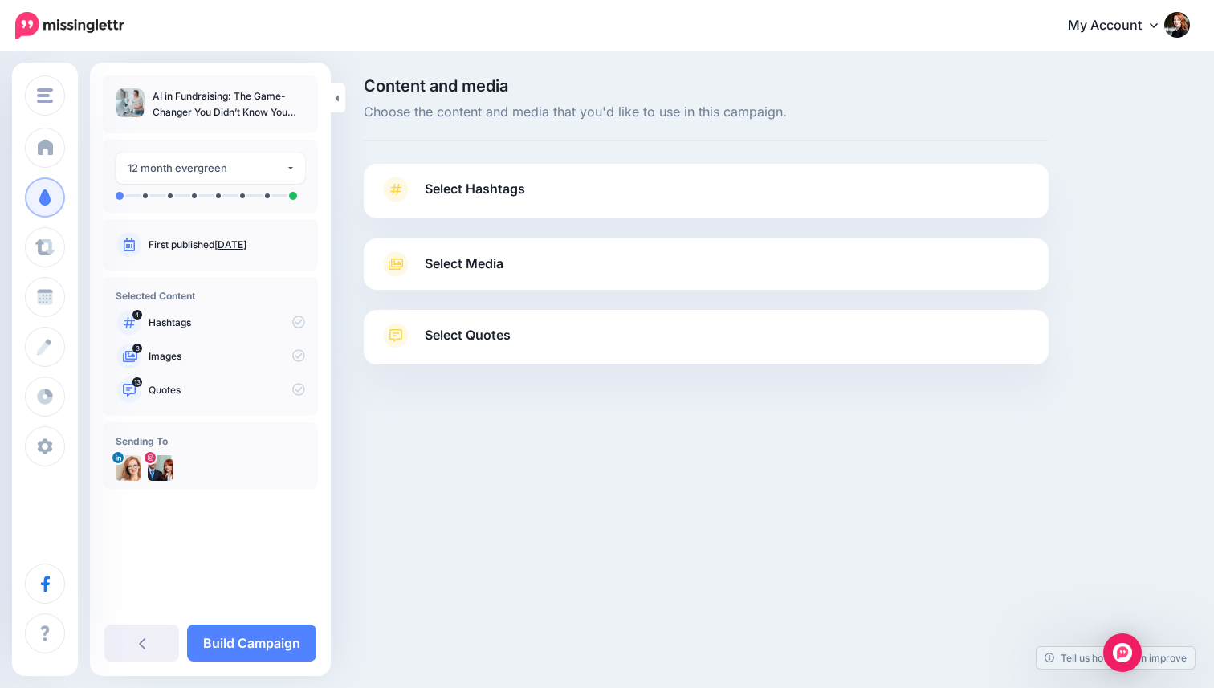
click at [495, 261] on span "Select Media" at bounding box center [464, 264] width 79 height 22
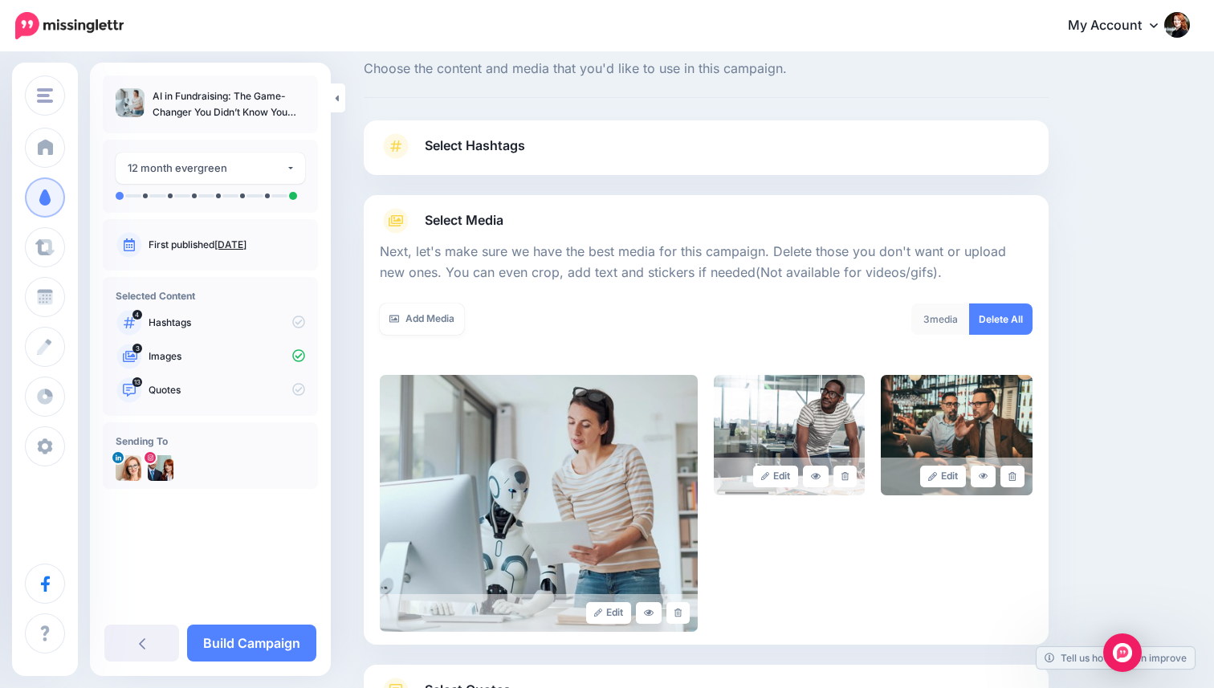
scroll to position [59, 0]
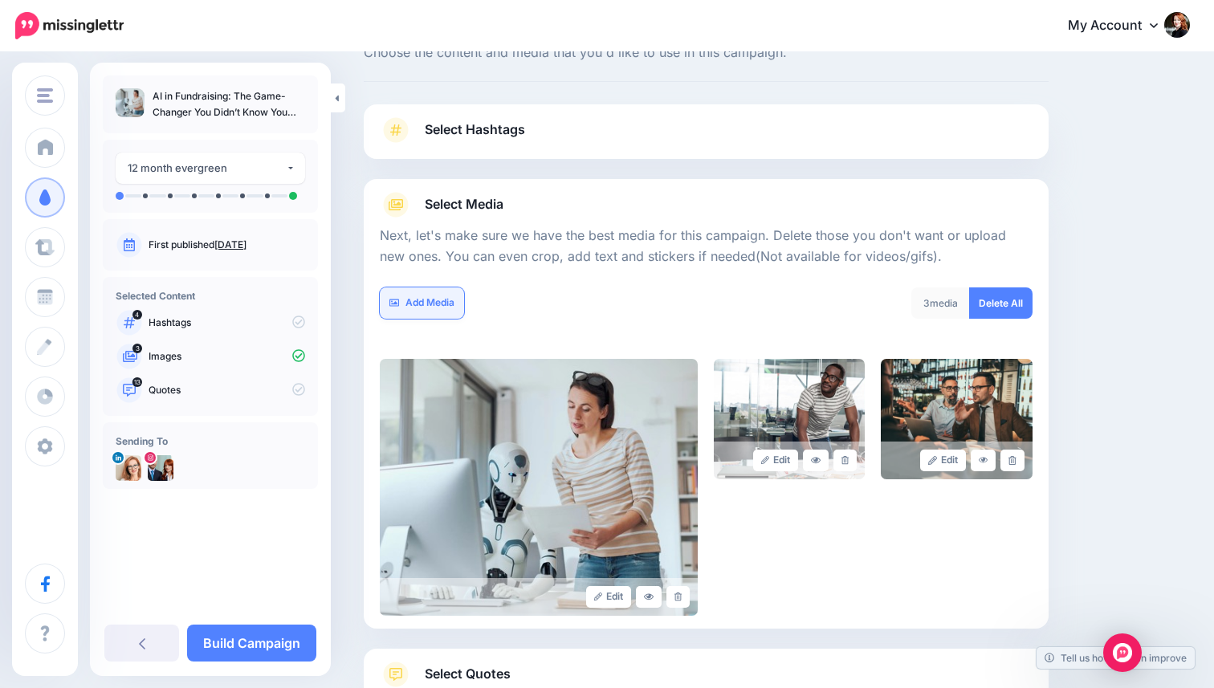
click at [450, 309] on link "Add Media" at bounding box center [422, 303] width 84 height 31
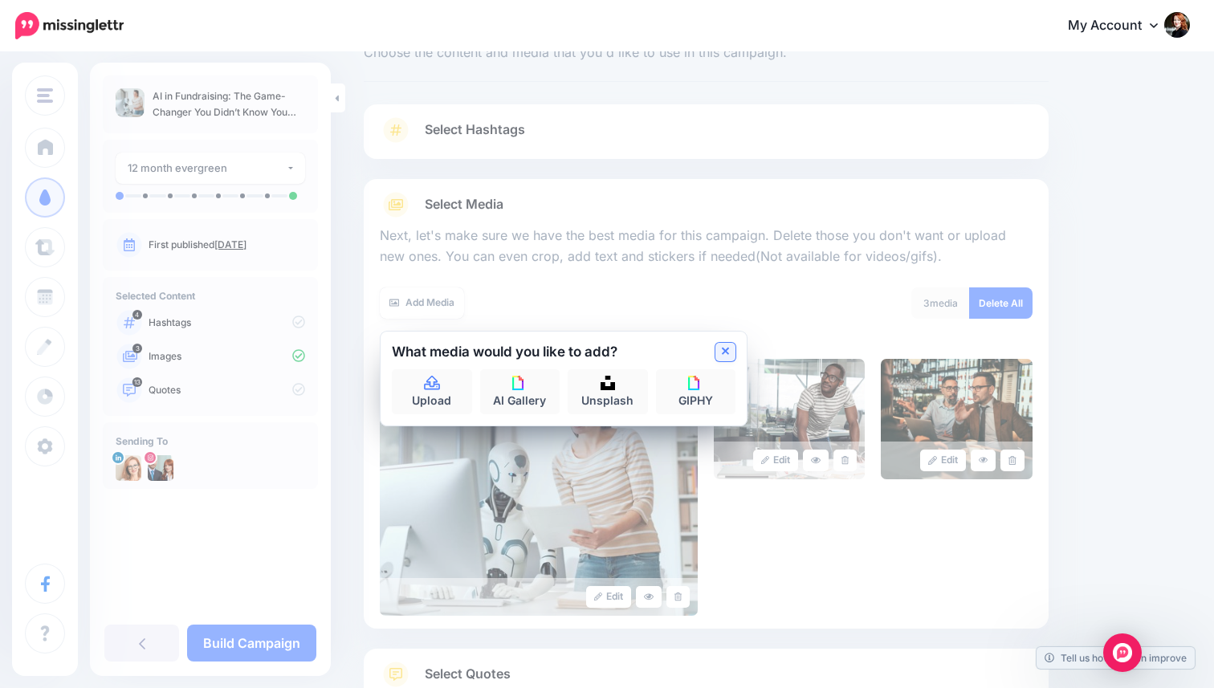
click at [724, 351] on icon at bounding box center [726, 352] width 8 height 8
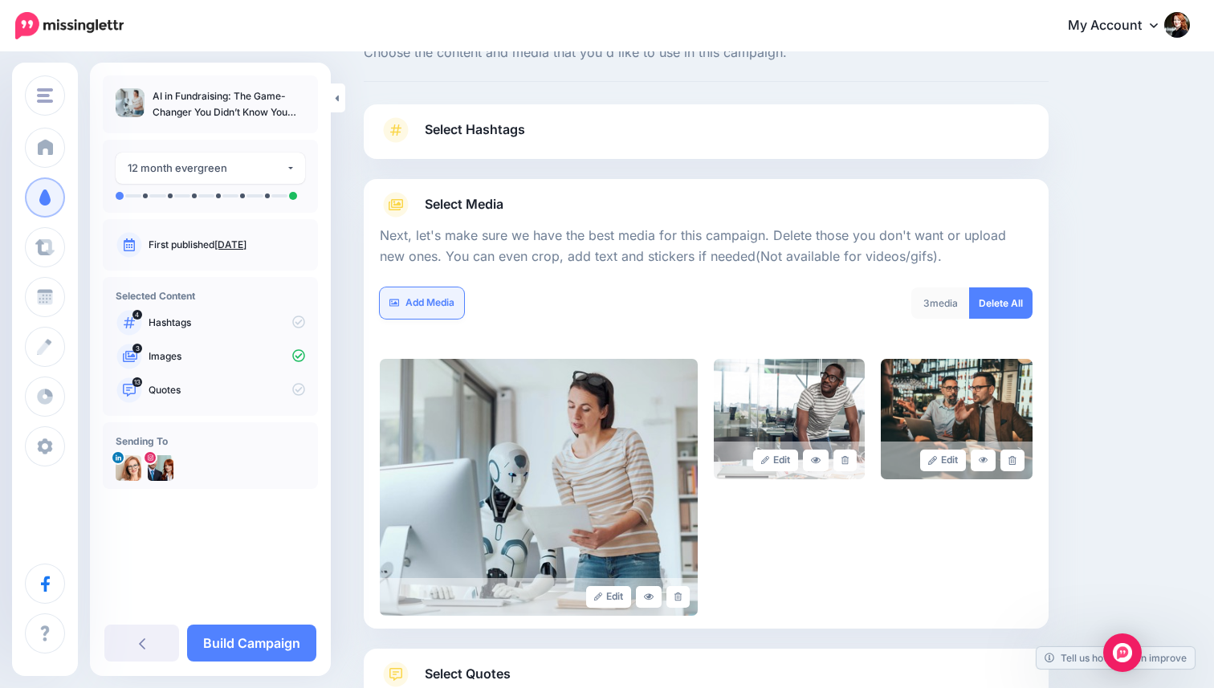
click at [421, 304] on link "Add Media" at bounding box center [422, 303] width 84 height 31
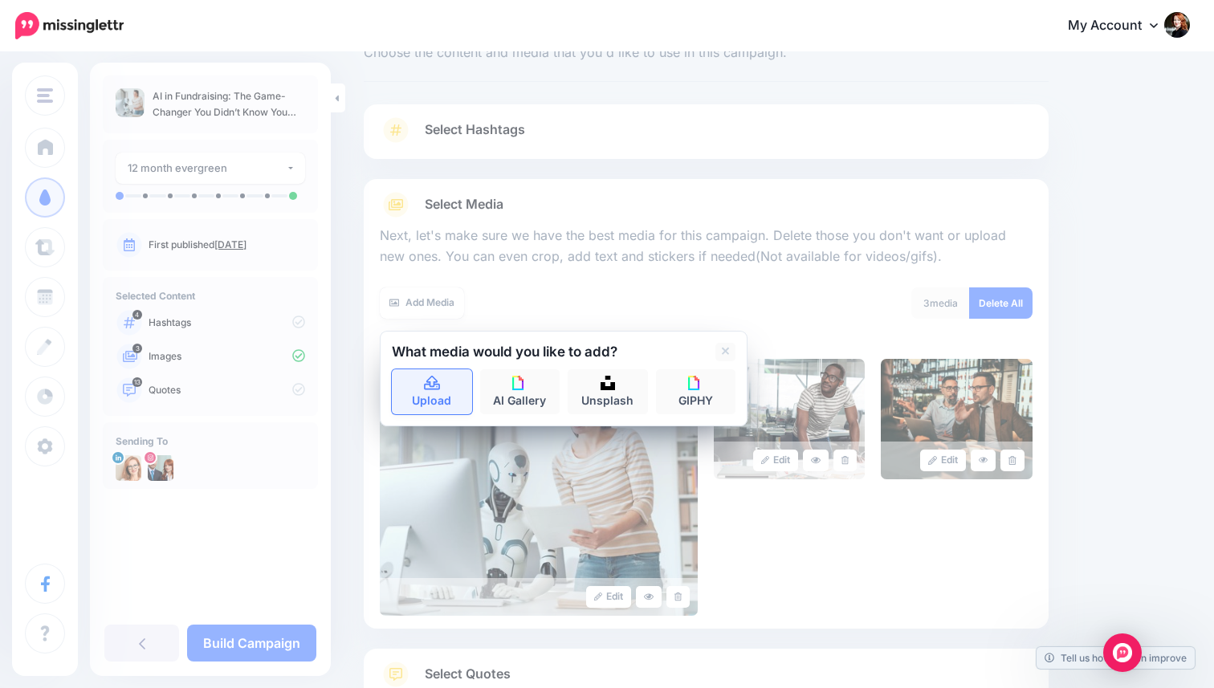
click at [428, 390] on icon at bounding box center [432, 383] width 16 height 14
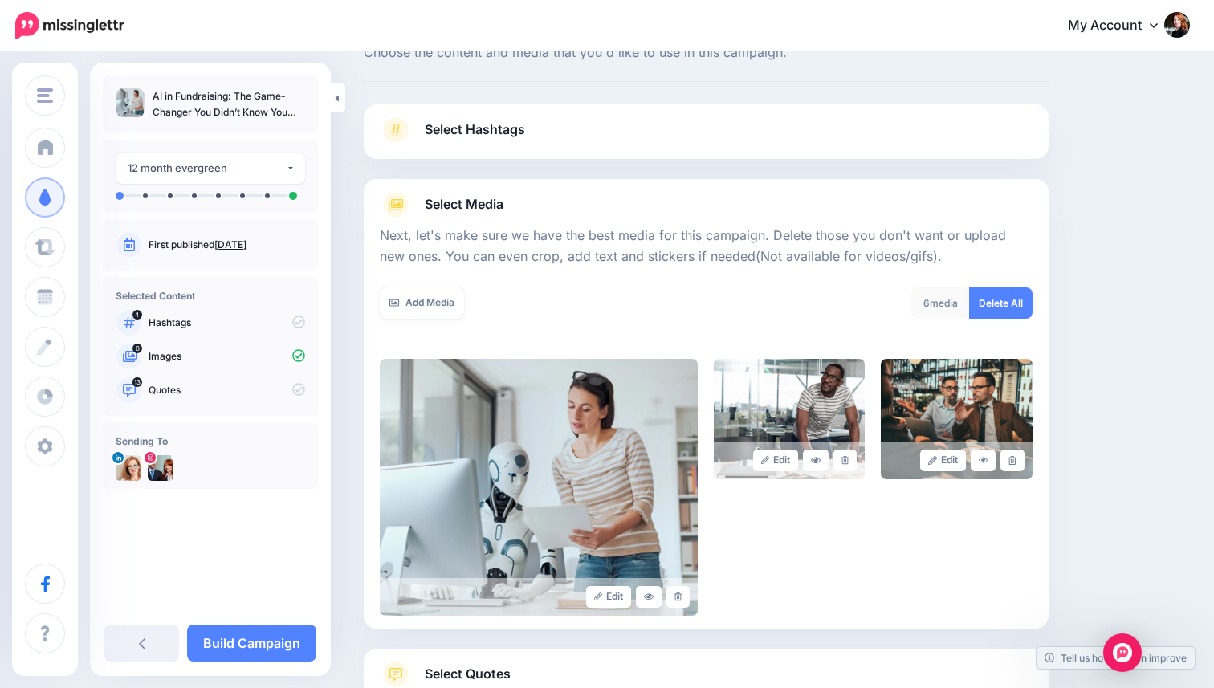
scroll to position [179, 0]
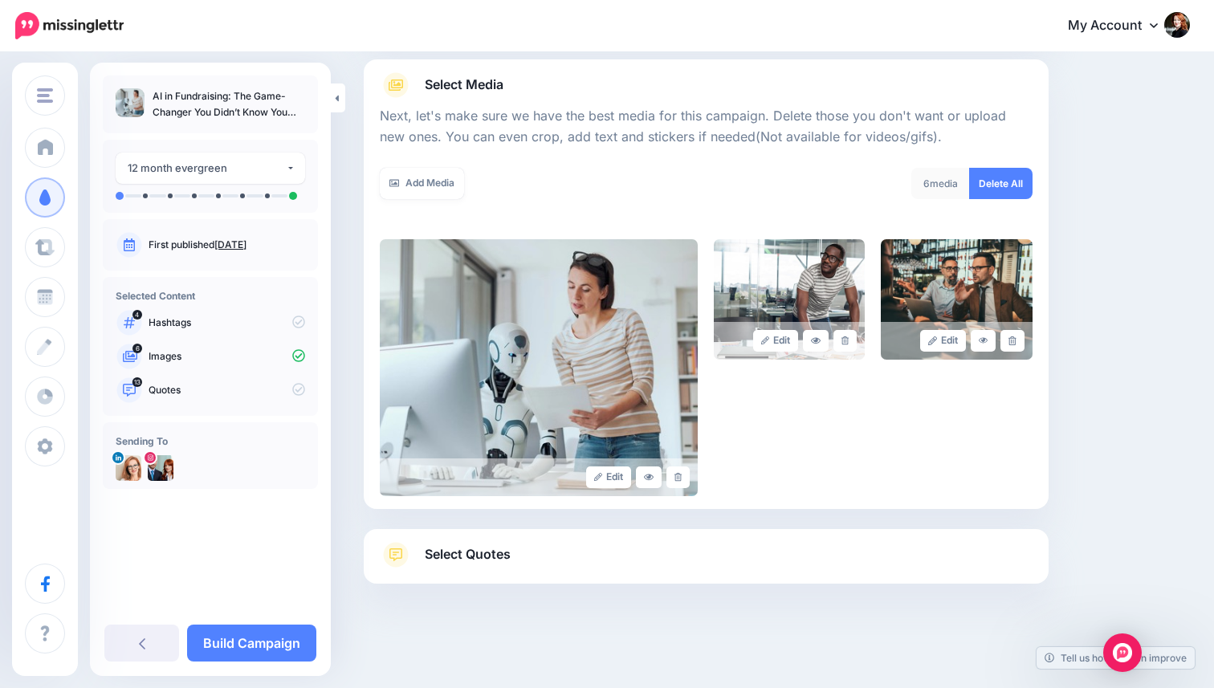
click at [683, 551] on link "Select Quotes" at bounding box center [706, 563] width 653 height 42
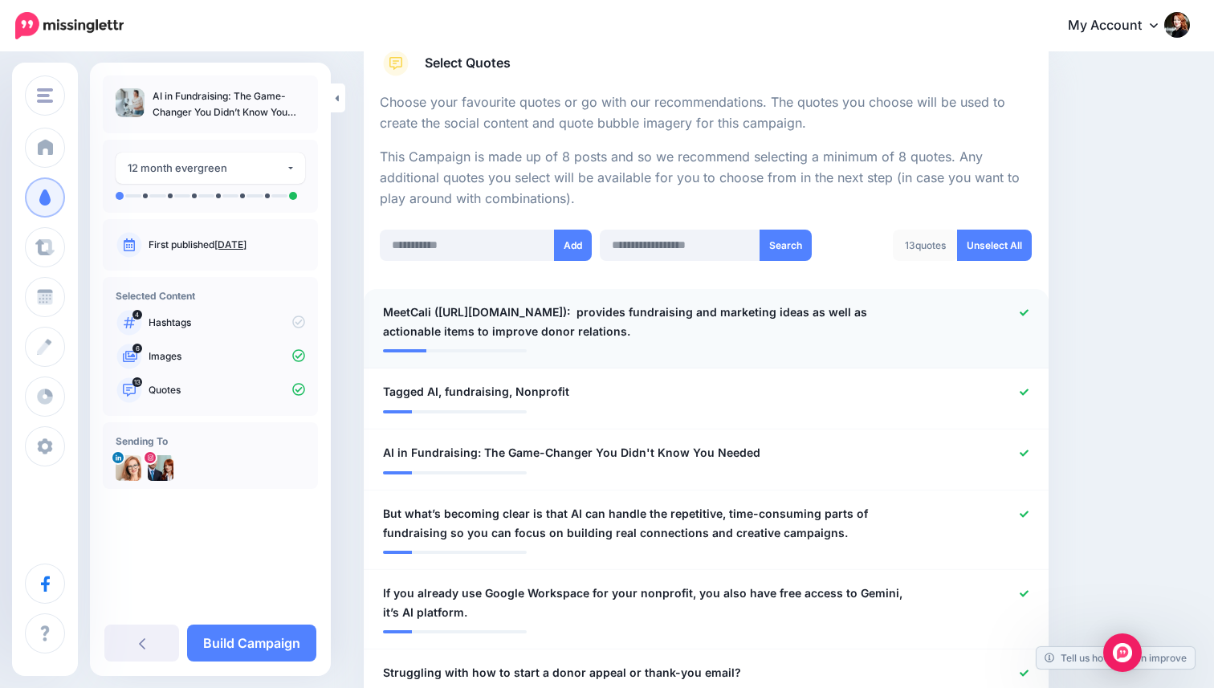
scroll to position [280, 0]
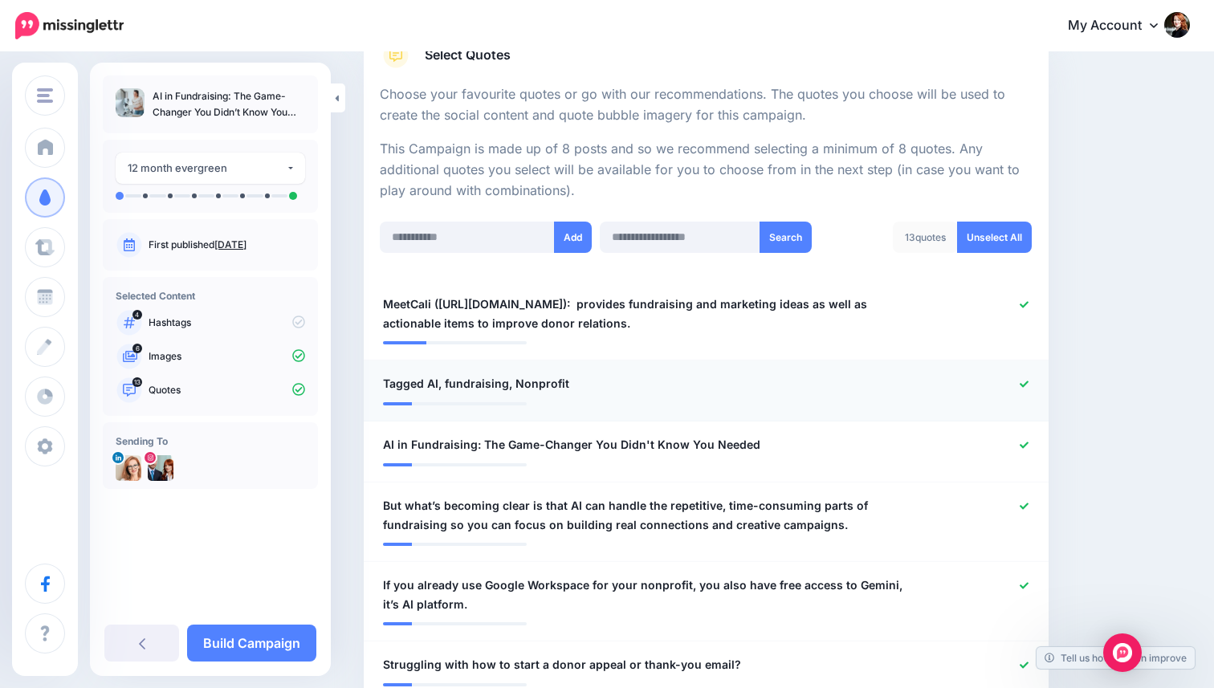
click at [1025, 388] on icon at bounding box center [1024, 384] width 9 height 9
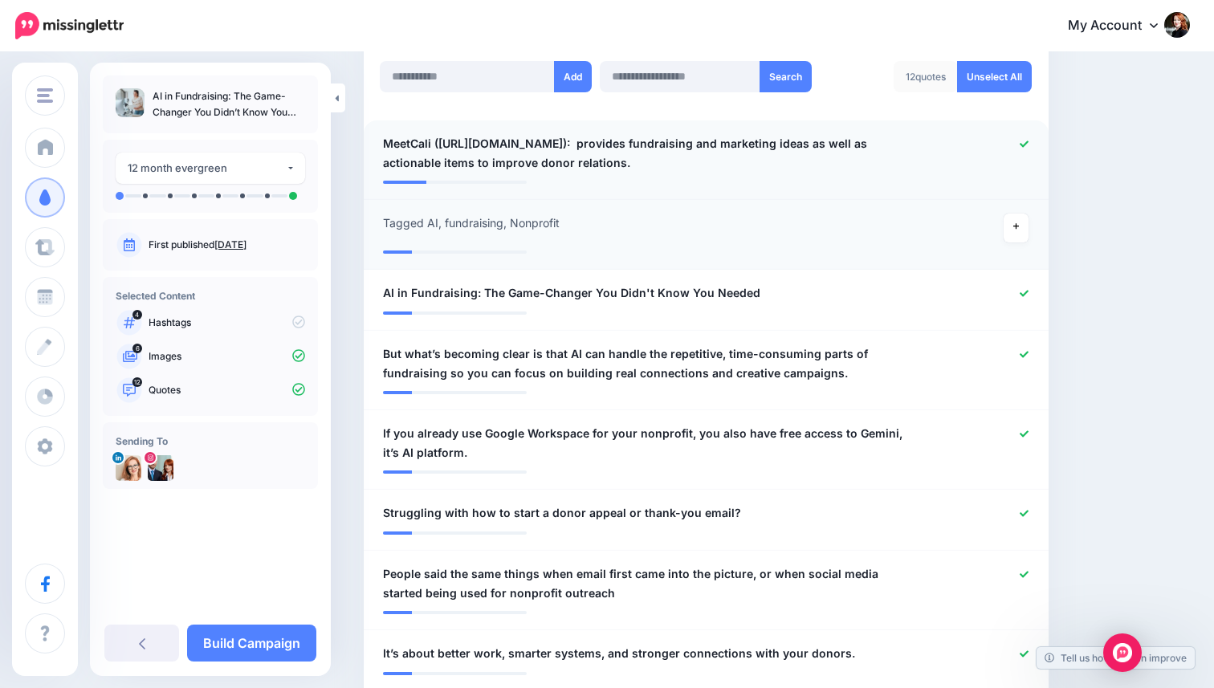
scroll to position [442, 0]
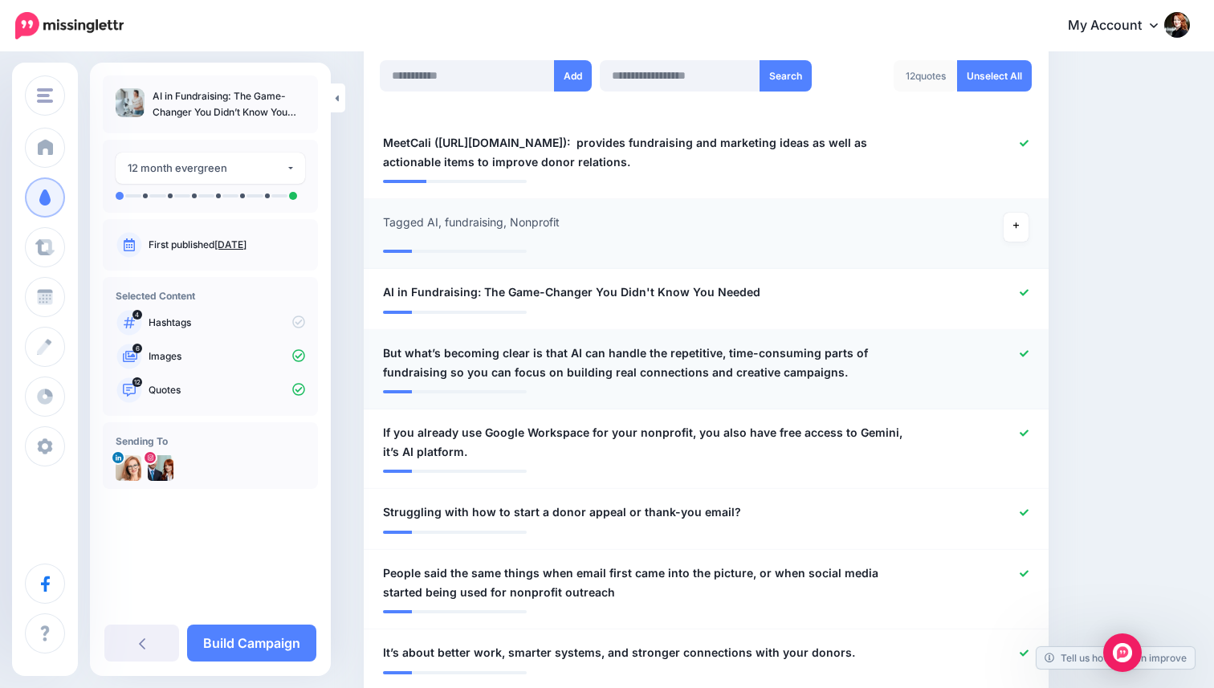
click at [418, 350] on span "But what’s becoming clear is that AI can handle the repetitive, time-consuming …" at bounding box center [650, 363] width 534 height 39
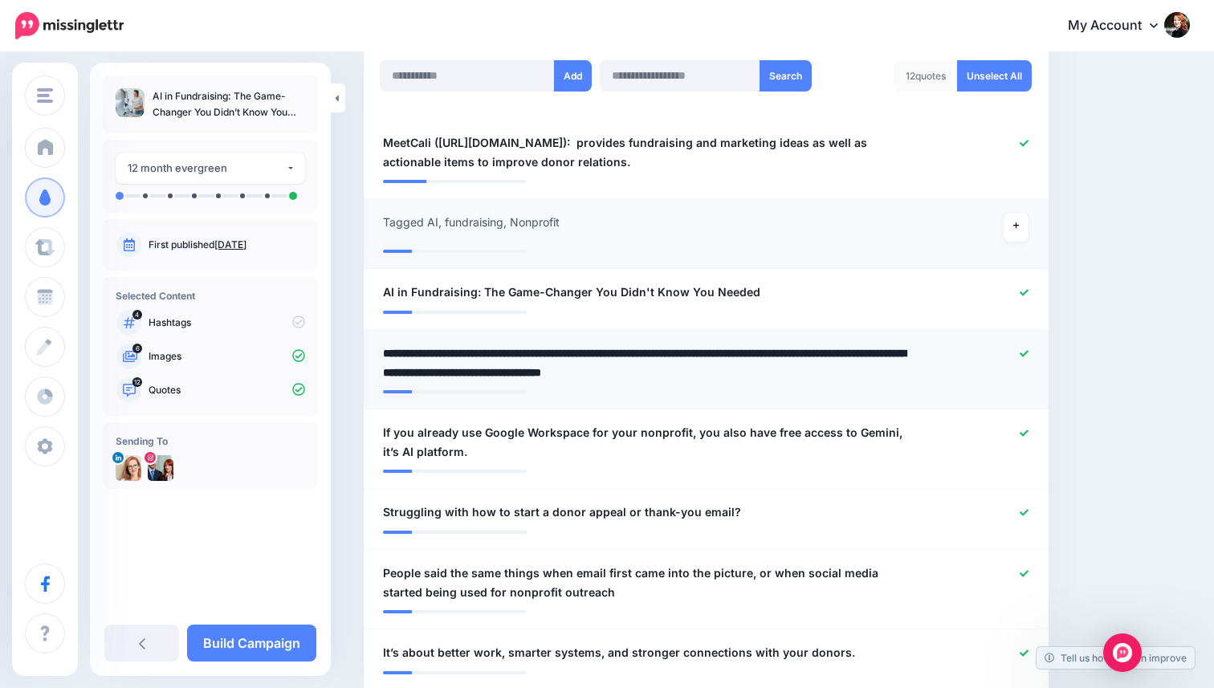
click at [418, 350] on textarea "**********" at bounding box center [650, 363] width 534 height 39
drag, startPoint x: 410, startPoint y: 357, endPoint x: 370, endPoint y: 353, distance: 40.3
click at [371, 353] on div "**********" at bounding box center [650, 363] width 558 height 39
type textarea "**********"
click at [498, 449] on span "If you already use Google Workspace for your nonprofit, you also have free acce…" at bounding box center [650, 442] width 534 height 39
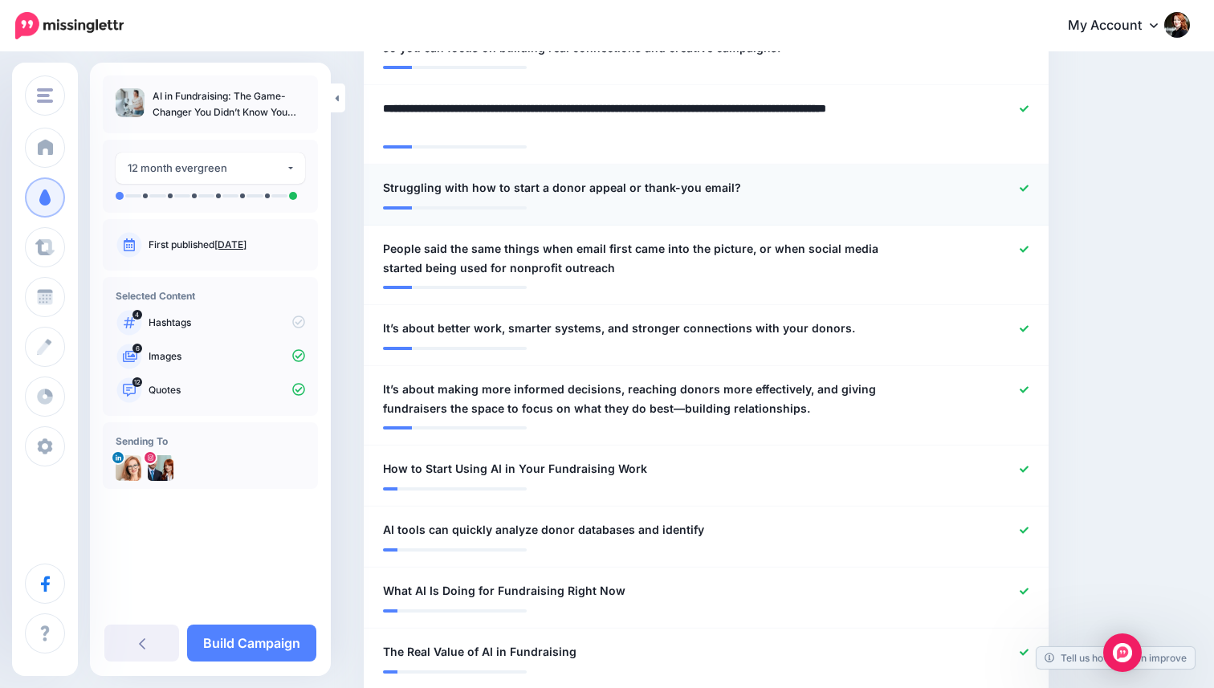
scroll to position [769, 0]
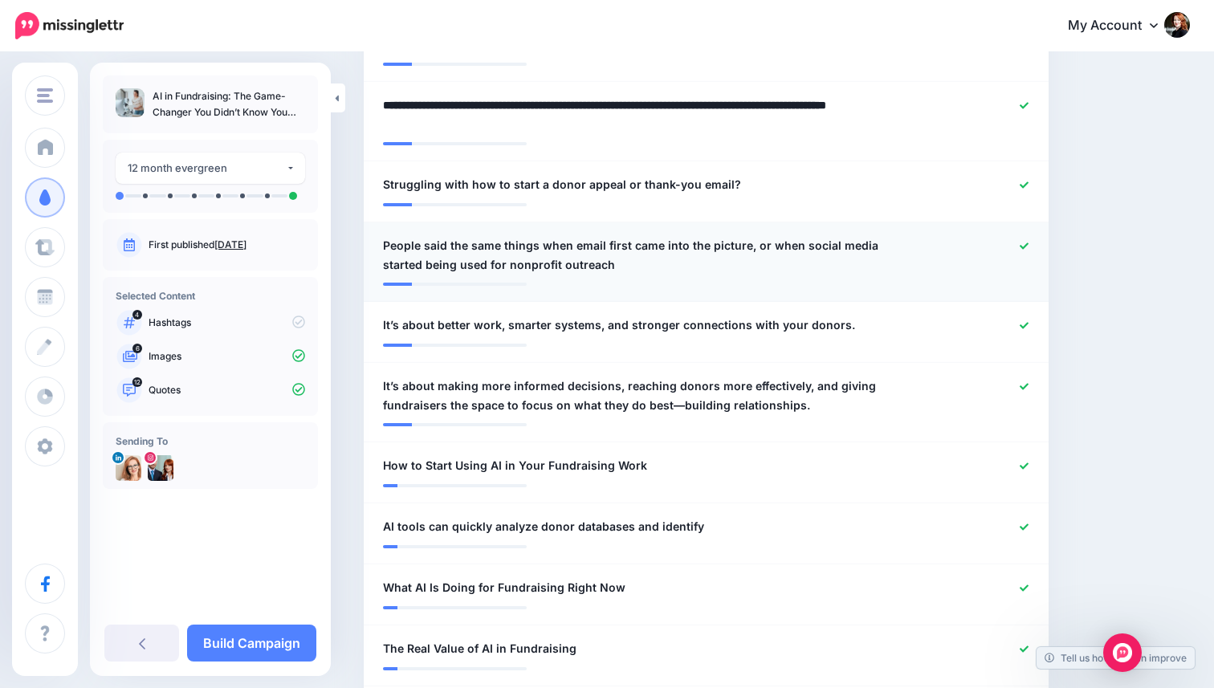
click at [577, 263] on span "People said the same things when email first came into the picture, or when soc…" at bounding box center [650, 255] width 534 height 39
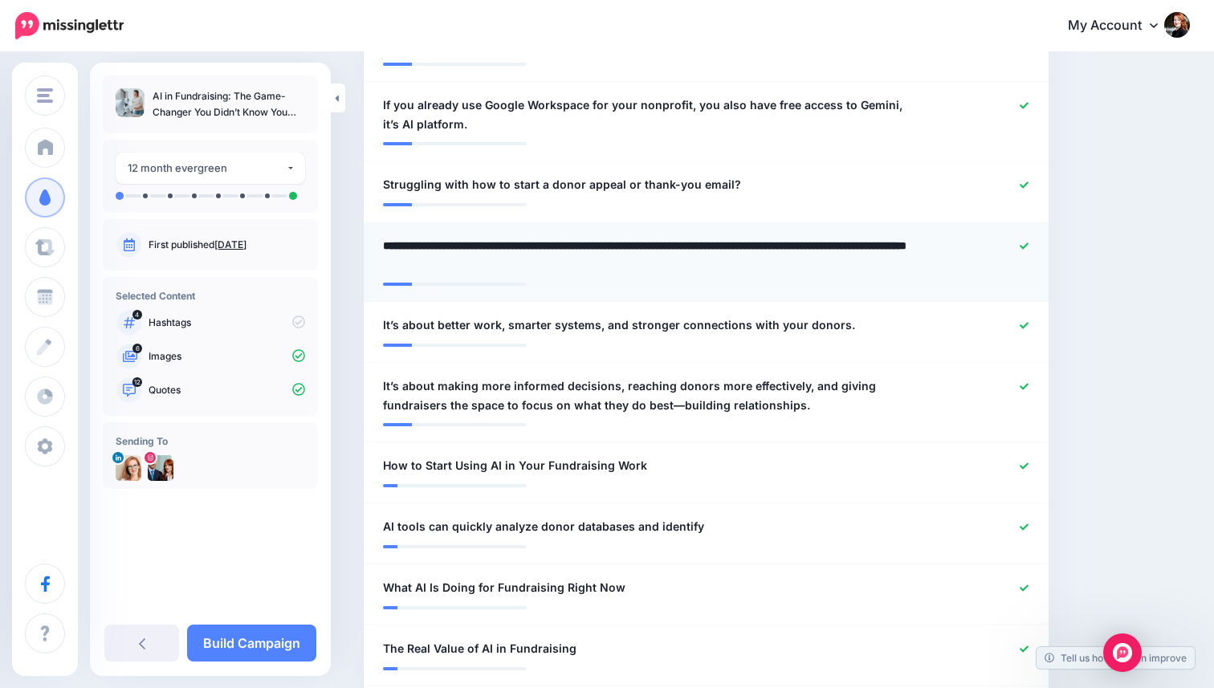
click at [1024, 241] on link at bounding box center [1024, 246] width 9 height 11
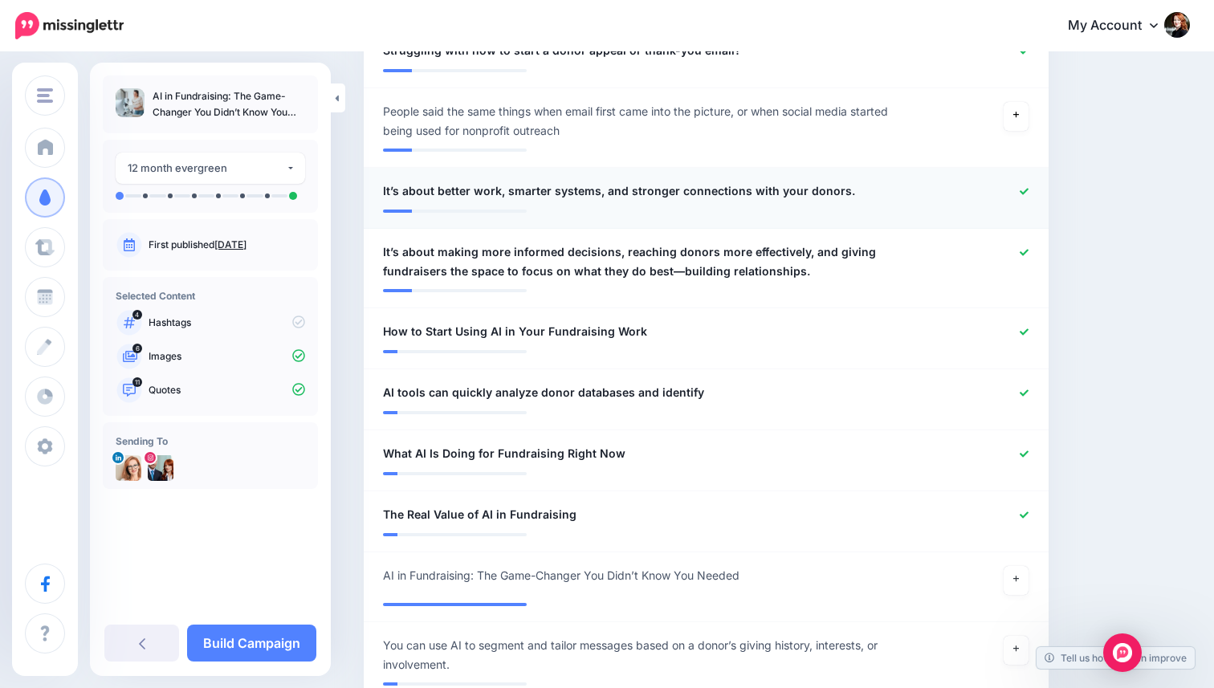
scroll to position [923, 0]
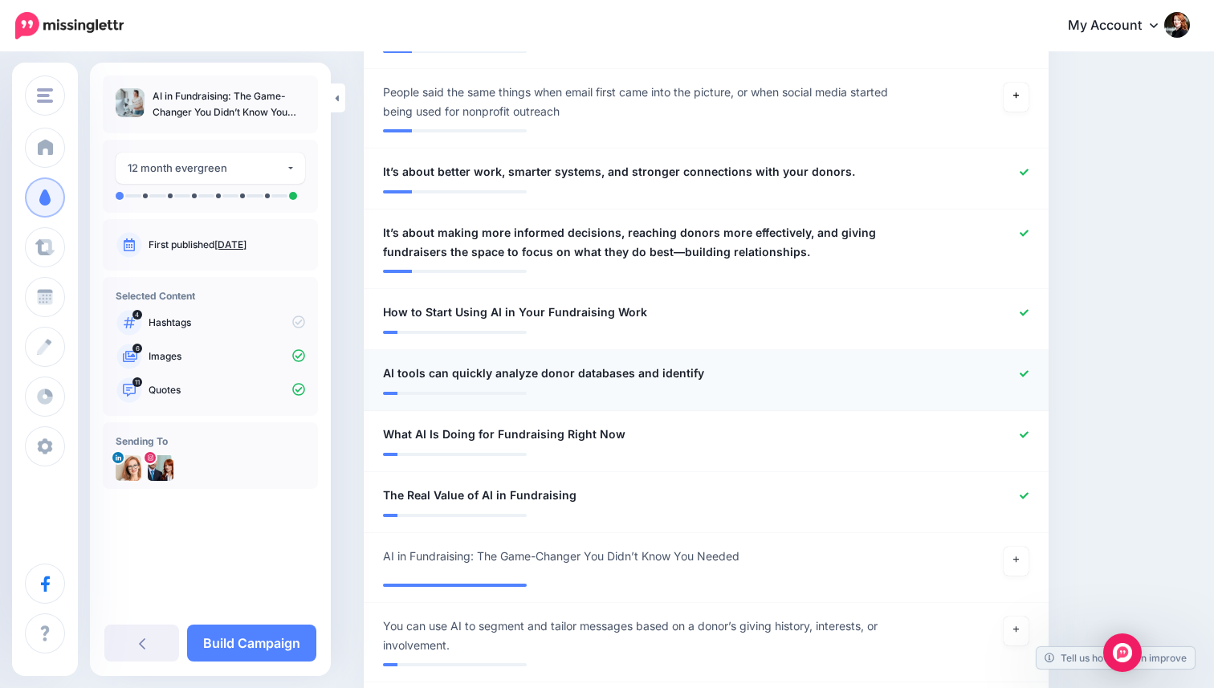
click at [911, 387] on div at bounding box center [706, 388] width 647 height 8
click at [720, 372] on div "**********" at bounding box center [650, 374] width 558 height 20
click at [1022, 371] on icon at bounding box center [1024, 373] width 9 height 9
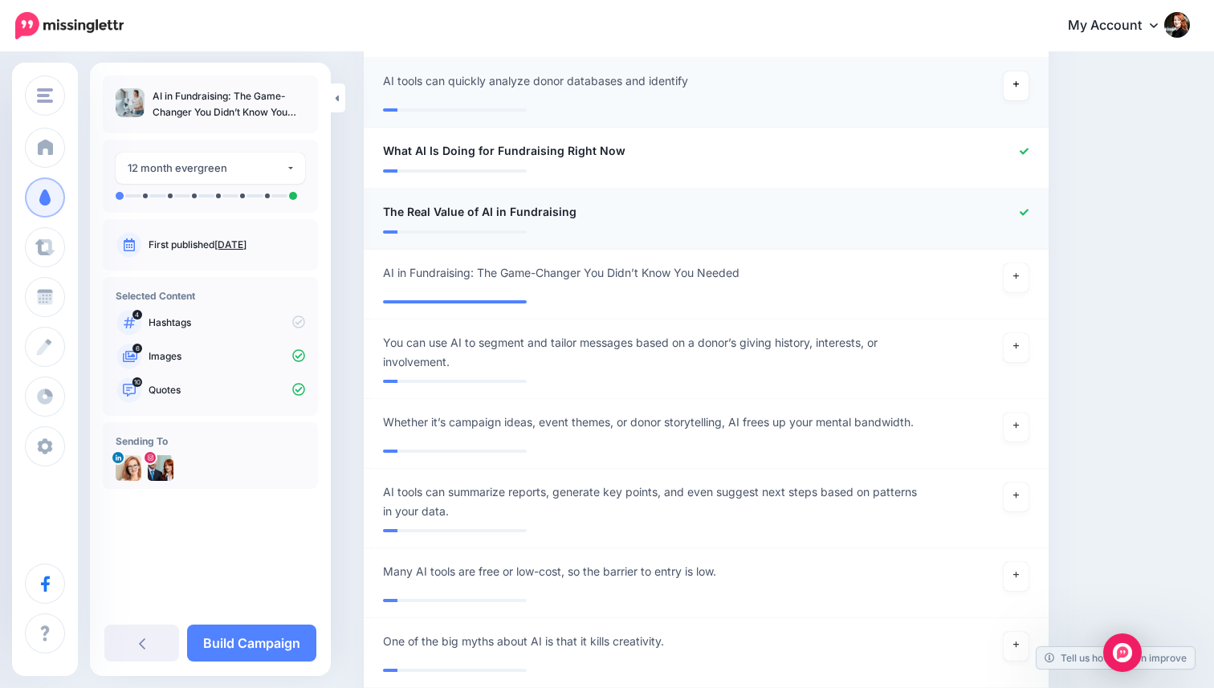
scroll to position [1216, 0]
click at [1016, 428] on icon at bounding box center [1017, 425] width 6 height 6
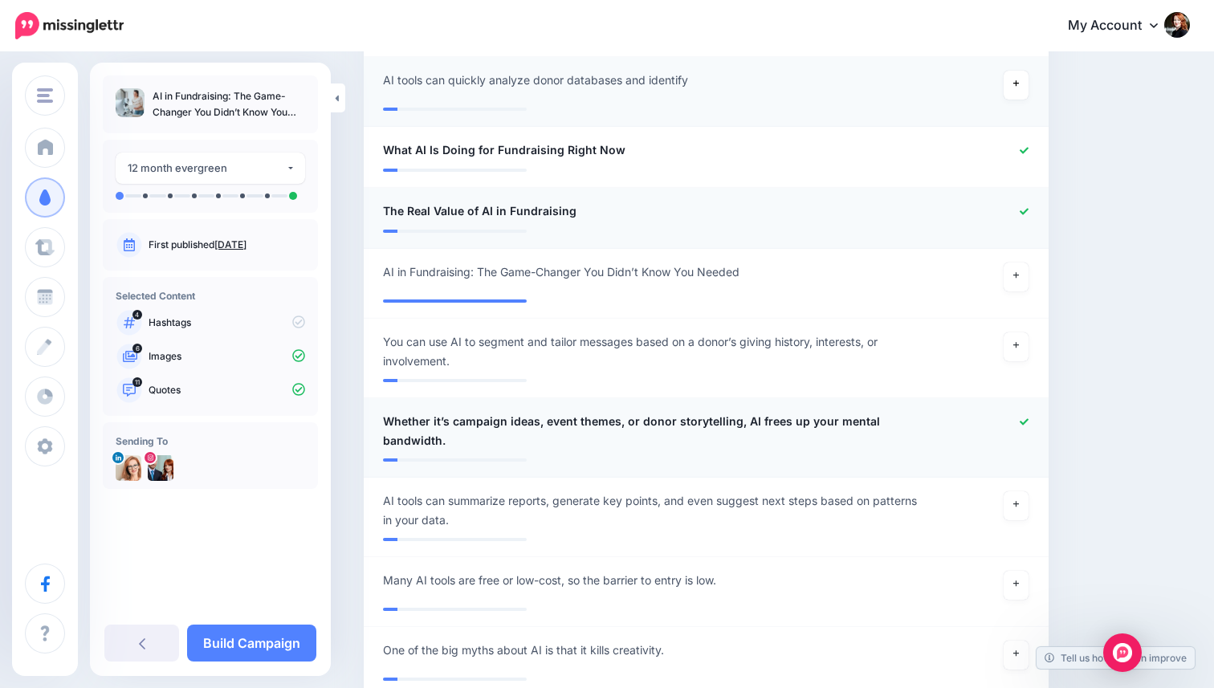
click at [1015, 210] on div at bounding box center [985, 212] width 112 height 20
click at [1027, 213] on icon at bounding box center [1024, 211] width 9 height 9
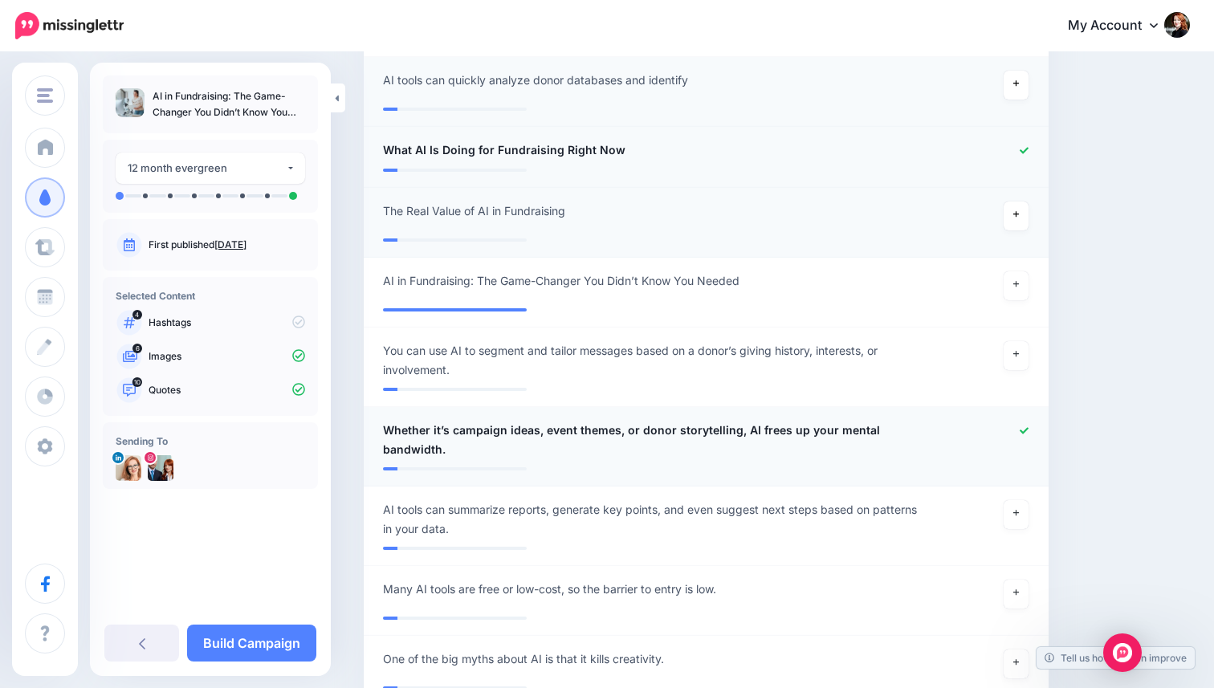
click at [1024, 153] on icon at bounding box center [1024, 150] width 9 height 6
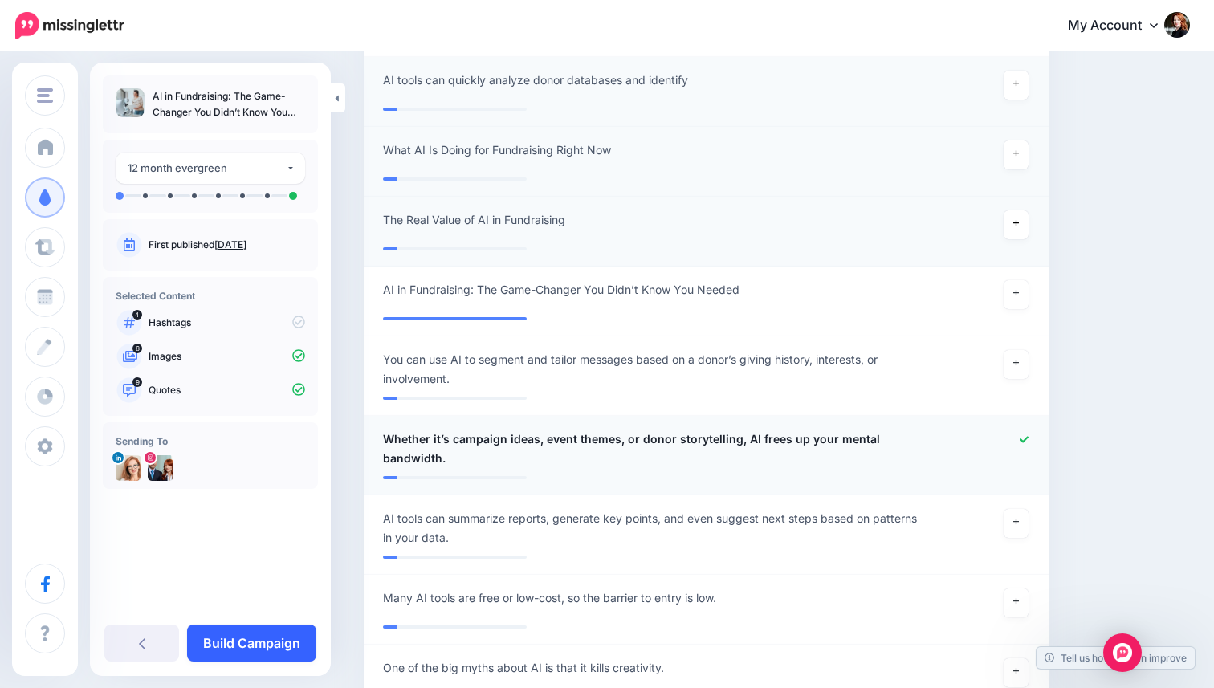
click at [267, 645] on link "Build Campaign" at bounding box center [251, 643] width 129 height 37
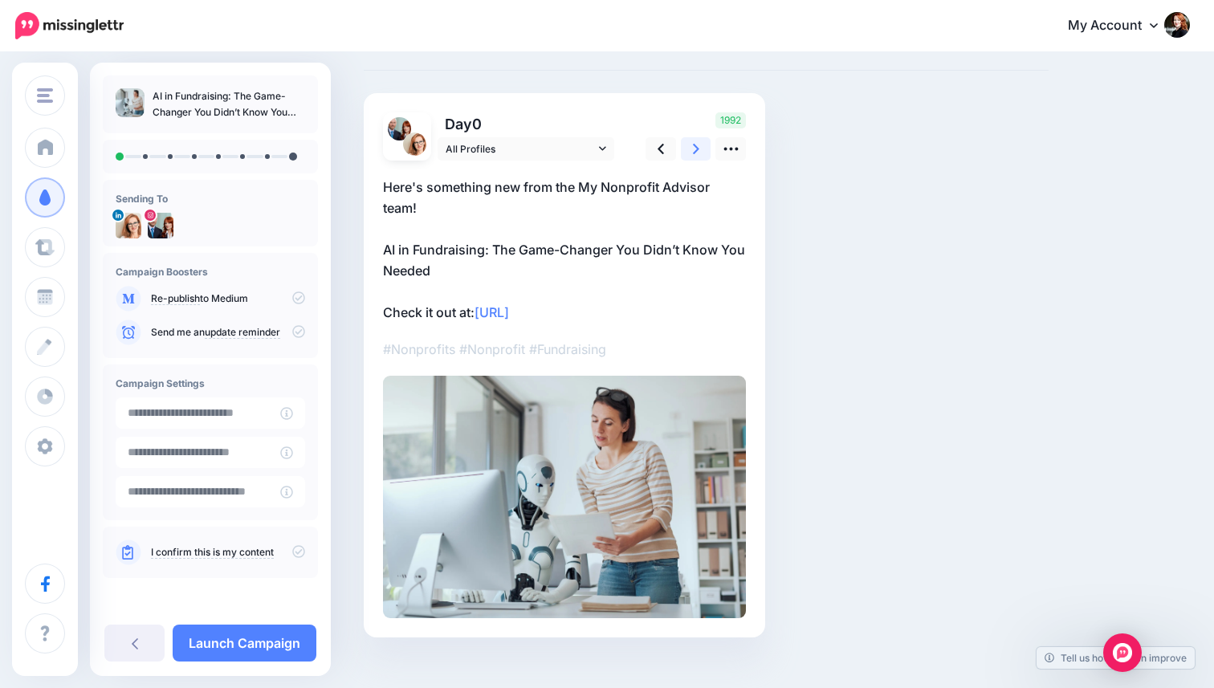
click at [697, 145] on icon at bounding box center [696, 149] width 6 height 17
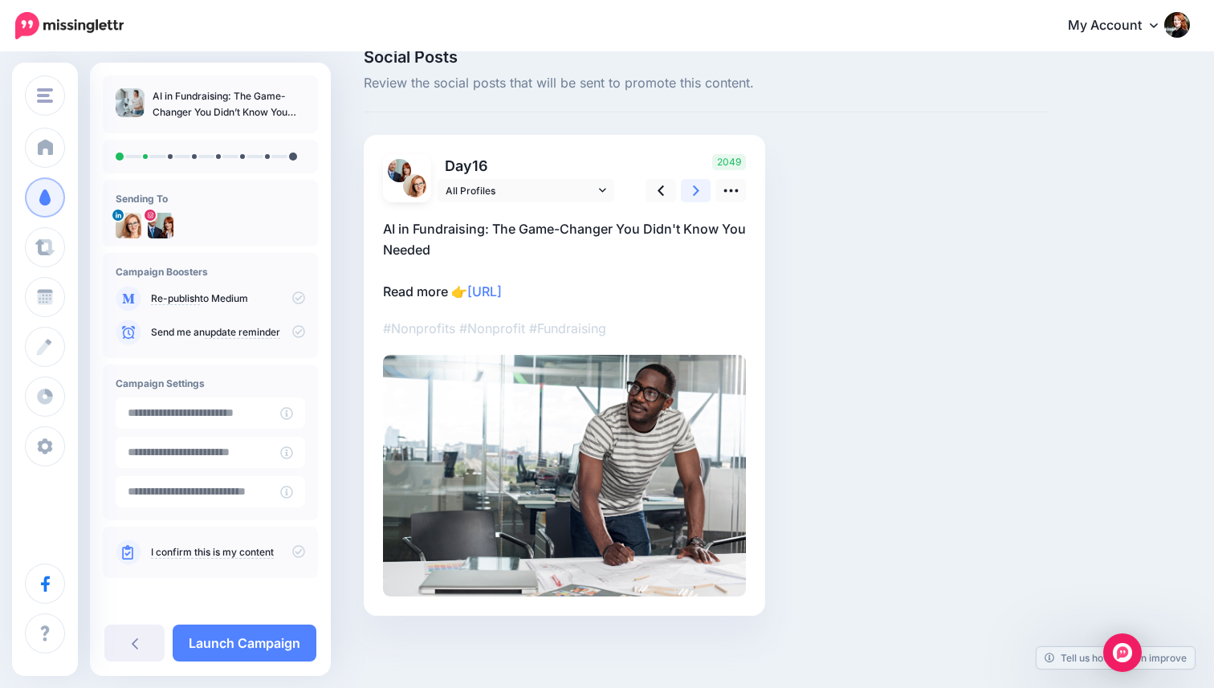
scroll to position [29, 0]
click at [661, 185] on icon at bounding box center [661, 190] width 6 height 17
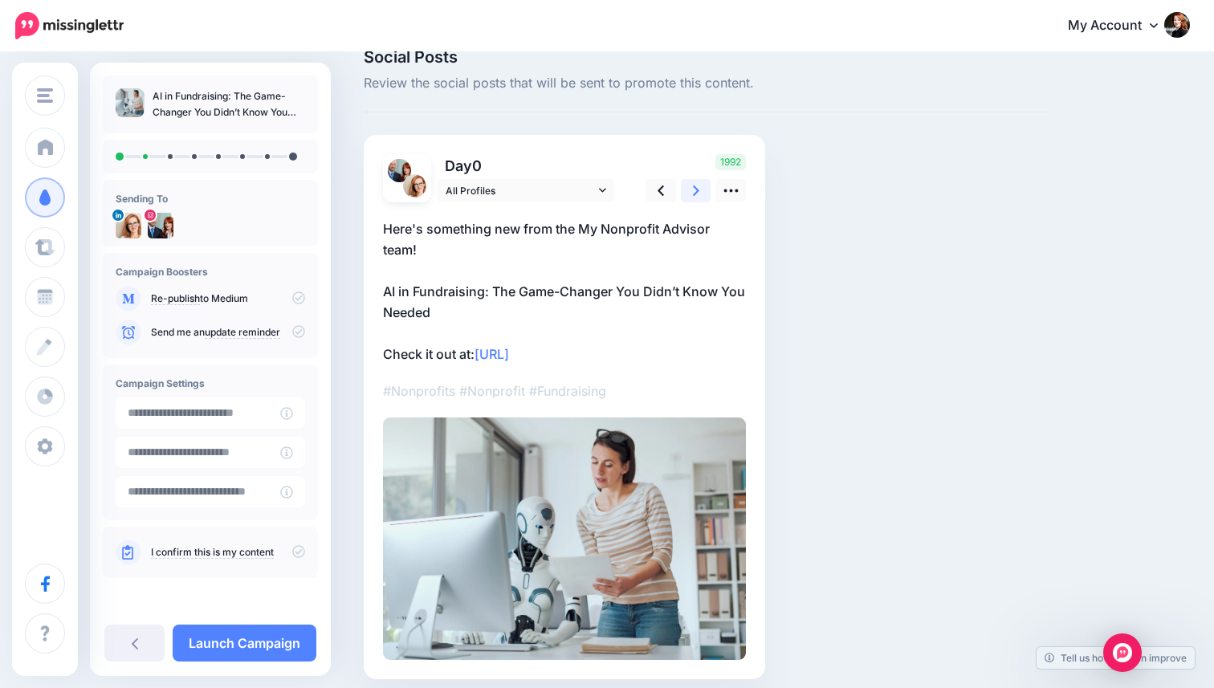
click at [693, 193] on icon at bounding box center [696, 190] width 6 height 17
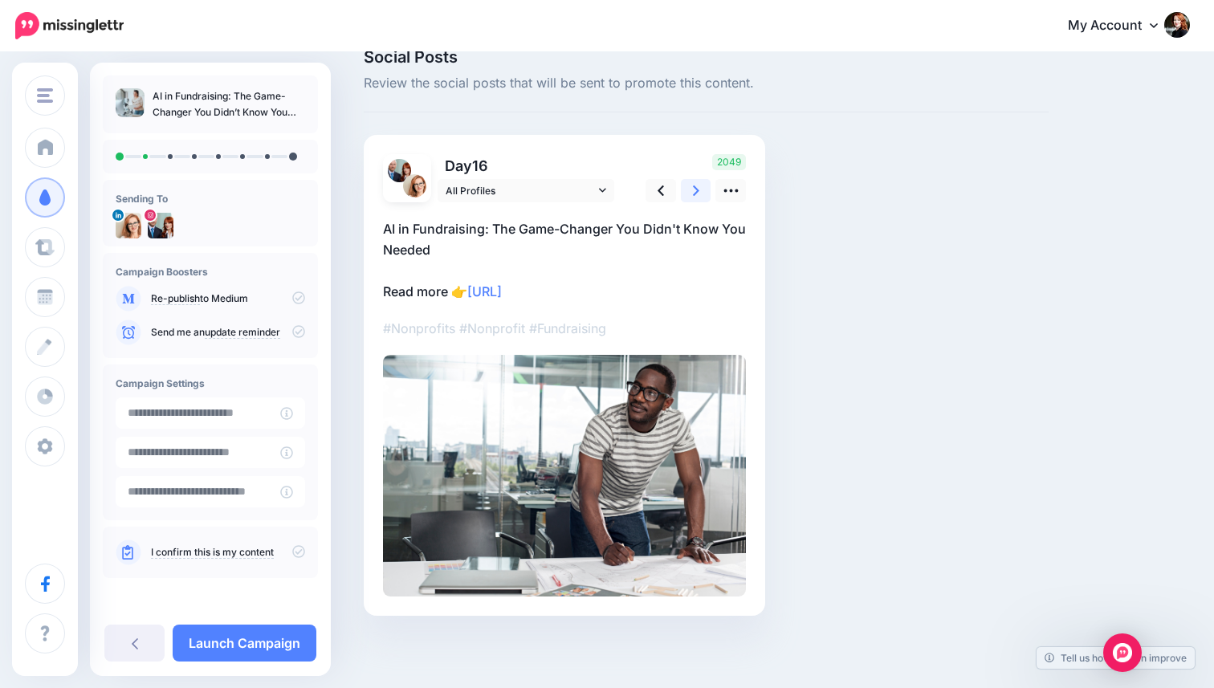
scroll to position [0, 0]
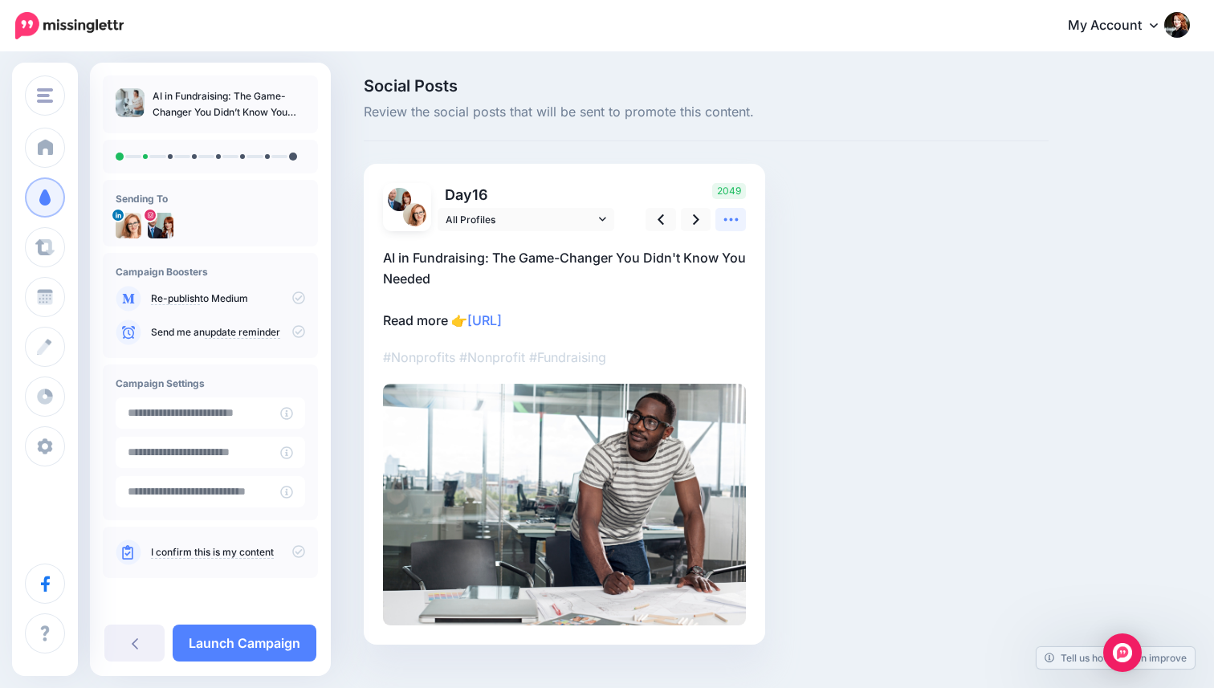
click at [732, 212] on icon at bounding box center [731, 219] width 17 height 17
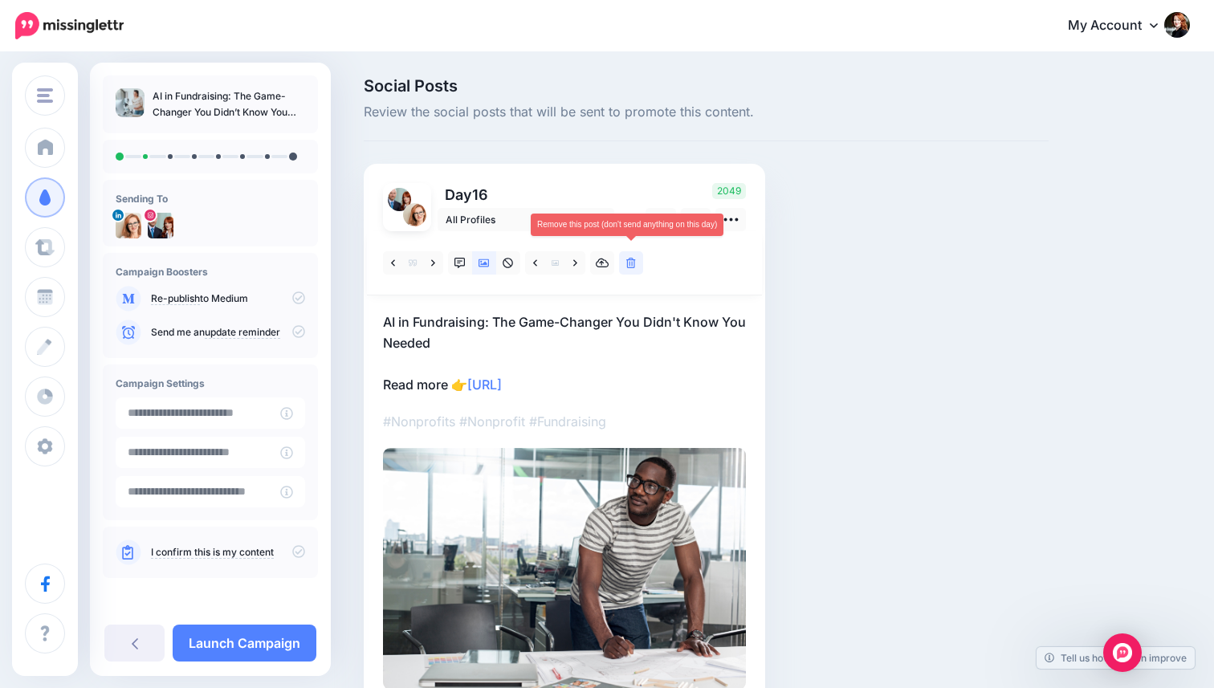
click at [632, 266] on icon at bounding box center [631, 263] width 10 height 11
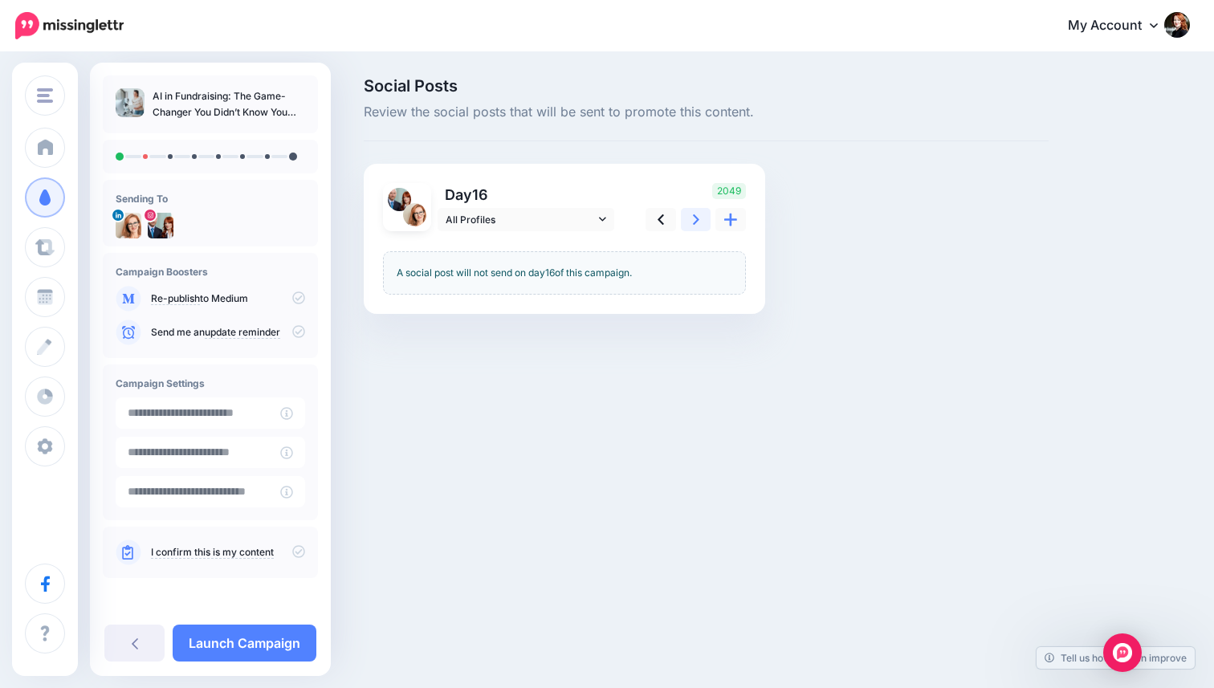
click at [704, 218] on link at bounding box center [696, 219] width 31 height 23
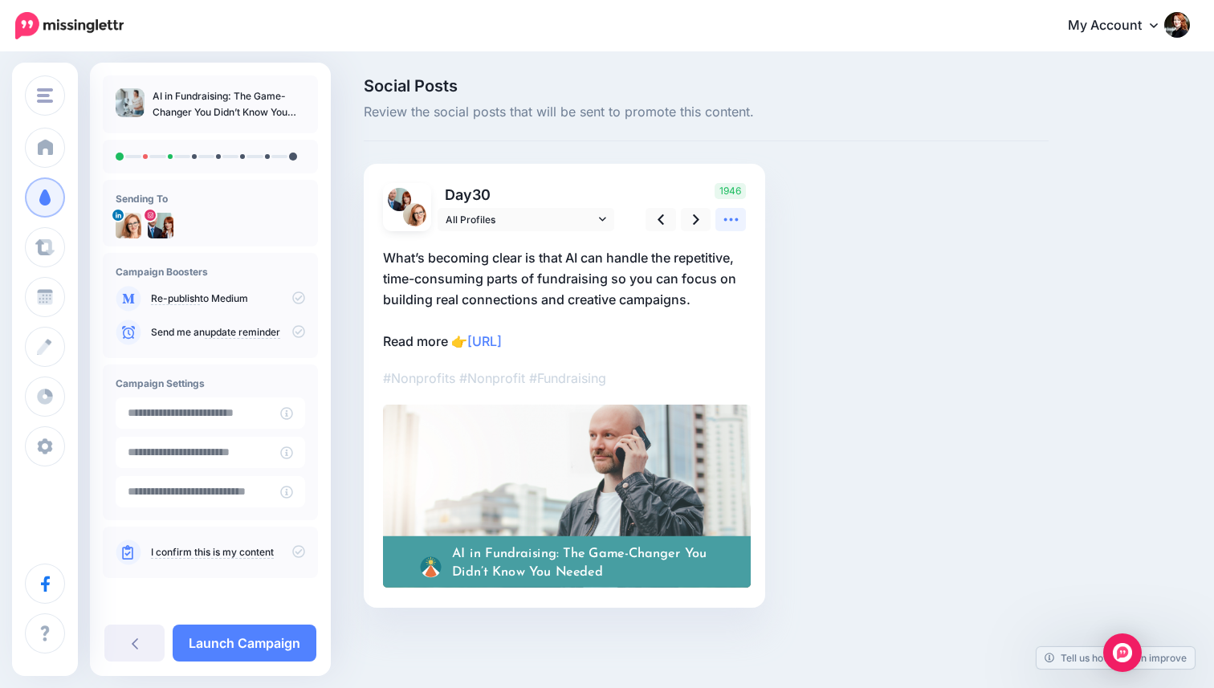
click at [736, 219] on icon at bounding box center [731, 219] width 14 height 3
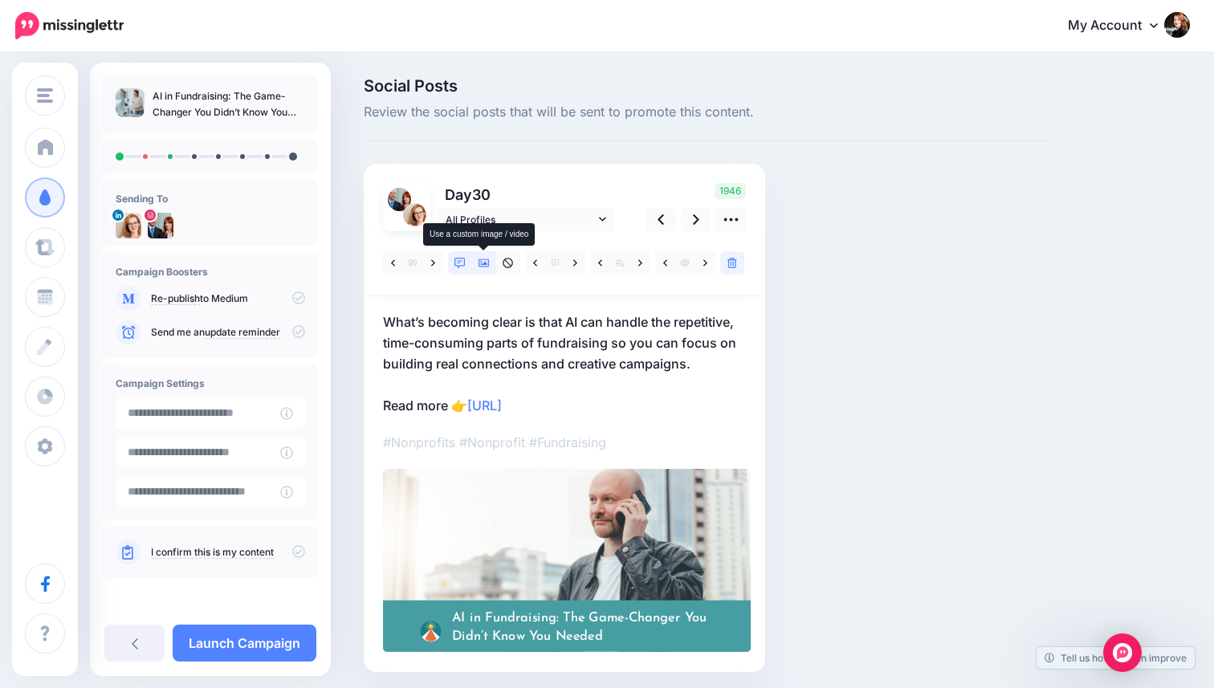
click at [476, 266] on link at bounding box center [484, 262] width 24 height 23
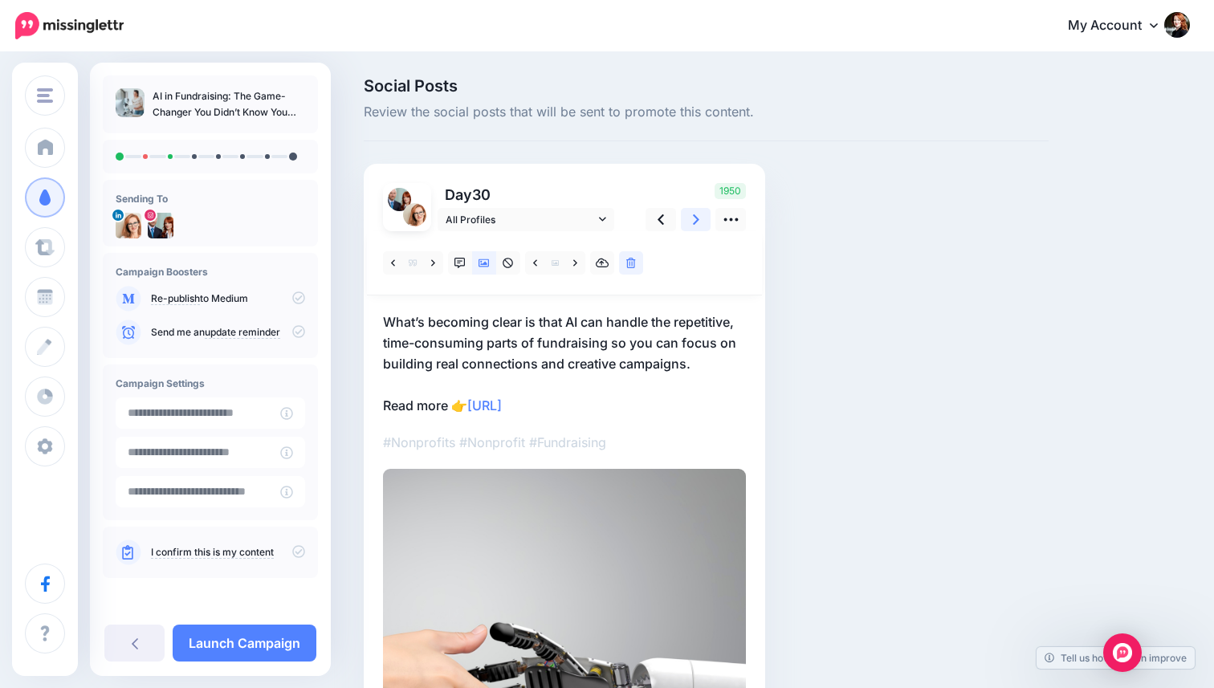
click at [691, 221] on link at bounding box center [696, 219] width 31 height 23
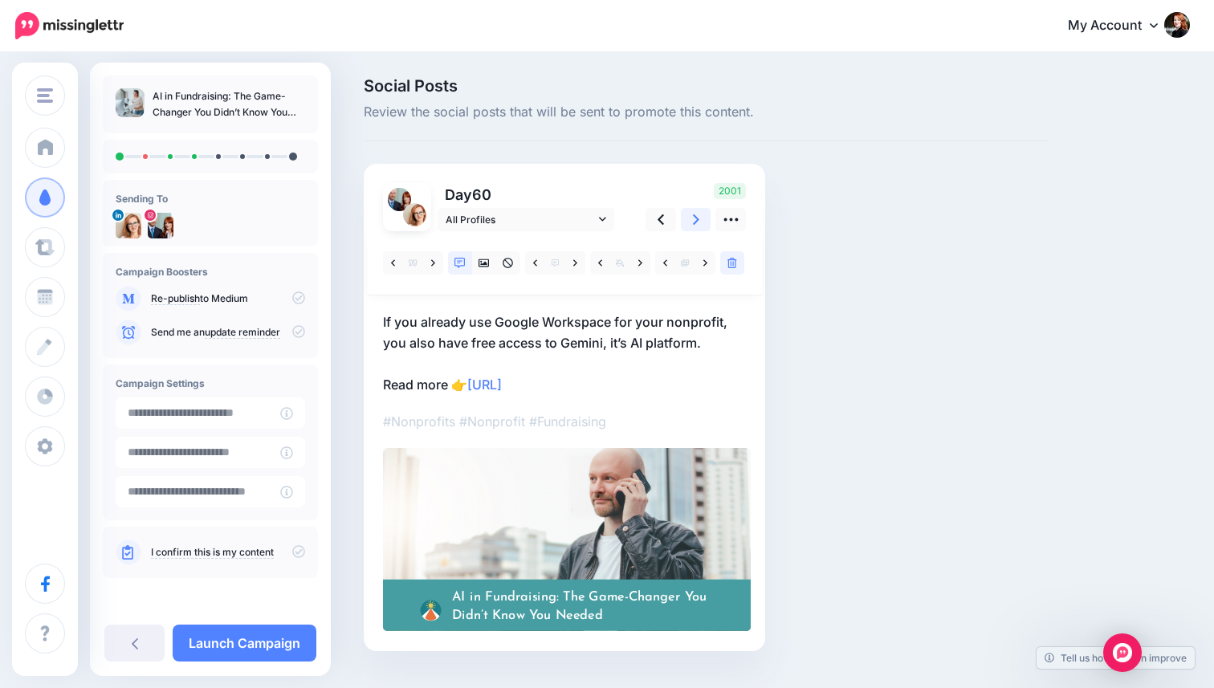
click at [693, 219] on icon at bounding box center [696, 219] width 6 height 17
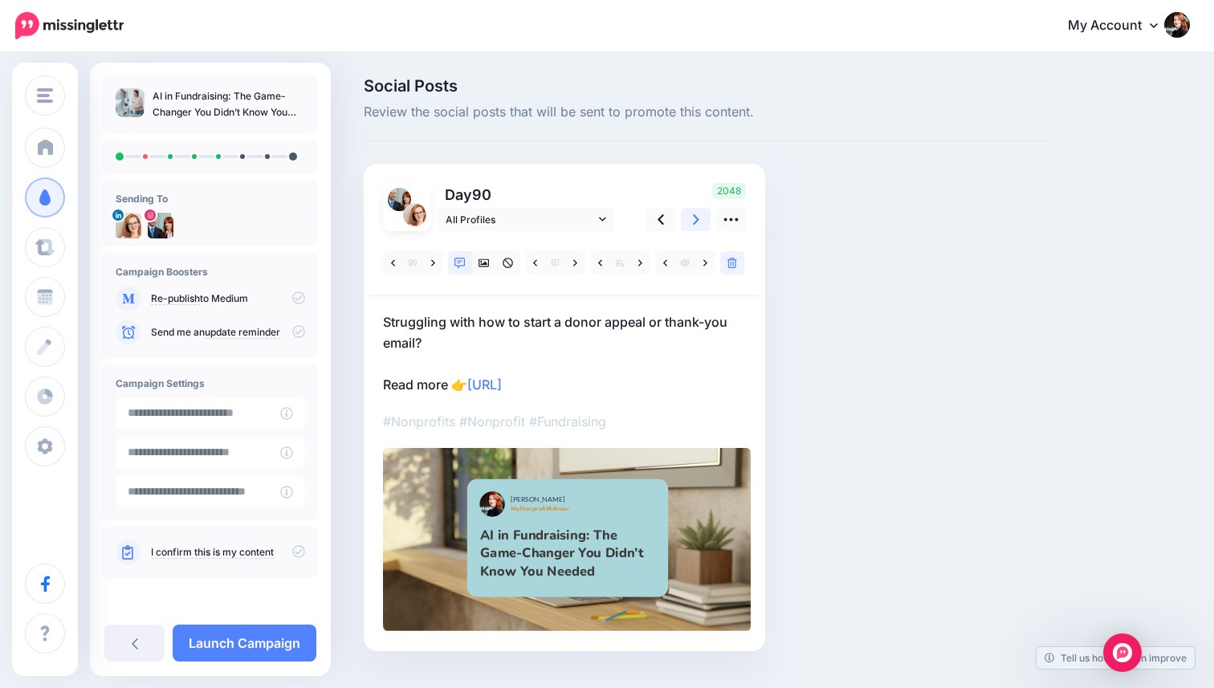
click at [699, 221] on icon at bounding box center [696, 219] width 6 height 17
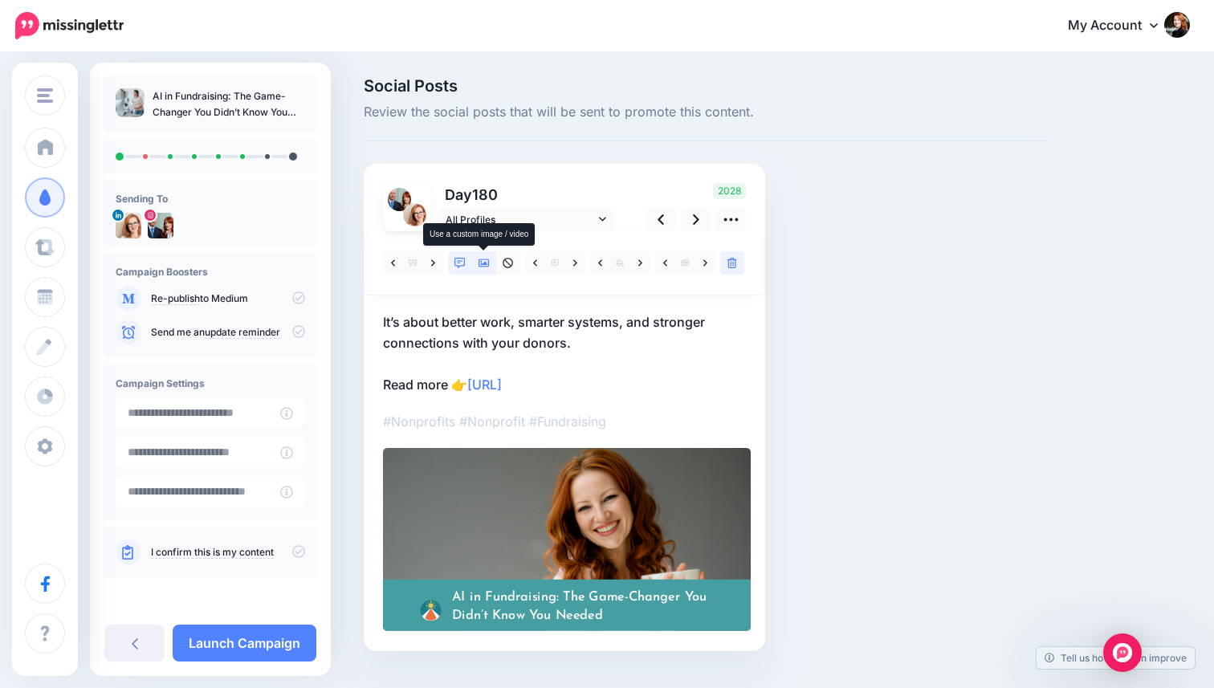
click at [484, 267] on icon at bounding box center [484, 263] width 11 height 11
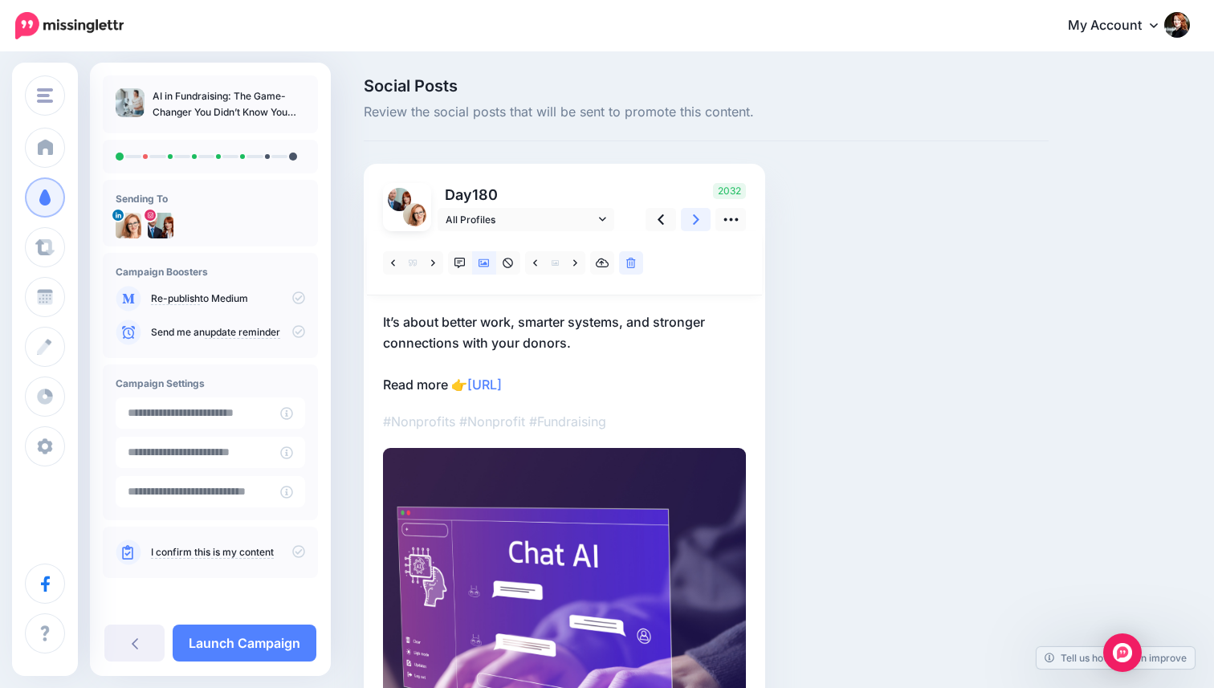
click at [688, 220] on link at bounding box center [696, 219] width 31 height 23
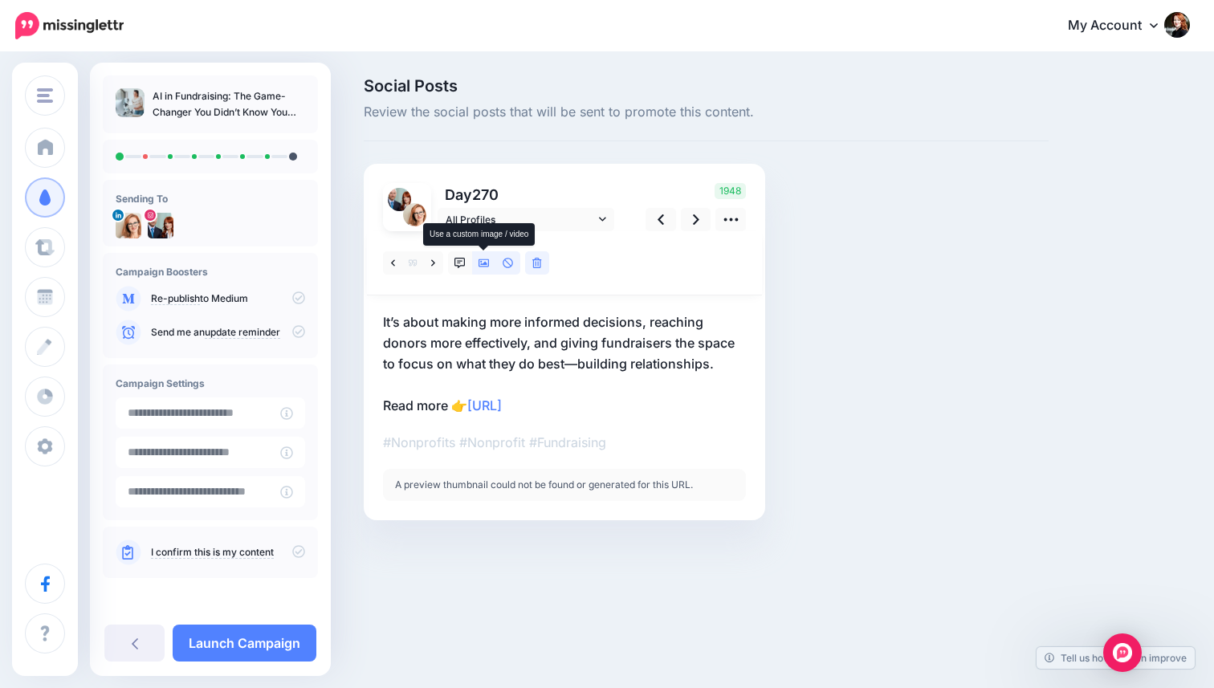
click at [485, 262] on icon at bounding box center [484, 263] width 11 height 8
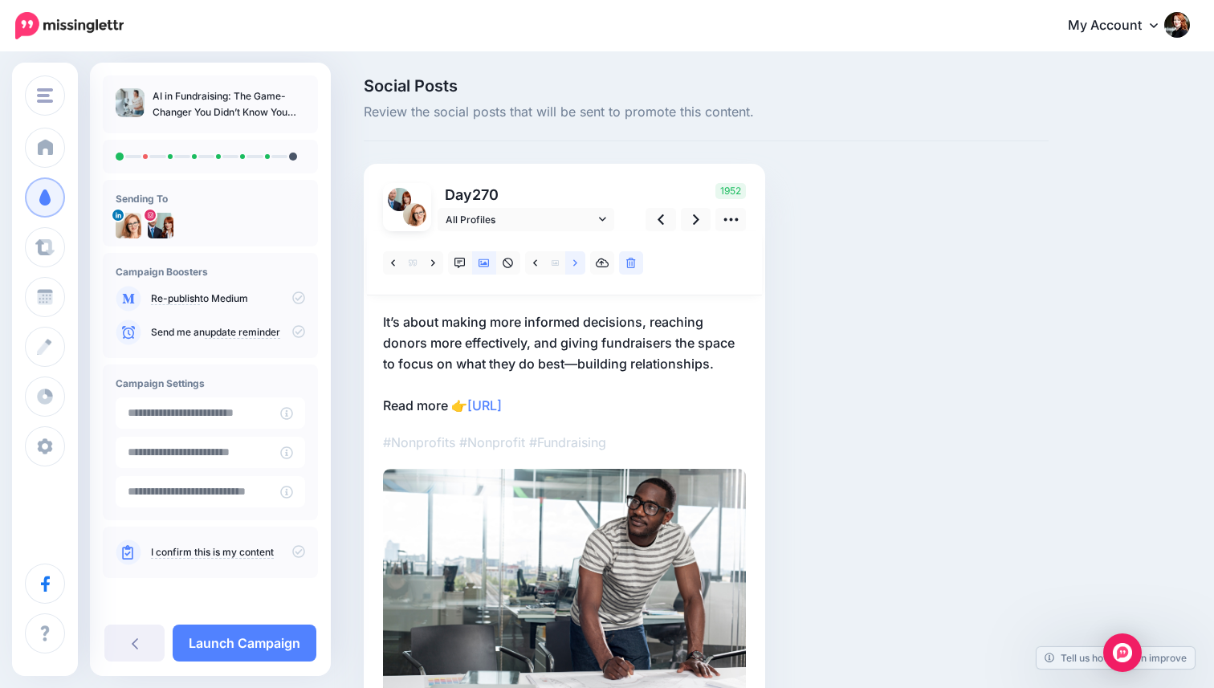
click at [574, 266] on icon at bounding box center [575, 263] width 4 height 11
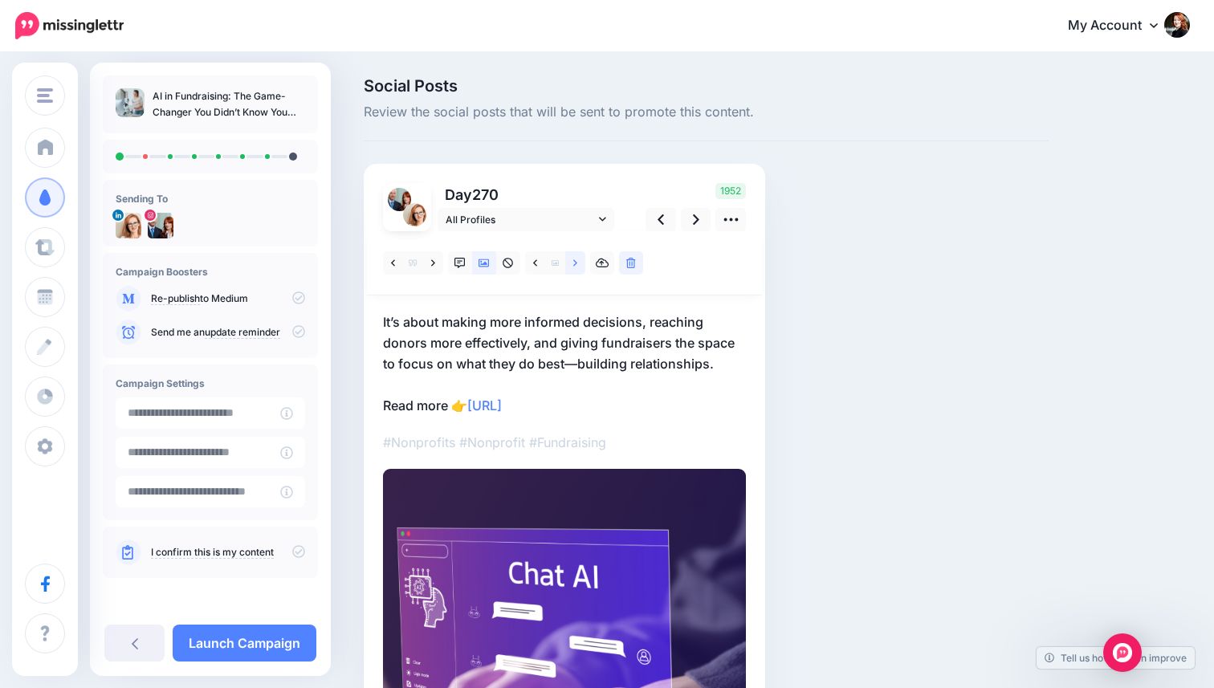
click at [574, 266] on icon at bounding box center [575, 263] width 4 height 11
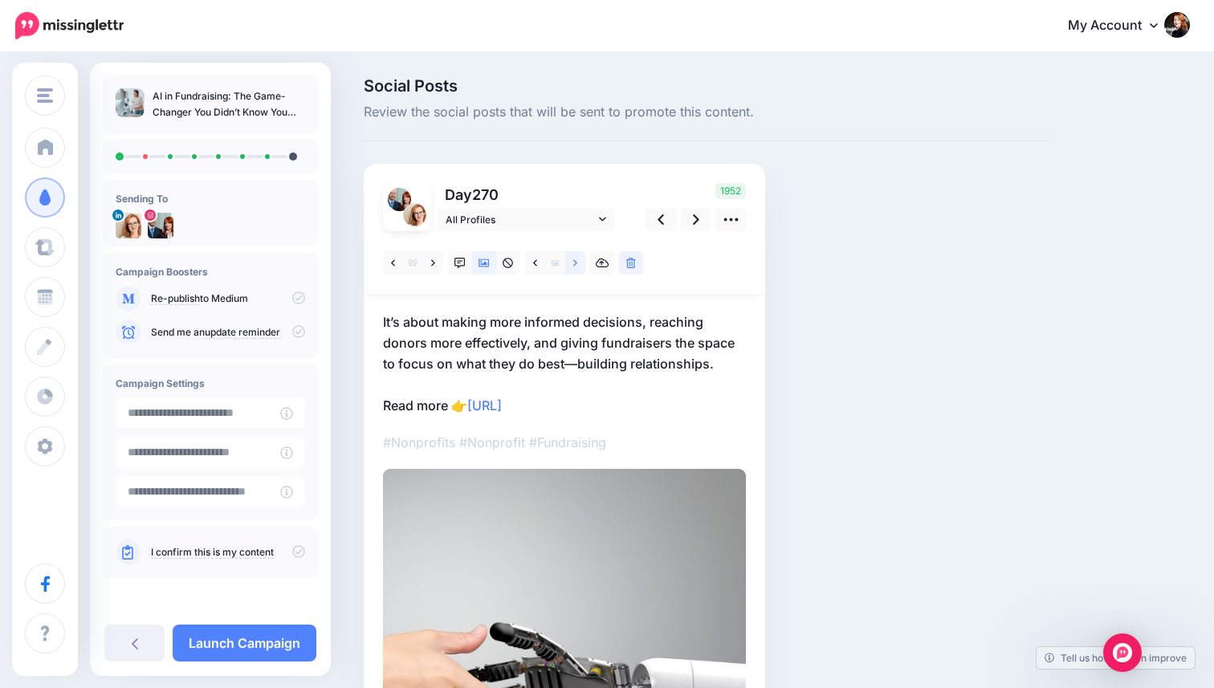
click at [574, 266] on icon at bounding box center [575, 263] width 4 height 11
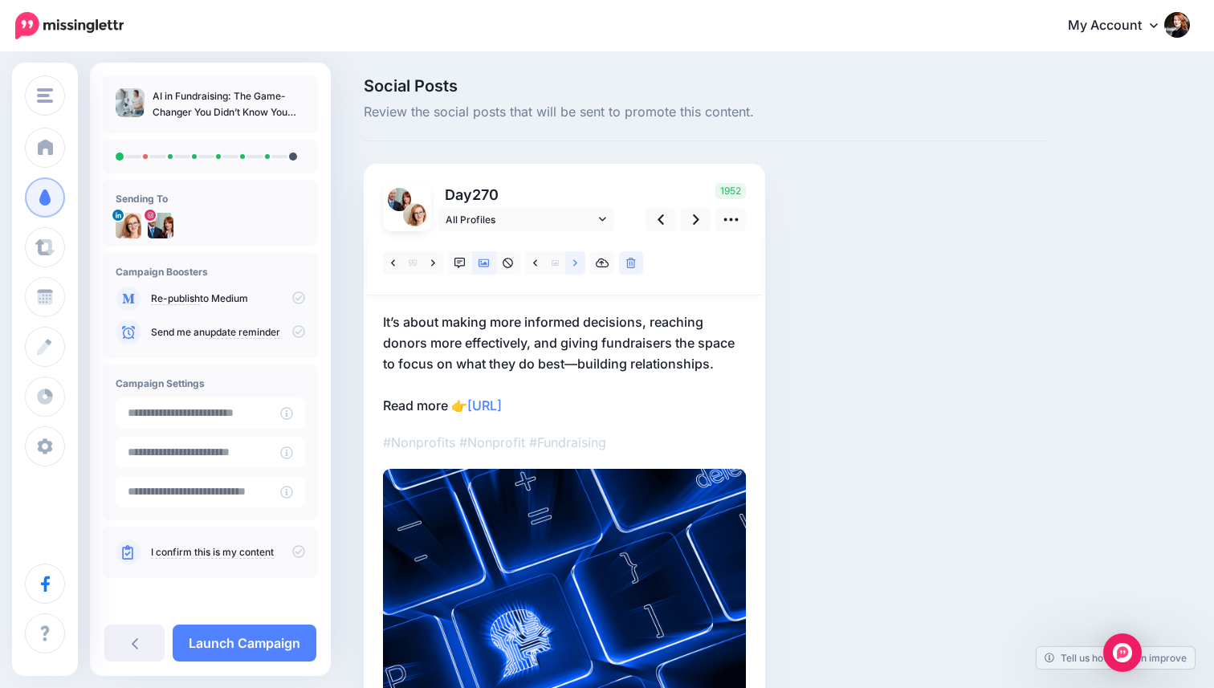
click at [574, 266] on icon at bounding box center [575, 263] width 4 height 11
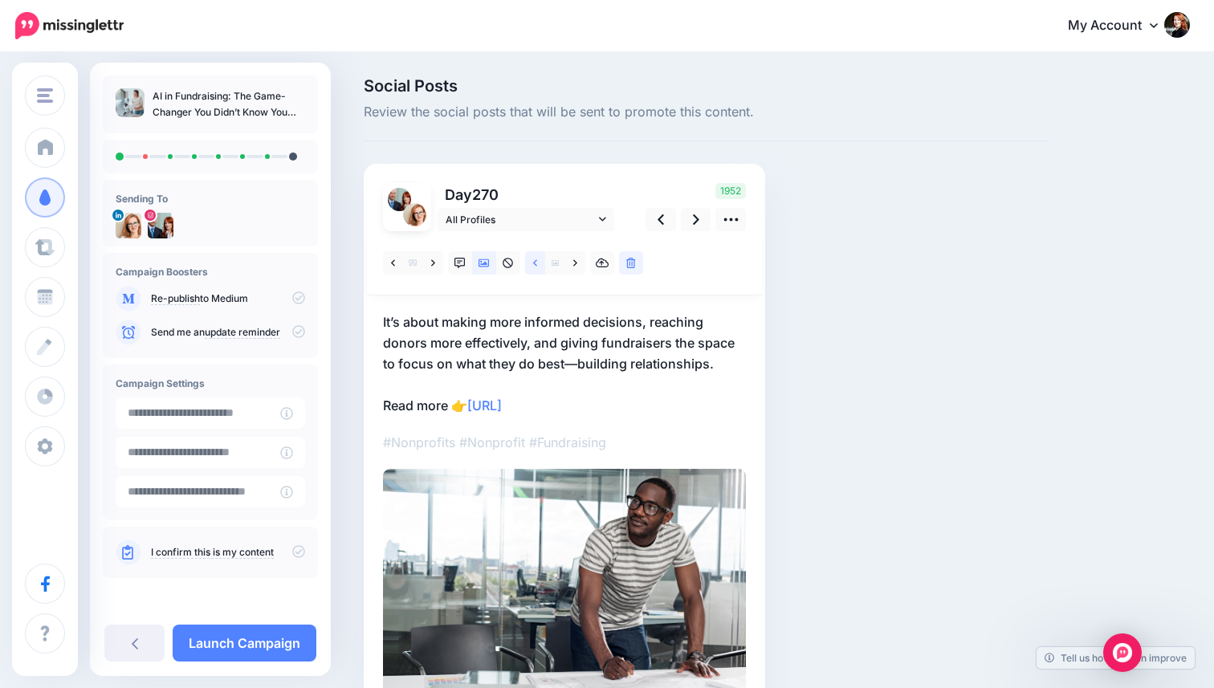
click at [533, 258] on icon at bounding box center [535, 263] width 4 height 11
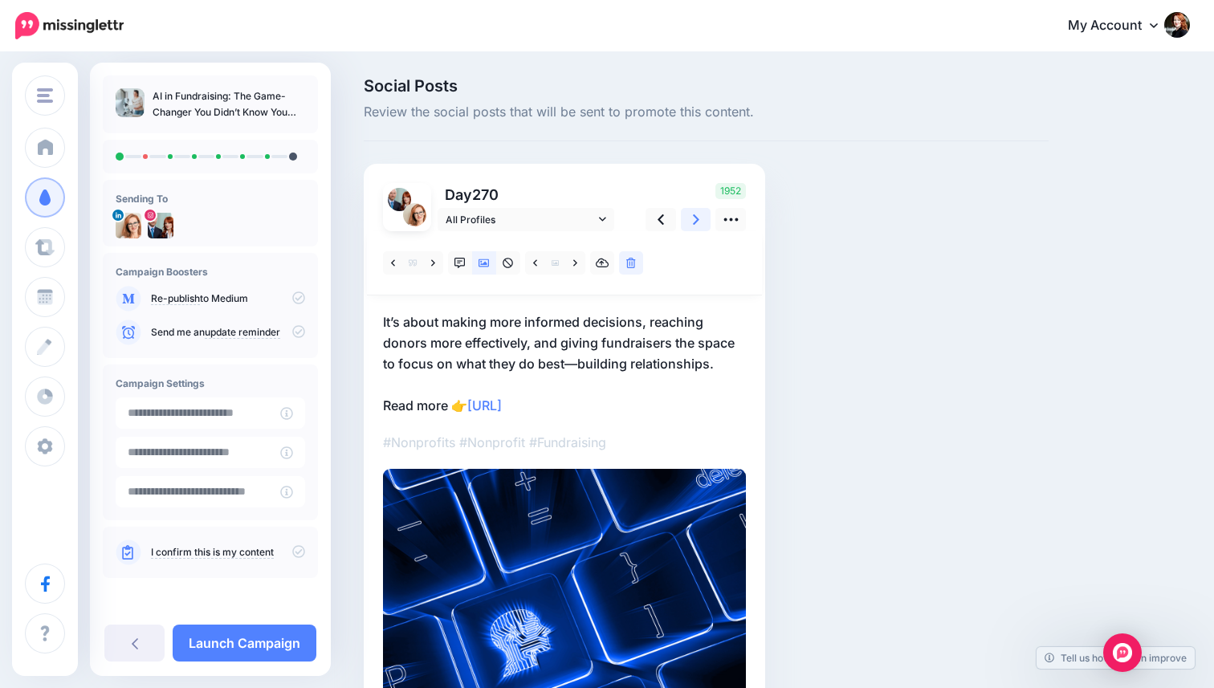
click at [696, 223] on icon at bounding box center [696, 219] width 6 height 17
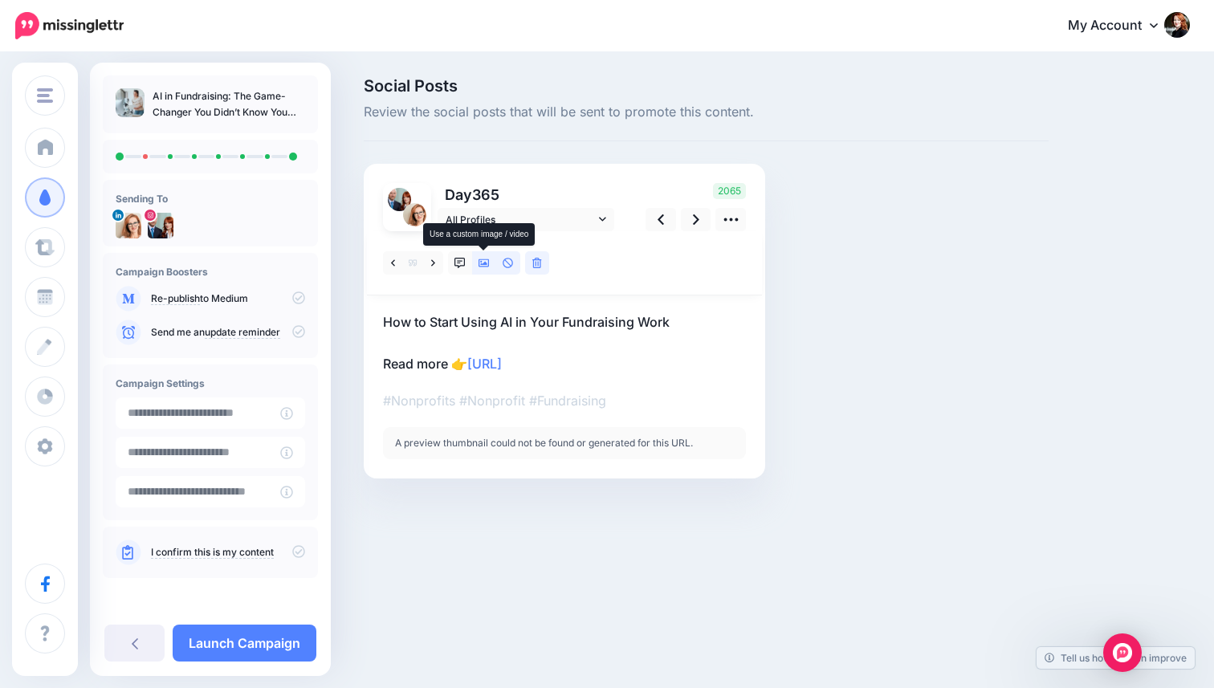
click at [491, 260] on link at bounding box center [484, 262] width 24 height 23
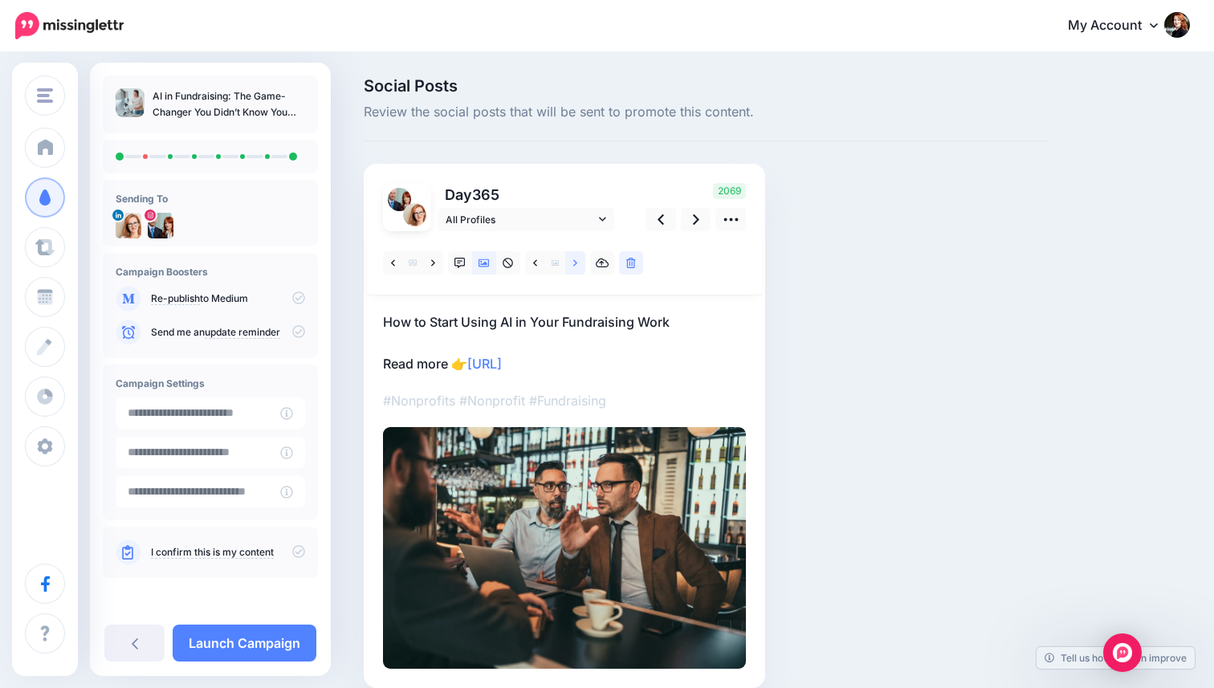
click at [579, 266] on link at bounding box center [575, 262] width 20 height 23
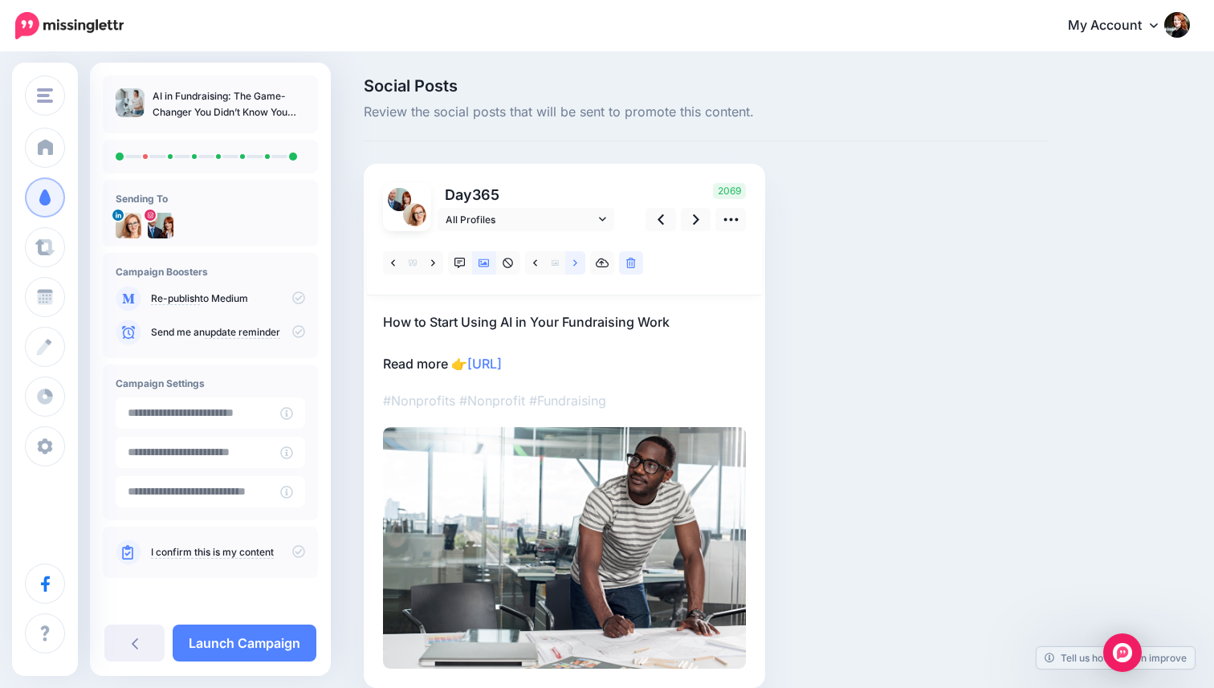
click at [572, 259] on link at bounding box center [575, 262] width 20 height 23
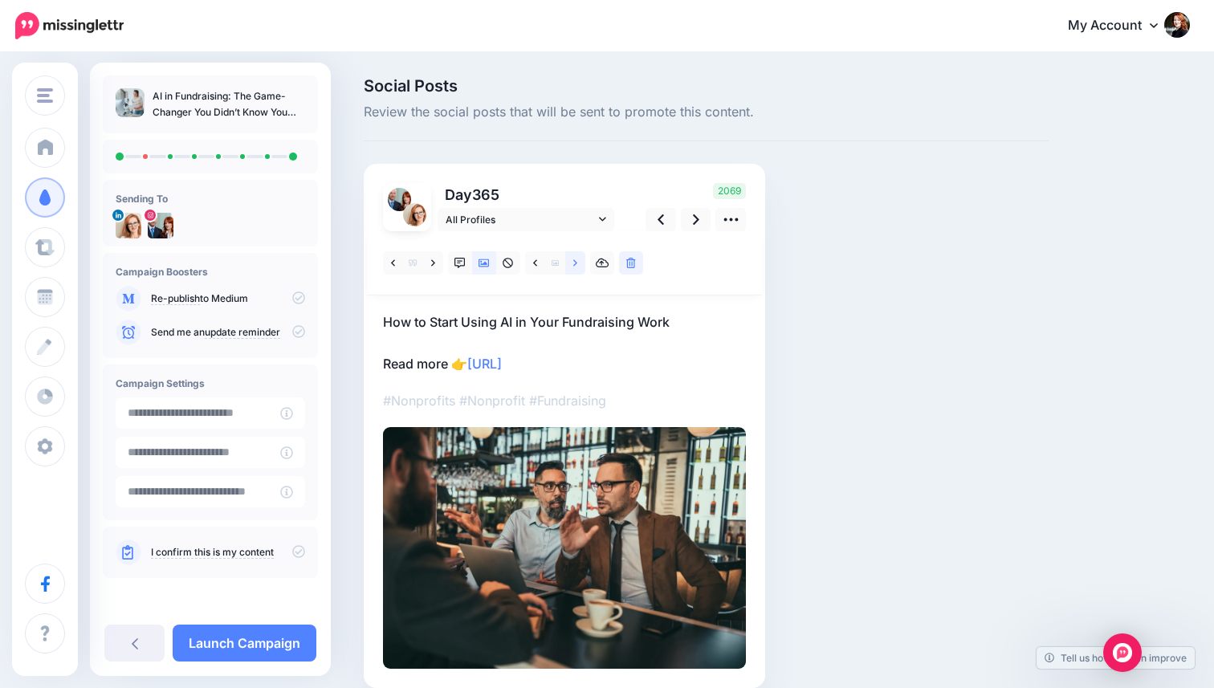
click at [572, 259] on link at bounding box center [575, 262] width 20 height 23
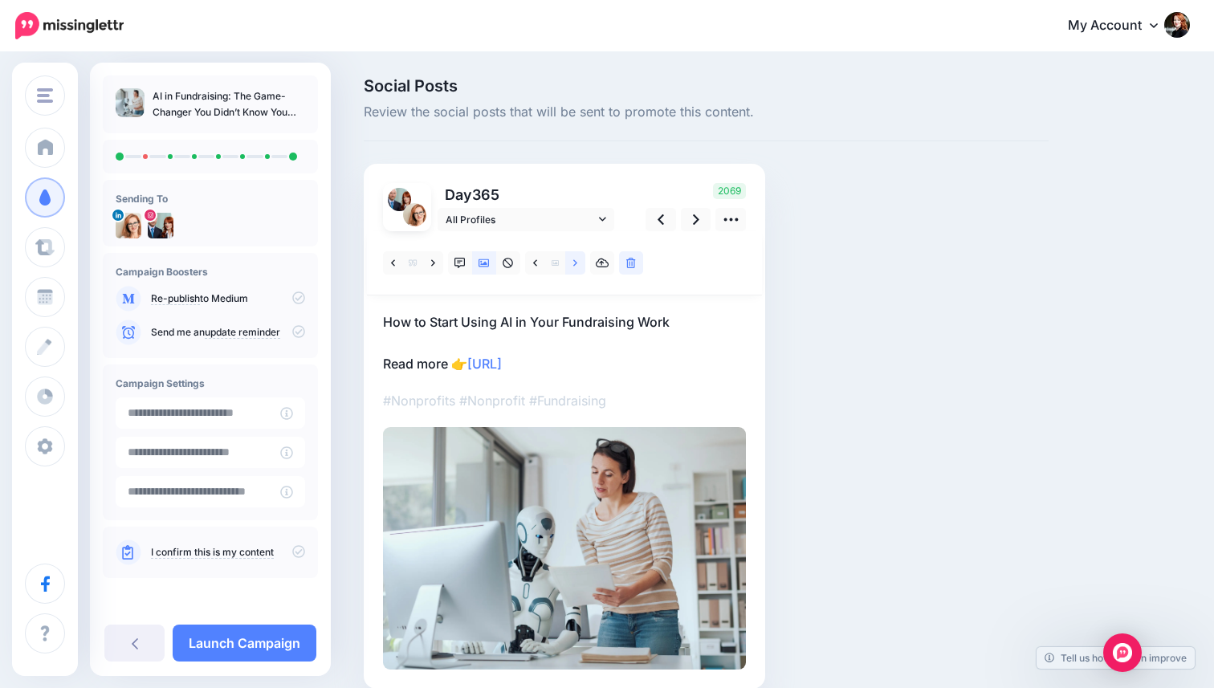
click at [572, 259] on link at bounding box center [575, 262] width 20 height 23
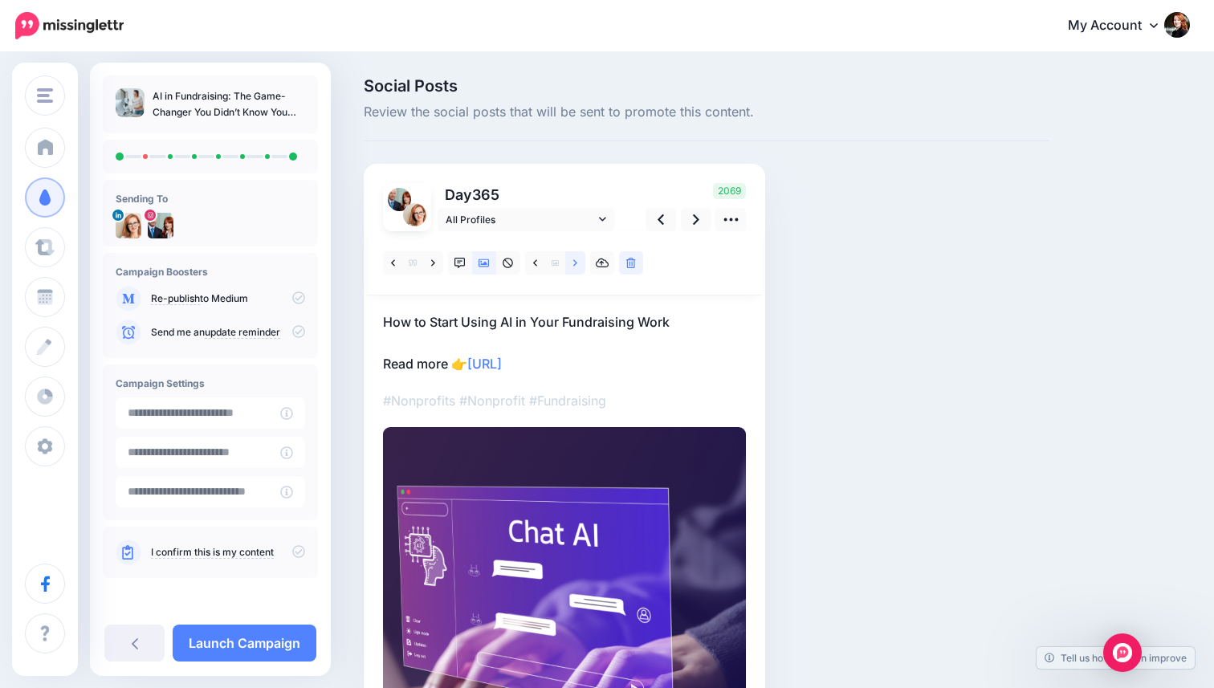
click at [572, 259] on link at bounding box center [575, 262] width 20 height 23
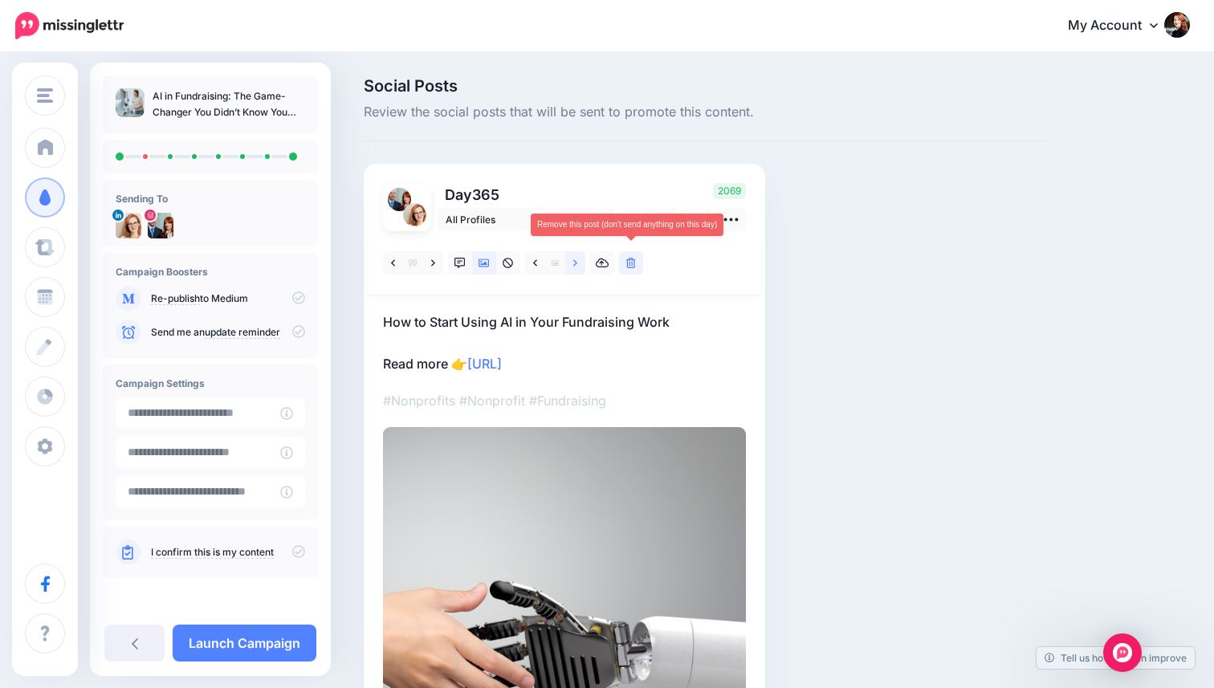
scroll to position [194, 0]
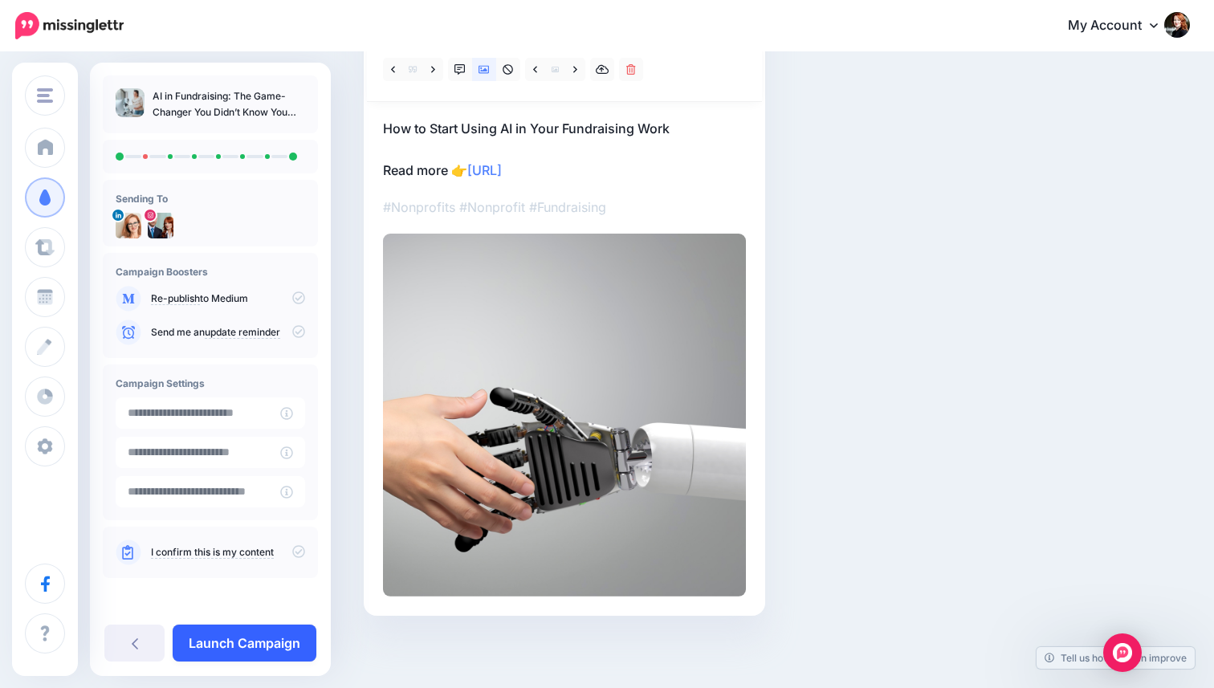
click at [251, 636] on link "Launch Campaign" at bounding box center [245, 643] width 144 height 37
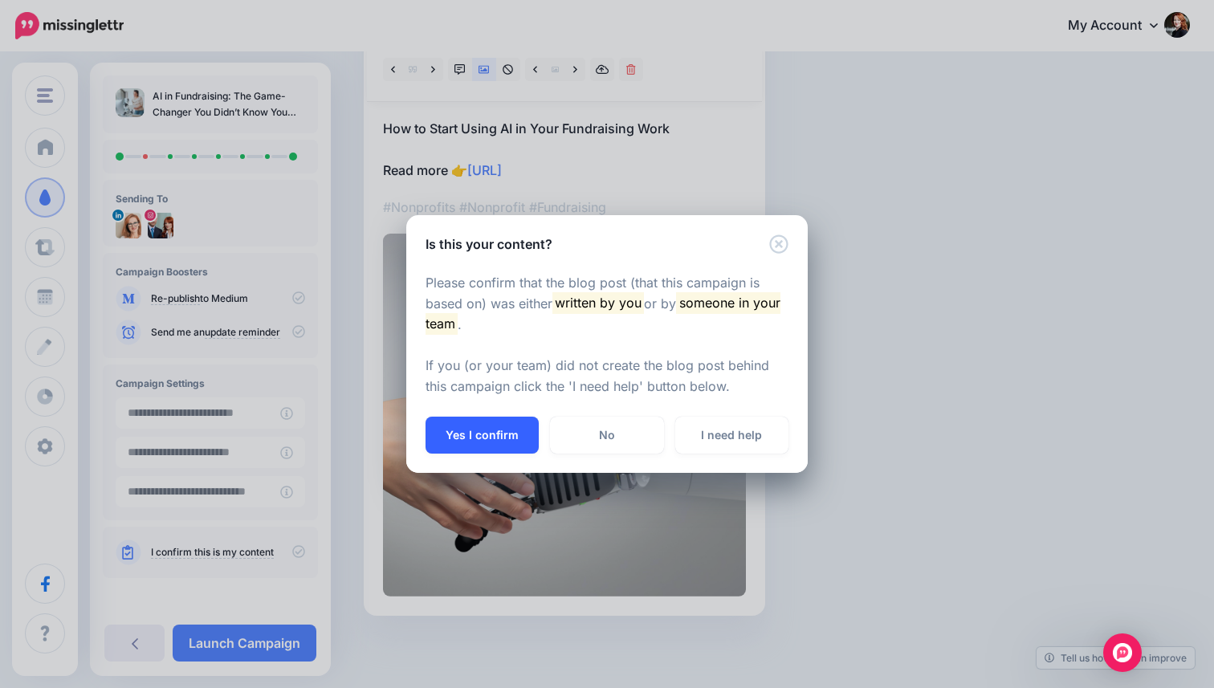
click at [468, 435] on button "Yes I confirm" at bounding box center [482, 435] width 113 height 37
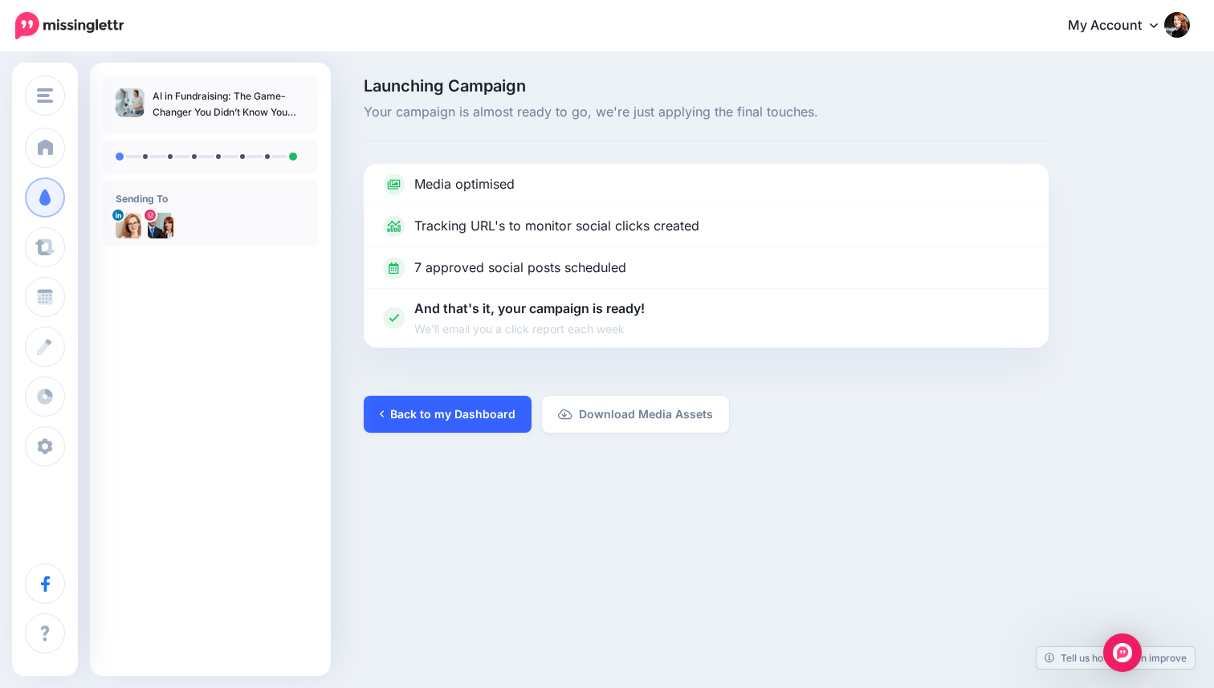
click at [417, 422] on link "Back to my Dashboard" at bounding box center [448, 414] width 168 height 37
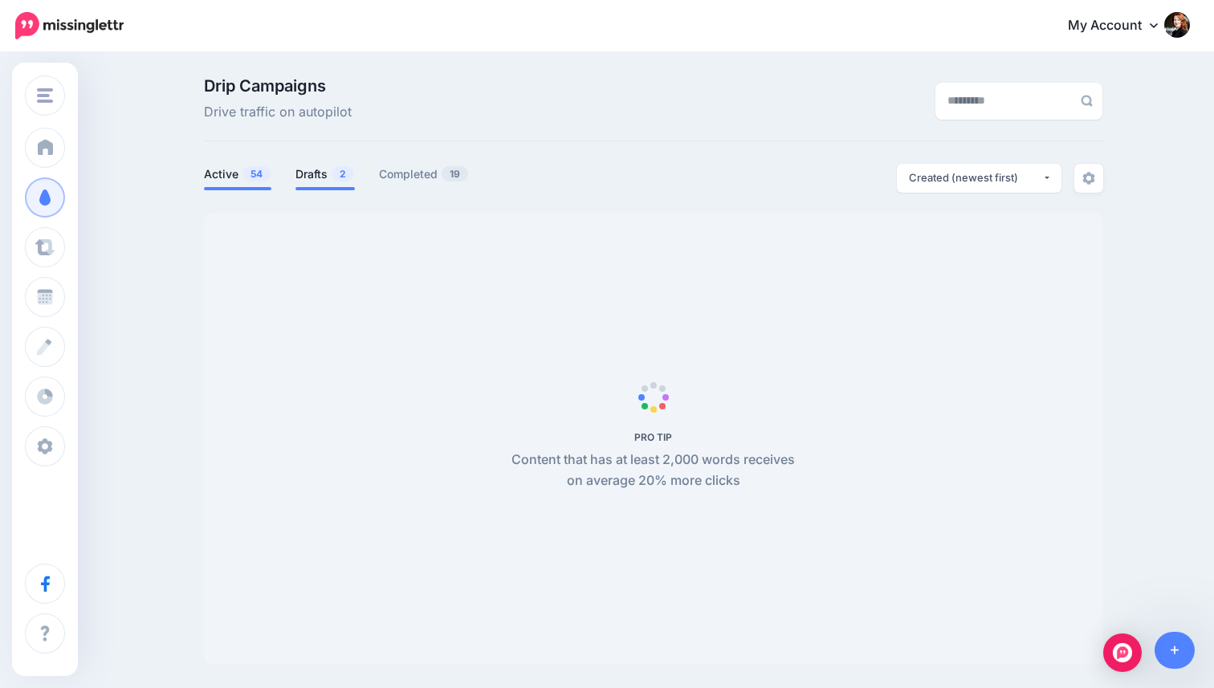
click at [330, 171] on link "Drafts 2" at bounding box center [325, 174] width 59 height 19
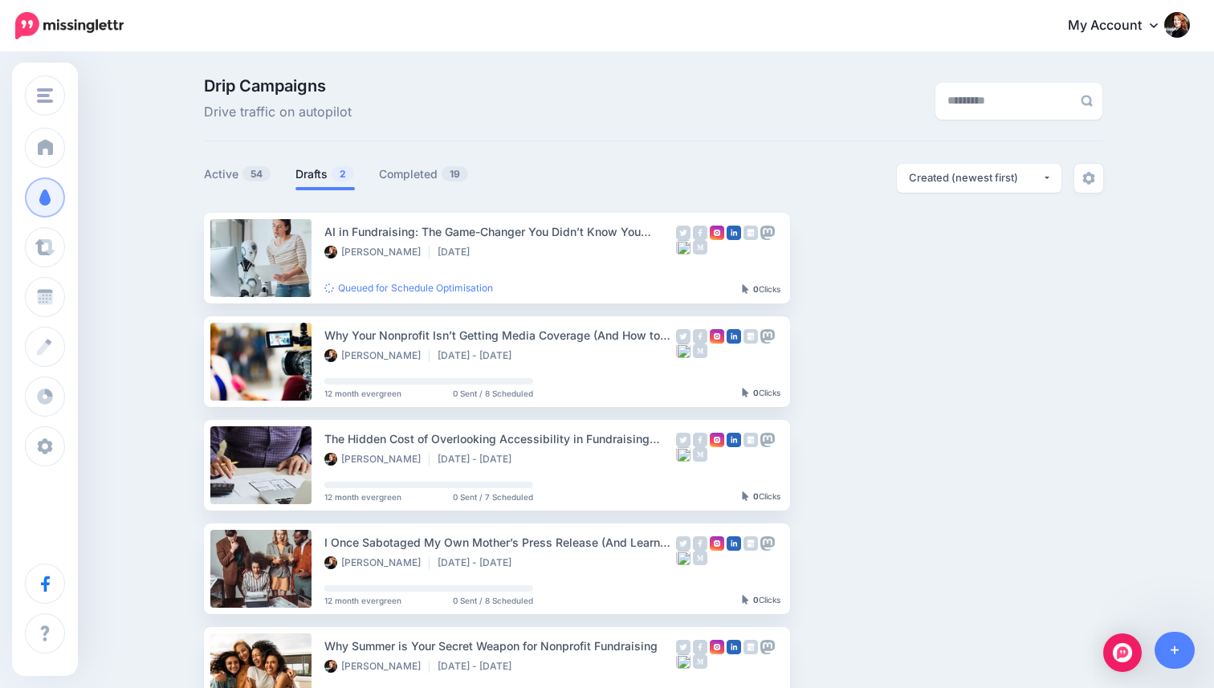
click at [335, 165] on link "Drafts 2" at bounding box center [325, 174] width 59 height 19
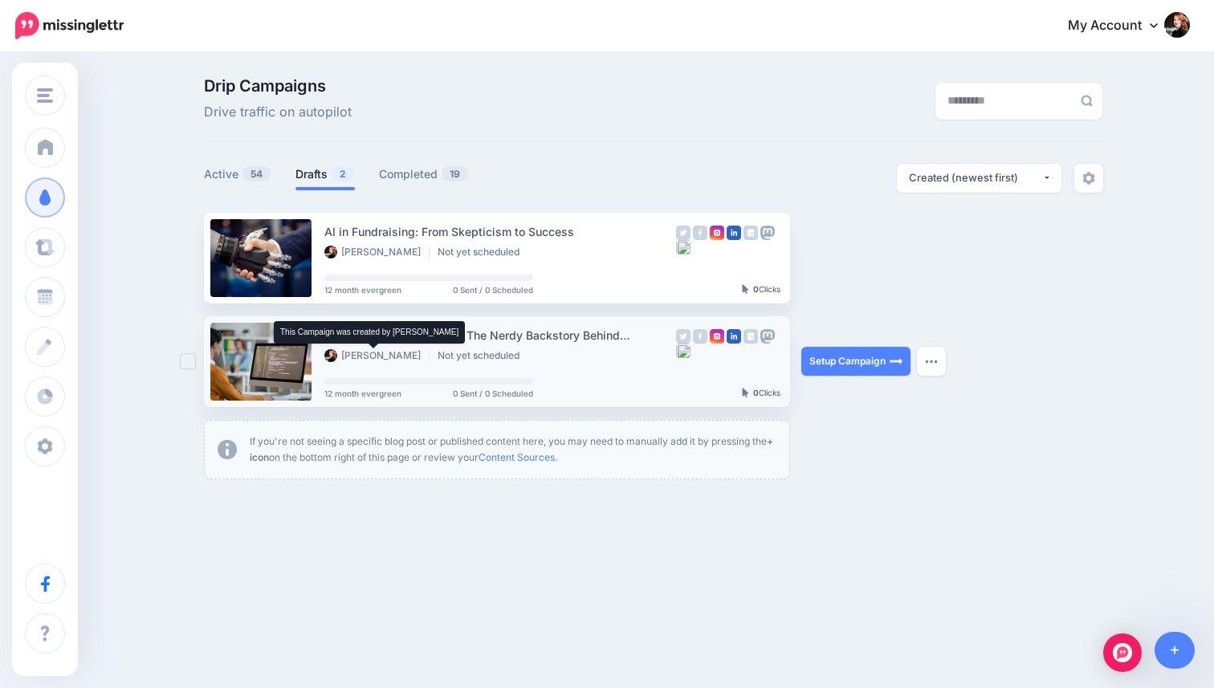
click at [408, 358] on li "[PERSON_NAME]" at bounding box center [376, 355] width 105 height 13
click at [232, 368] on link at bounding box center [260, 362] width 101 height 78
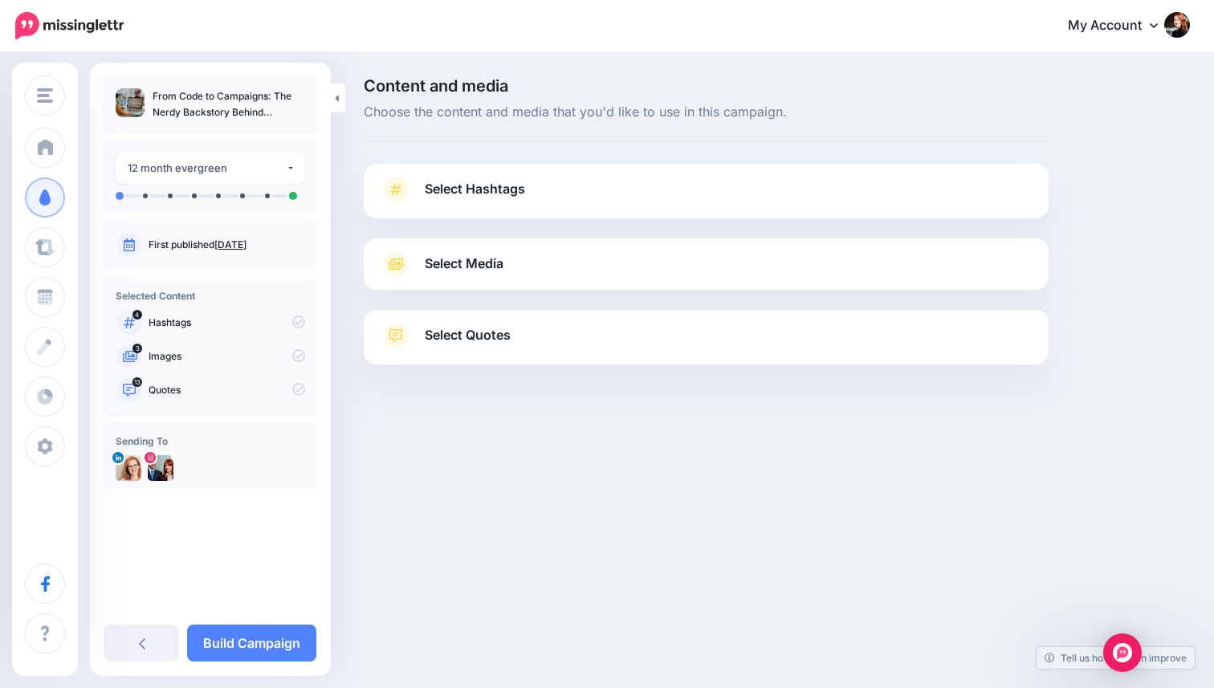
click at [479, 194] on span "Select Hashtags" at bounding box center [475, 189] width 100 height 22
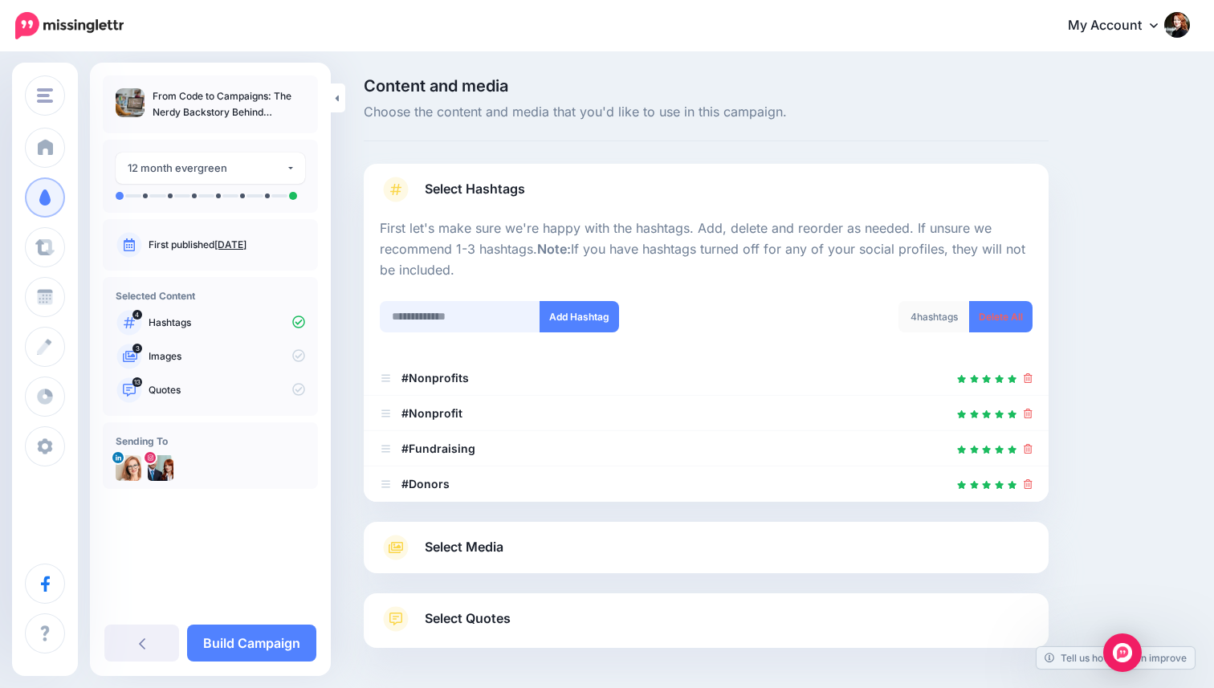
click at [515, 311] on input "text" at bounding box center [460, 316] width 161 height 31
type input "***"
click at [574, 308] on button "Add Hashtag" at bounding box center [580, 316] width 80 height 31
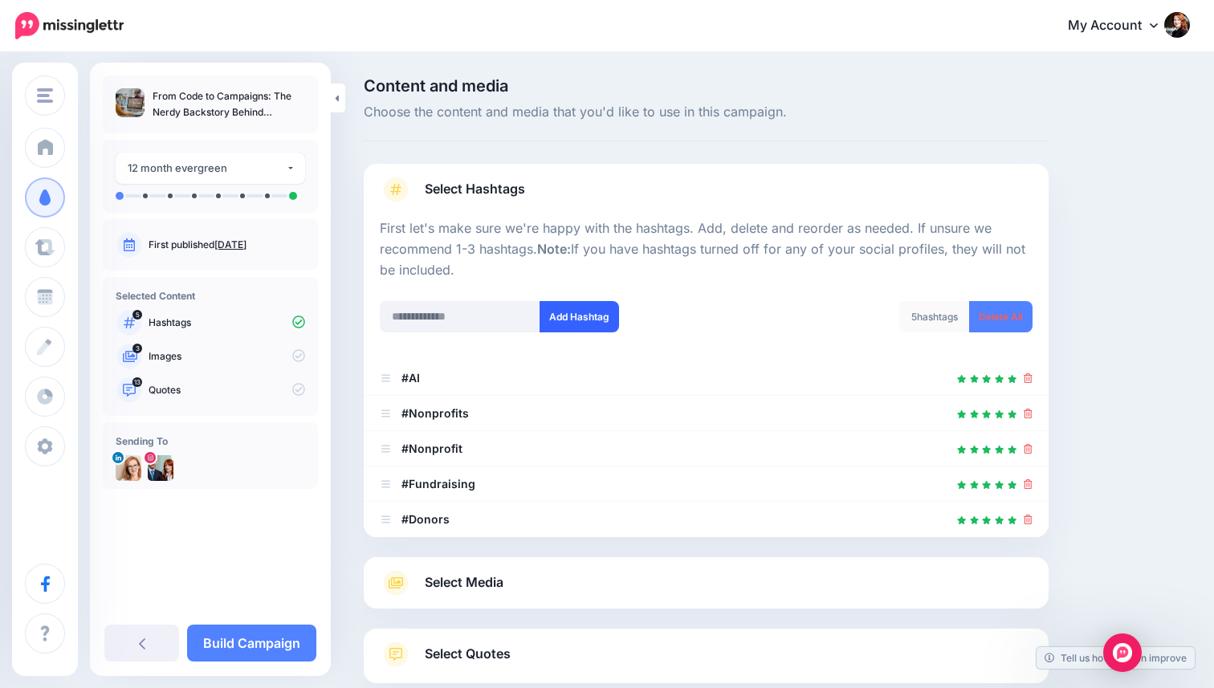
scroll to position [99, 0]
